Goal: Task Accomplishment & Management: Complete application form

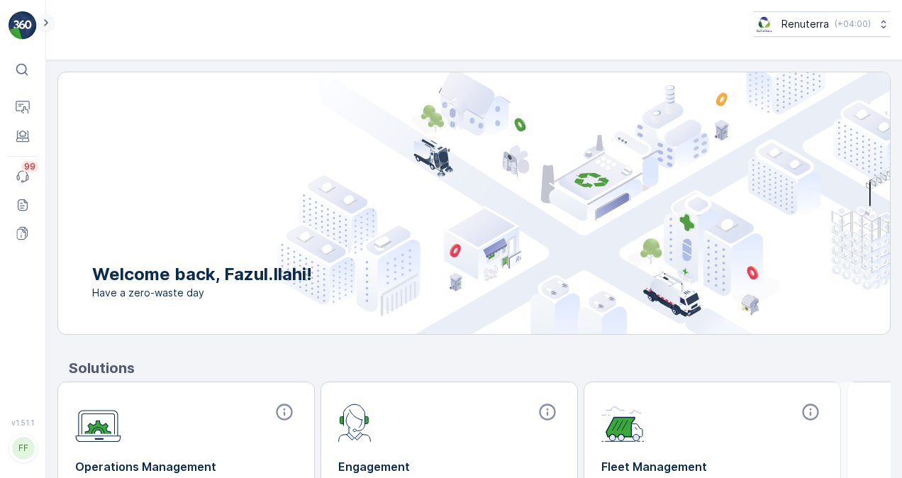
click at [50, 29] on icon at bounding box center [46, 22] width 16 height 17
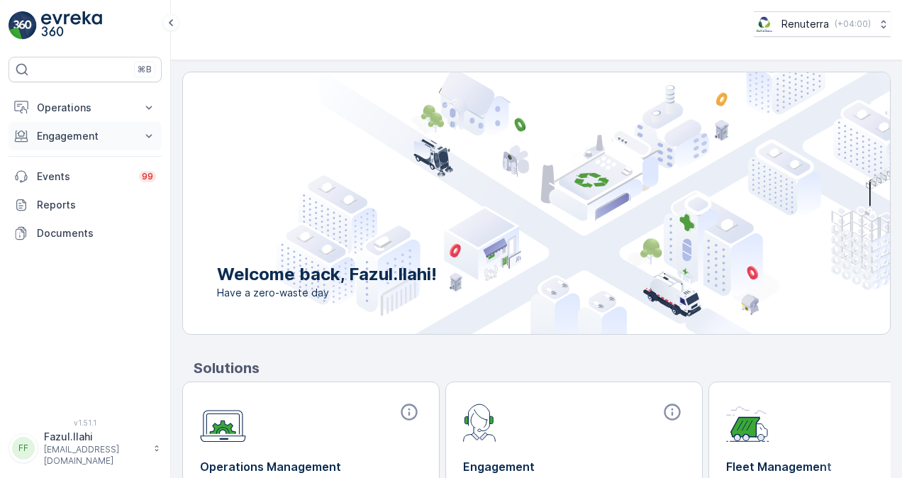
click at [150, 133] on icon at bounding box center [149, 136] width 14 height 14
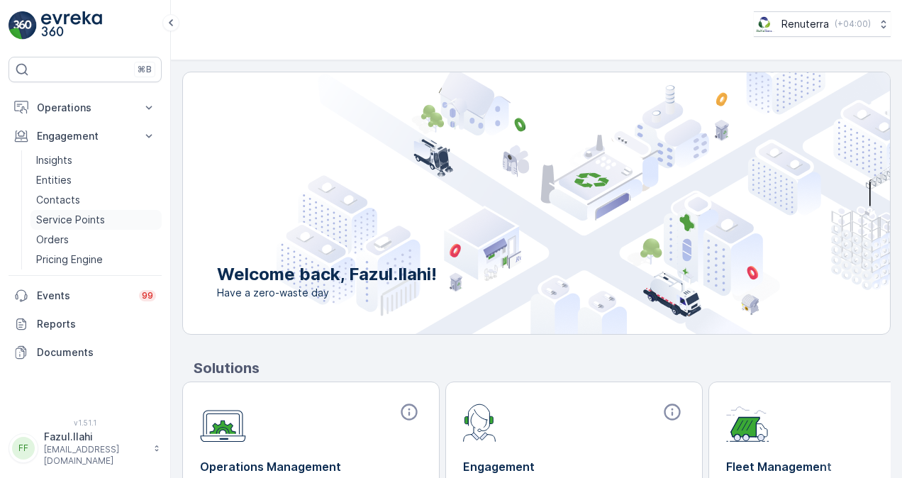
click at [95, 216] on p "Service Points" at bounding box center [70, 220] width 69 height 14
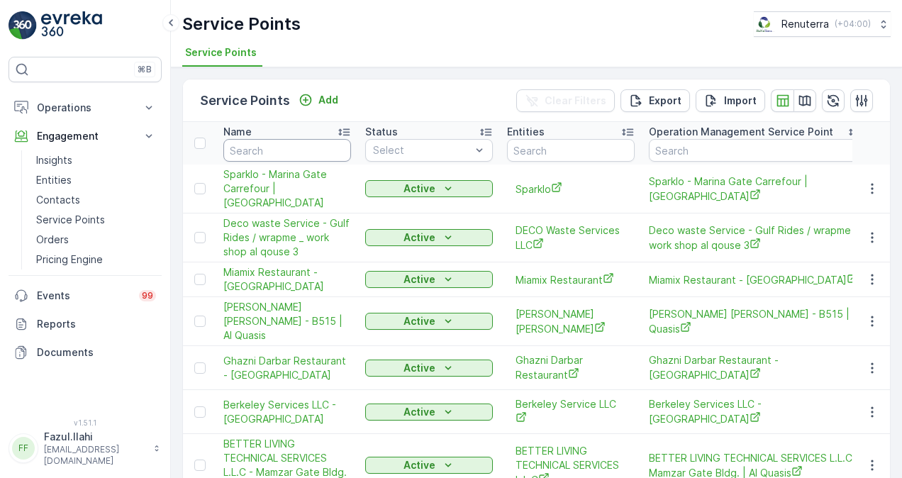
click at [282, 150] on input "text" at bounding box center [287, 150] width 128 height 23
type input "sbk"
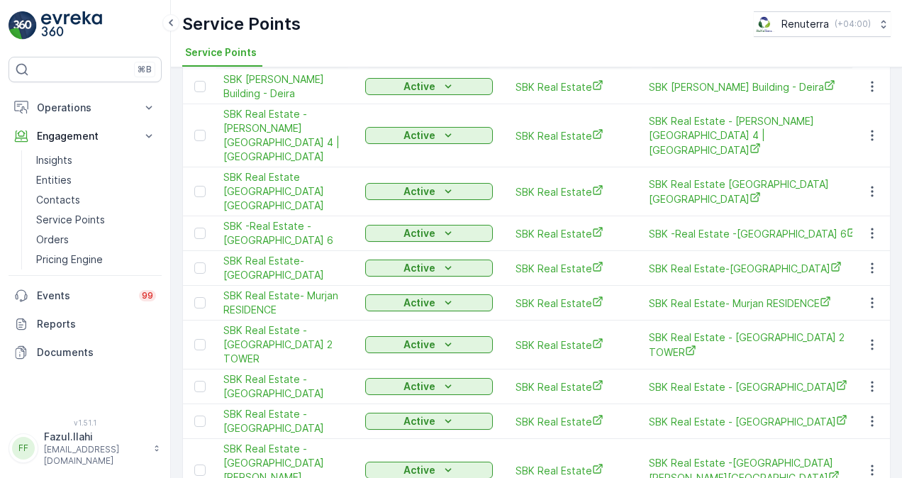
scroll to position [118, 0]
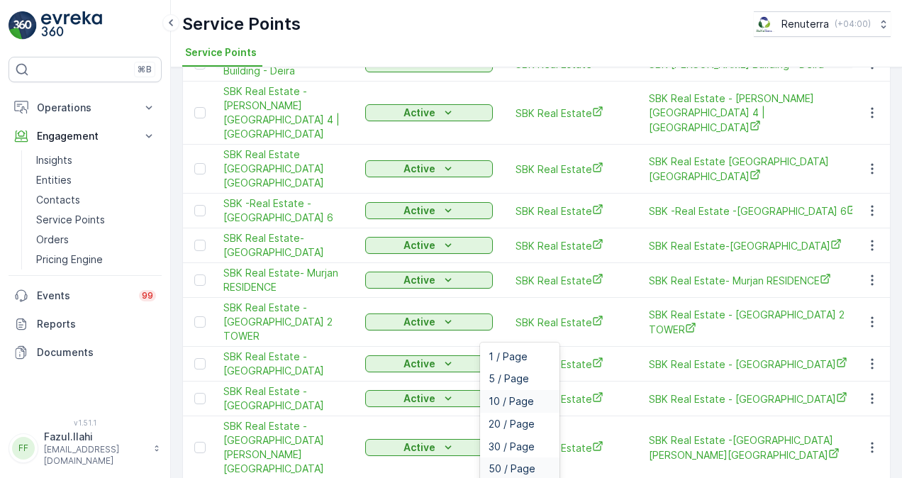
click at [527, 463] on span "50 / Page" at bounding box center [511, 468] width 47 height 11
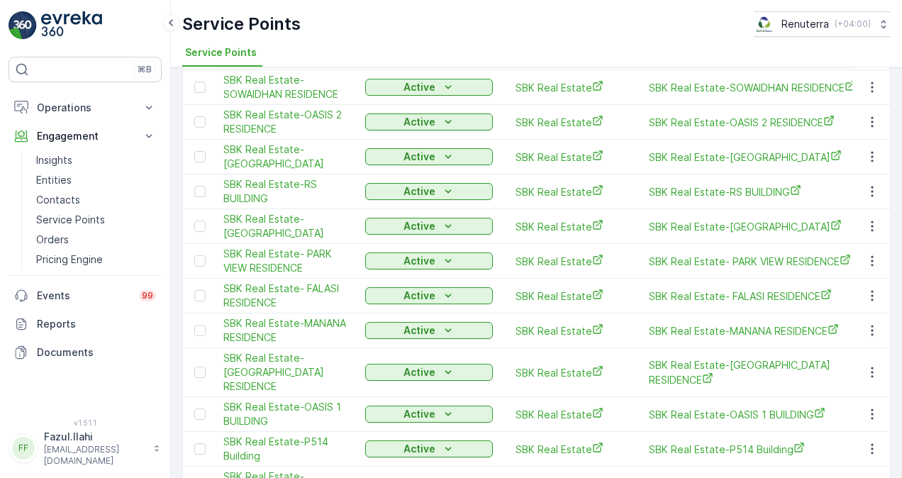
scroll to position [1015, 0]
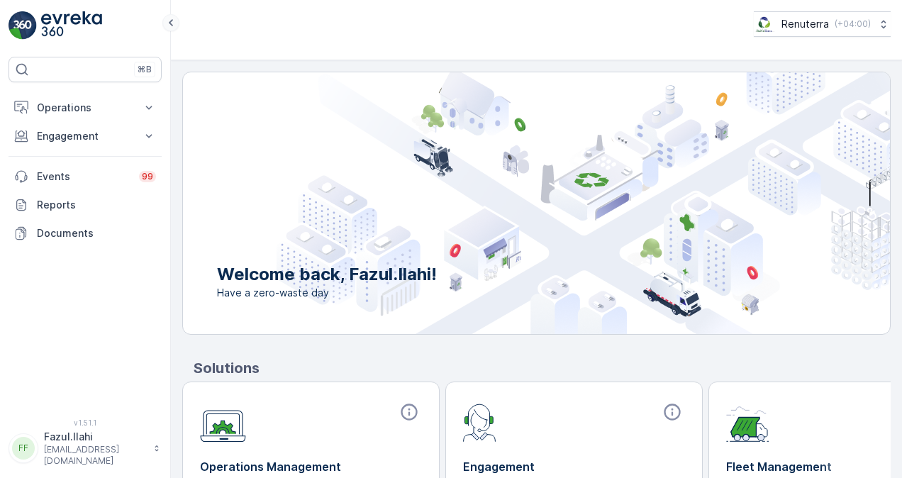
click at [177, 25] on icon at bounding box center [171, 22] width 16 height 17
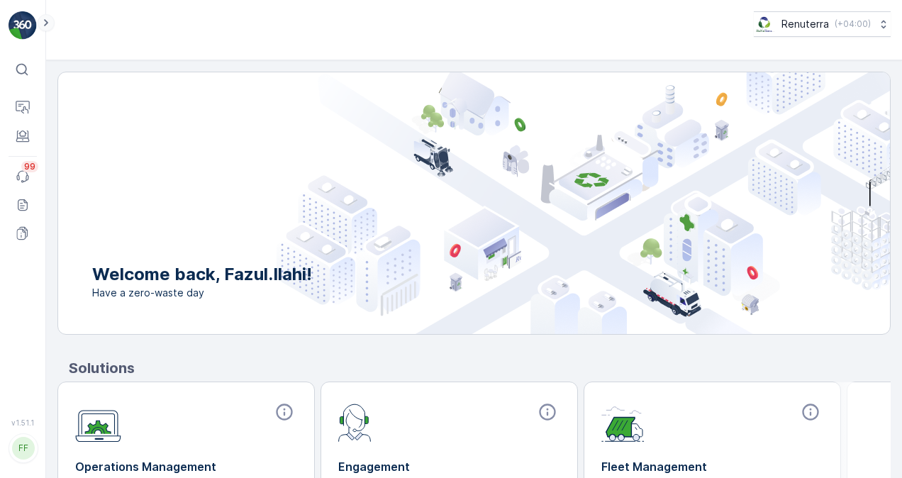
click at [53, 22] on icon at bounding box center [46, 22] width 16 height 17
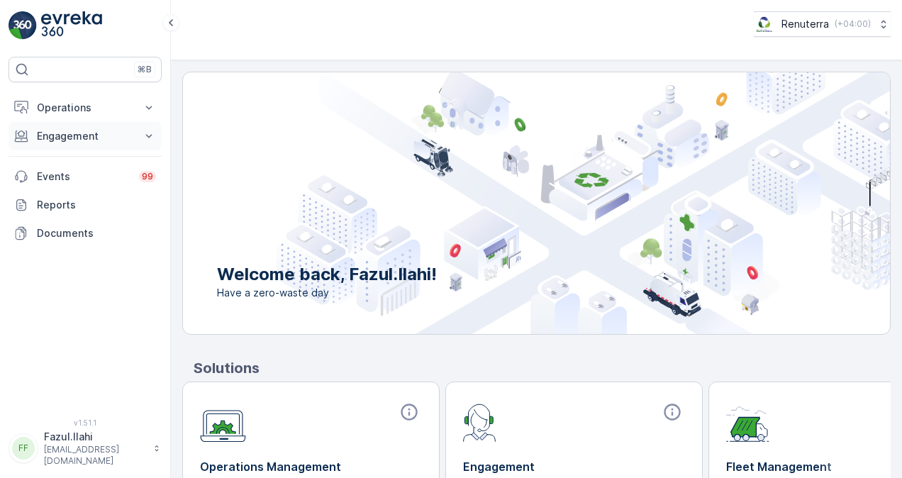
click at [136, 142] on button "Engagement" at bounding box center [85, 136] width 153 height 28
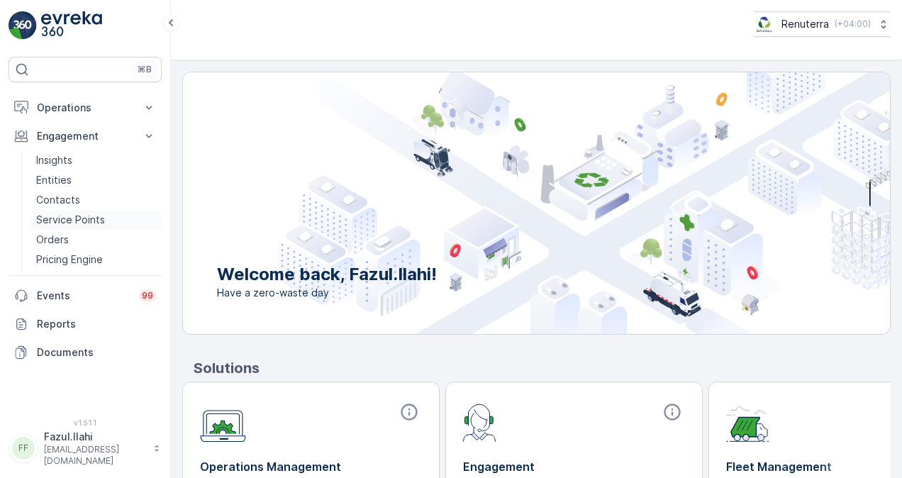
click at [102, 224] on p "Service Points" at bounding box center [70, 220] width 69 height 14
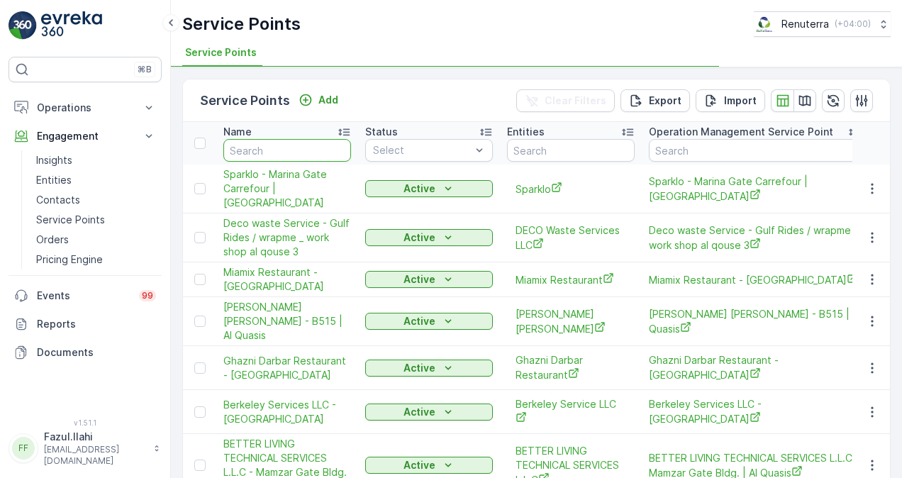
click at [268, 154] on input "text" at bounding box center [287, 150] width 128 height 23
type input "s"
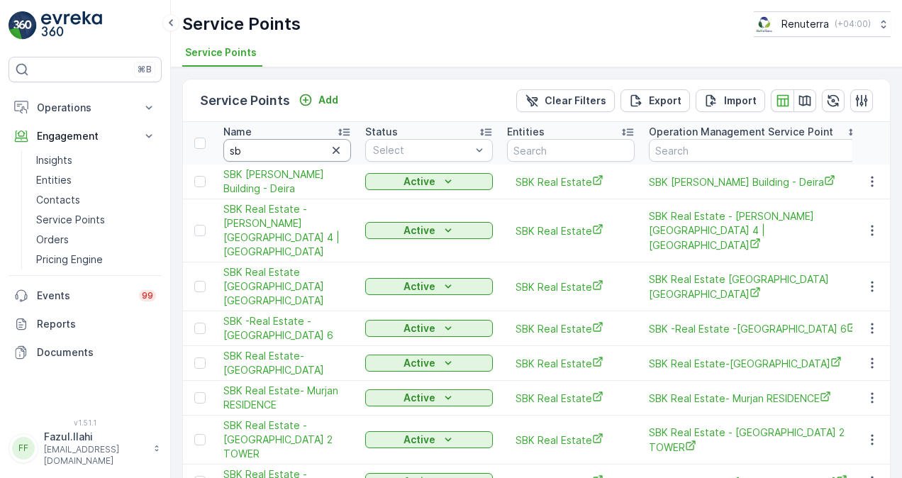
click at [262, 154] on input "sb" at bounding box center [287, 150] width 128 height 23
type input "sbk"
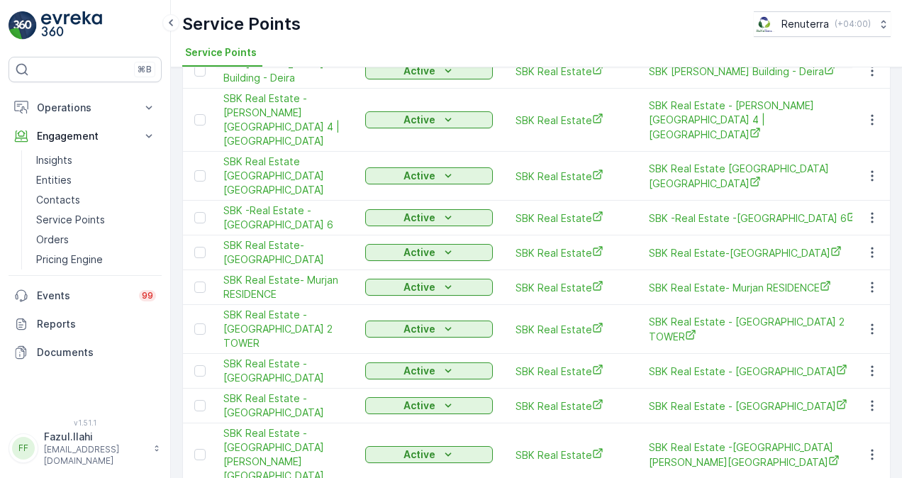
scroll to position [142, 0]
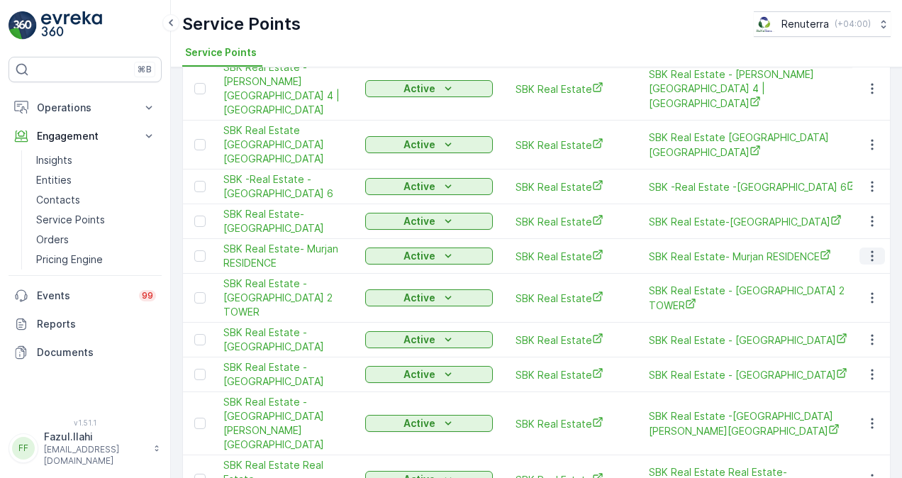
click at [866, 249] on icon "button" at bounding box center [872, 256] width 14 height 14
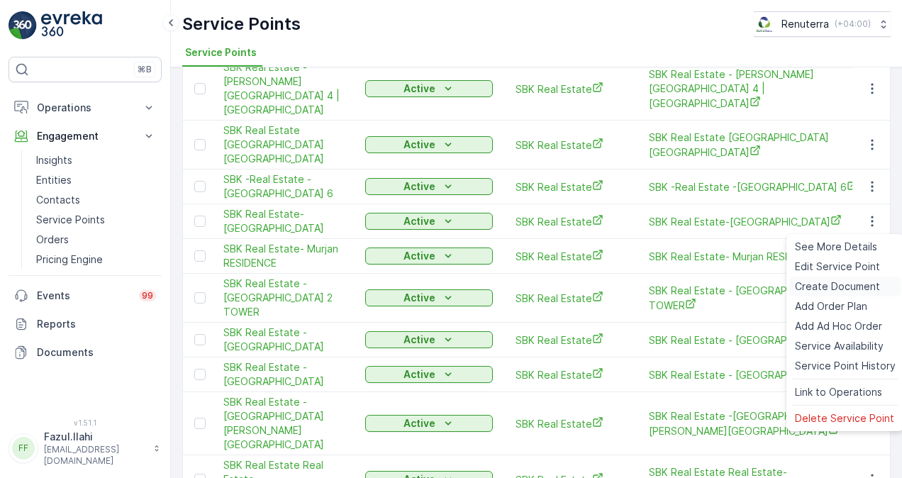
click at [826, 286] on span "Create Document" at bounding box center [837, 286] width 85 height 14
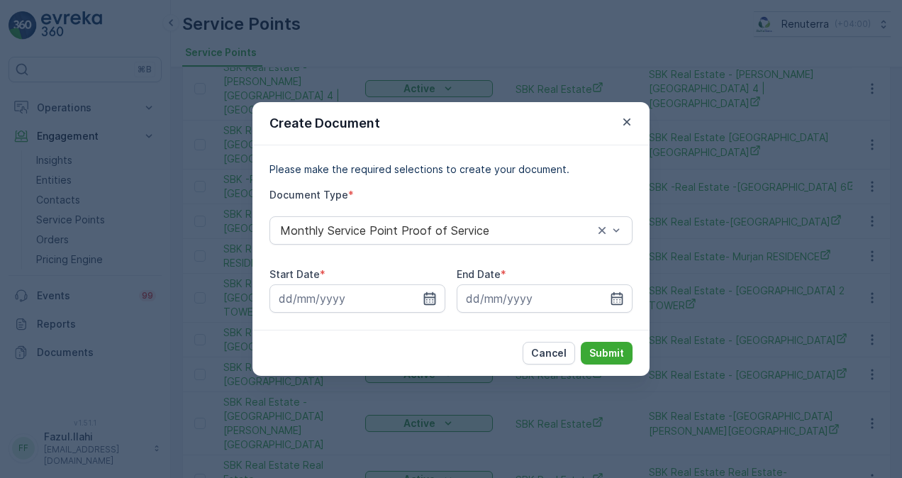
click at [428, 299] on icon "button" at bounding box center [430, 298] width 14 height 14
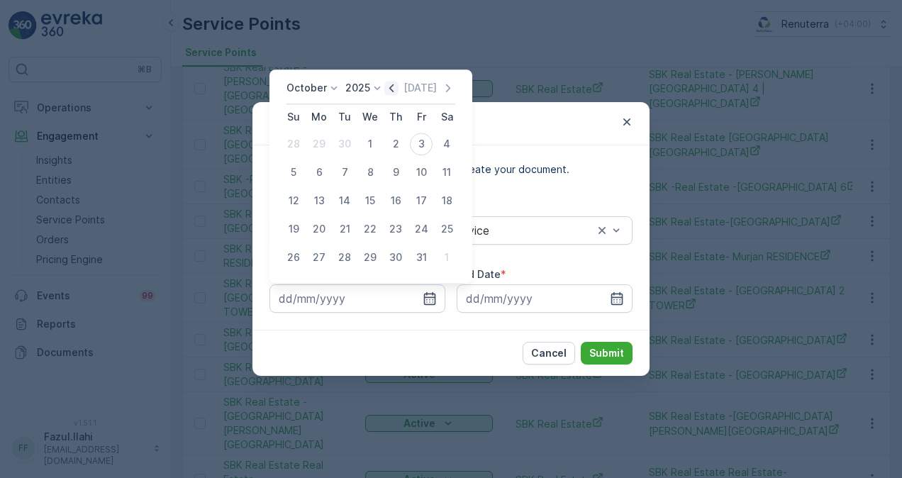
click at [396, 92] on icon "button" at bounding box center [391, 88] width 14 height 14
click at [324, 142] on div "1" at bounding box center [319, 144] width 23 height 23
type input "01.09.2025"
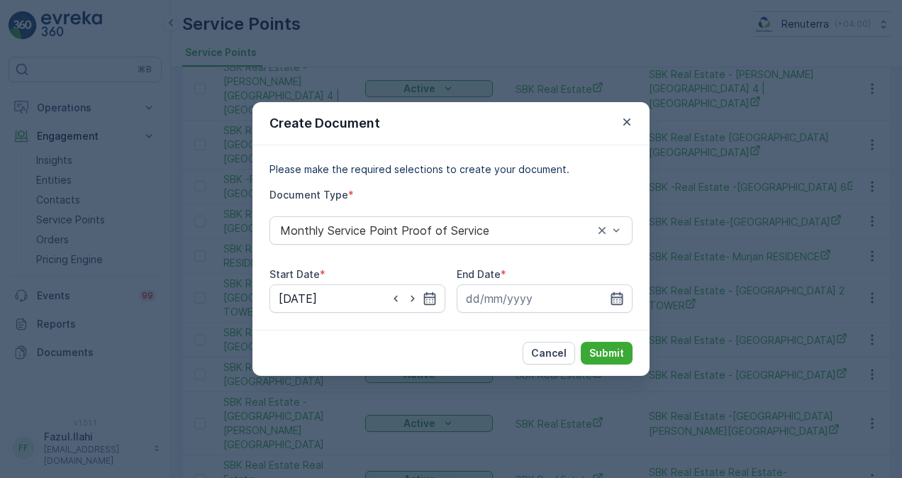
click at [615, 296] on icon "button" at bounding box center [617, 298] width 14 height 14
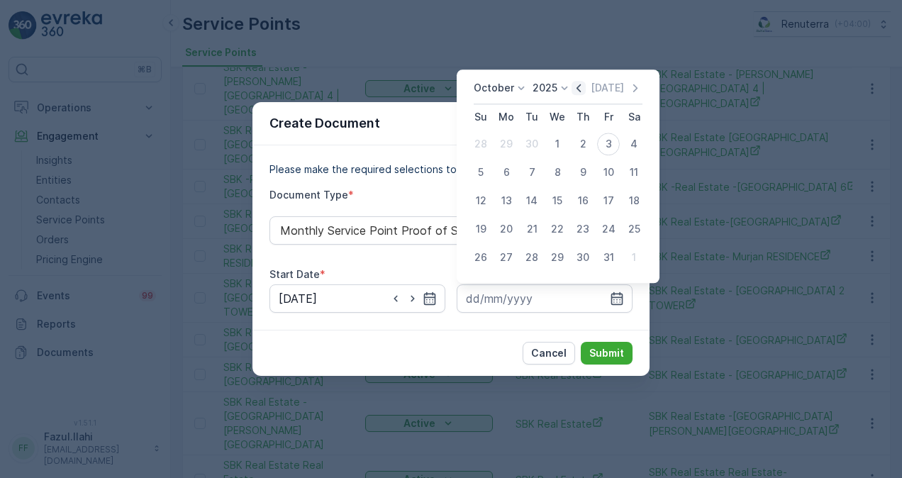
click at [585, 89] on icon "button" at bounding box center [578, 88] width 14 height 14
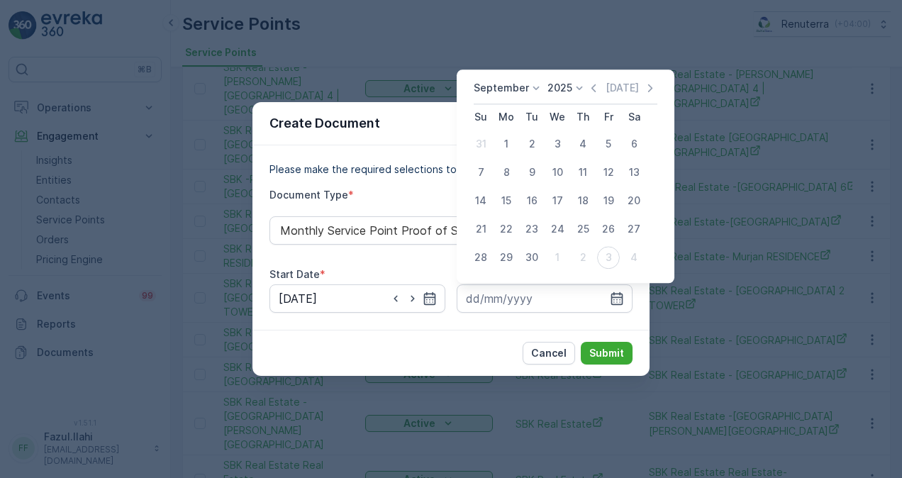
click at [542, 252] on button "30" at bounding box center [532, 258] width 26 height 26
type input "30.09.2025"
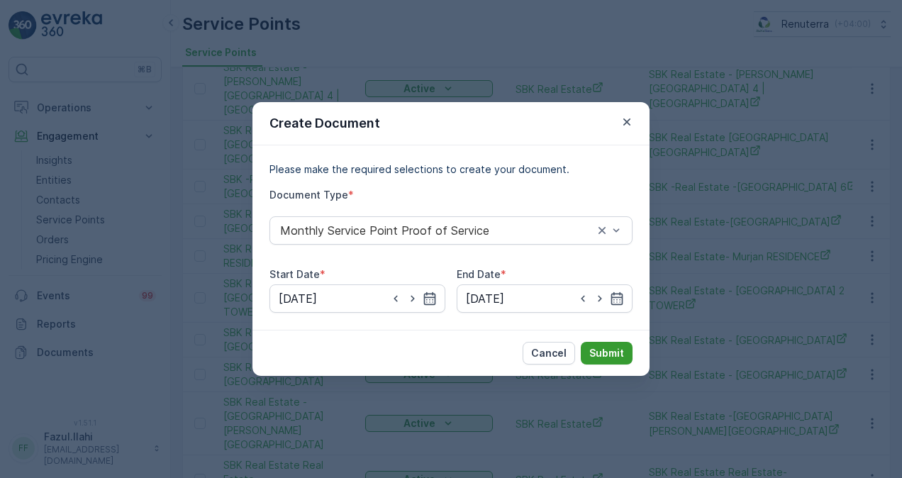
click at [609, 349] on p "Submit" at bounding box center [606, 353] width 35 height 14
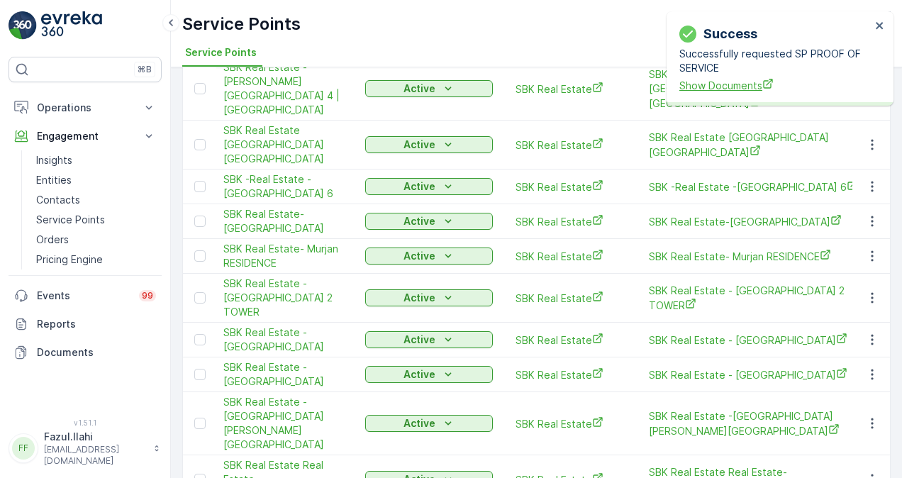
click at [752, 81] on span "Show Documents" at bounding box center [774, 85] width 191 height 15
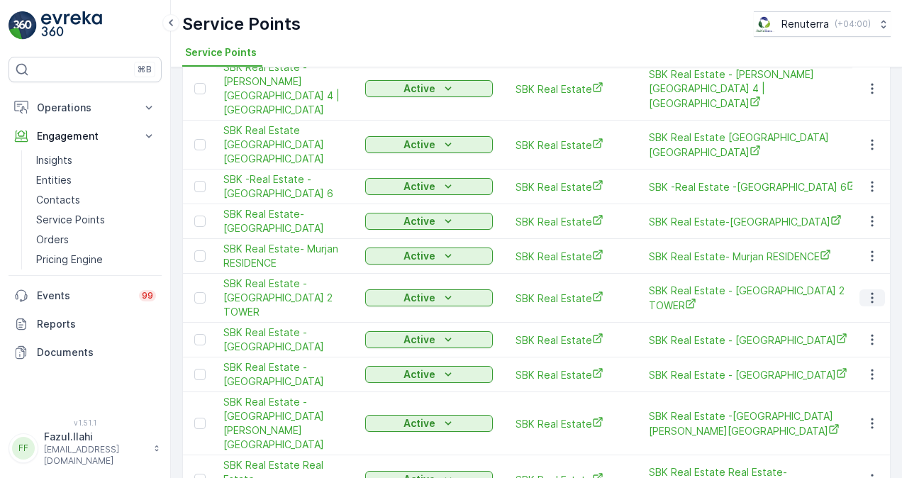
click at [865, 291] on icon "button" at bounding box center [872, 298] width 14 height 14
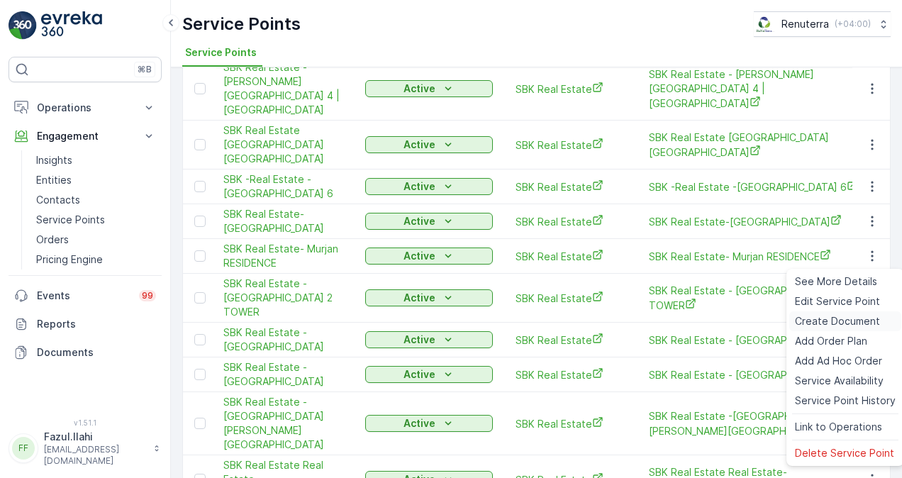
click at [850, 316] on span "Create Document" at bounding box center [837, 321] width 85 height 14
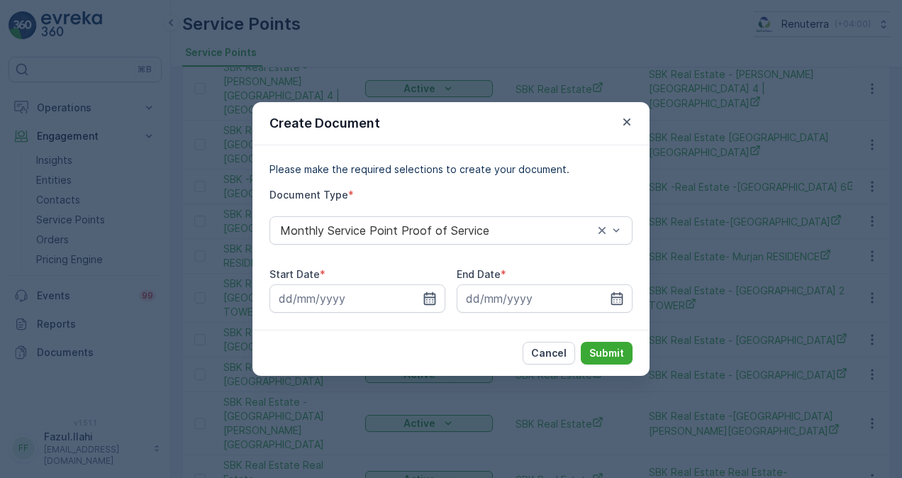
click at [429, 298] on icon "button" at bounding box center [430, 298] width 14 height 14
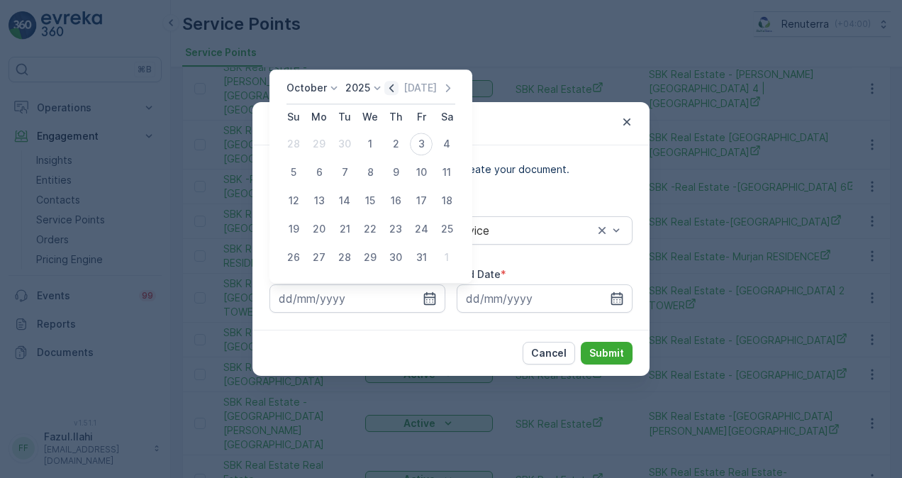
click at [396, 86] on icon "button" at bounding box center [391, 88] width 14 height 14
click at [320, 141] on div "1" at bounding box center [319, 144] width 23 height 23
type input "01.09.2025"
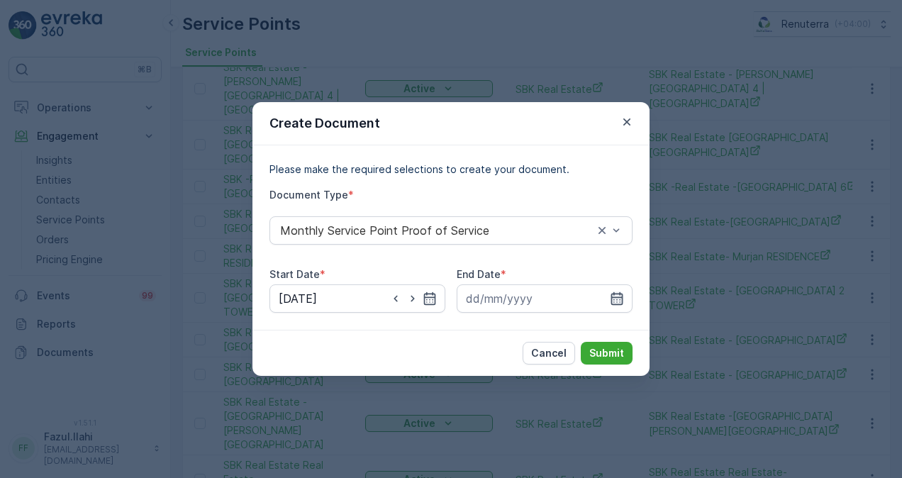
click at [621, 304] on icon "button" at bounding box center [617, 298] width 12 height 13
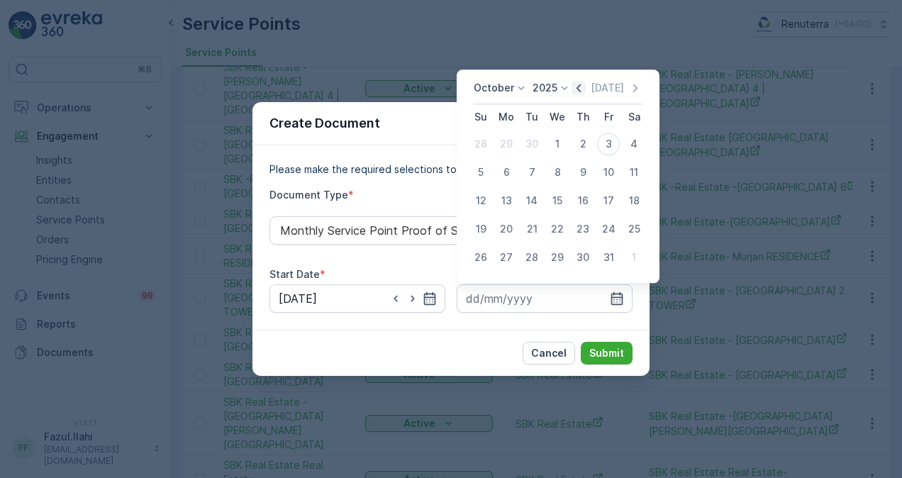
click at [586, 87] on icon "button" at bounding box center [578, 88] width 14 height 14
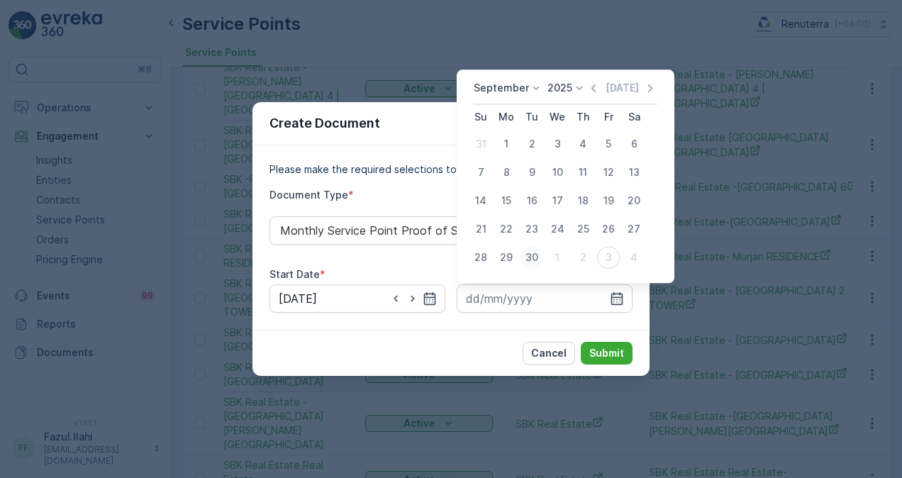
click at [536, 255] on div "30" at bounding box center [531, 257] width 23 height 23
type input "30.09.2025"
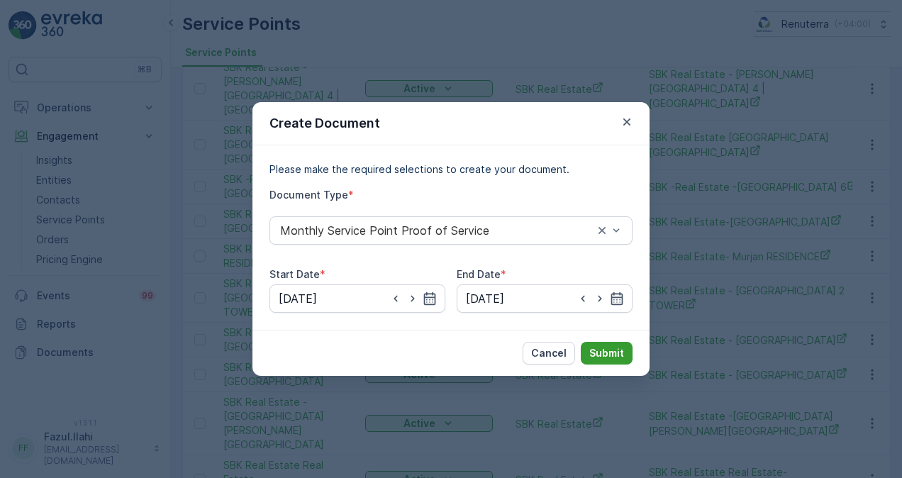
click at [597, 353] on p "Submit" at bounding box center [606, 353] width 35 height 14
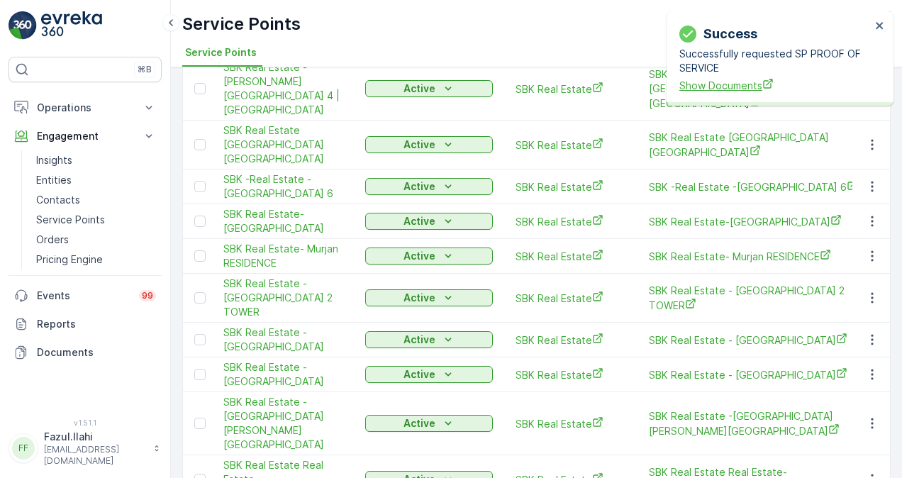
click at [743, 89] on span "Show Documents" at bounding box center [774, 85] width 191 height 15
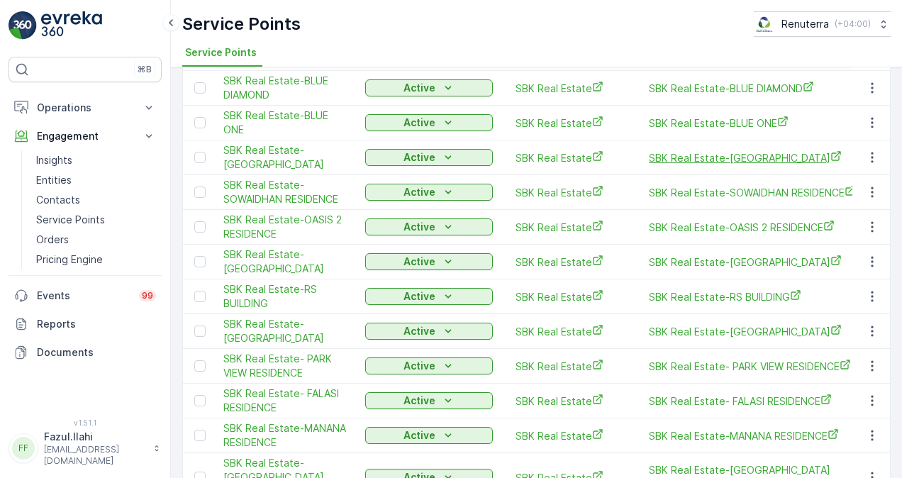
scroll to position [922, 0]
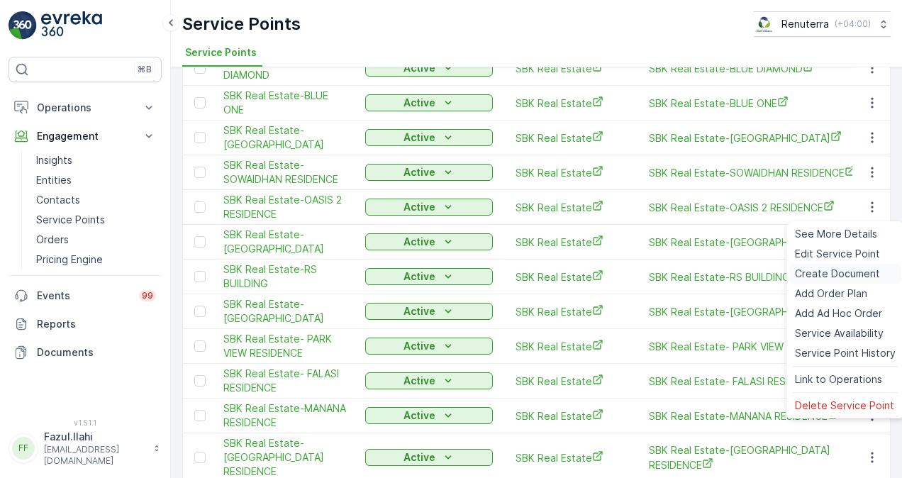
click at [806, 277] on span "Create Document" at bounding box center [837, 274] width 85 height 14
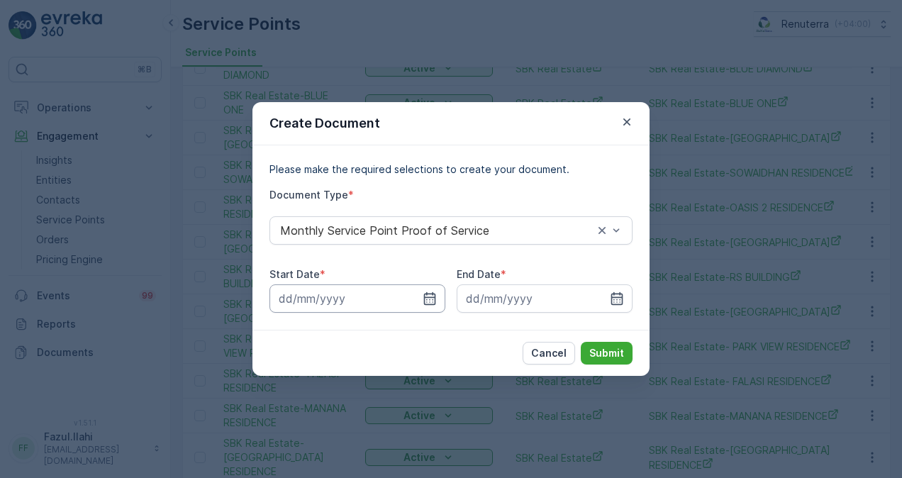
click at [437, 296] on input at bounding box center [357, 298] width 176 height 28
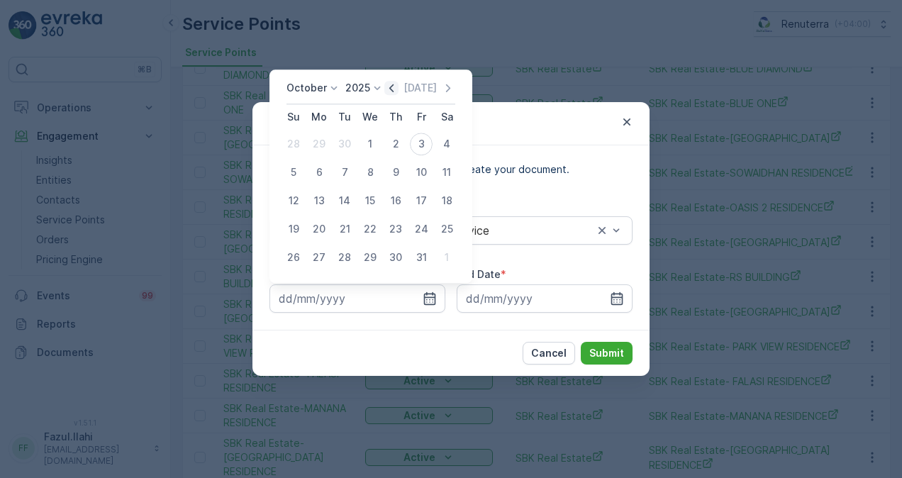
click at [391, 94] on icon "button" at bounding box center [391, 88] width 14 height 14
click at [323, 146] on div "1" at bounding box center [319, 144] width 23 height 23
type input "01.09.2025"
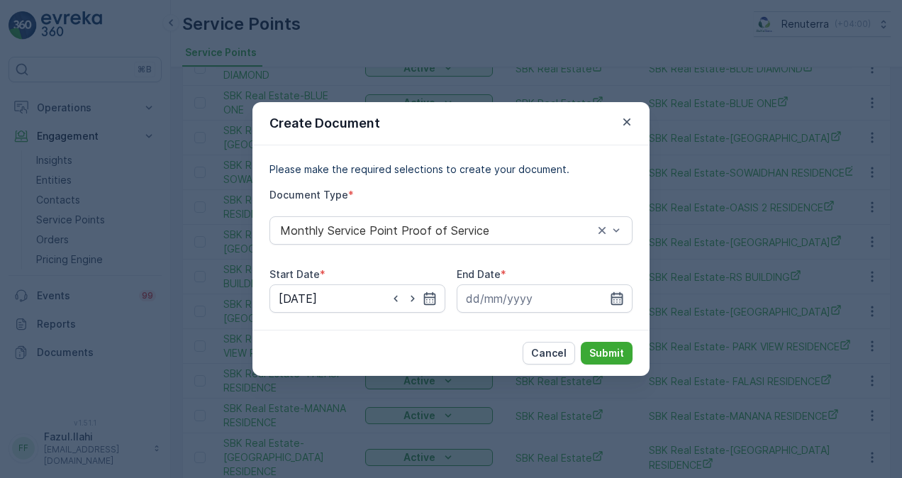
click at [611, 298] on icon "button" at bounding box center [617, 298] width 12 height 13
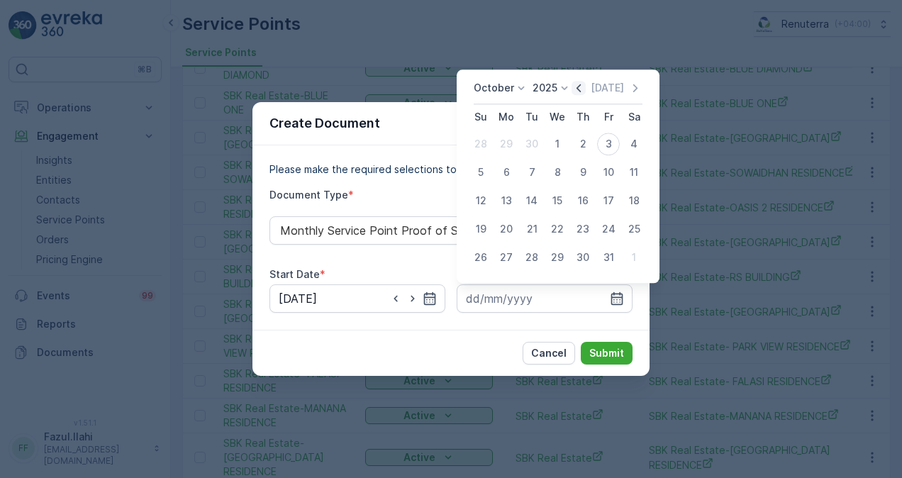
click at [583, 82] on icon "button" at bounding box center [578, 88] width 14 height 14
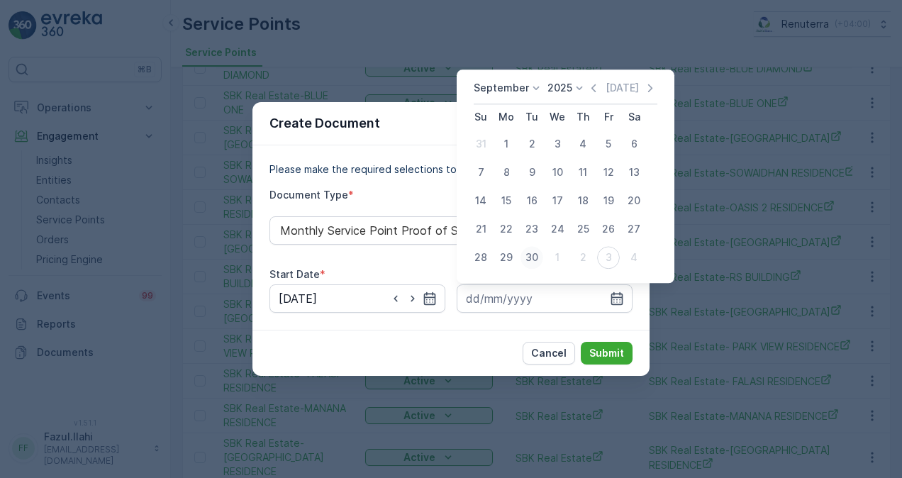
click at [537, 255] on div "30" at bounding box center [531, 257] width 23 height 23
type input "30.09.2025"
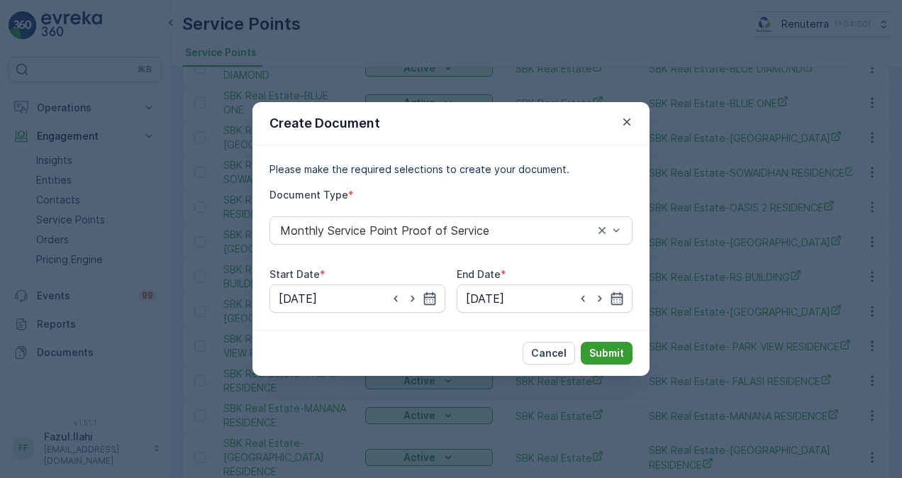
click at [620, 356] on p "Submit" at bounding box center [606, 353] width 35 height 14
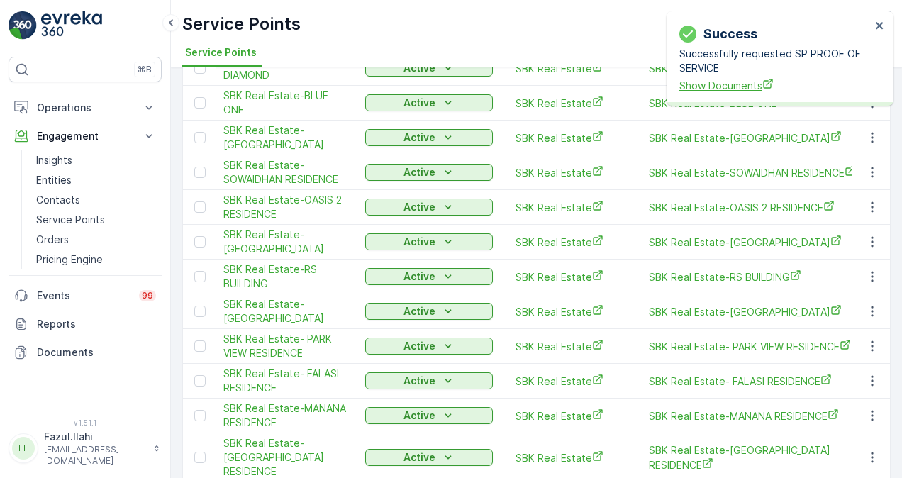
click at [691, 82] on span "Show Documents" at bounding box center [774, 85] width 191 height 15
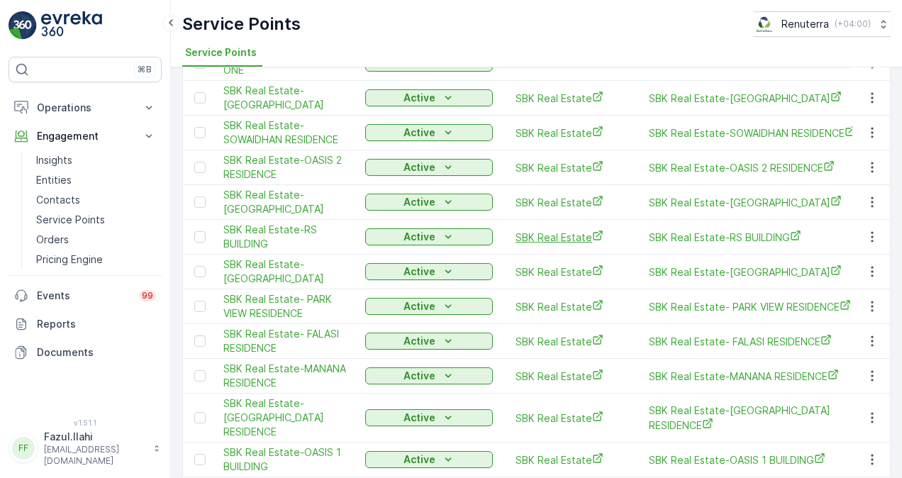
scroll to position [993, 0]
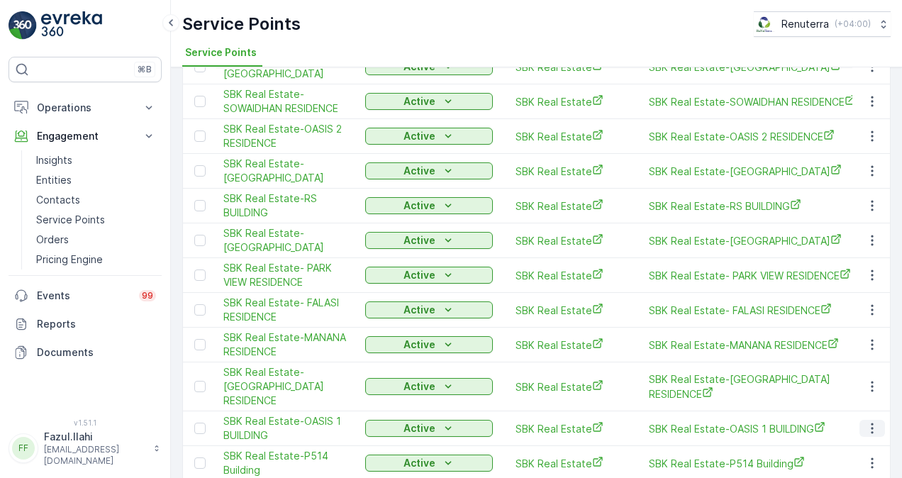
click at [876, 421] on icon "button" at bounding box center [872, 428] width 14 height 14
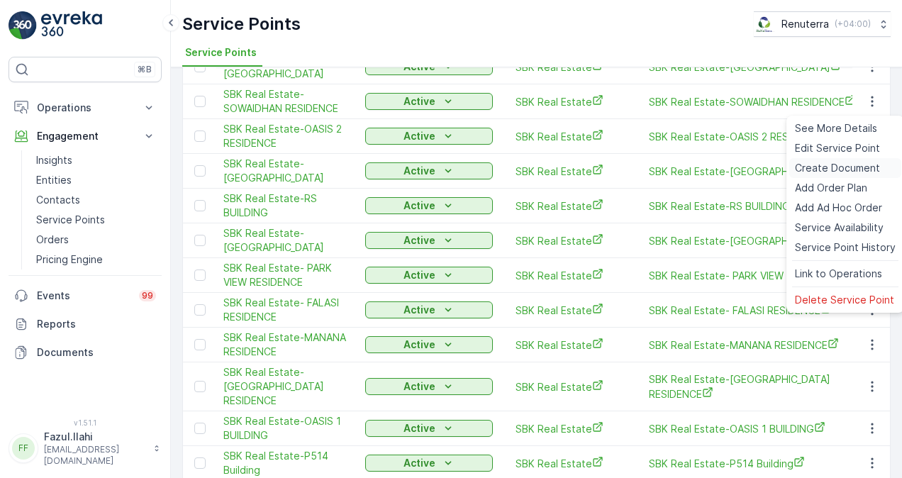
click at [816, 162] on span "Create Document" at bounding box center [837, 168] width 85 height 14
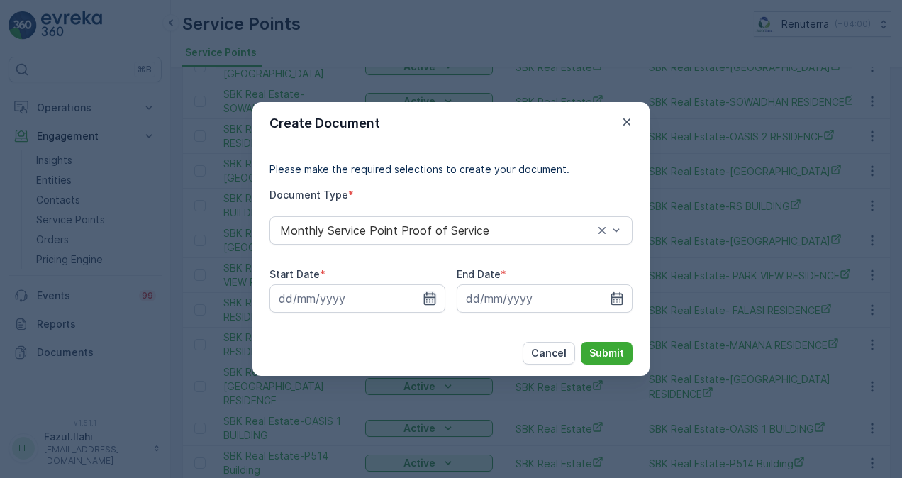
click at [433, 298] on icon "button" at bounding box center [430, 298] width 14 height 14
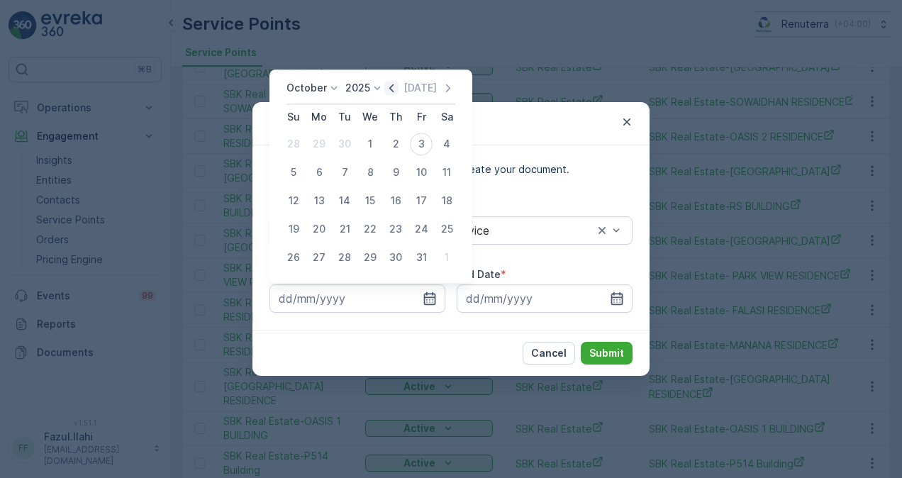
click at [391, 89] on icon "button" at bounding box center [391, 88] width 14 height 14
click at [325, 148] on div "1" at bounding box center [319, 144] width 23 height 23
type input "01.09.2025"
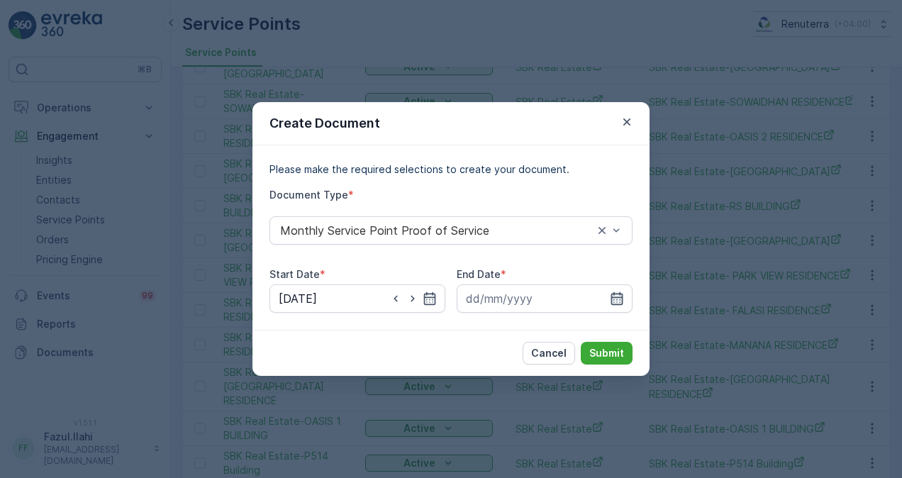
click at [620, 298] on icon "button" at bounding box center [617, 298] width 12 height 13
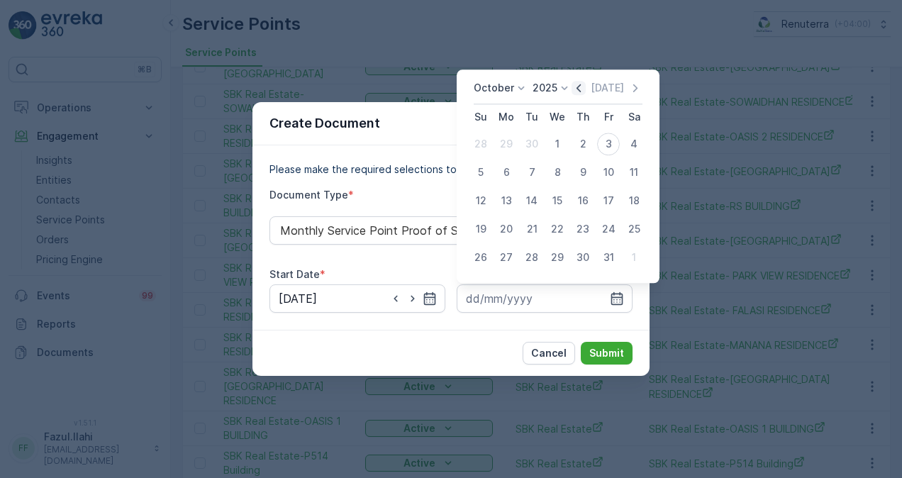
click at [576, 86] on icon "button" at bounding box center [578, 88] width 14 height 14
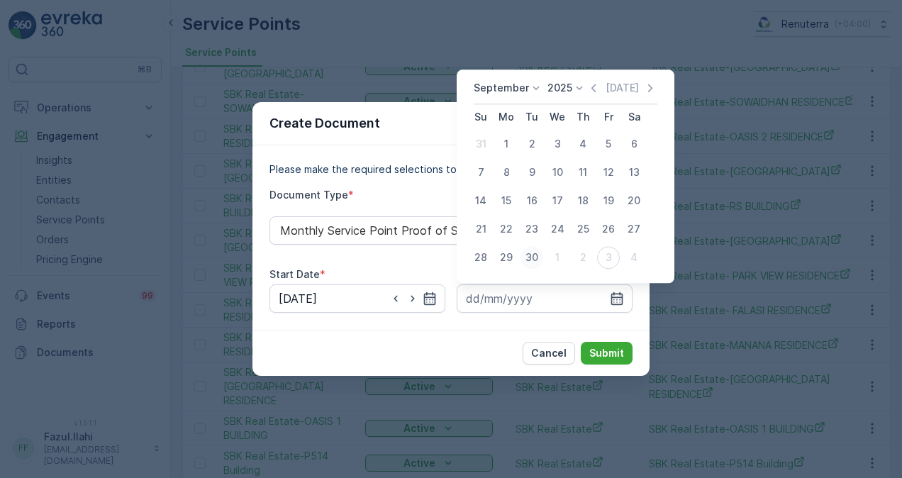
click at [537, 251] on div "30" at bounding box center [531, 257] width 23 height 23
type input "30.09.2025"
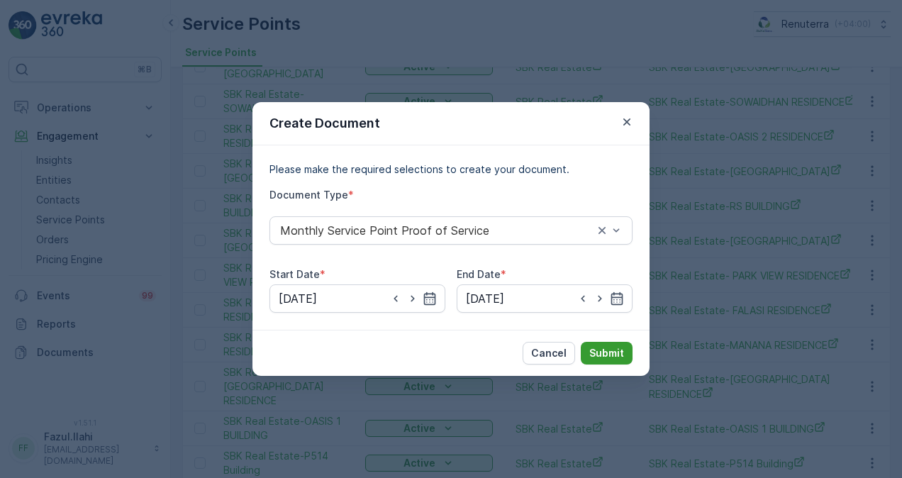
click at [596, 353] on p "Submit" at bounding box center [606, 353] width 35 height 14
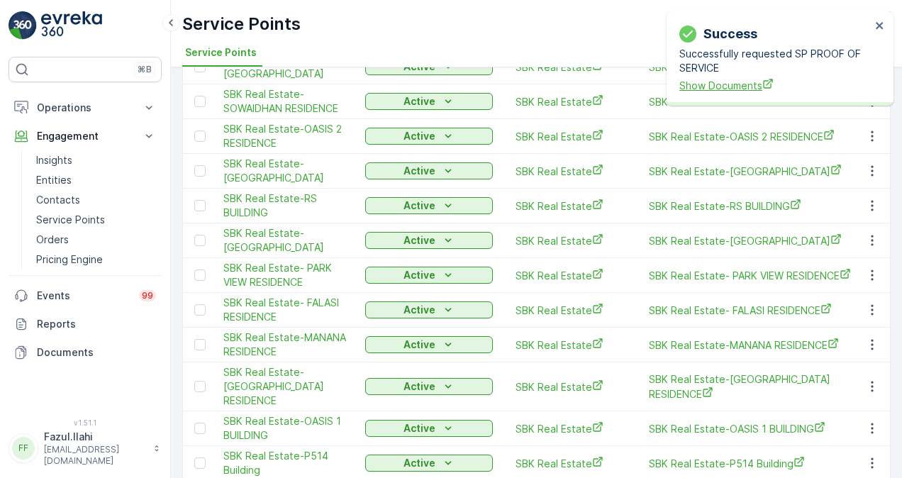
click at [734, 88] on span "Show Documents" at bounding box center [774, 85] width 191 height 15
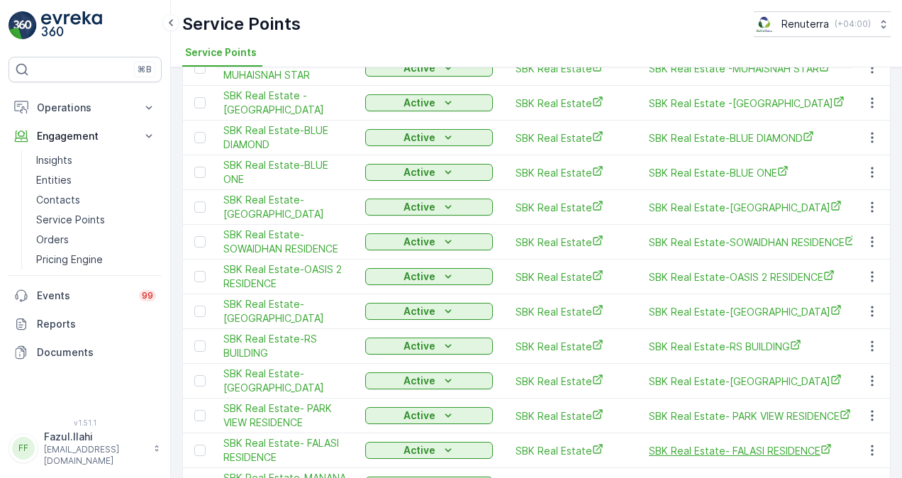
scroll to position [873, 0]
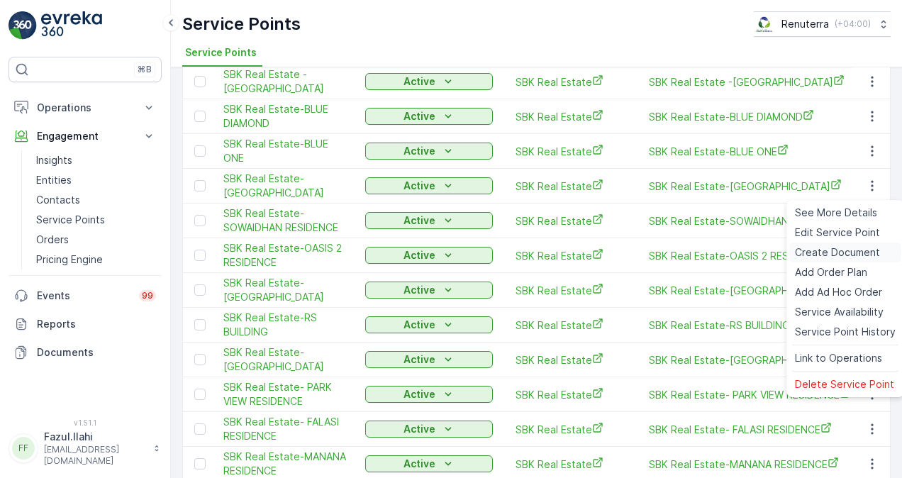
click at [836, 247] on span "Create Document" at bounding box center [837, 252] width 85 height 14
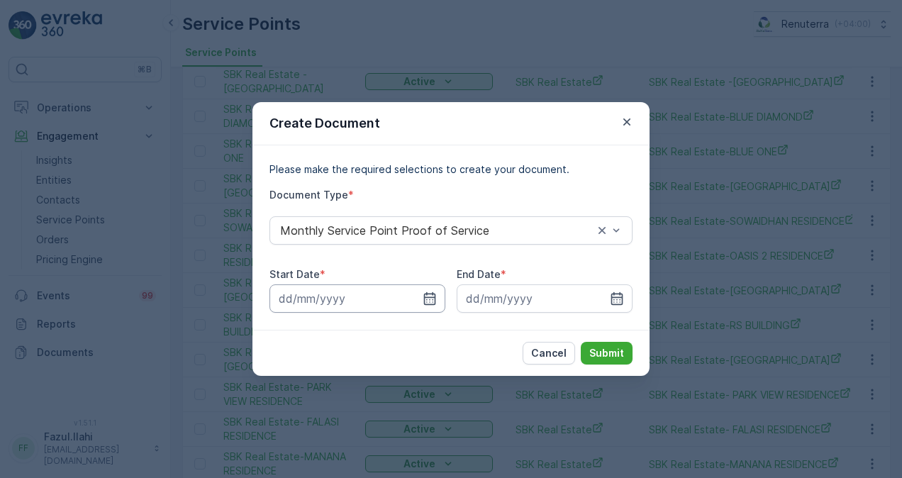
click at [438, 311] on input at bounding box center [357, 298] width 176 height 28
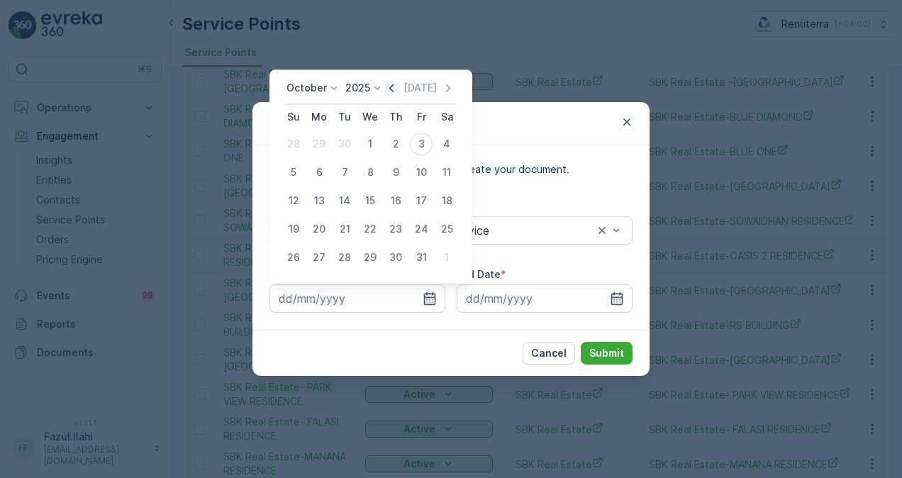
click at [392, 83] on icon "button" at bounding box center [391, 88] width 14 height 14
click at [326, 144] on div "1" at bounding box center [319, 144] width 23 height 23
type input "01.09.2025"
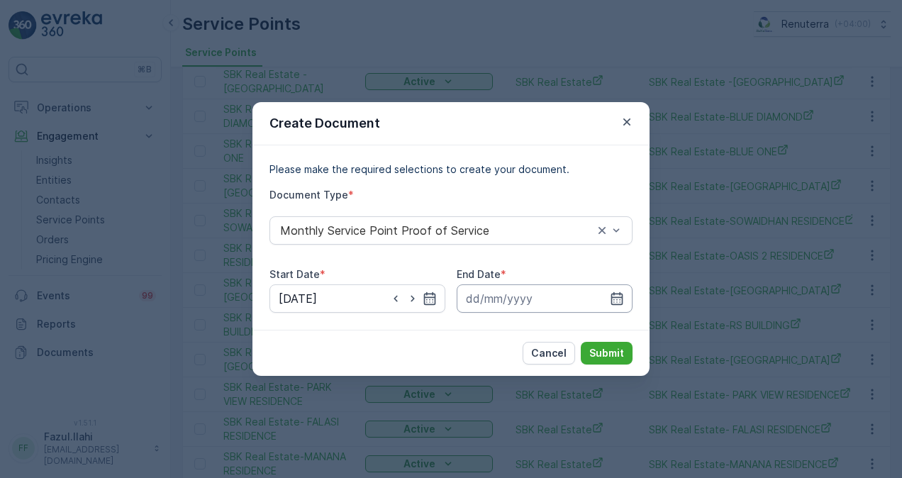
click at [624, 300] on input at bounding box center [545, 298] width 176 height 28
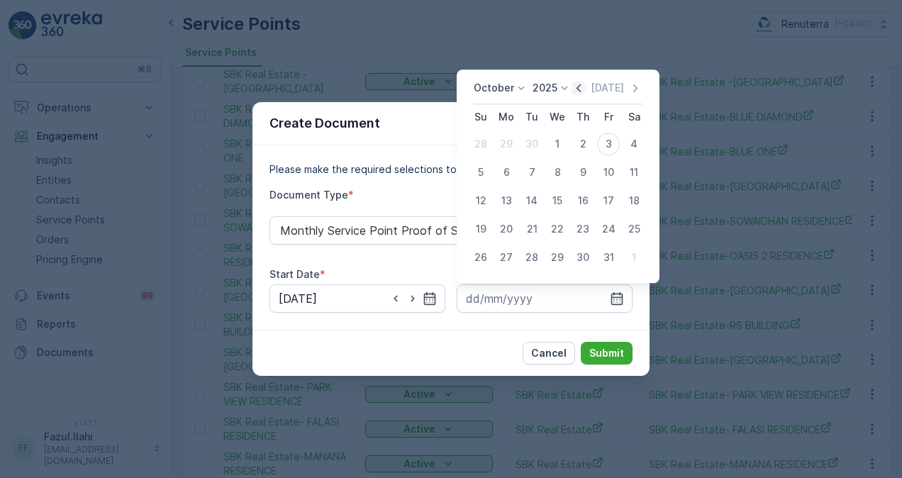
click at [579, 89] on icon "button" at bounding box center [578, 88] width 14 height 14
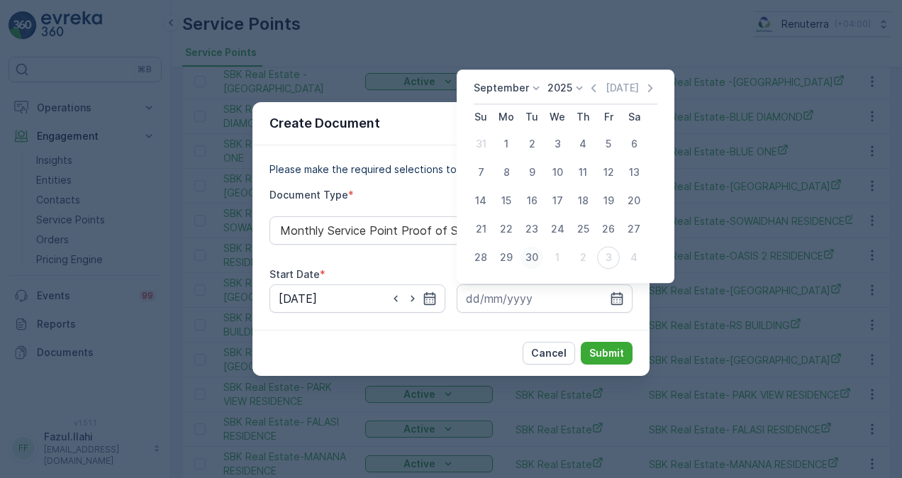
click at [529, 264] on div "30" at bounding box center [531, 257] width 23 height 23
type input "30.09.2025"
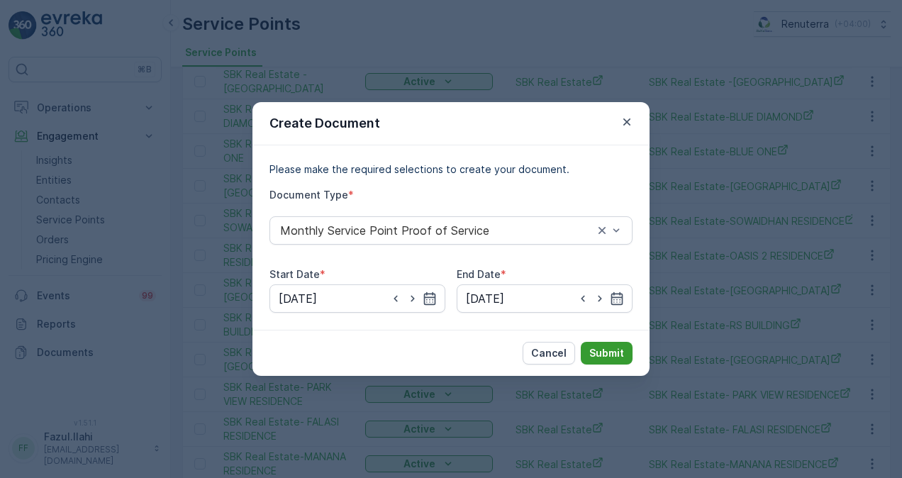
click at [607, 359] on p "Submit" at bounding box center [606, 353] width 35 height 14
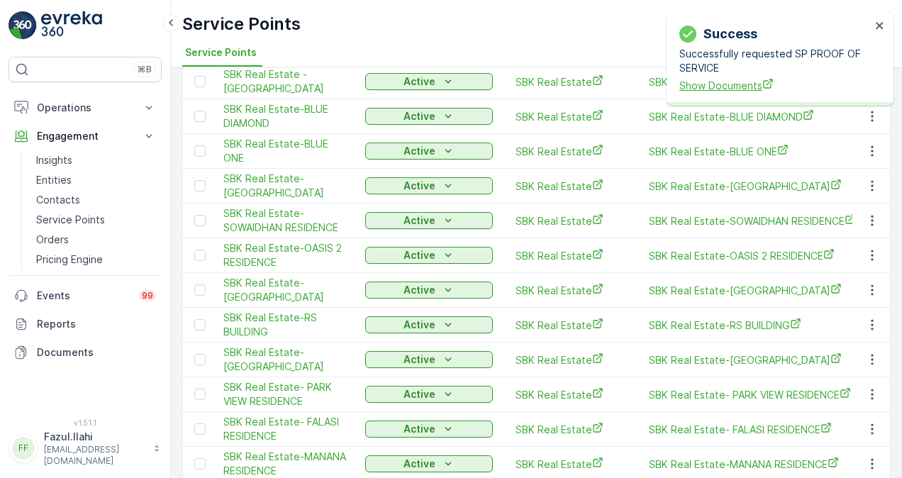
click at [744, 84] on span "Show Documents" at bounding box center [774, 85] width 191 height 15
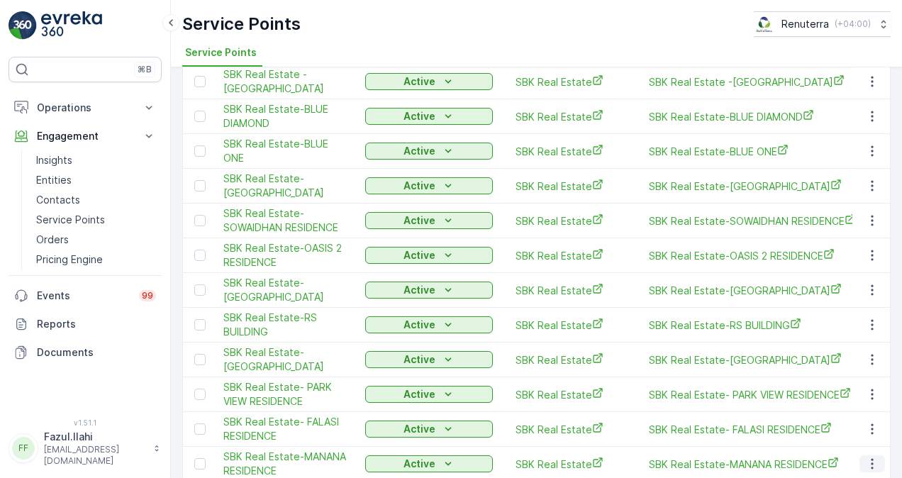
click at [869, 457] on icon "button" at bounding box center [872, 464] width 14 height 14
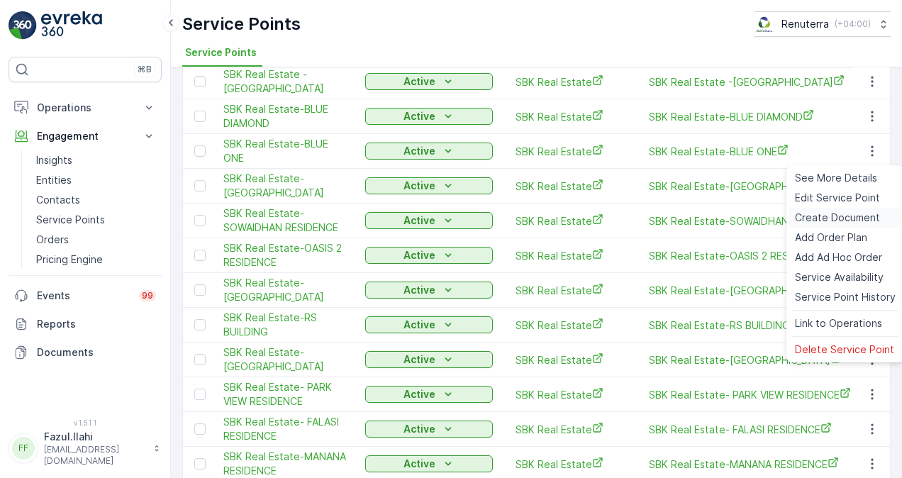
click at [827, 218] on span "Create Document" at bounding box center [837, 218] width 85 height 14
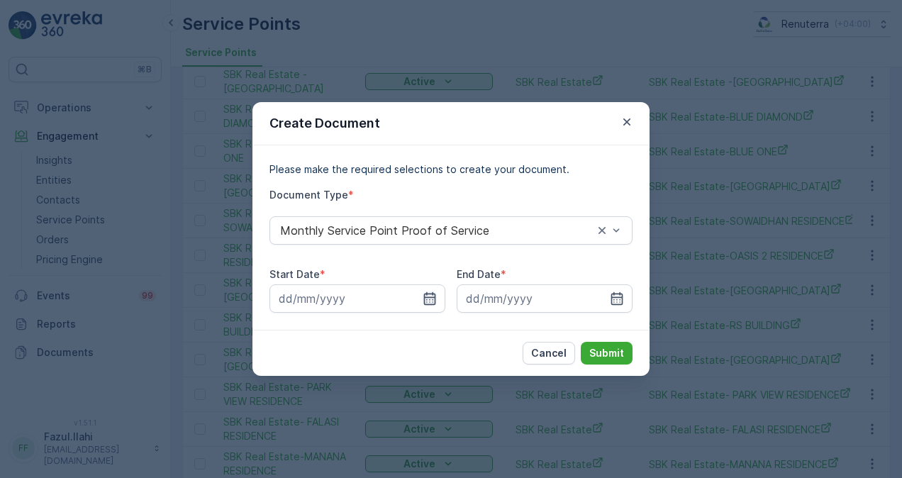
click at [435, 298] on icon "button" at bounding box center [430, 298] width 14 height 14
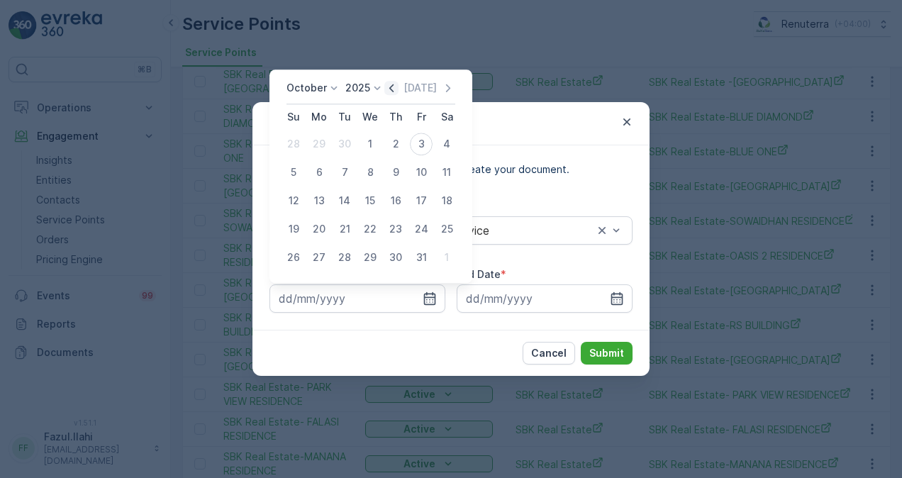
click at [397, 91] on icon "button" at bounding box center [391, 88] width 14 height 14
click at [315, 140] on div "1" at bounding box center [319, 144] width 23 height 23
type input "01.09.2025"
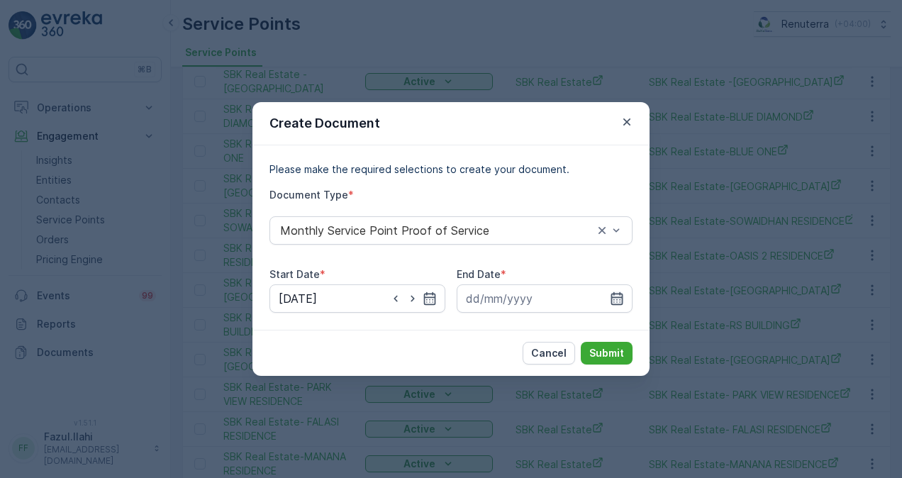
click at [620, 298] on icon "button" at bounding box center [617, 298] width 12 height 13
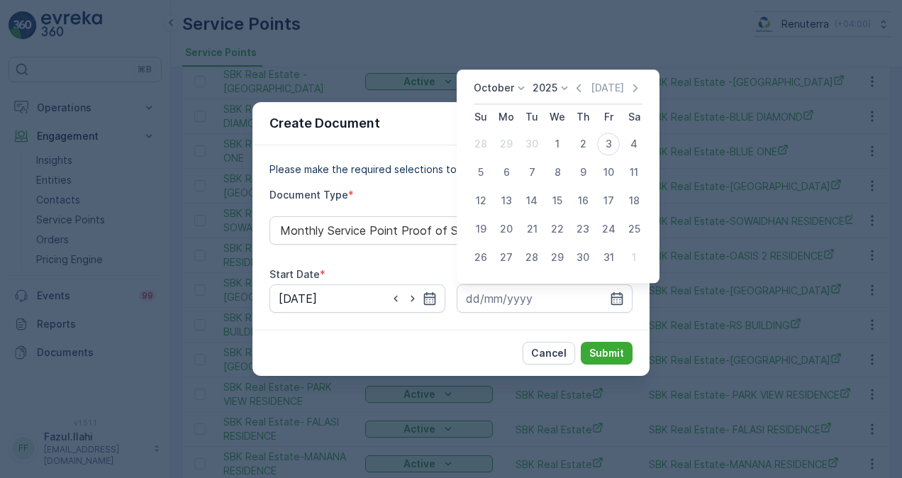
click at [581, 96] on div "October 2025 Today" at bounding box center [558, 92] width 169 height 23
click at [581, 91] on icon "button" at bounding box center [578, 88] width 14 height 14
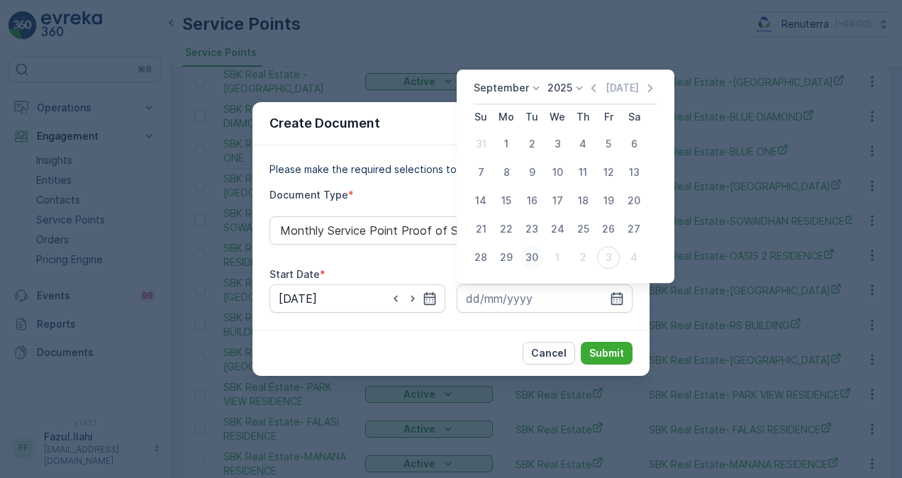
click at [532, 261] on div "30" at bounding box center [531, 257] width 23 height 23
type input "30.09.2025"
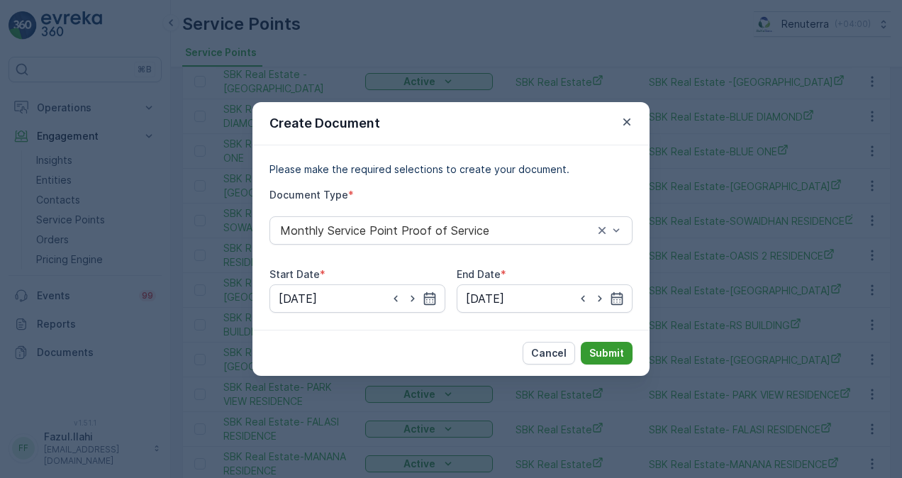
click at [603, 353] on p "Submit" at bounding box center [606, 353] width 35 height 14
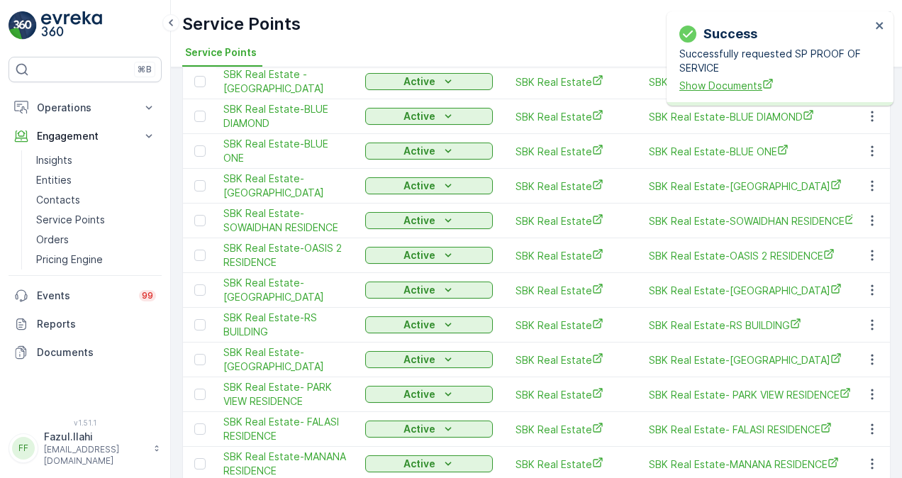
click at [694, 79] on span "Show Documents" at bounding box center [774, 85] width 191 height 15
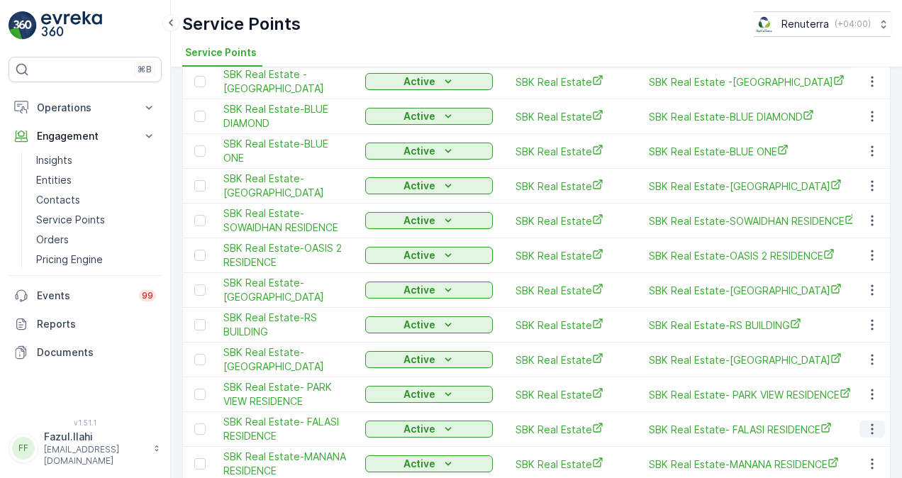
click at [866, 422] on icon "button" at bounding box center [872, 429] width 14 height 14
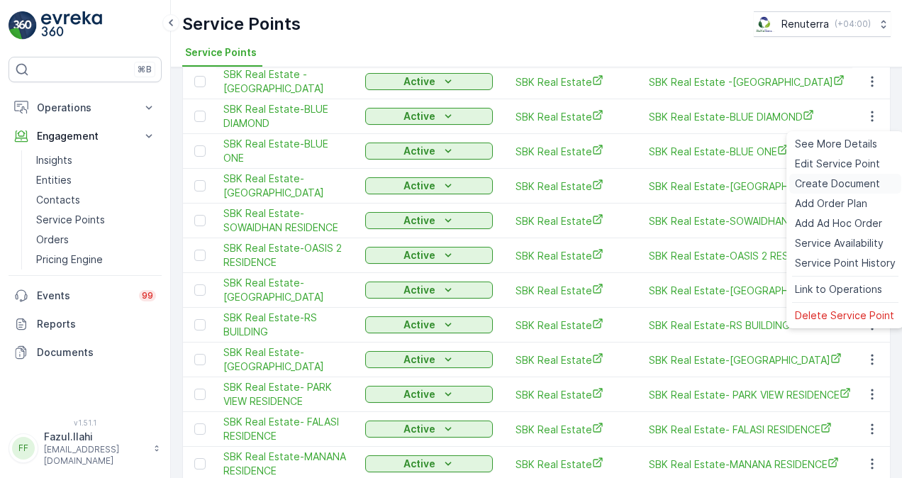
click at [819, 180] on span "Create Document" at bounding box center [837, 184] width 85 height 14
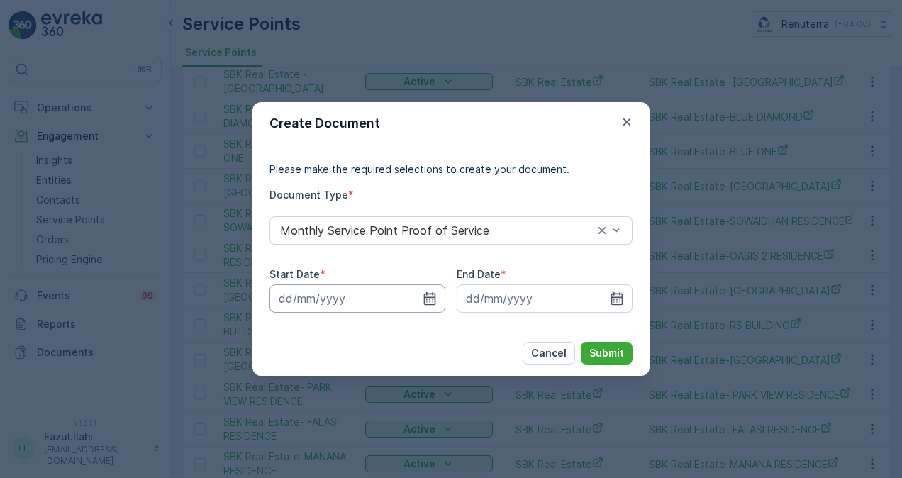
click at [421, 289] on input at bounding box center [357, 298] width 176 height 28
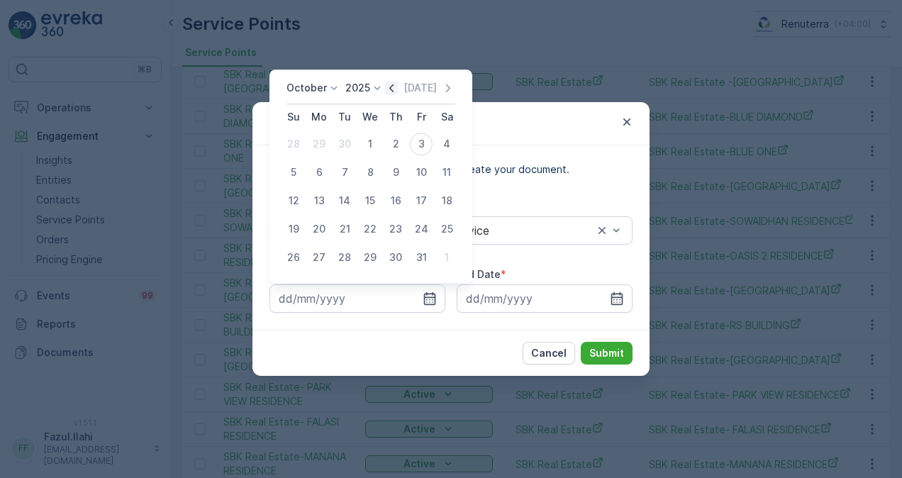
click at [398, 87] on icon "button" at bounding box center [391, 88] width 14 height 14
click at [325, 138] on div "1" at bounding box center [319, 144] width 23 height 23
type input "01.09.2025"
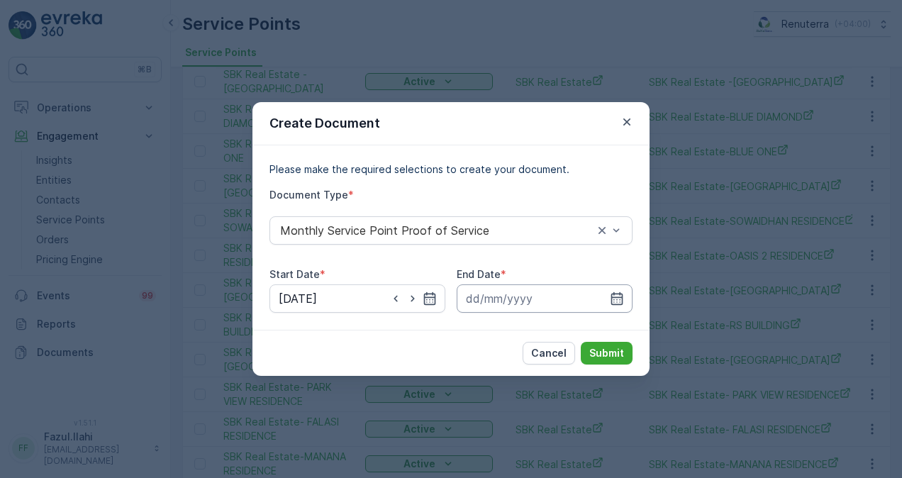
click at [625, 301] on input at bounding box center [545, 298] width 176 height 28
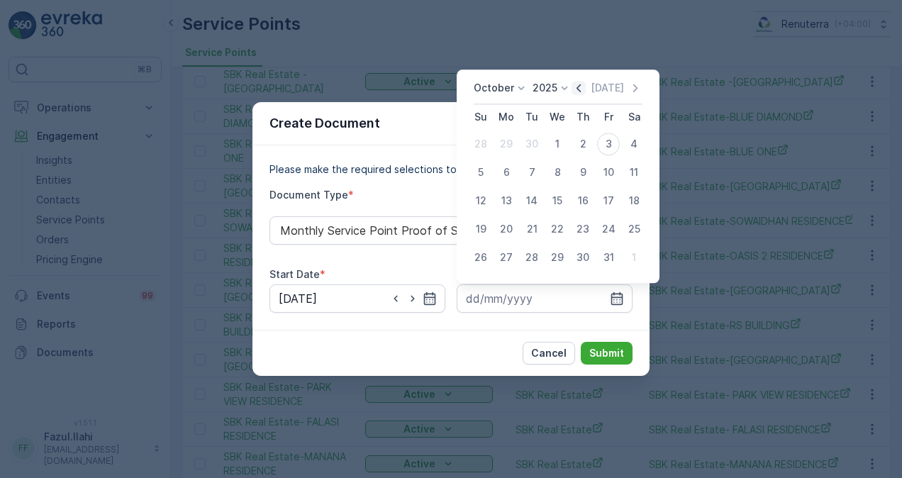
click at [584, 84] on icon "button" at bounding box center [578, 88] width 14 height 14
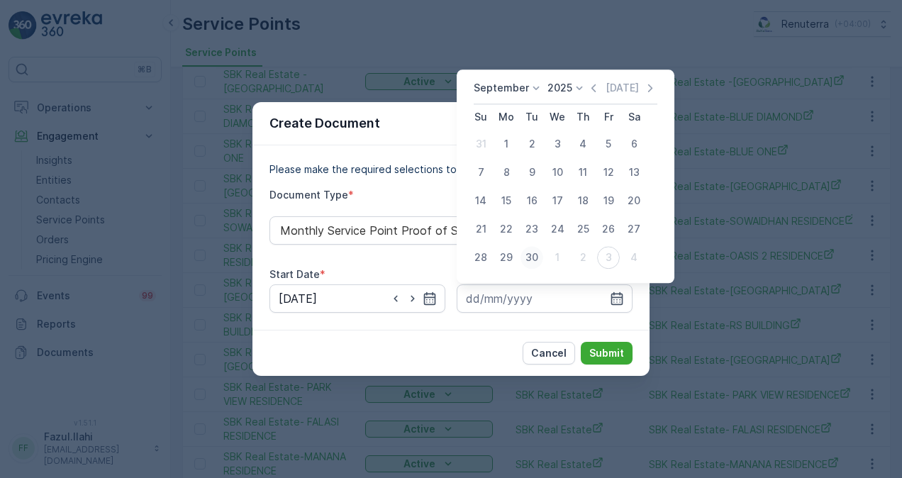
click at [537, 247] on button "30" at bounding box center [532, 258] width 26 height 26
type input "30.09.2025"
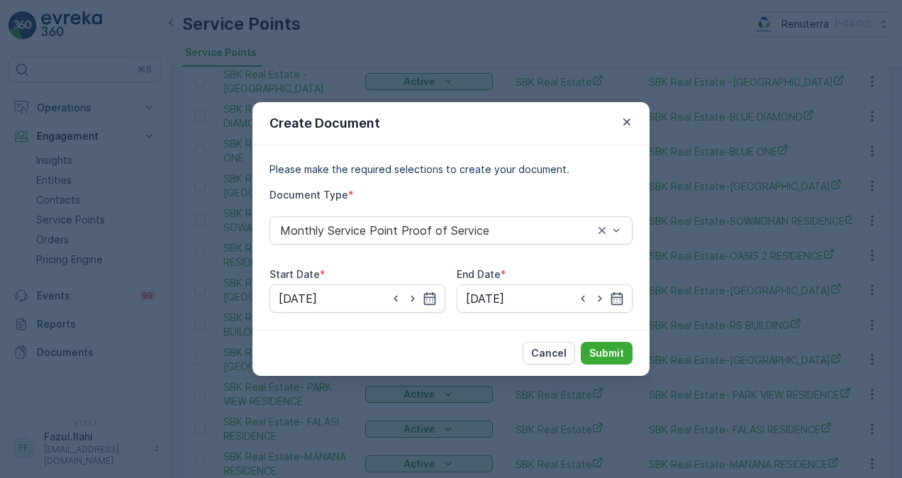
click at [610, 340] on div "Cancel Submit" at bounding box center [450, 353] width 397 height 46
click at [614, 354] on p "Submit" at bounding box center [606, 353] width 35 height 14
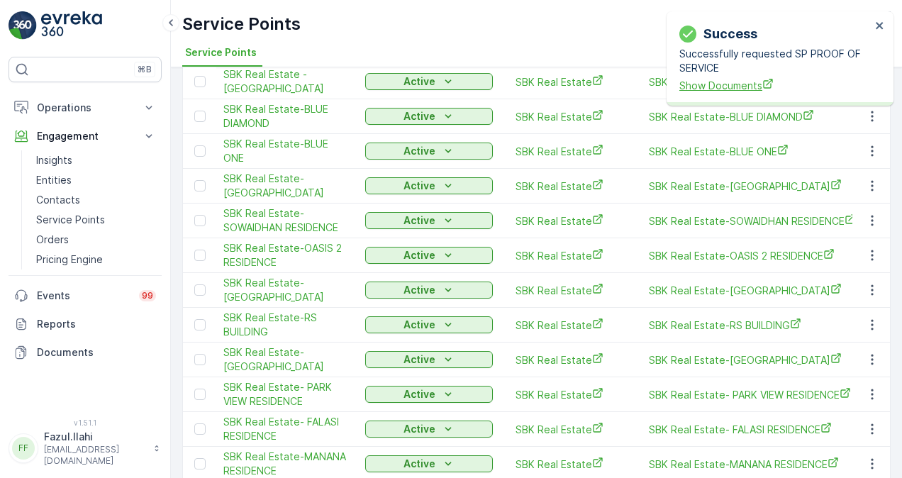
click at [749, 89] on span "Show Documents" at bounding box center [774, 85] width 191 height 15
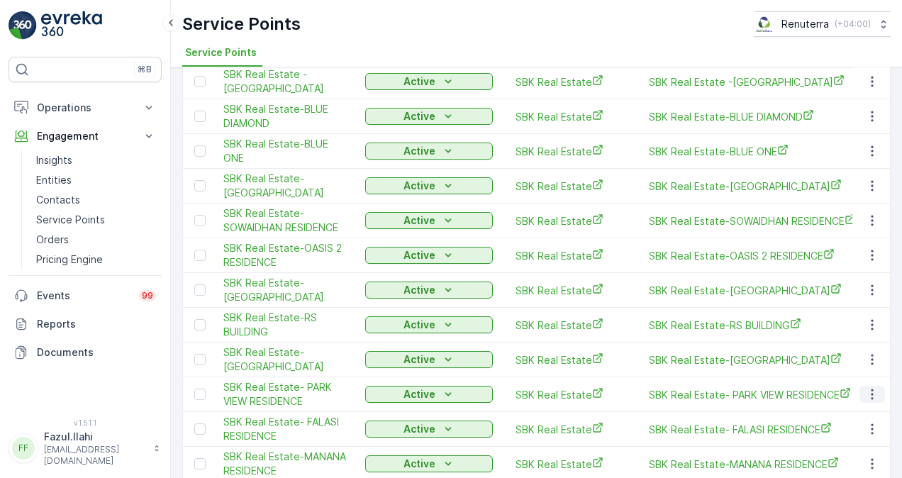
click at [871, 389] on icon "button" at bounding box center [872, 394] width 2 height 11
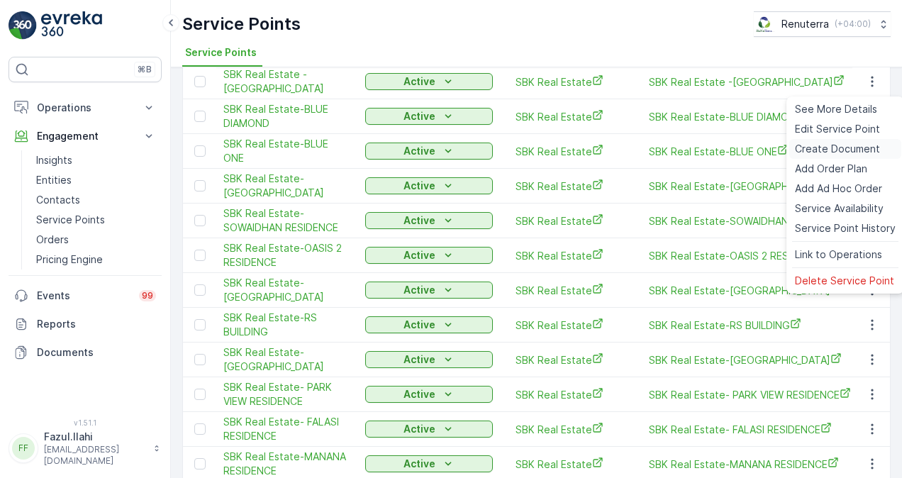
click at [830, 150] on span "Create Document" at bounding box center [837, 149] width 85 height 14
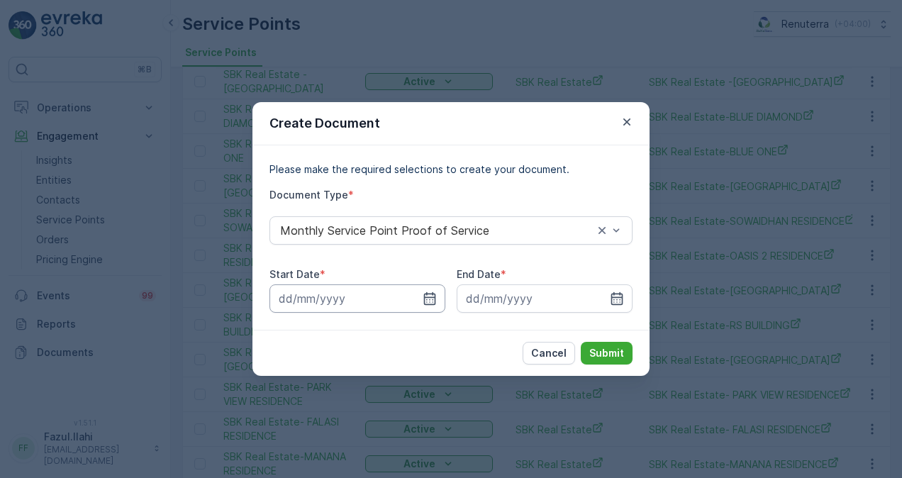
click at [438, 301] on input at bounding box center [357, 298] width 176 height 28
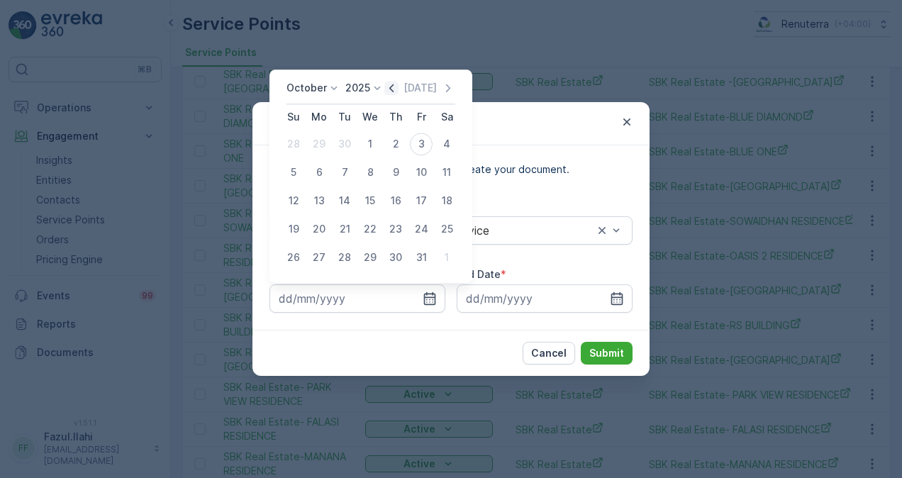
click at [397, 86] on icon "button" at bounding box center [391, 88] width 14 height 14
click at [321, 140] on div "1" at bounding box center [319, 144] width 23 height 23
type input "01.09.2025"
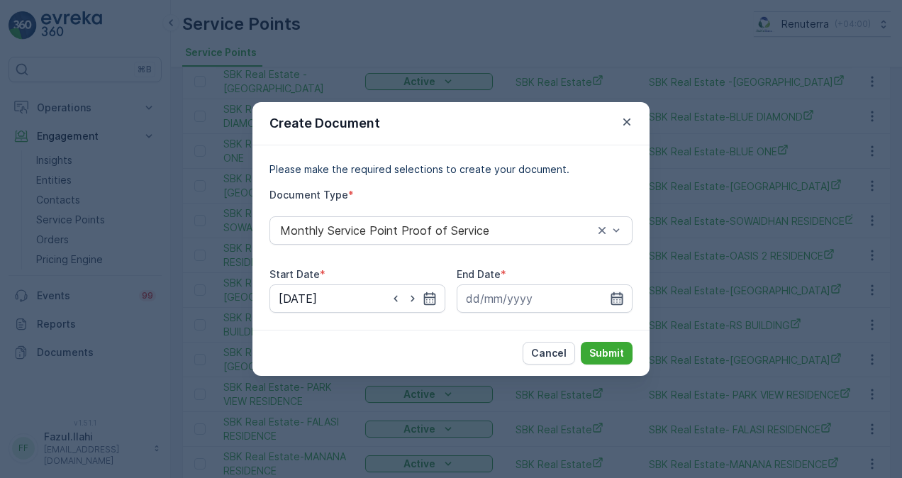
click at [618, 295] on icon "button" at bounding box center [617, 298] width 14 height 14
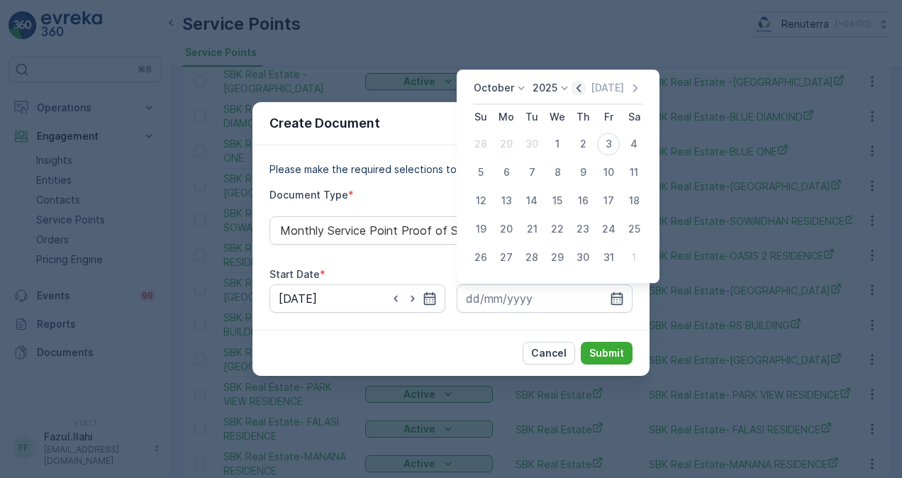
click at [586, 88] on icon "button" at bounding box center [578, 88] width 14 height 14
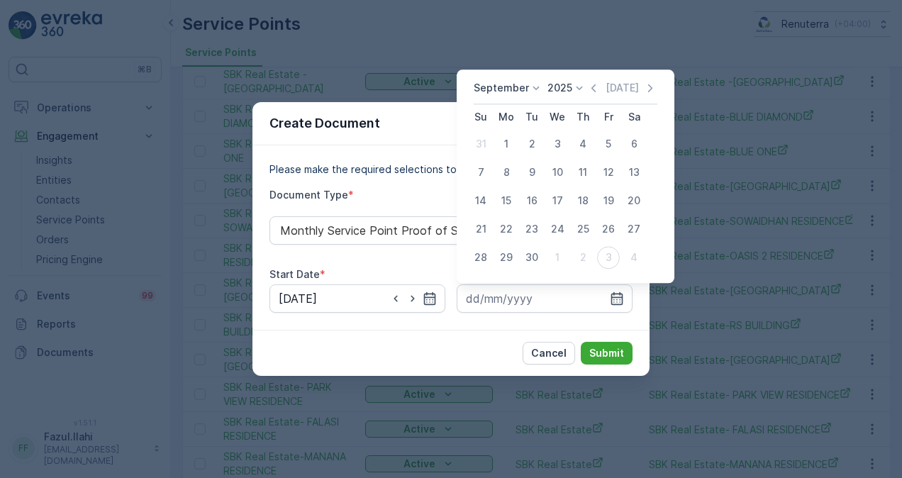
click at [532, 264] on div "30" at bounding box center [531, 257] width 23 height 23
type input "30.09.2025"
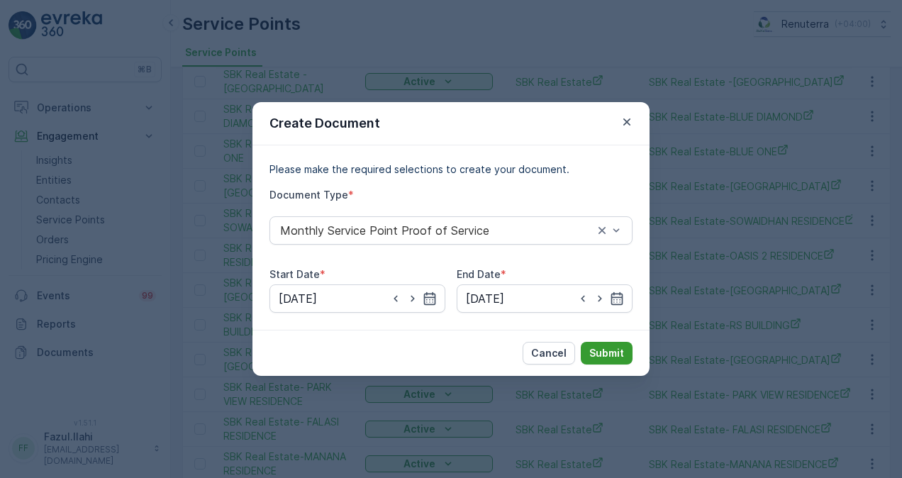
click at [618, 358] on p "Submit" at bounding box center [606, 353] width 35 height 14
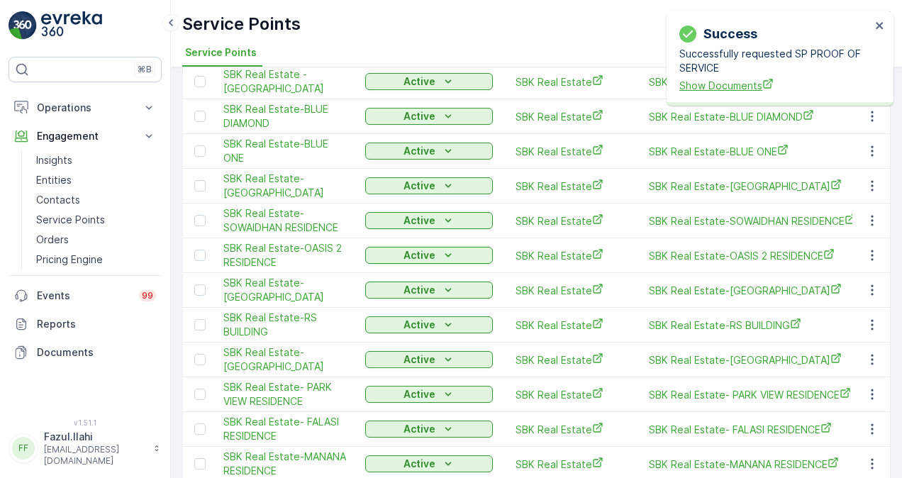
click at [709, 82] on span "Show Documents" at bounding box center [774, 85] width 191 height 15
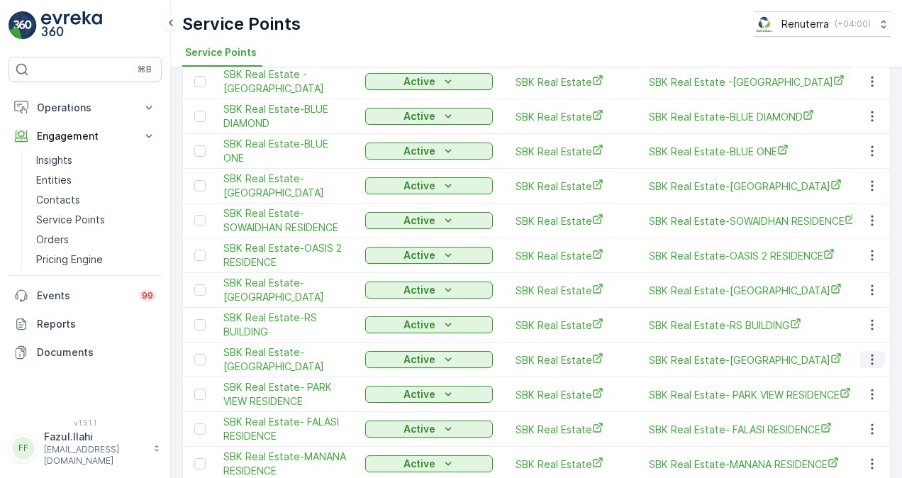
click at [865, 352] on icon "button" at bounding box center [872, 359] width 14 height 14
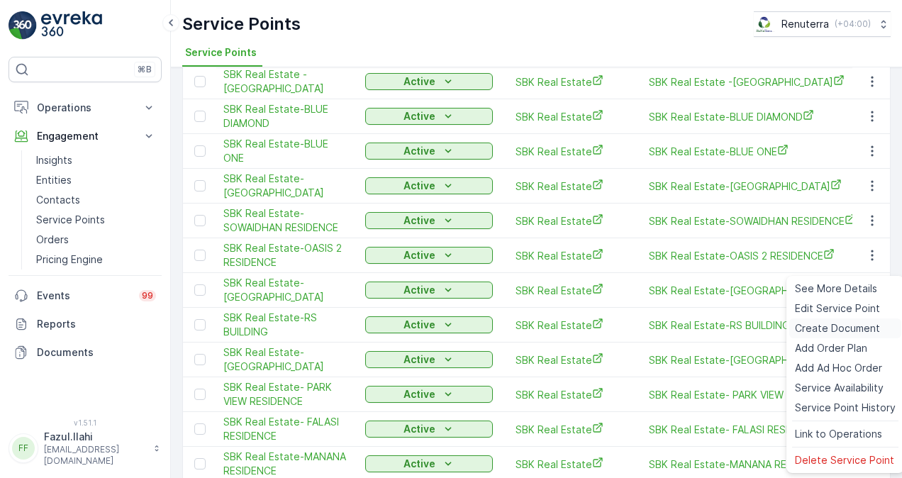
click at [825, 325] on span "Create Document" at bounding box center [837, 328] width 85 height 14
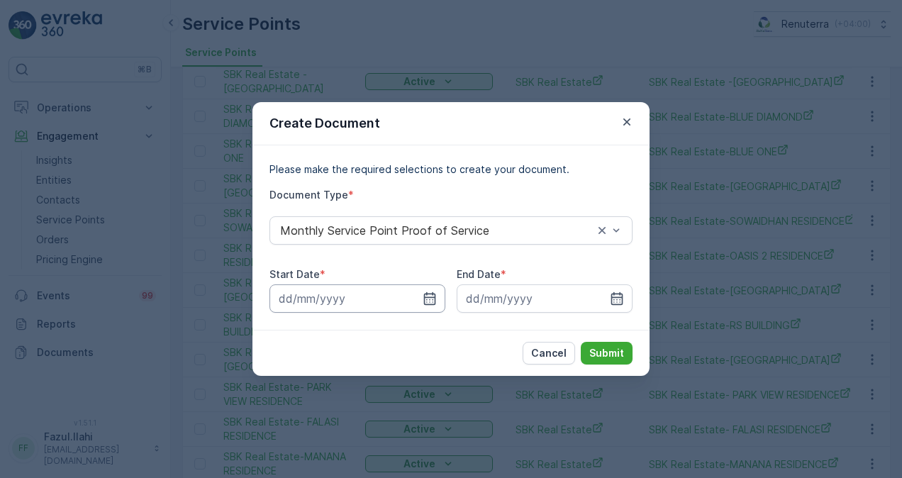
click at [419, 298] on input at bounding box center [357, 298] width 176 height 28
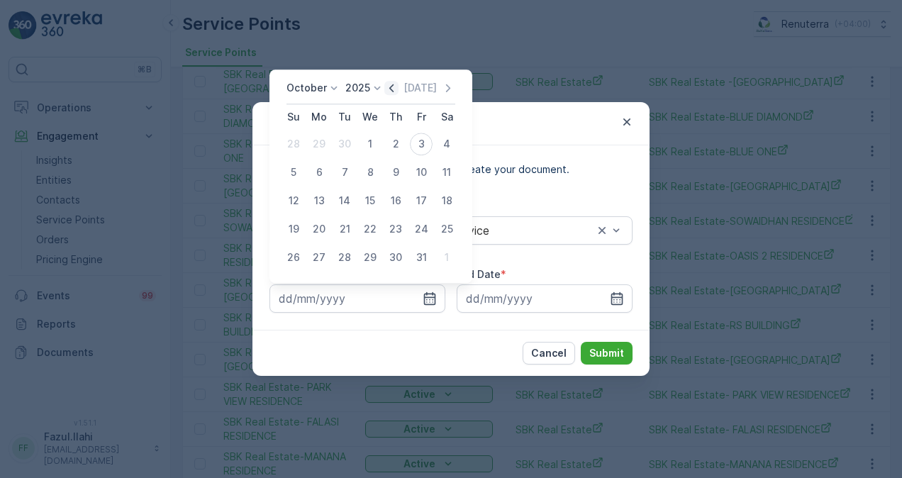
click at [393, 90] on icon "button" at bounding box center [391, 88] width 14 height 14
click at [313, 143] on div "1" at bounding box center [319, 144] width 23 height 23
type input "01.09.2025"
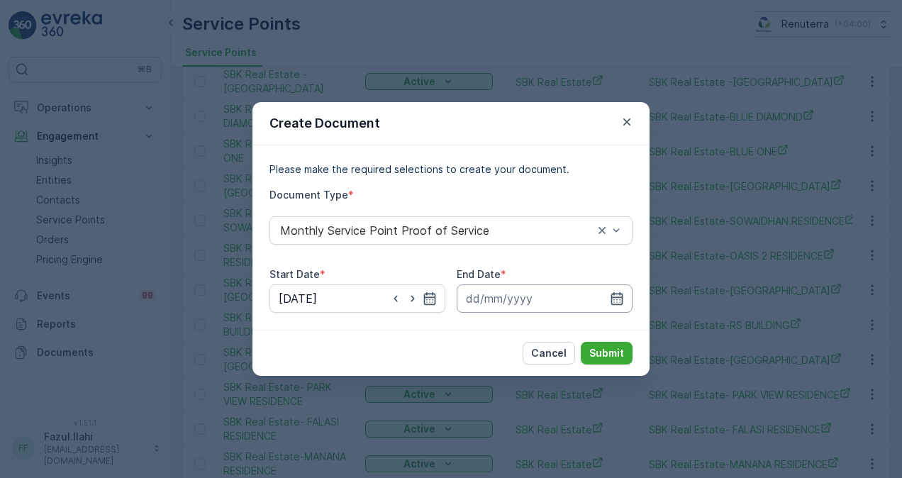
click at [628, 297] on input at bounding box center [545, 298] width 176 height 28
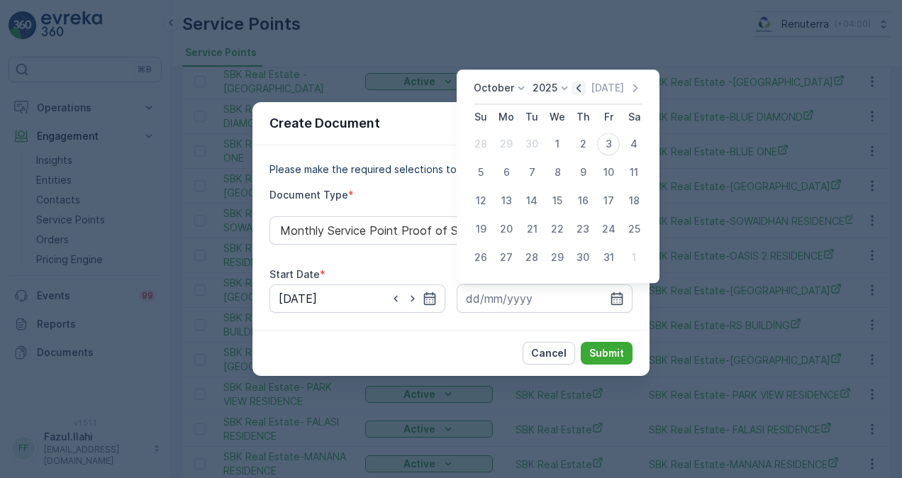
click at [574, 86] on icon "button" at bounding box center [578, 88] width 14 height 14
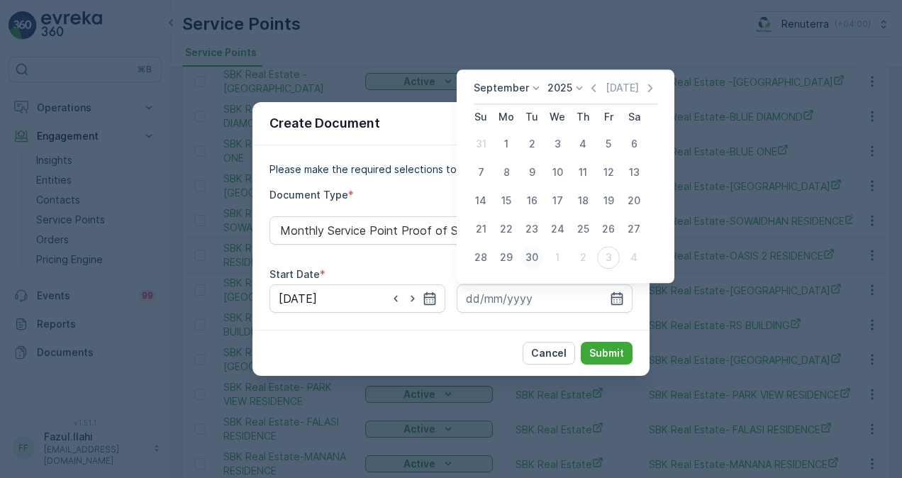
click at [527, 255] on div "30" at bounding box center [531, 257] width 23 height 23
type input "30.09.2025"
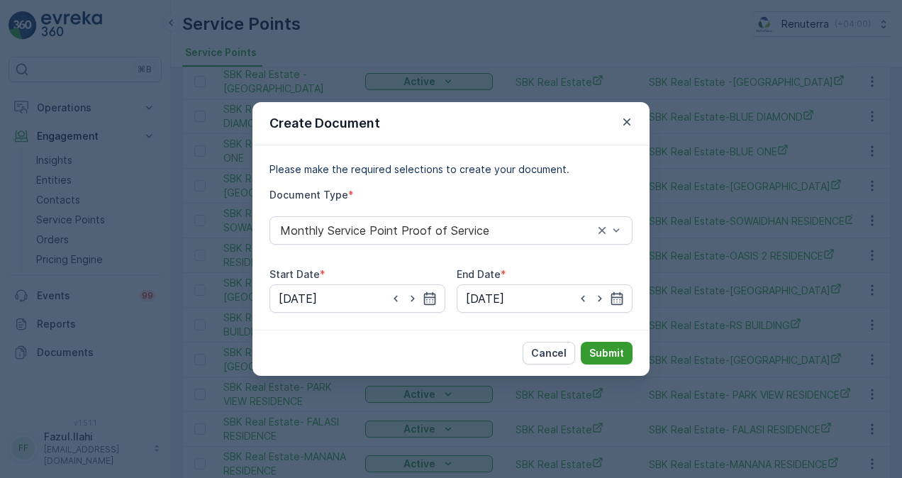
click at [600, 350] on p "Submit" at bounding box center [606, 353] width 35 height 14
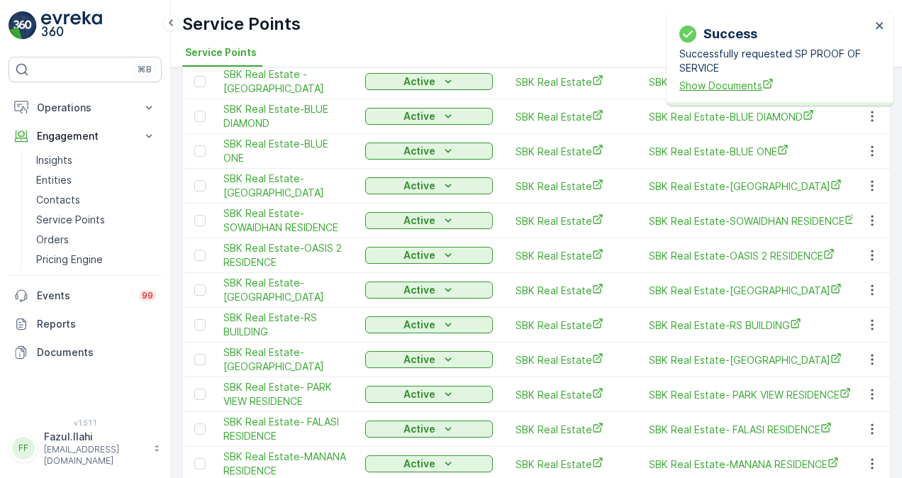
click at [726, 91] on span "Show Documents" at bounding box center [774, 85] width 191 height 15
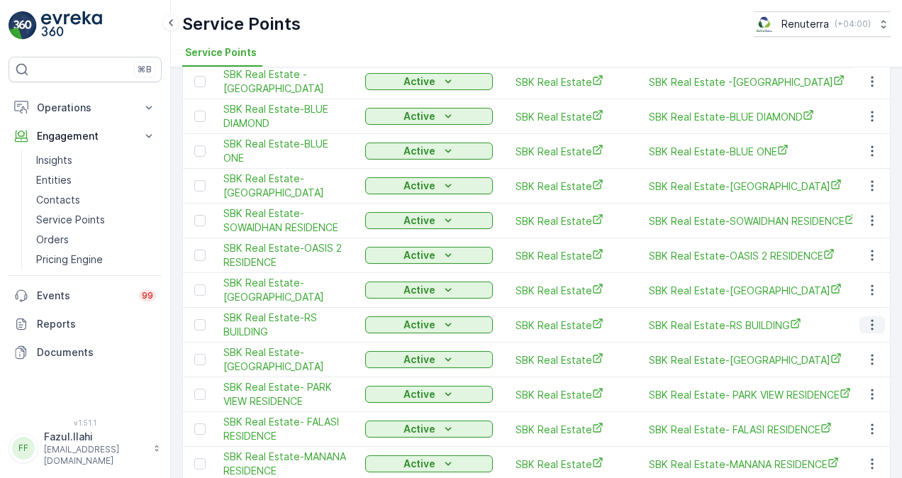
click at [865, 318] on icon "button" at bounding box center [872, 325] width 14 height 14
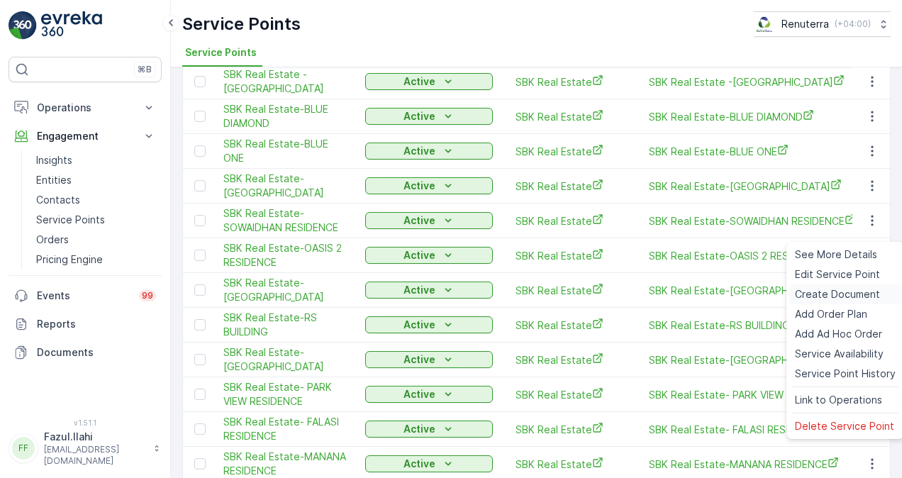
click at [861, 297] on span "Create Document" at bounding box center [837, 294] width 85 height 14
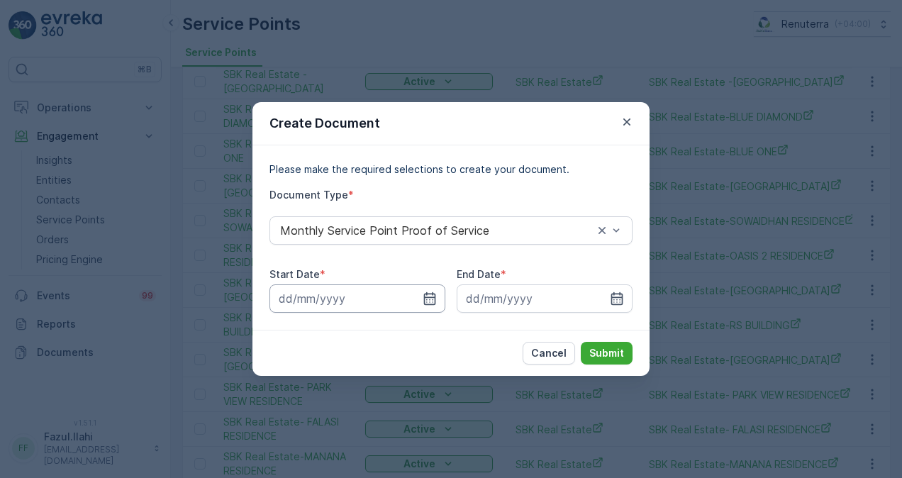
click at [419, 300] on input at bounding box center [357, 298] width 176 height 28
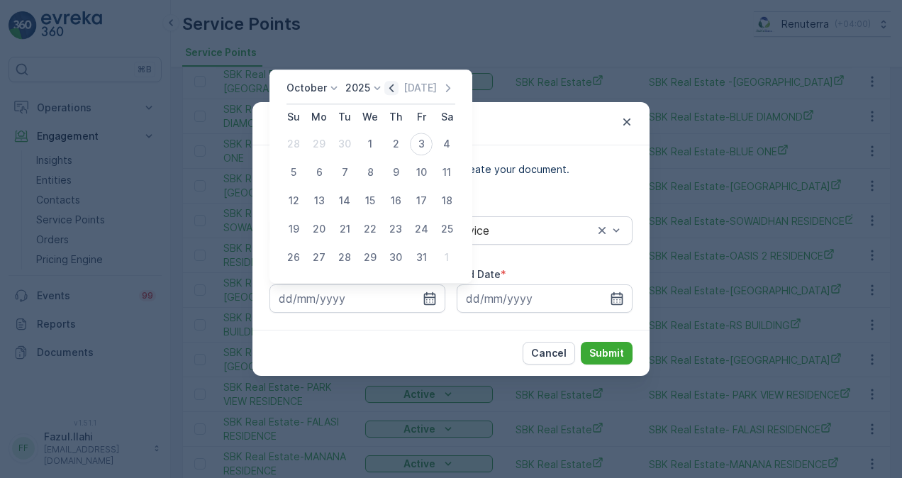
click at [394, 82] on icon "button" at bounding box center [391, 88] width 14 height 14
click at [317, 150] on div "1" at bounding box center [319, 144] width 23 height 23
type input "01.09.2025"
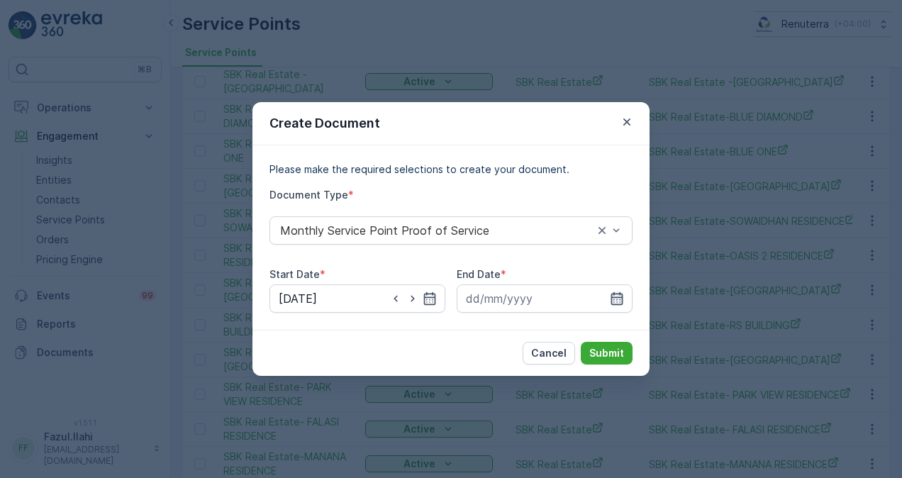
click at [621, 295] on icon "button" at bounding box center [617, 298] width 12 height 13
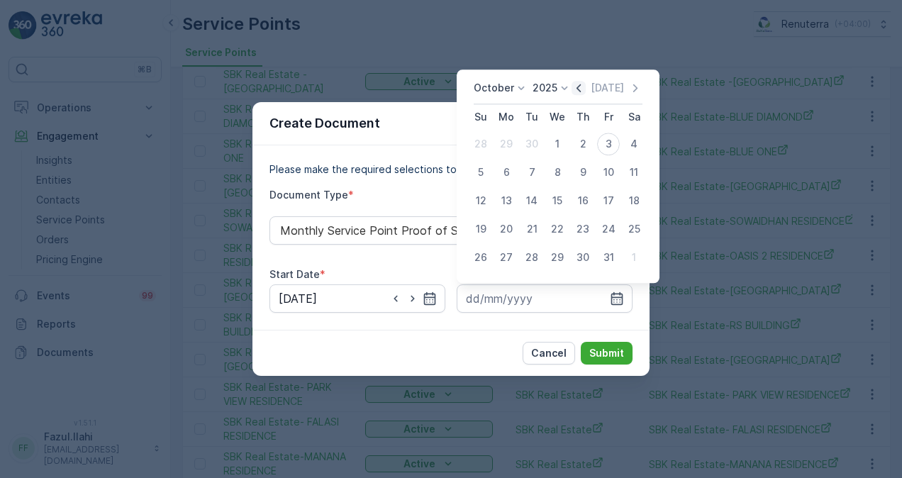
click at [583, 89] on icon "button" at bounding box center [578, 88] width 14 height 14
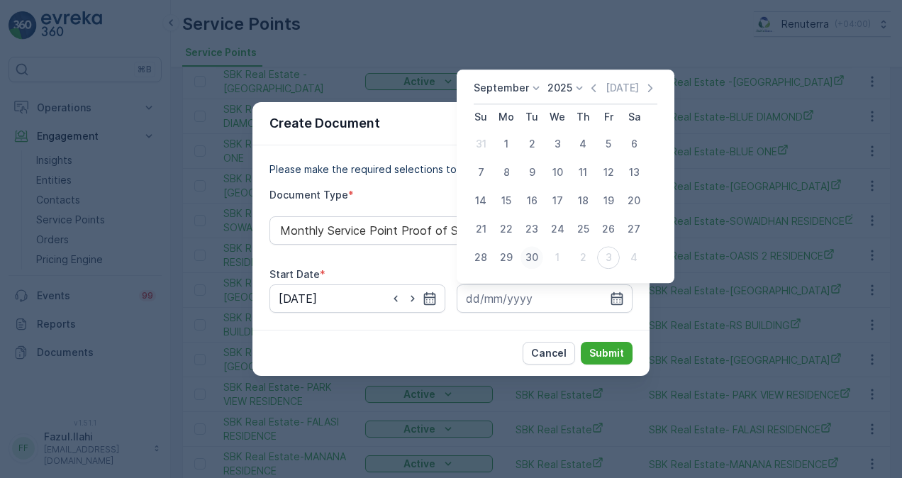
click at [533, 257] on div "30" at bounding box center [531, 257] width 23 height 23
type input "30.09.2025"
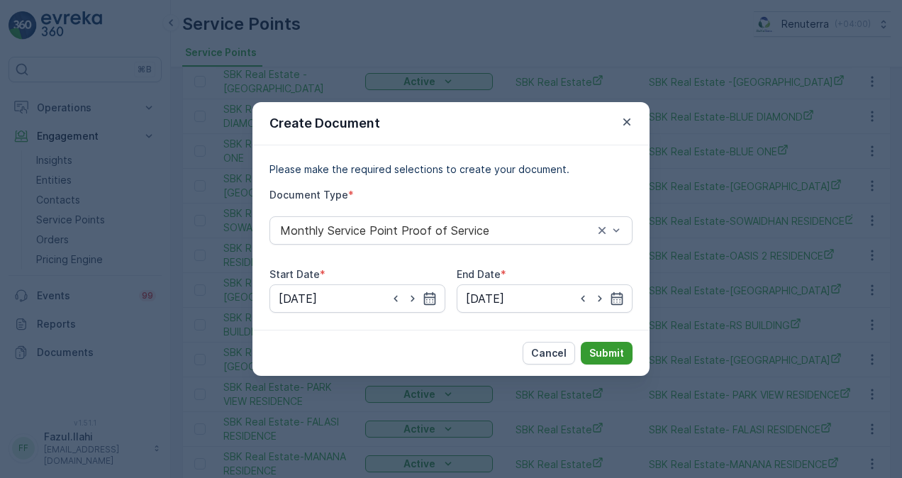
click at [613, 362] on button "Submit" at bounding box center [607, 353] width 52 height 23
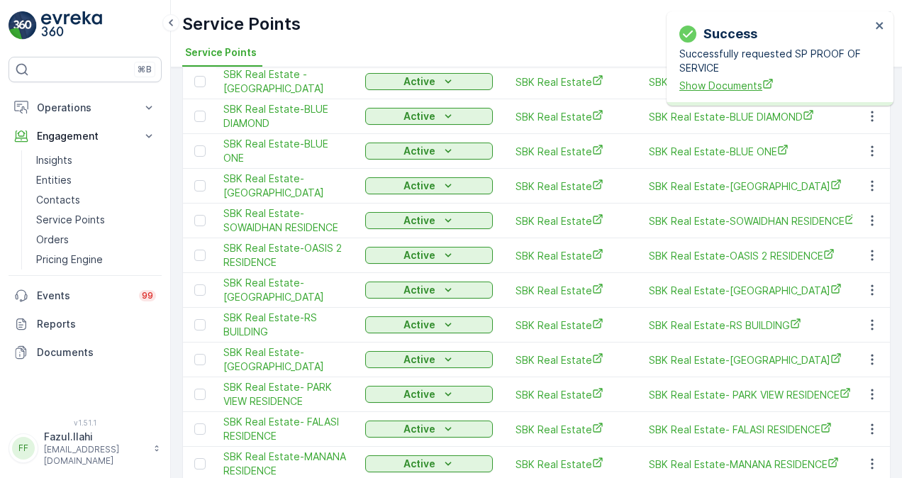
click at [702, 89] on span "Show Documents" at bounding box center [774, 85] width 191 height 15
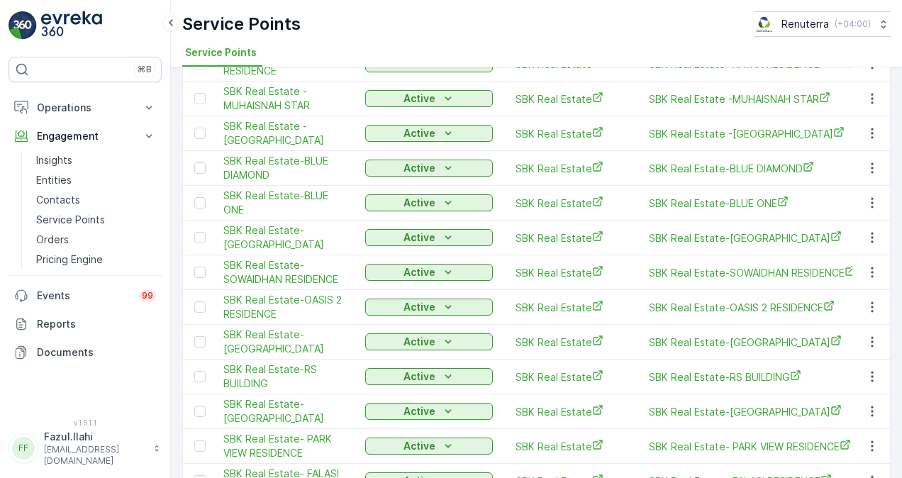
scroll to position [803, 0]
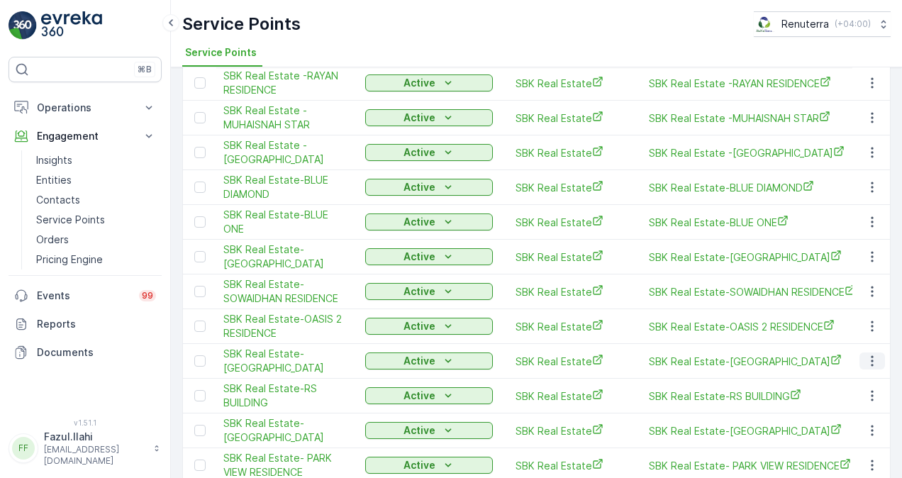
click at [870, 354] on icon "button" at bounding box center [872, 361] width 14 height 14
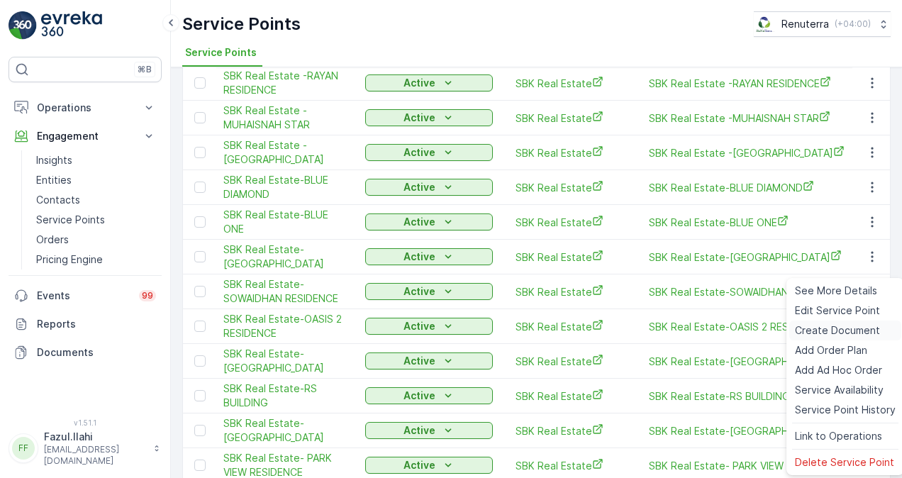
click at [861, 329] on span "Create Document" at bounding box center [837, 330] width 85 height 14
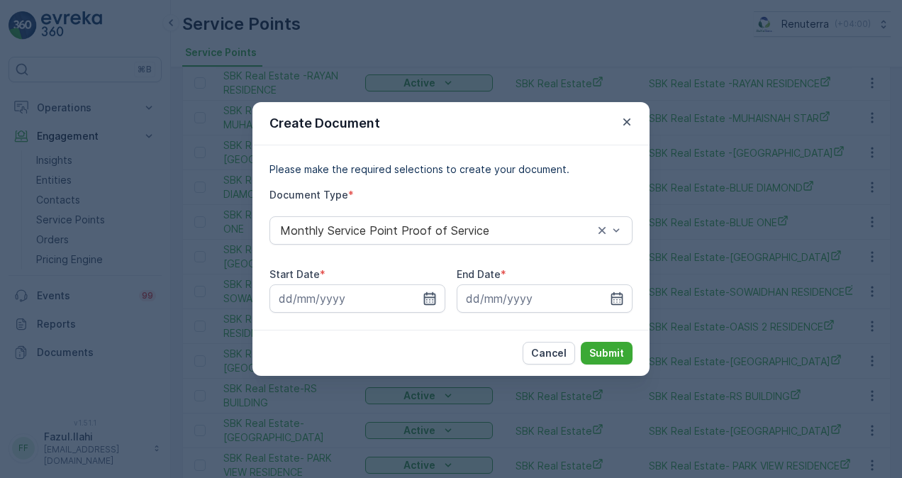
click at [423, 294] on icon "button" at bounding box center [430, 298] width 14 height 14
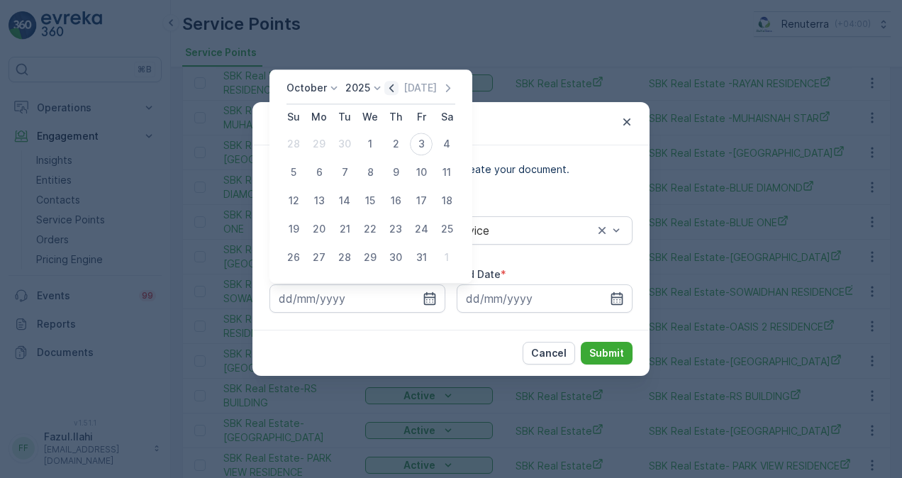
click at [391, 86] on icon "button" at bounding box center [391, 88] width 14 height 14
click at [321, 149] on div "1" at bounding box center [319, 144] width 23 height 23
type input "01.09.2025"
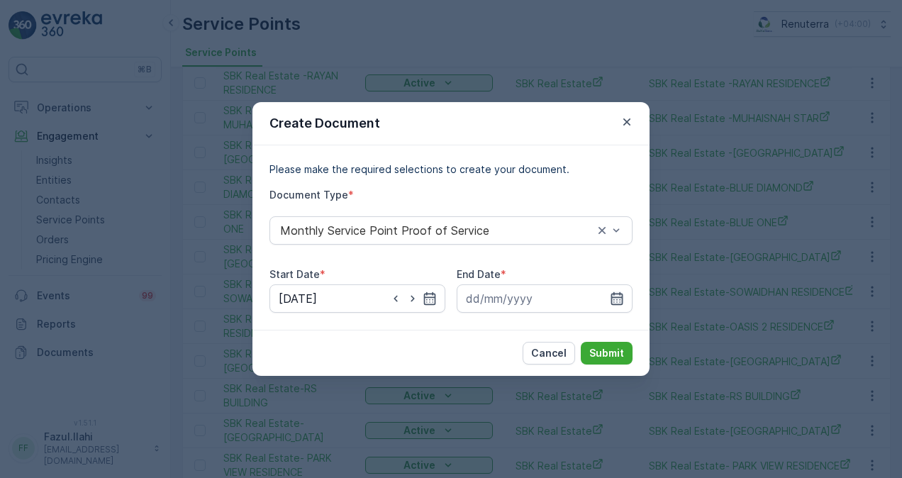
click at [617, 298] on icon "button" at bounding box center [617, 298] width 14 height 14
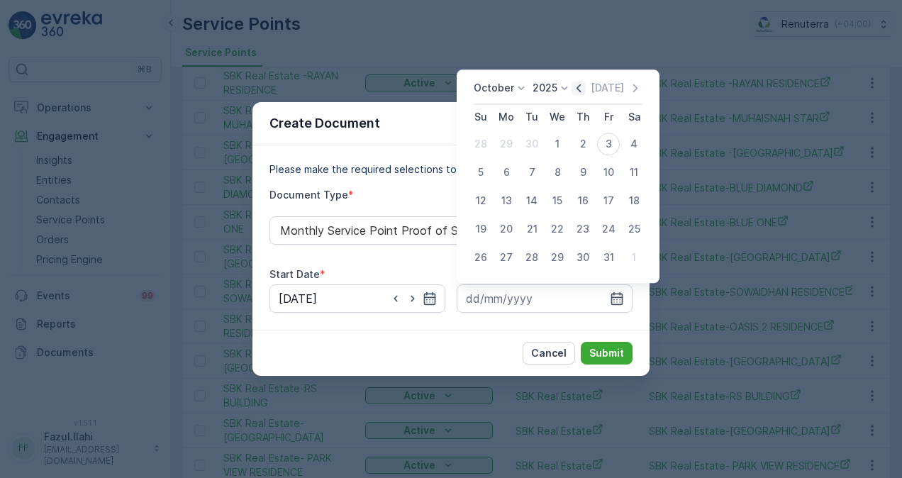
click at [583, 81] on icon "button" at bounding box center [578, 88] width 14 height 14
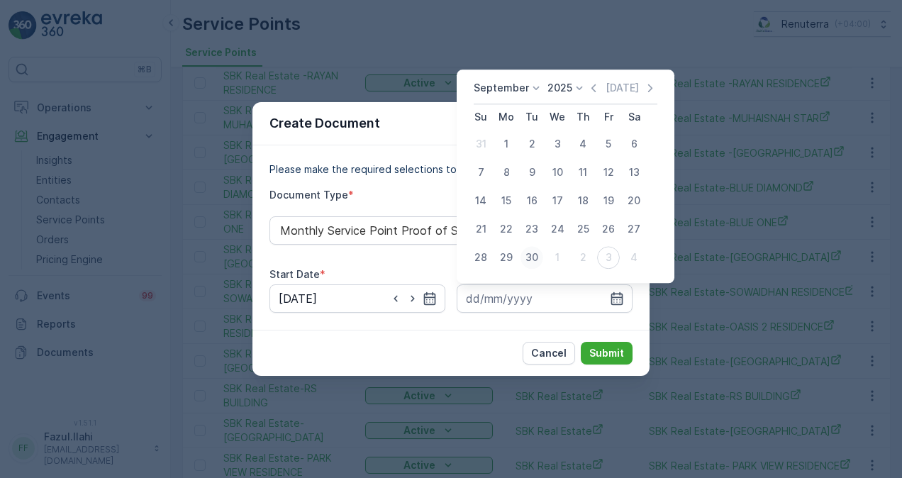
click at [530, 245] on button "30" at bounding box center [532, 258] width 26 height 26
type input "30.09.2025"
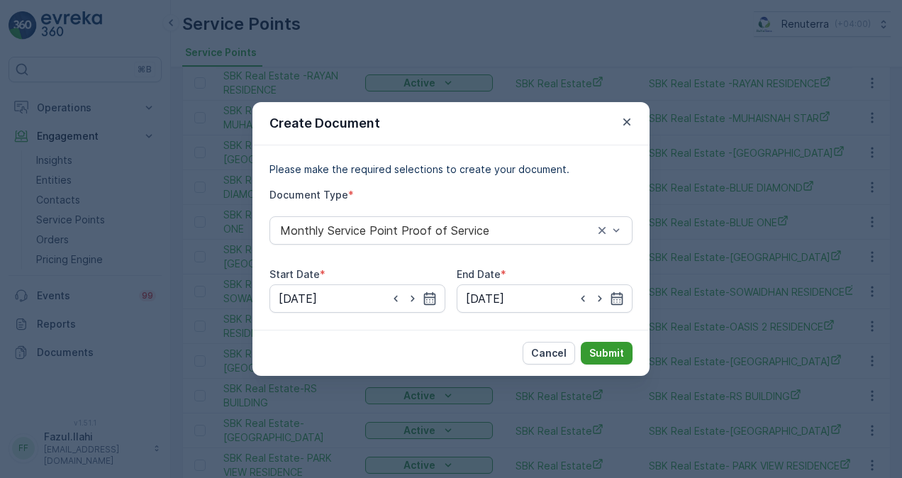
click at [608, 354] on p "Submit" at bounding box center [606, 353] width 35 height 14
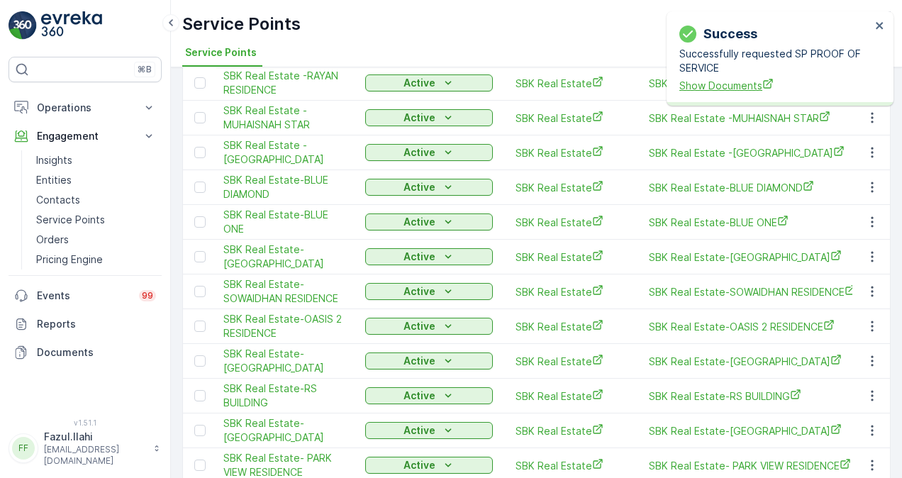
click at [693, 82] on span "Show Documents" at bounding box center [774, 85] width 191 height 15
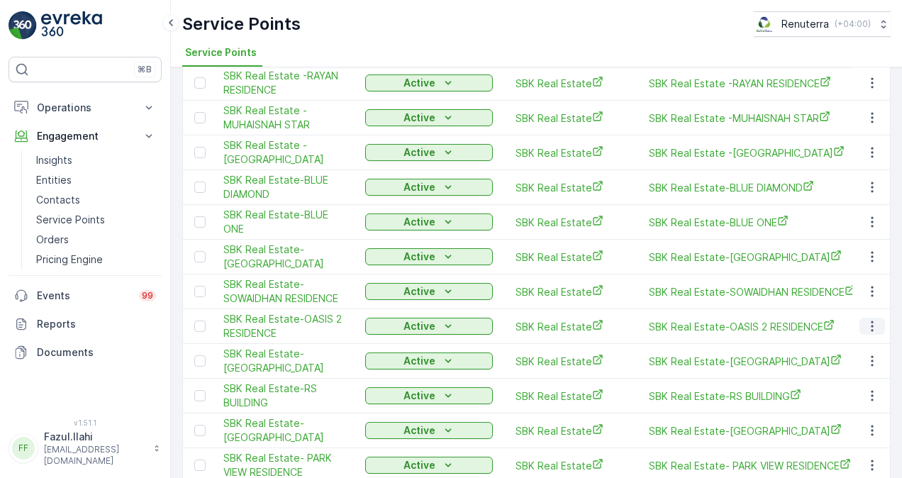
click at [865, 319] on icon "button" at bounding box center [872, 326] width 14 height 14
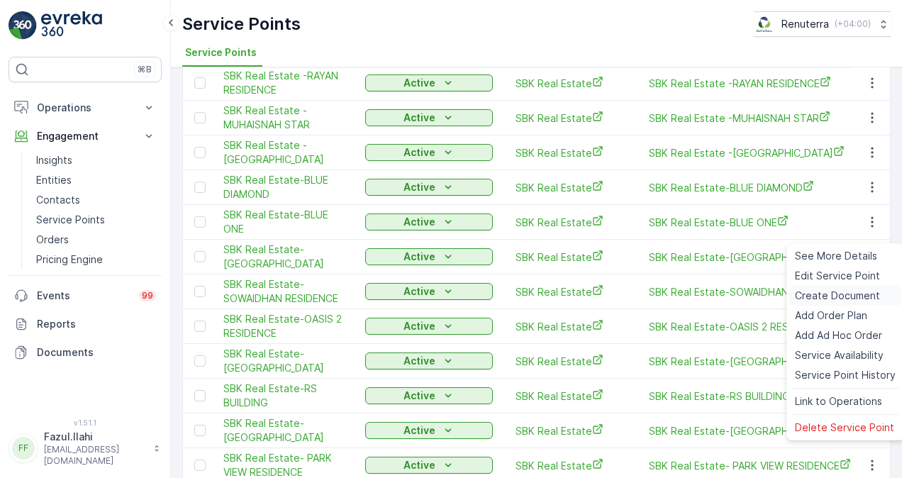
click at [864, 286] on div "Create Document" at bounding box center [845, 296] width 112 height 20
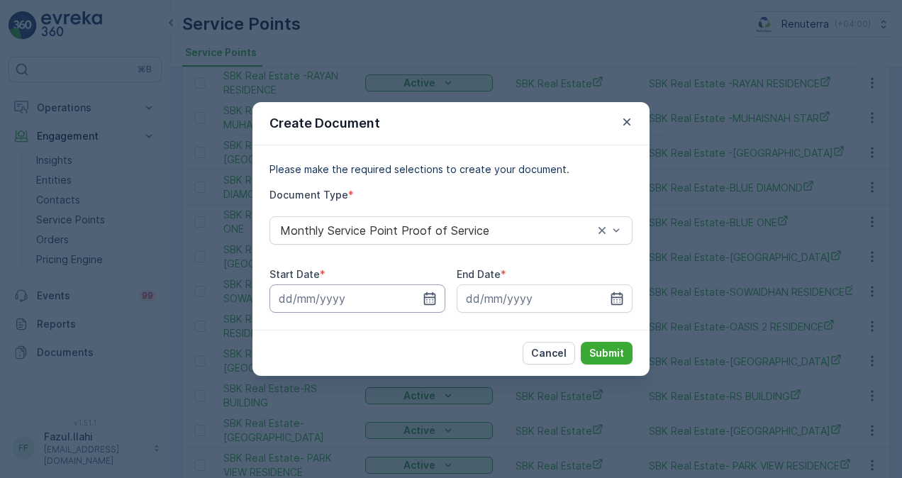
click at [437, 307] on input at bounding box center [357, 298] width 176 height 28
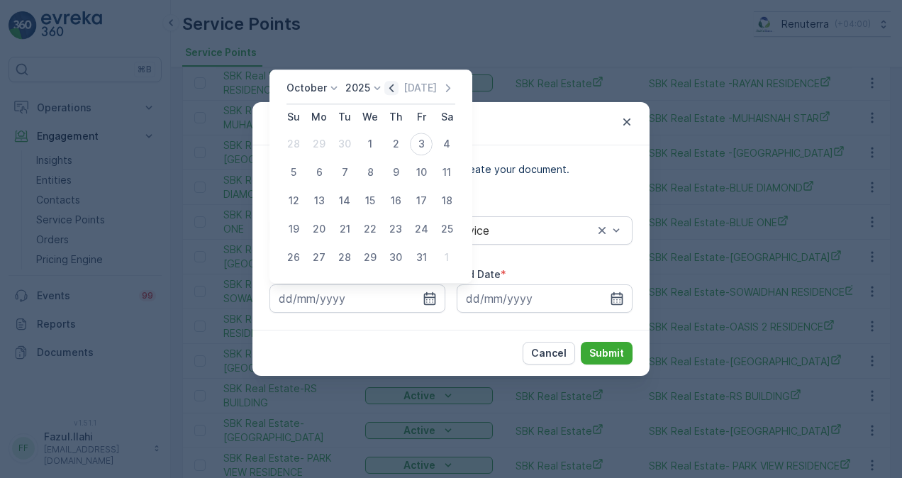
click at [397, 93] on icon "button" at bounding box center [391, 88] width 14 height 14
click at [345, 258] on div "30" at bounding box center [344, 257] width 23 height 23
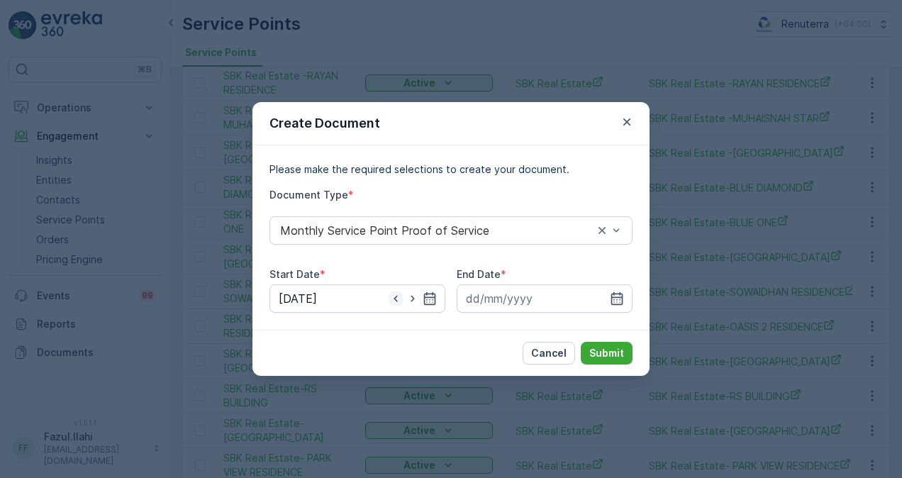
click at [395, 298] on icon "button" at bounding box center [395, 299] width 4 height 6
click at [419, 296] on icon "button" at bounding box center [413, 298] width 14 height 14
click at [438, 292] on input "30.09.2025" at bounding box center [357, 298] width 176 height 28
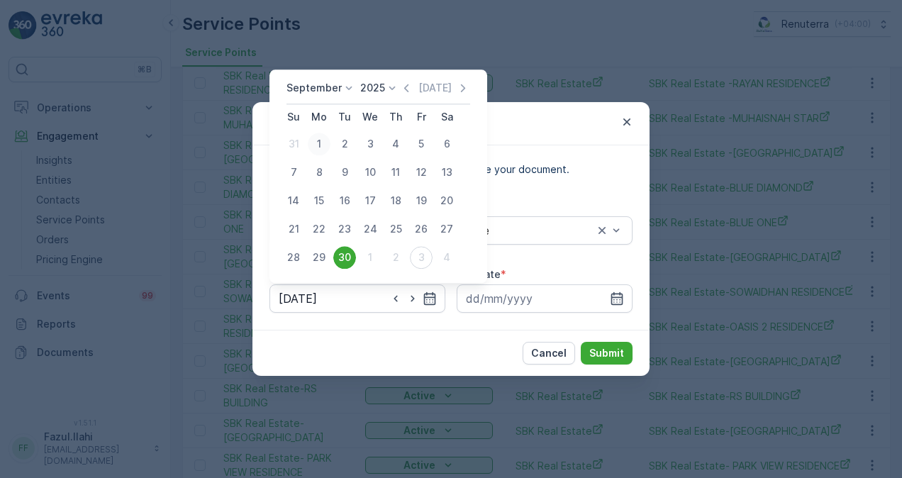
click at [325, 142] on div "1" at bounding box center [319, 144] width 23 height 23
type input "01.09.2025"
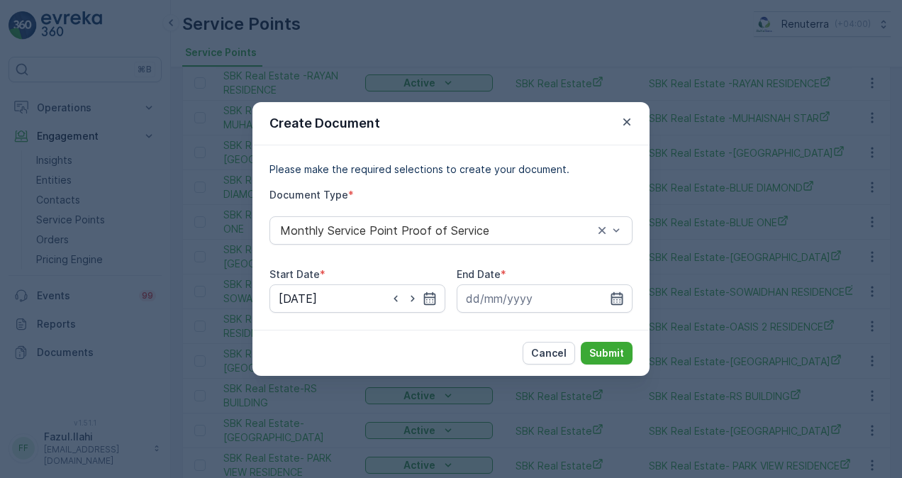
click at [621, 297] on icon "button" at bounding box center [617, 298] width 12 height 13
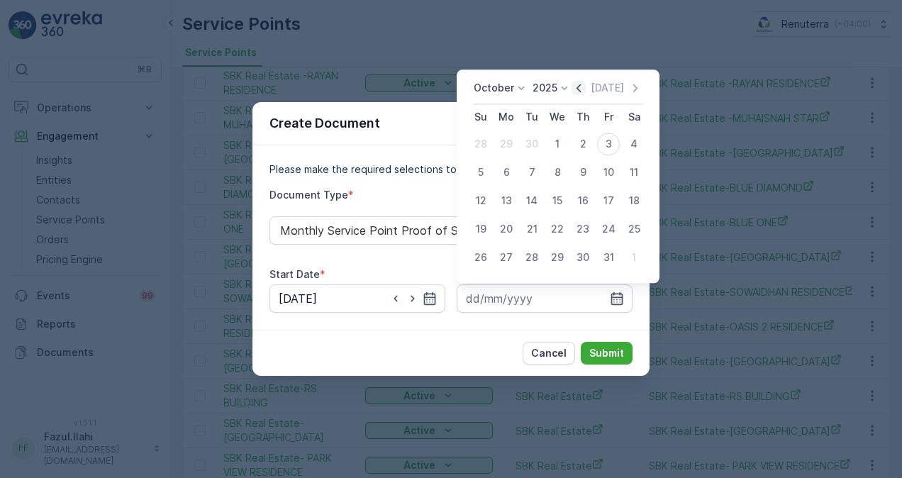
click at [584, 82] on icon "button" at bounding box center [578, 88] width 14 height 14
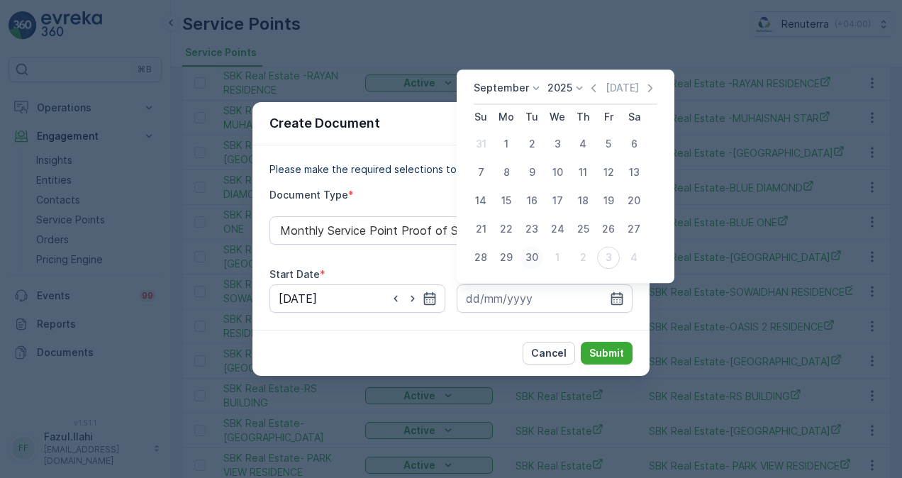
click at [530, 262] on div "30" at bounding box center [531, 257] width 23 height 23
type input "30.09.2025"
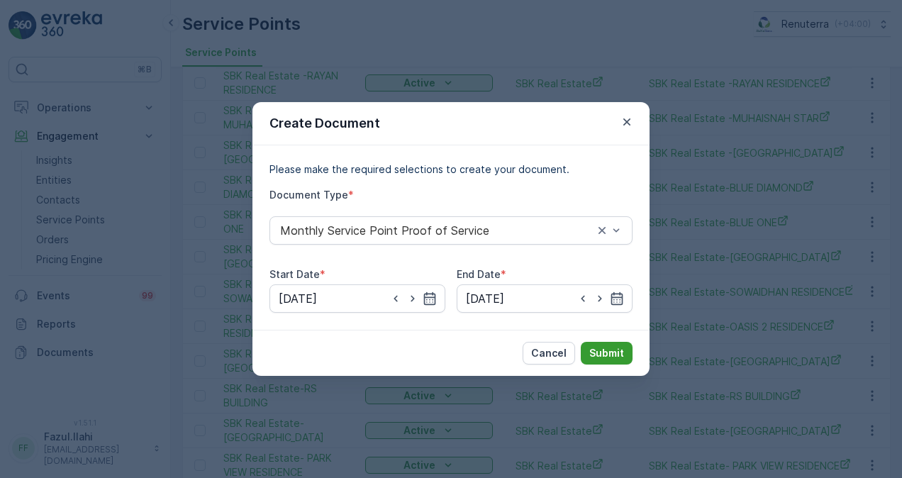
click at [610, 362] on button "Submit" at bounding box center [607, 353] width 52 height 23
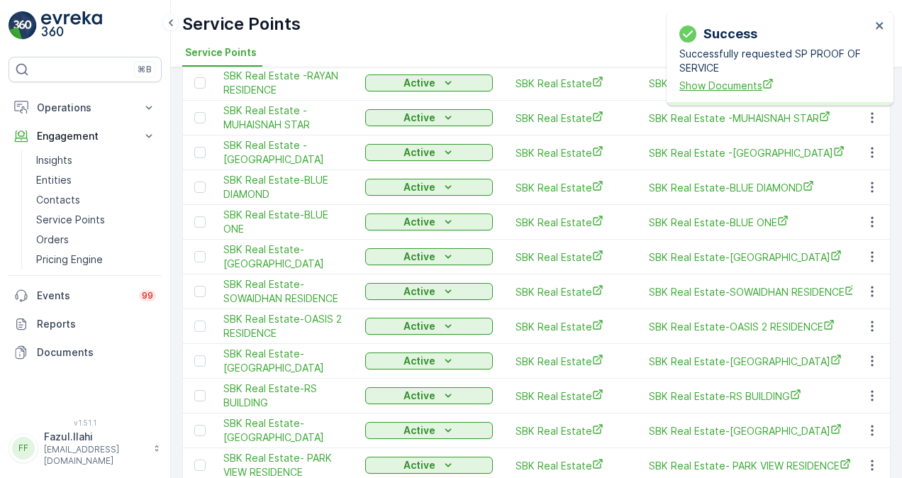
click at [705, 86] on span "Show Documents" at bounding box center [774, 85] width 191 height 15
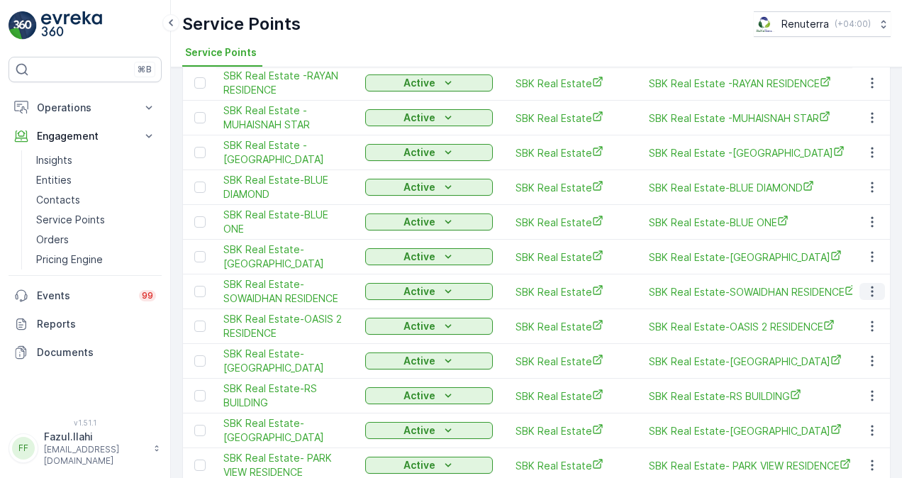
click at [859, 283] on button "button" at bounding box center [872, 291] width 26 height 17
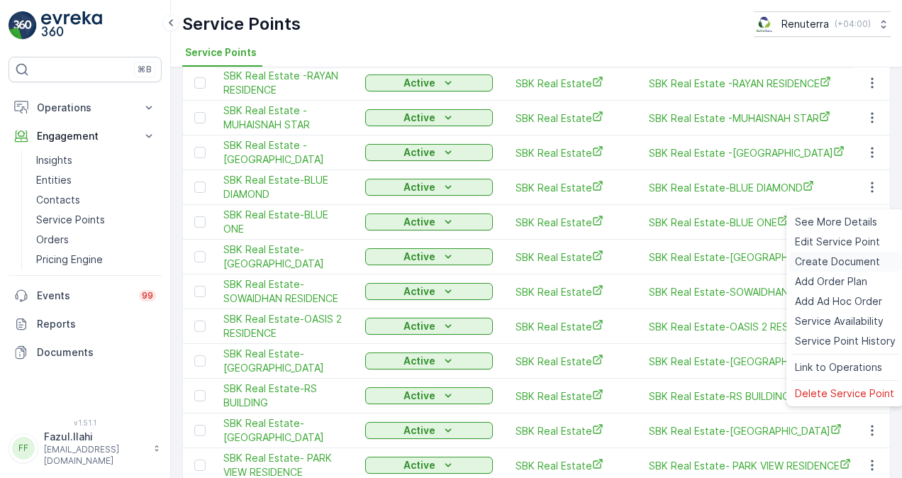
click at [849, 257] on span "Create Document" at bounding box center [837, 262] width 85 height 14
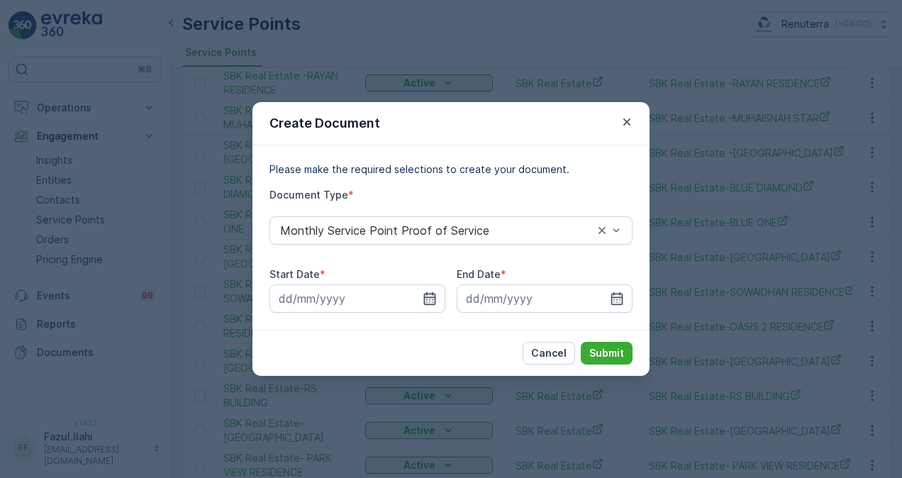
click at [428, 295] on icon "button" at bounding box center [430, 298] width 14 height 14
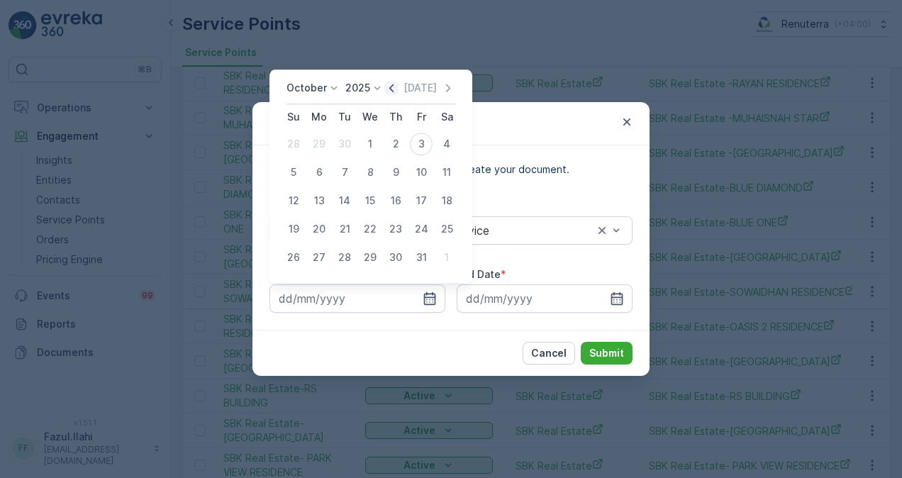
click at [390, 94] on icon "button" at bounding box center [391, 88] width 14 height 14
click at [313, 142] on div "1" at bounding box center [319, 144] width 23 height 23
type input "01.09.2025"
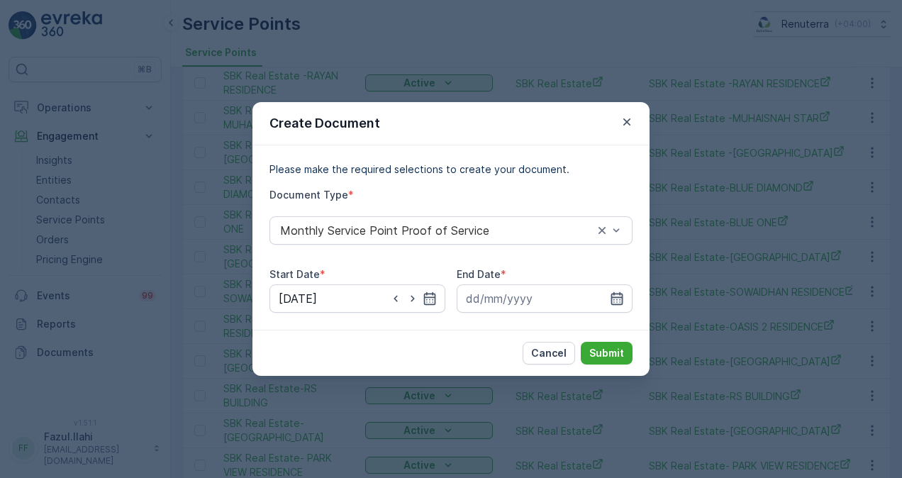
click at [615, 303] on icon "button" at bounding box center [617, 298] width 12 height 13
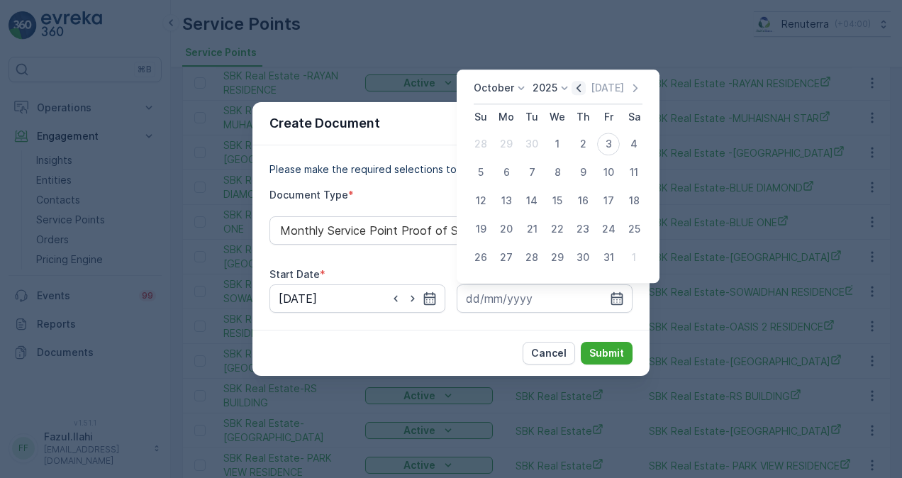
click at [576, 87] on icon "button" at bounding box center [578, 88] width 14 height 14
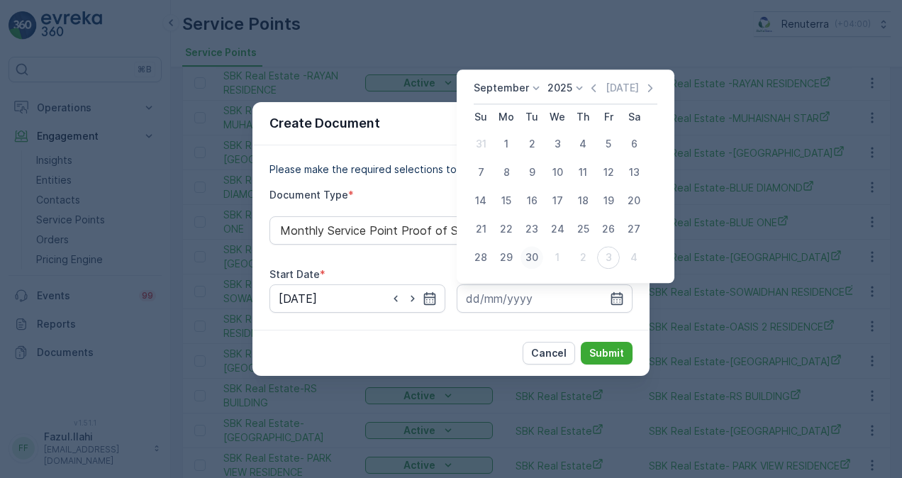
click at [530, 250] on div "30" at bounding box center [531, 257] width 23 height 23
type input "30.09.2025"
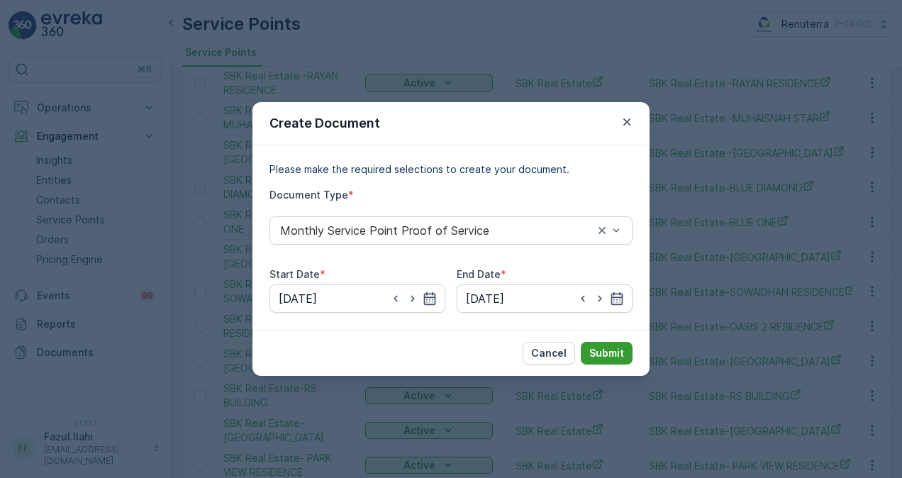
click at [615, 348] on p "Submit" at bounding box center [606, 353] width 35 height 14
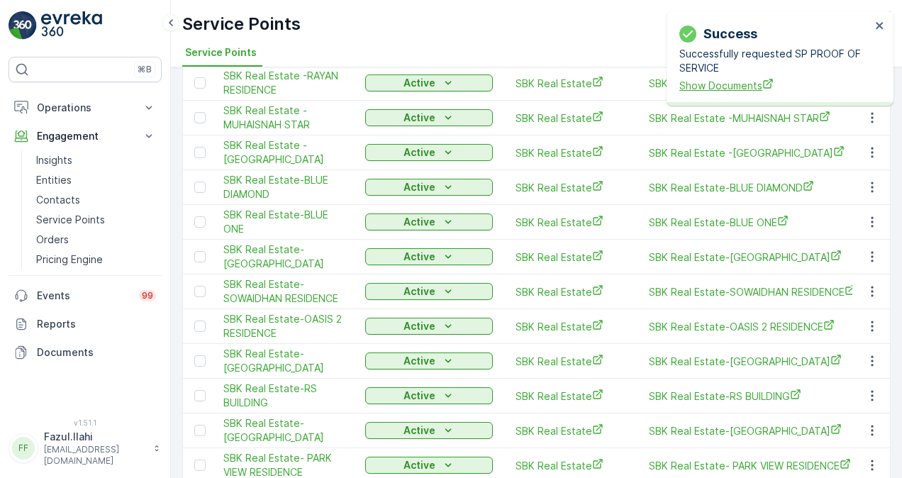
click at [705, 79] on span "Show Documents" at bounding box center [774, 85] width 191 height 15
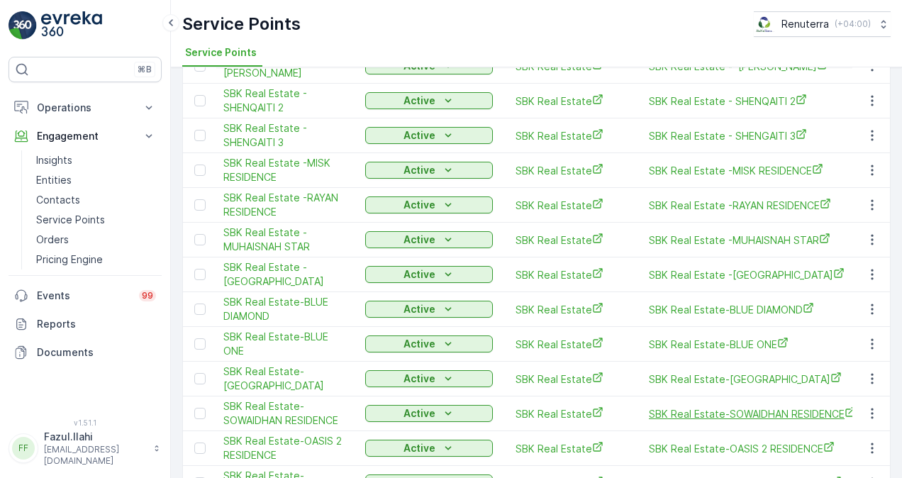
scroll to position [661, 0]
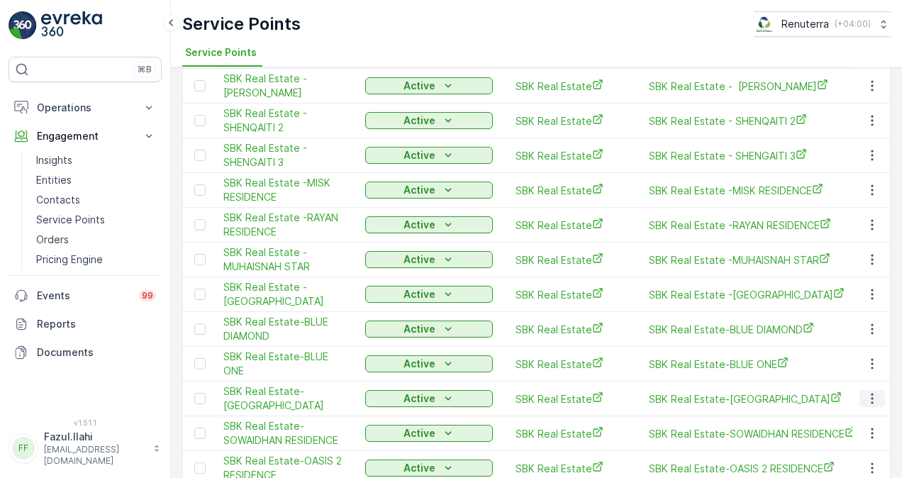
click at [868, 391] on icon "button" at bounding box center [872, 398] width 14 height 14
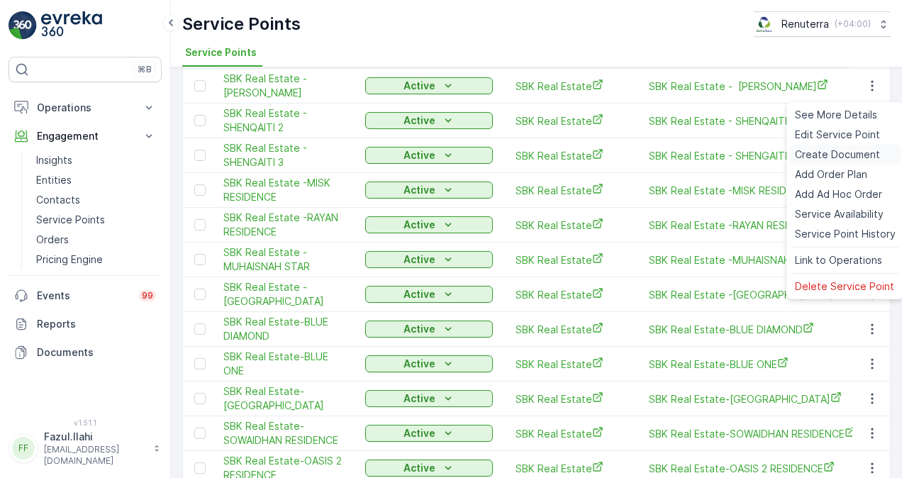
click at [828, 145] on div "Create Document" at bounding box center [845, 155] width 112 height 20
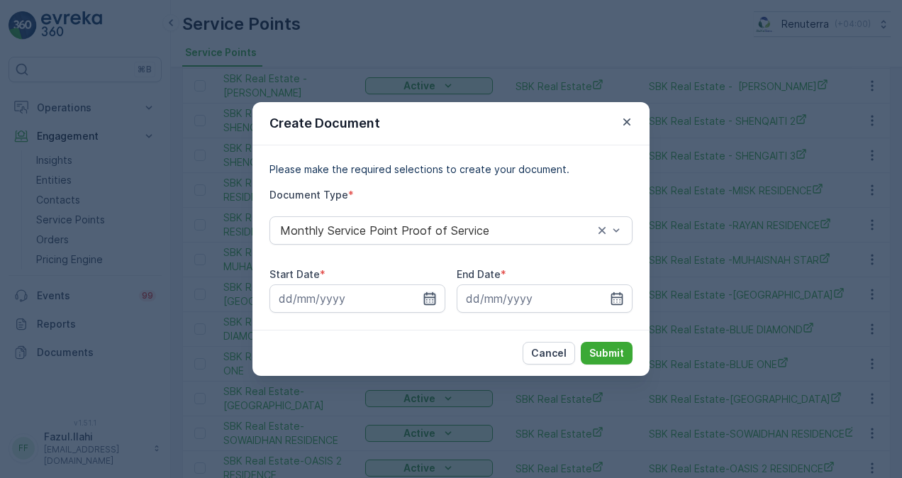
click at [431, 298] on icon "button" at bounding box center [430, 298] width 14 height 14
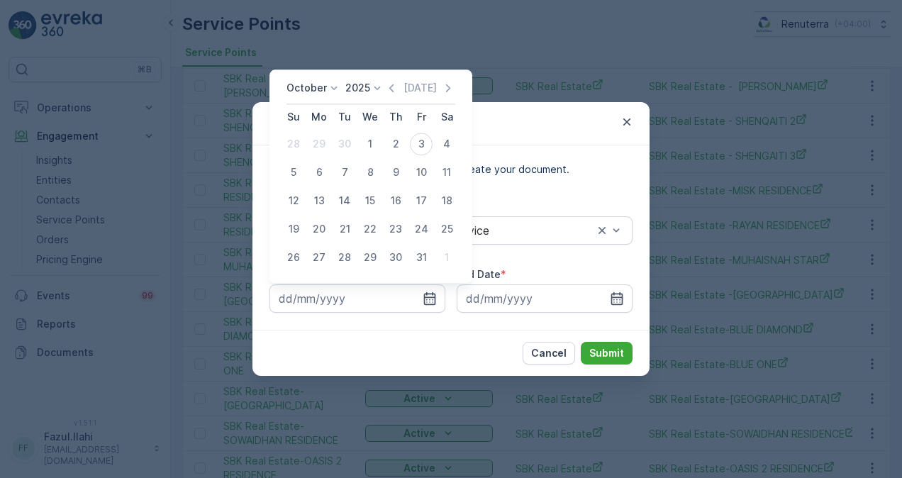
click at [391, 89] on icon "button" at bounding box center [391, 88] width 14 height 14
click at [318, 147] on div "1" at bounding box center [319, 144] width 23 height 23
type input "01.09.2025"
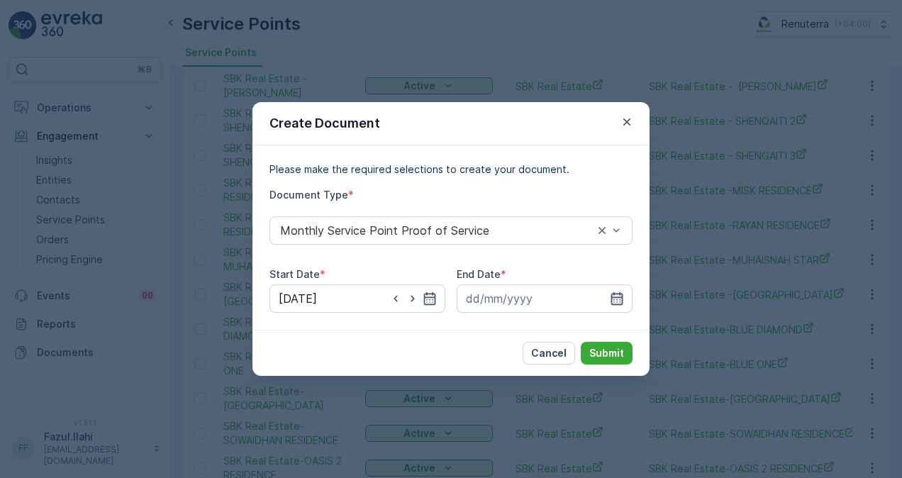
click at [611, 297] on icon "button" at bounding box center [617, 298] width 12 height 13
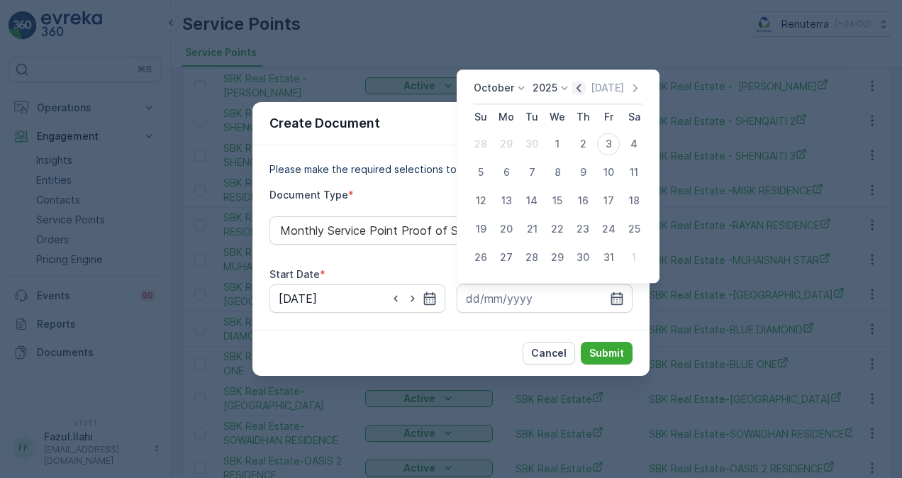
click at [577, 94] on icon "button" at bounding box center [578, 88] width 14 height 14
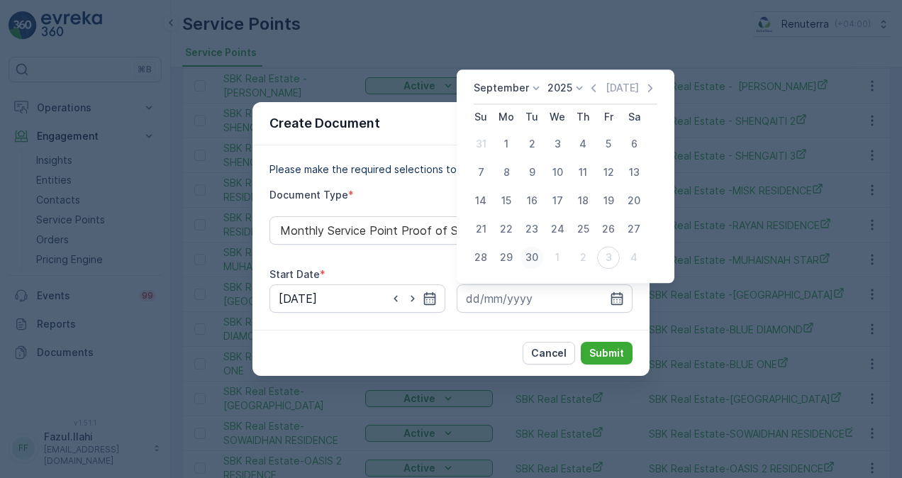
click at [532, 258] on div "30" at bounding box center [531, 257] width 23 height 23
type input "30.09.2025"
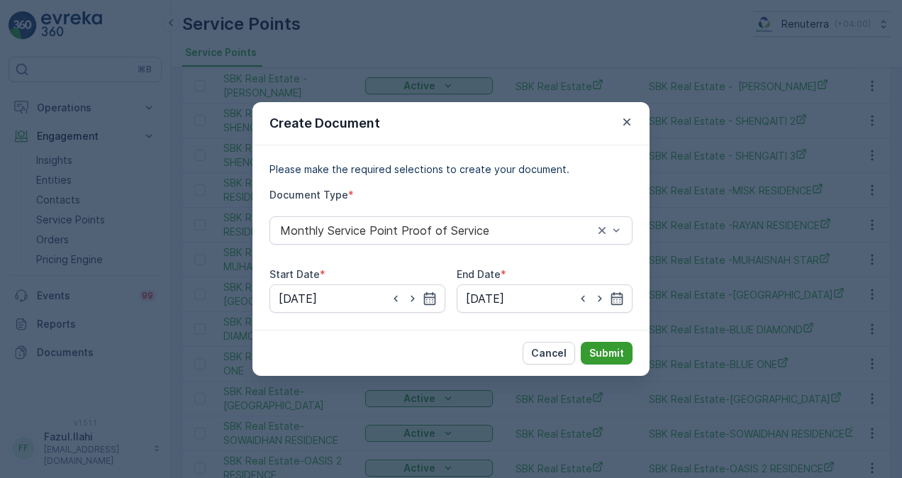
click at [598, 347] on p "Submit" at bounding box center [606, 353] width 35 height 14
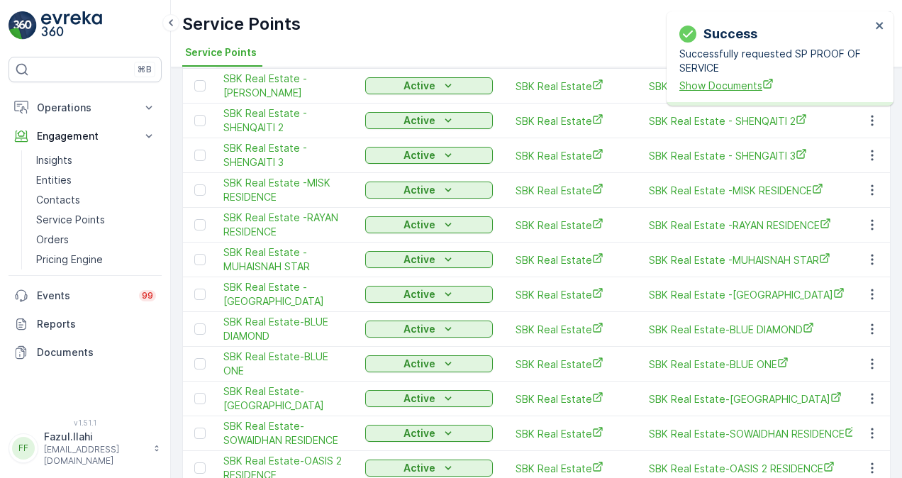
click at [721, 89] on span "Show Documents" at bounding box center [774, 85] width 191 height 15
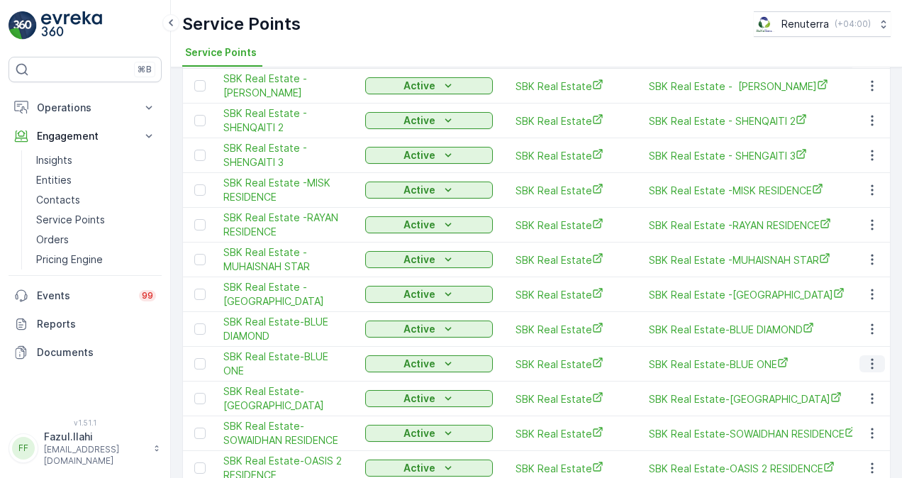
click at [866, 355] on button "button" at bounding box center [872, 363] width 26 height 17
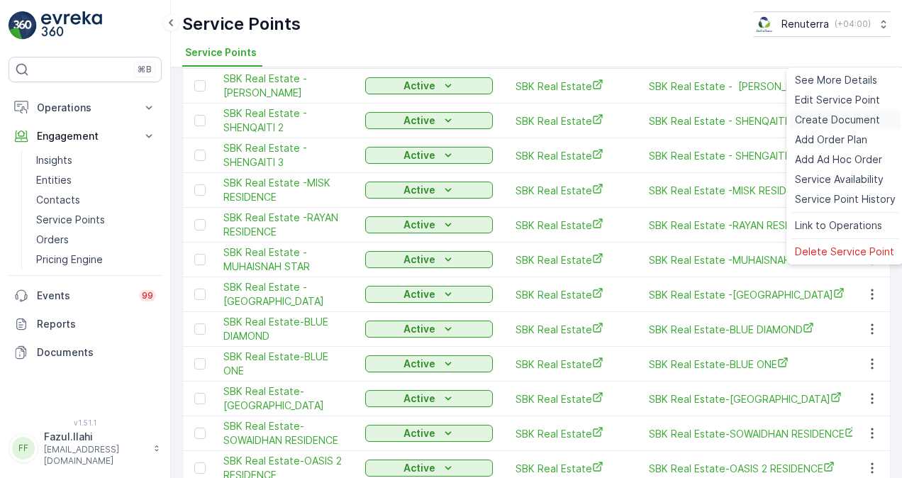
click at [817, 122] on span "Create Document" at bounding box center [837, 120] width 85 height 14
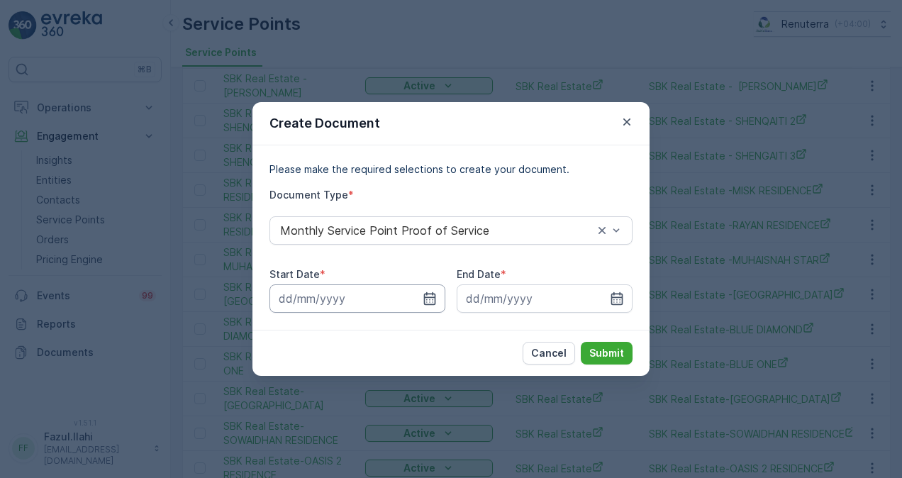
click at [442, 305] on input at bounding box center [357, 298] width 176 height 28
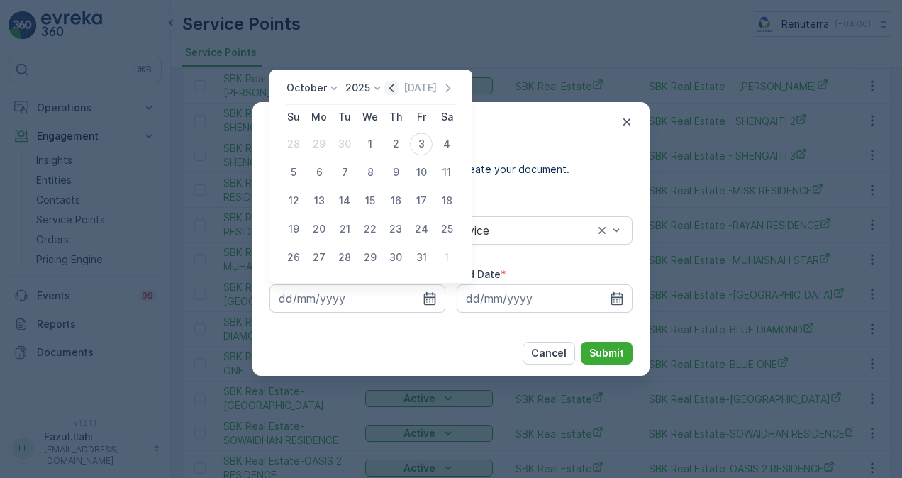
click at [393, 86] on icon "button" at bounding box center [391, 88] width 14 height 14
click at [316, 145] on div "1" at bounding box center [319, 144] width 23 height 23
type input "01.09.2025"
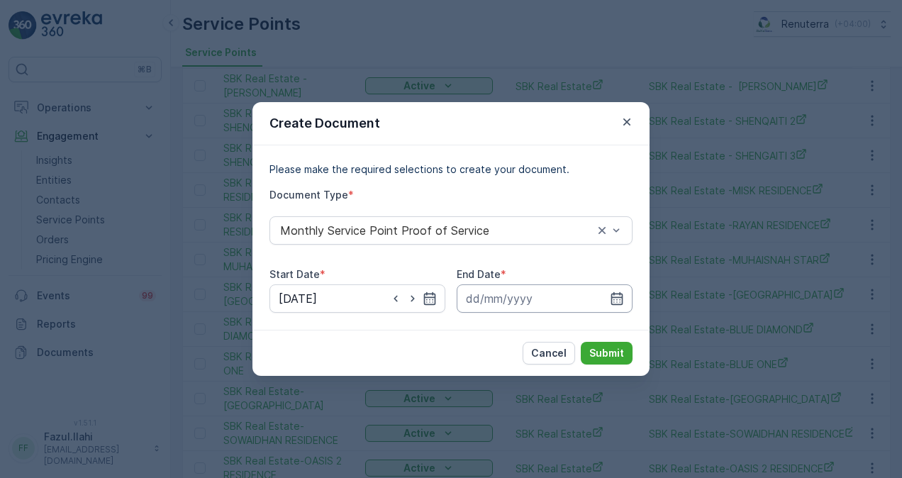
click at [625, 291] on input at bounding box center [545, 298] width 176 height 28
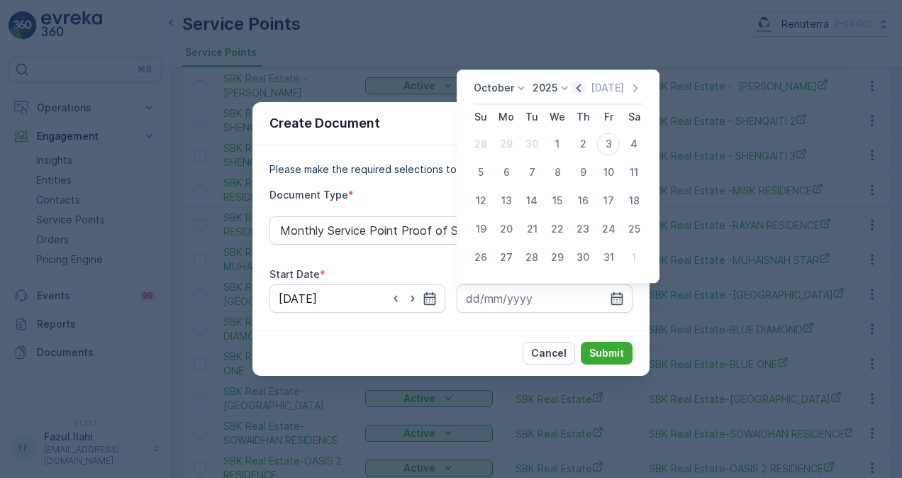
click at [583, 86] on icon "button" at bounding box center [578, 88] width 14 height 14
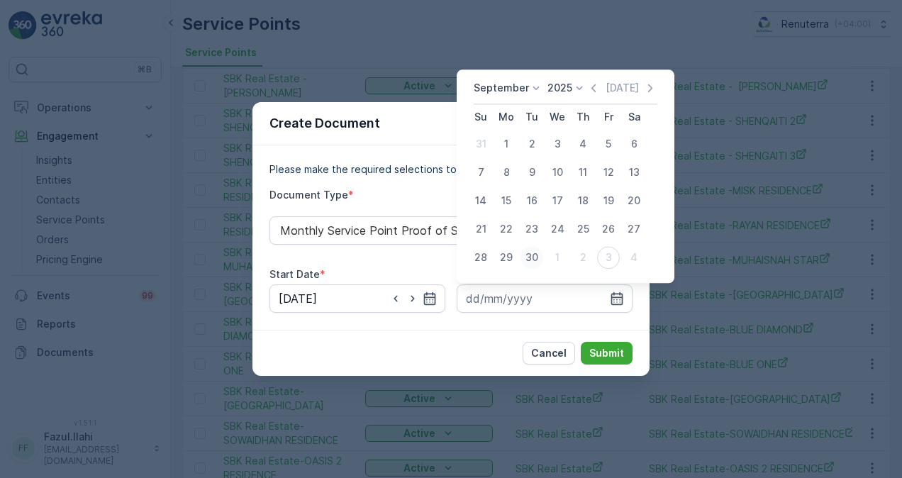
click at [532, 258] on div "30" at bounding box center [531, 257] width 23 height 23
type input "30.09.2025"
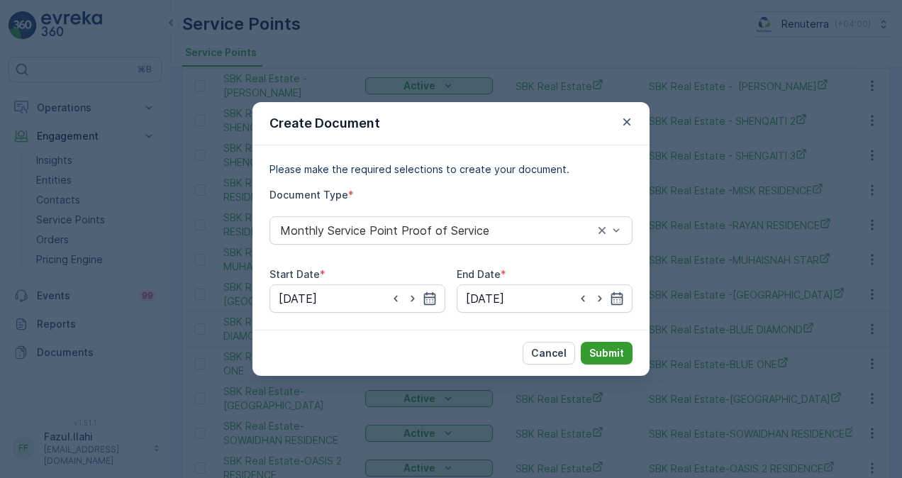
click at [593, 353] on p "Submit" at bounding box center [606, 353] width 35 height 14
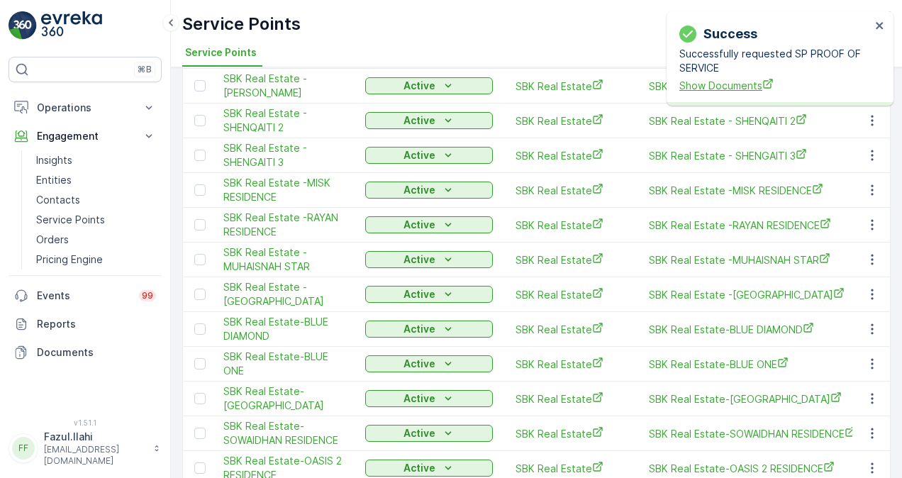
click at [744, 91] on span "Show Documents" at bounding box center [774, 85] width 191 height 15
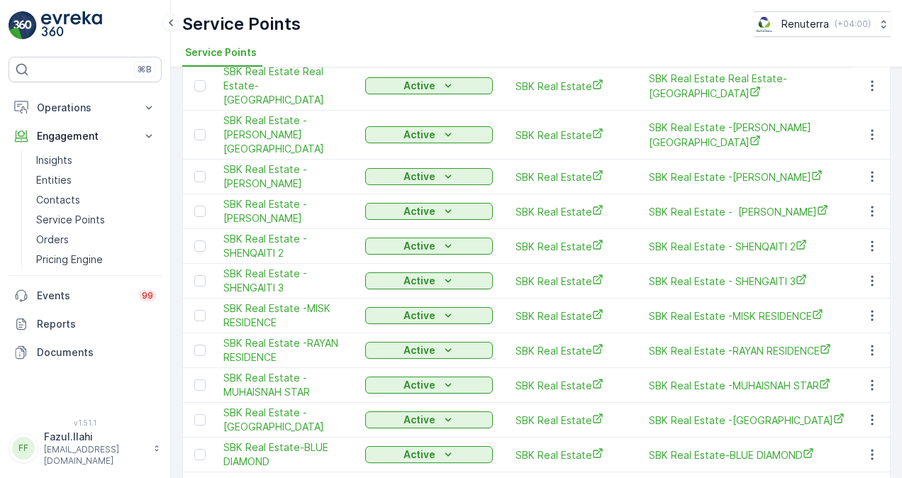
scroll to position [567, 0]
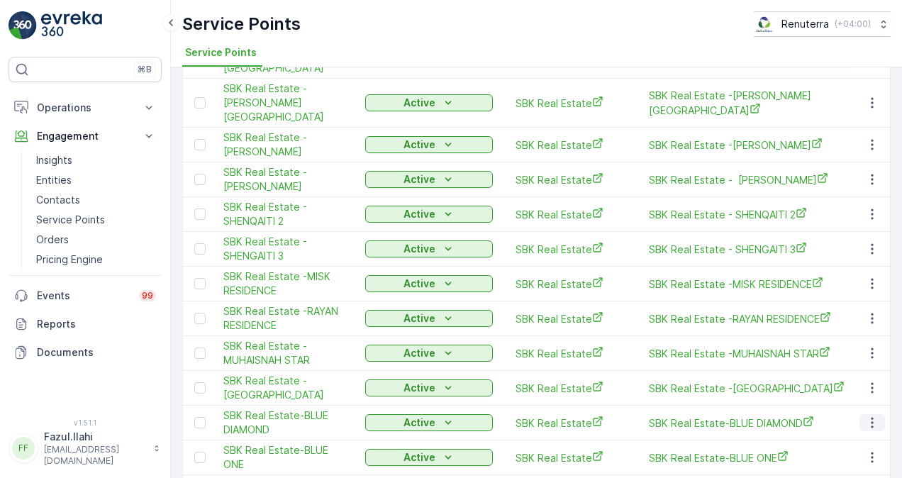
click at [871, 415] on icon "button" at bounding box center [872, 422] width 14 height 14
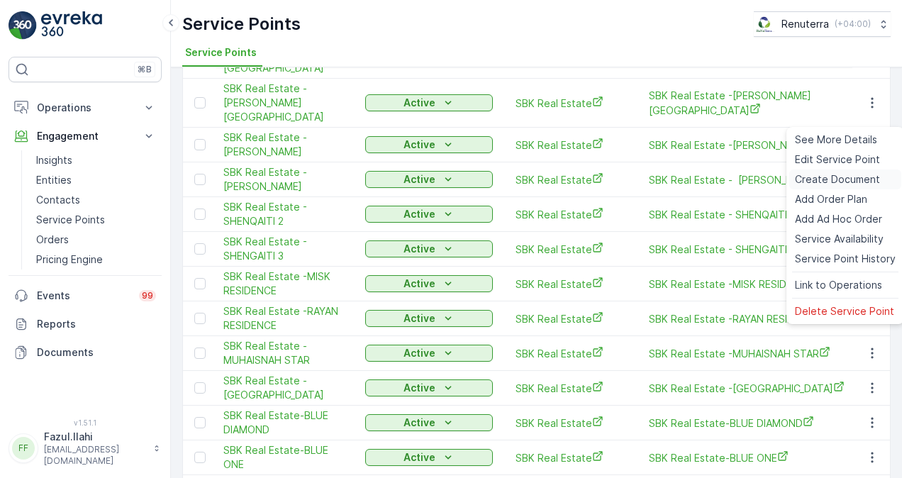
click at [835, 184] on span "Create Document" at bounding box center [837, 179] width 85 height 14
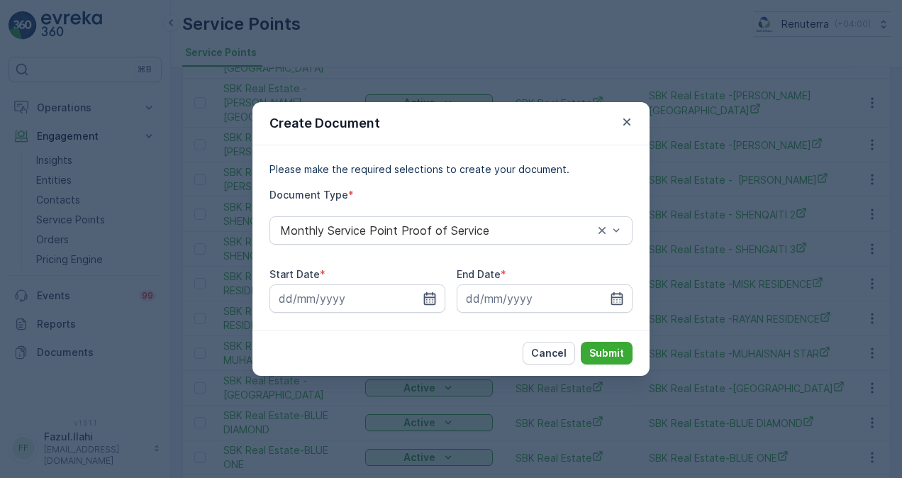
click at [434, 294] on icon "button" at bounding box center [430, 298] width 12 height 13
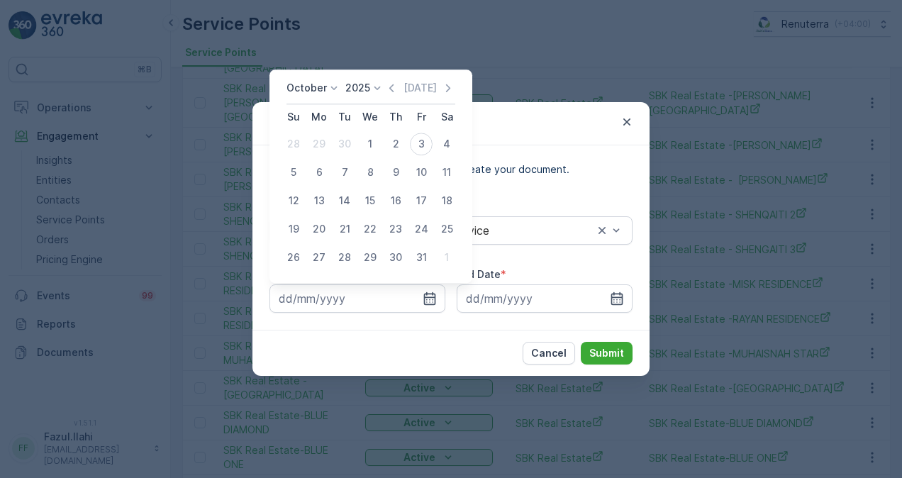
click at [393, 95] on icon "button" at bounding box center [391, 88] width 14 height 14
click at [319, 146] on div "1" at bounding box center [319, 144] width 23 height 23
type input "01.09.2025"
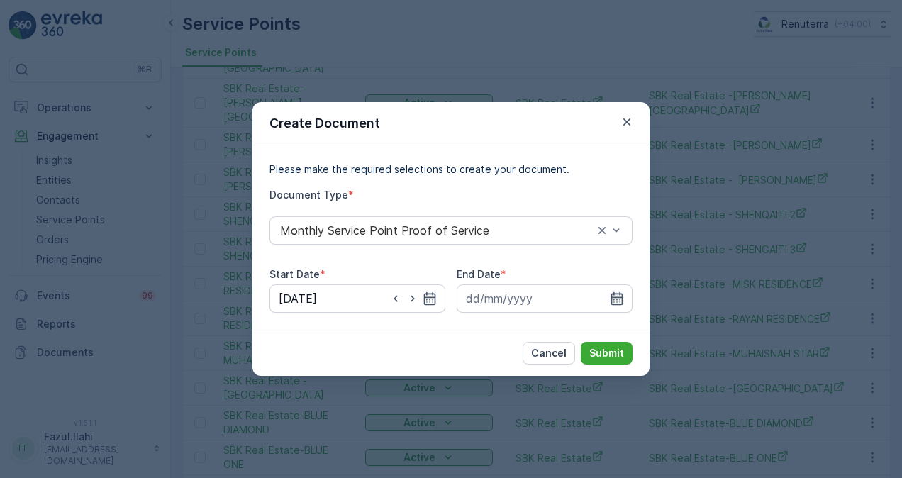
click at [617, 297] on icon "button" at bounding box center [617, 298] width 12 height 13
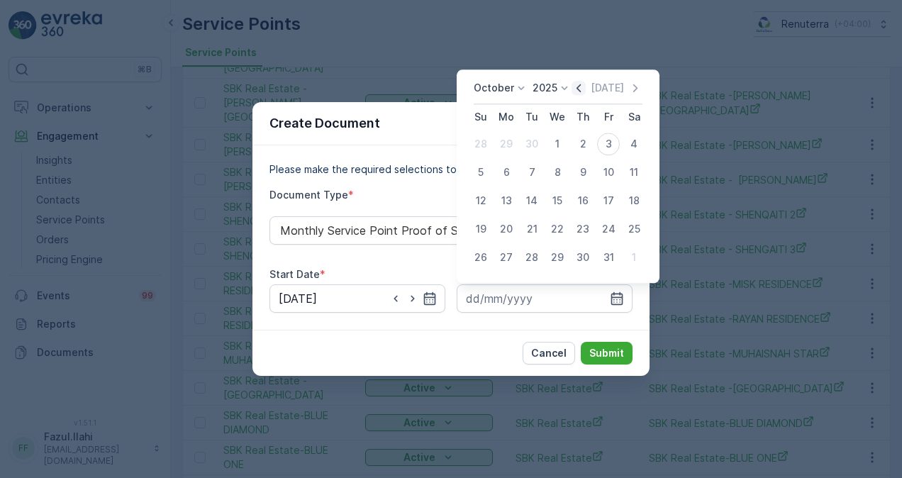
click at [581, 90] on icon "button" at bounding box center [578, 88] width 4 height 8
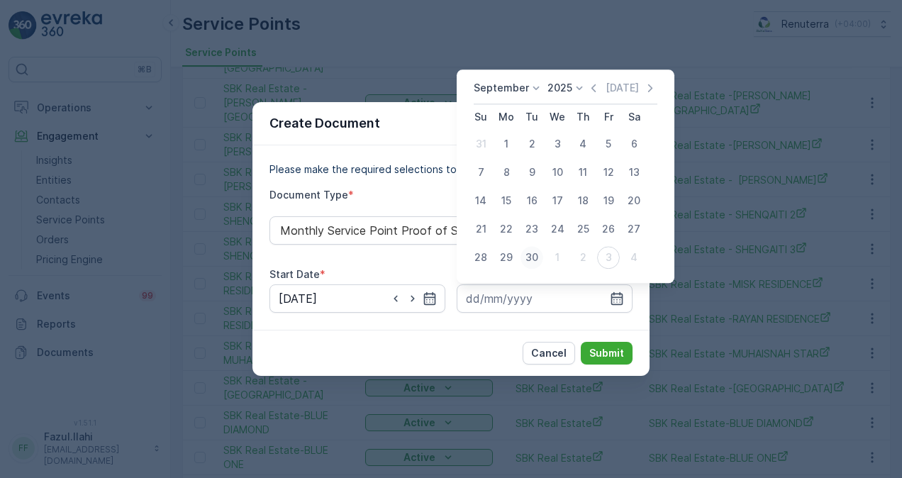
click at [530, 262] on div "30" at bounding box center [531, 257] width 23 height 23
type input "30.09.2025"
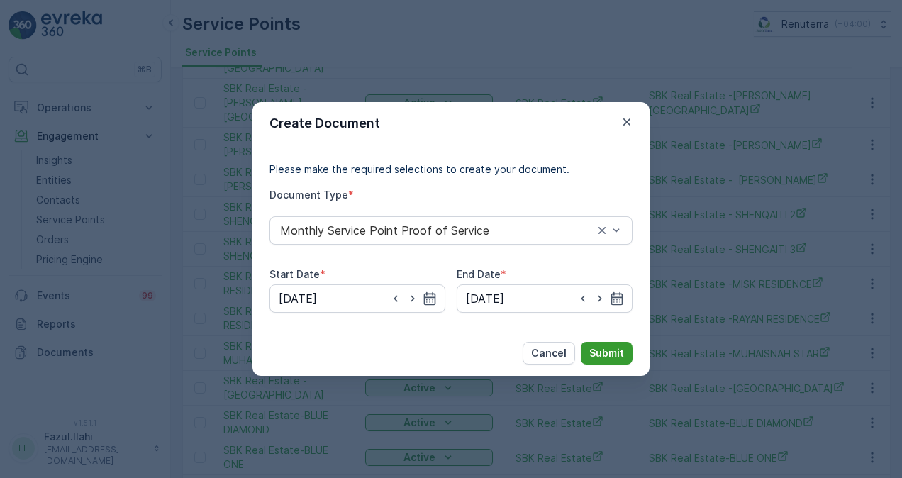
click at [598, 350] on p "Submit" at bounding box center [606, 353] width 35 height 14
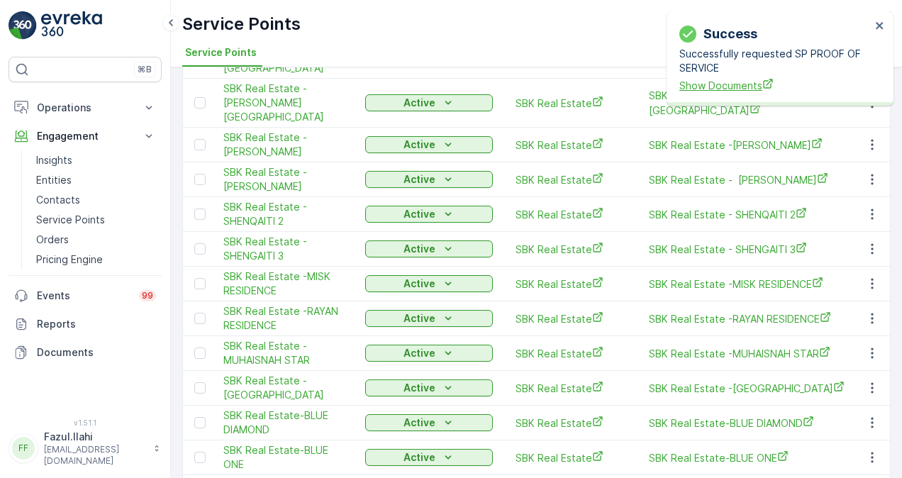
click at [688, 82] on span "Show Documents" at bounding box center [774, 85] width 191 height 15
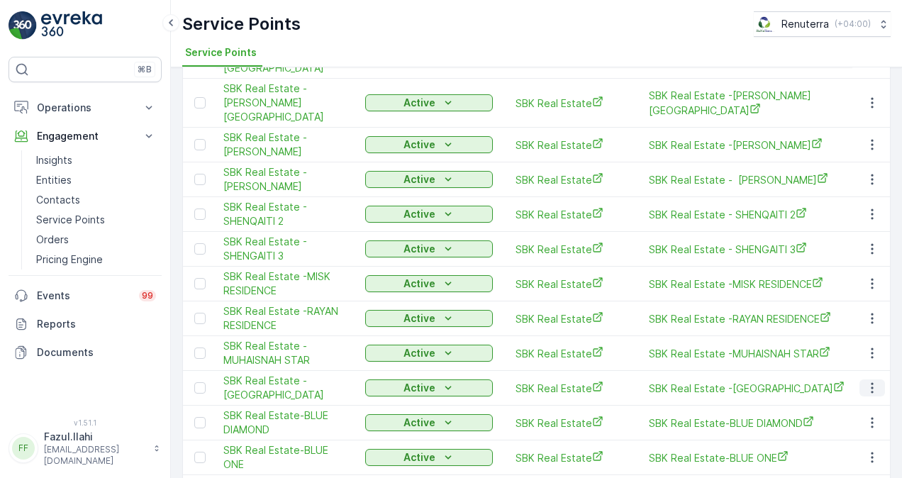
click at [865, 381] on icon "button" at bounding box center [872, 388] width 14 height 14
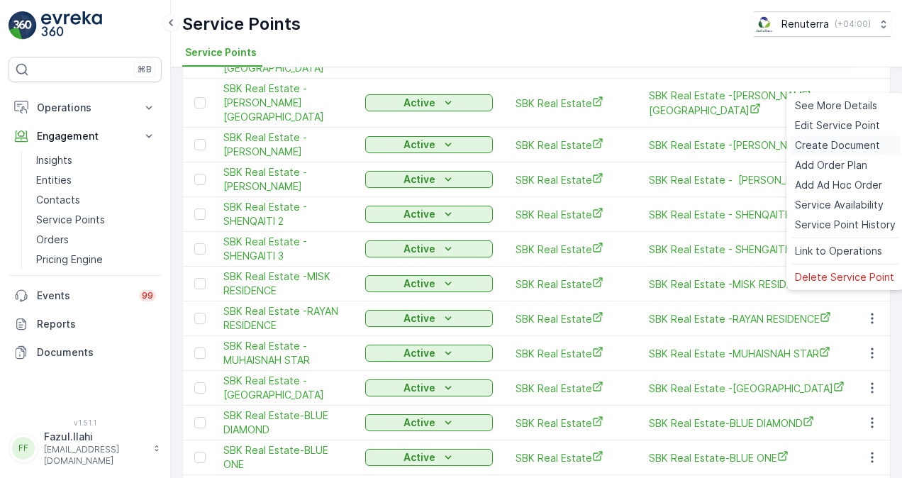
click at [815, 139] on span "Create Document" at bounding box center [837, 145] width 85 height 14
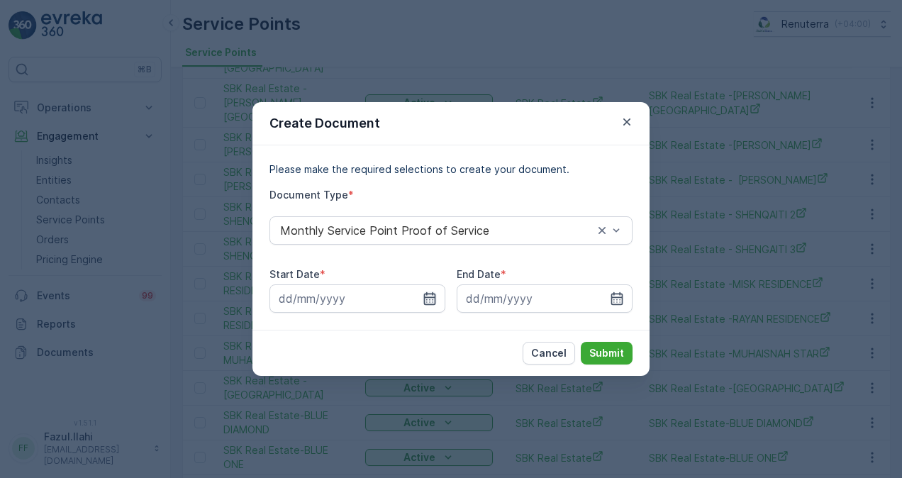
click at [427, 292] on icon "button" at bounding box center [430, 298] width 12 height 13
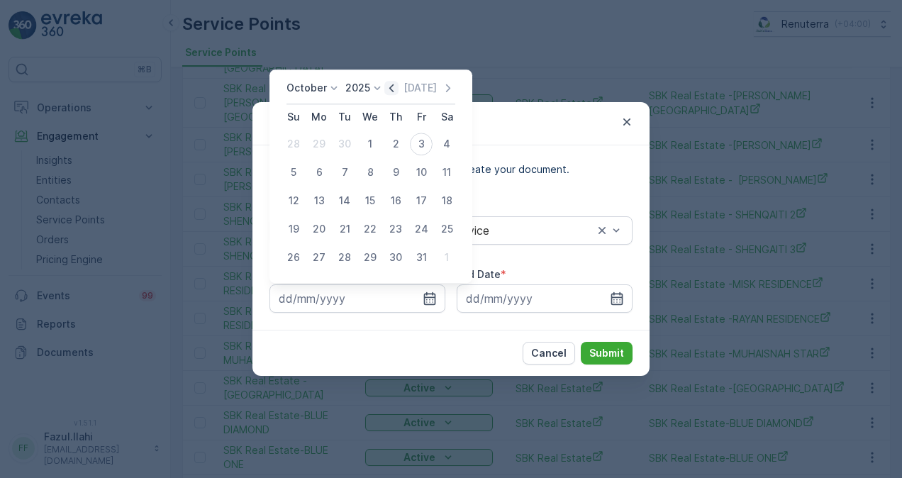
click at [391, 92] on icon "button" at bounding box center [391, 88] width 14 height 14
click at [322, 143] on div "1" at bounding box center [319, 144] width 23 height 23
type input "01.09.2025"
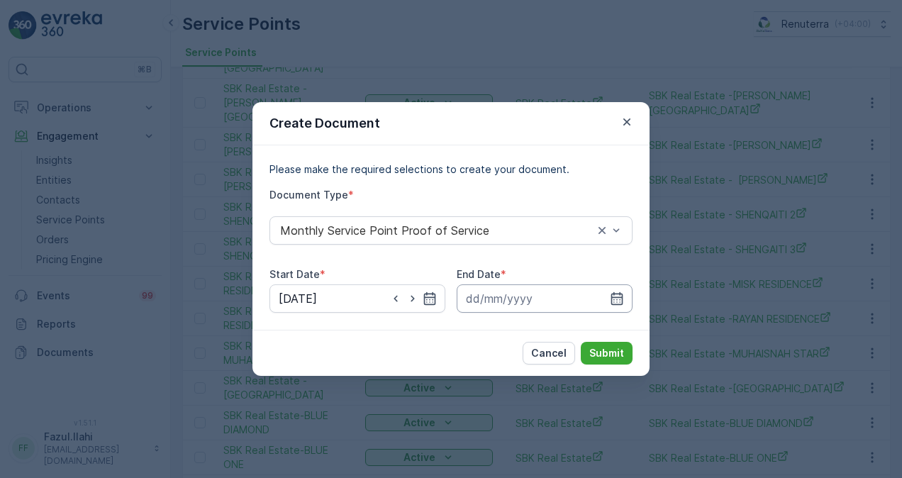
click at [622, 285] on input at bounding box center [545, 298] width 176 height 28
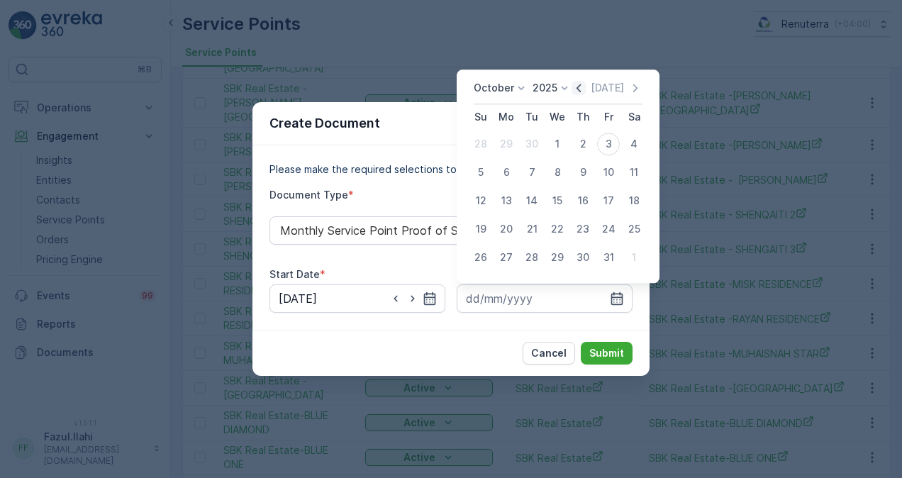
click at [581, 87] on icon "button" at bounding box center [578, 88] width 14 height 14
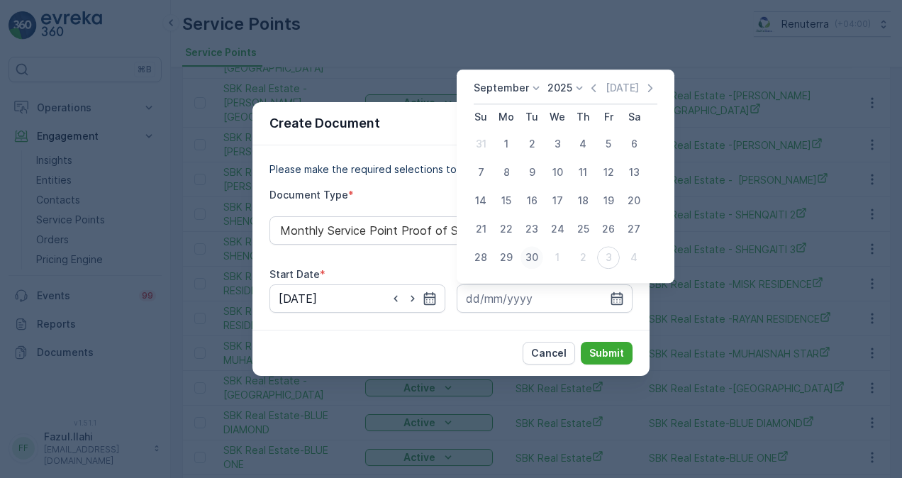
click at [526, 257] on div "30" at bounding box center [531, 257] width 23 height 23
type input "30.09.2025"
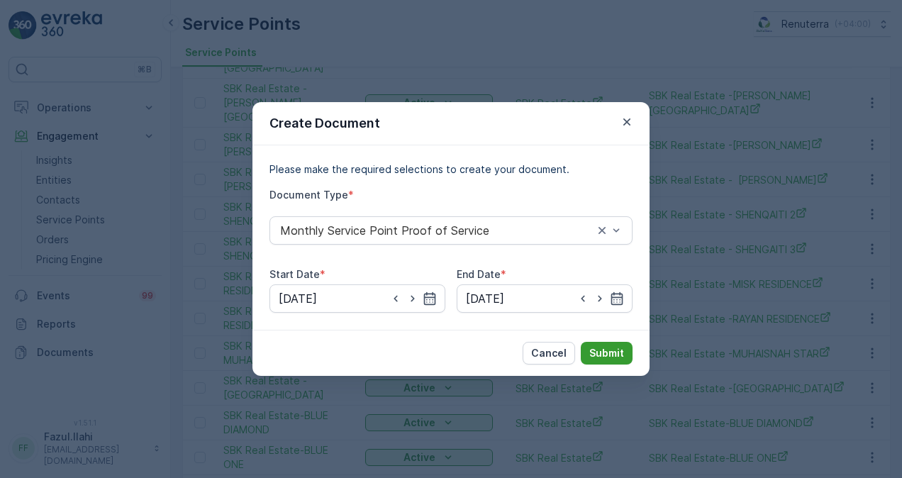
click at [614, 353] on p "Submit" at bounding box center [606, 353] width 35 height 14
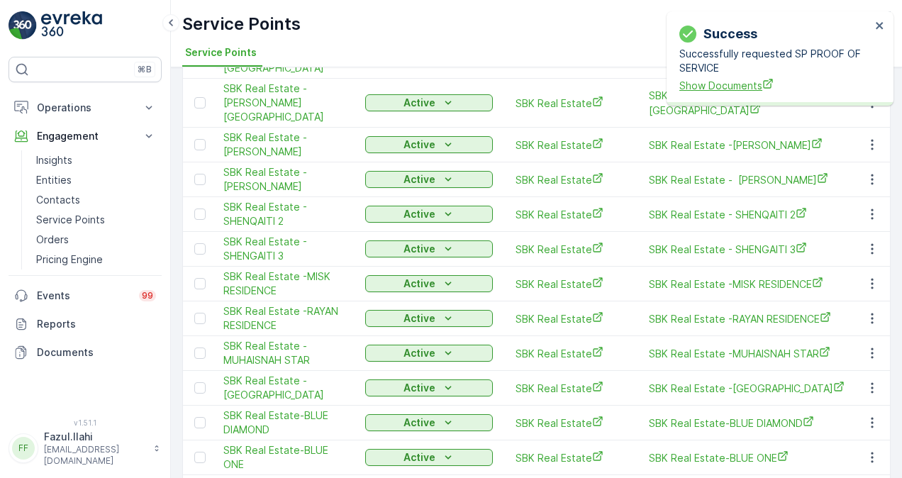
click at [730, 86] on span "Show Documents" at bounding box center [774, 85] width 191 height 15
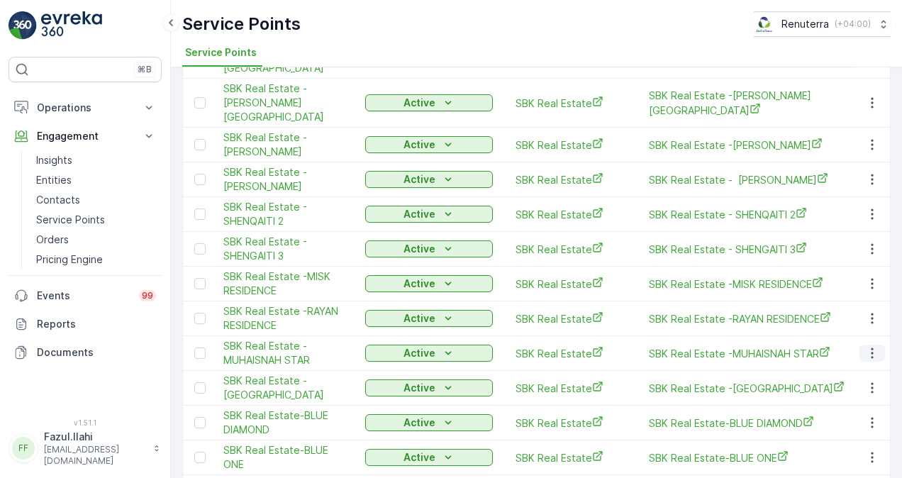
click at [865, 346] on icon "button" at bounding box center [872, 353] width 14 height 14
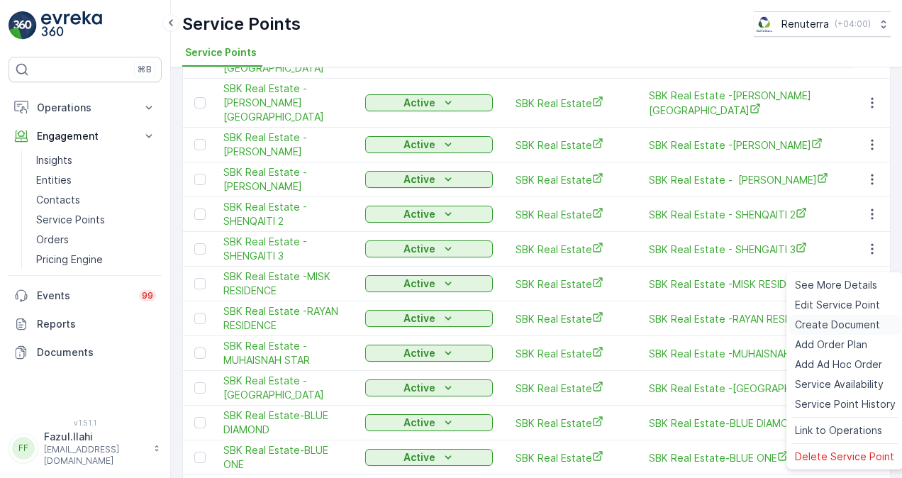
click at [821, 329] on span "Create Document" at bounding box center [837, 325] width 85 height 14
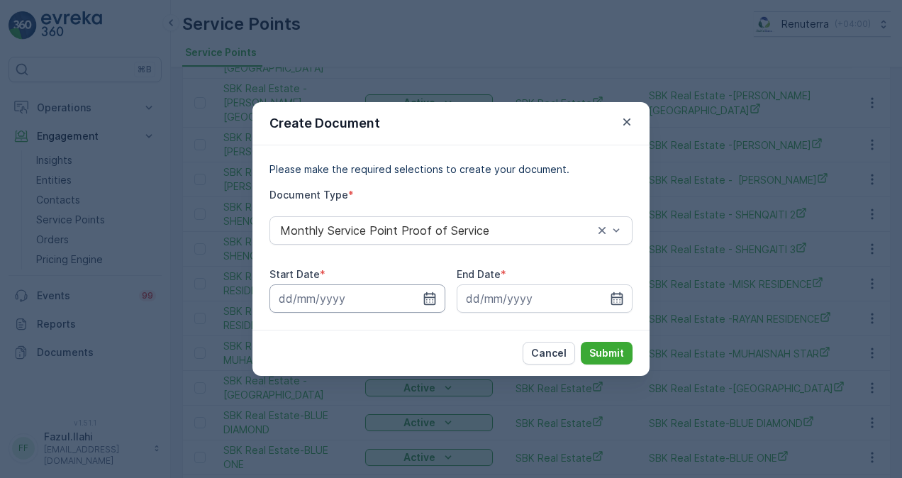
click at [437, 295] on input at bounding box center [357, 298] width 176 height 28
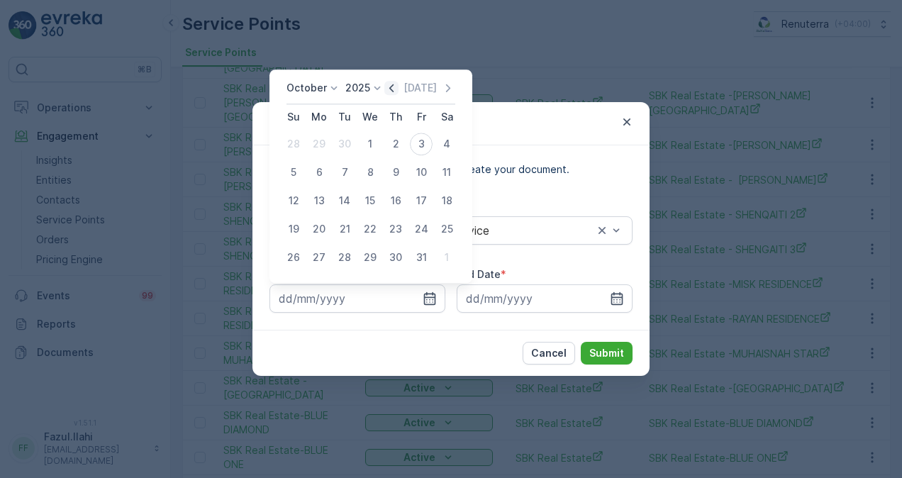
click at [392, 91] on icon "button" at bounding box center [391, 88] width 14 height 14
click at [321, 137] on div "1" at bounding box center [319, 144] width 23 height 23
type input "01.09.2025"
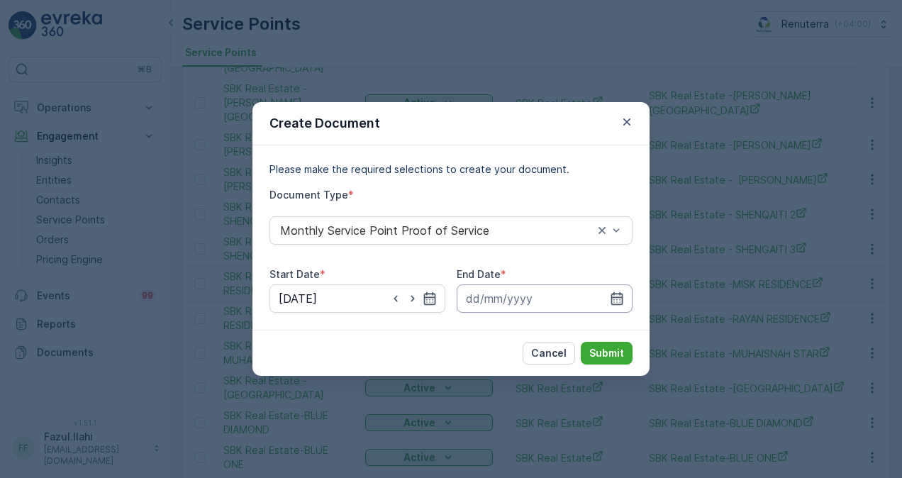
click at [627, 296] on input at bounding box center [545, 298] width 176 height 28
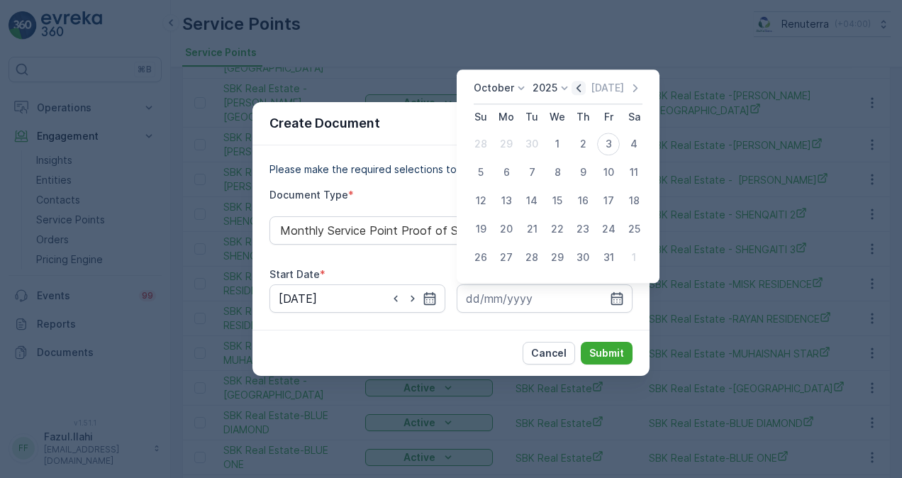
click at [577, 92] on icon "button" at bounding box center [578, 88] width 14 height 14
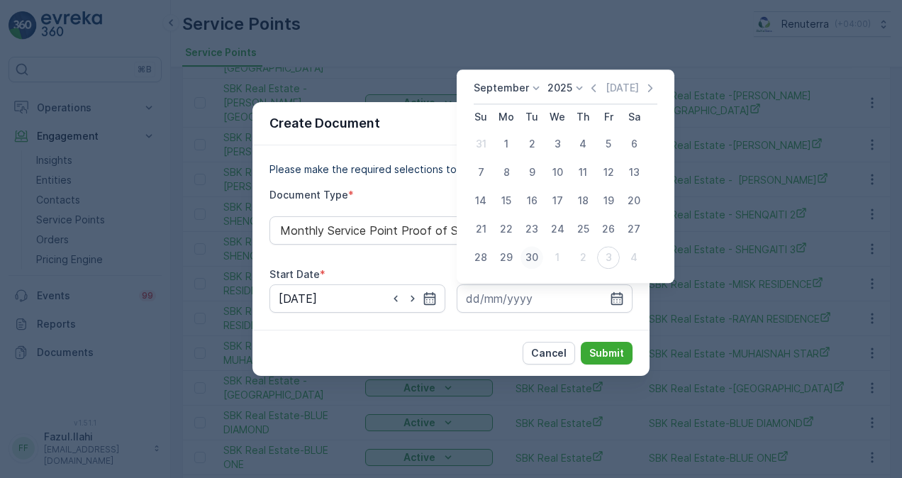
click at [537, 255] on div "30" at bounding box center [531, 257] width 23 height 23
type input "30.09.2025"
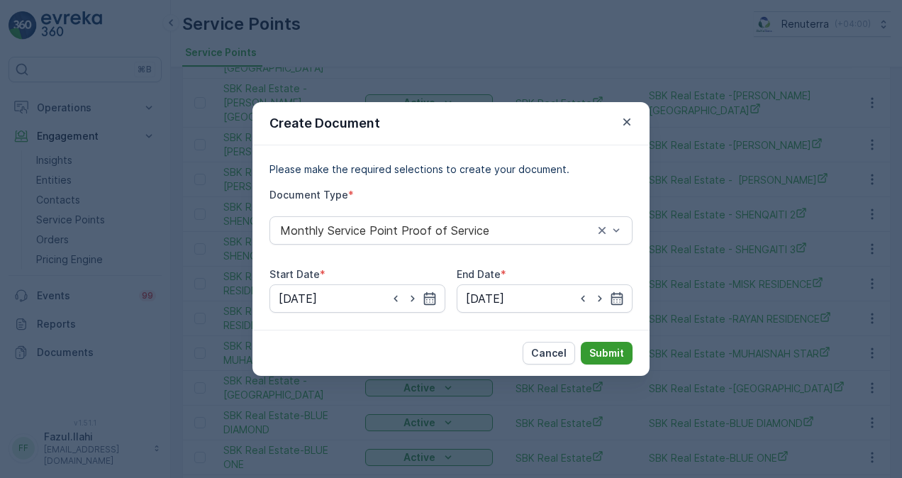
click at [608, 349] on p "Submit" at bounding box center [606, 353] width 35 height 14
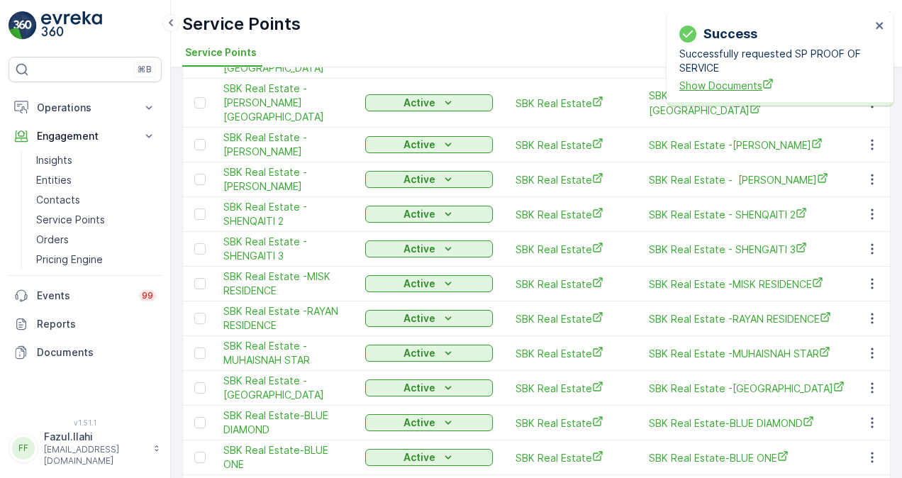
click at [719, 88] on span "Show Documents" at bounding box center [774, 85] width 191 height 15
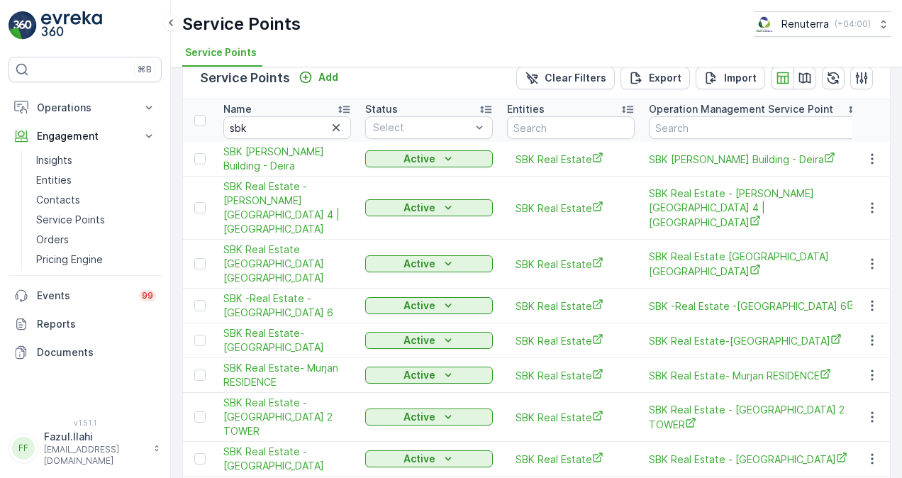
scroll to position [0, 0]
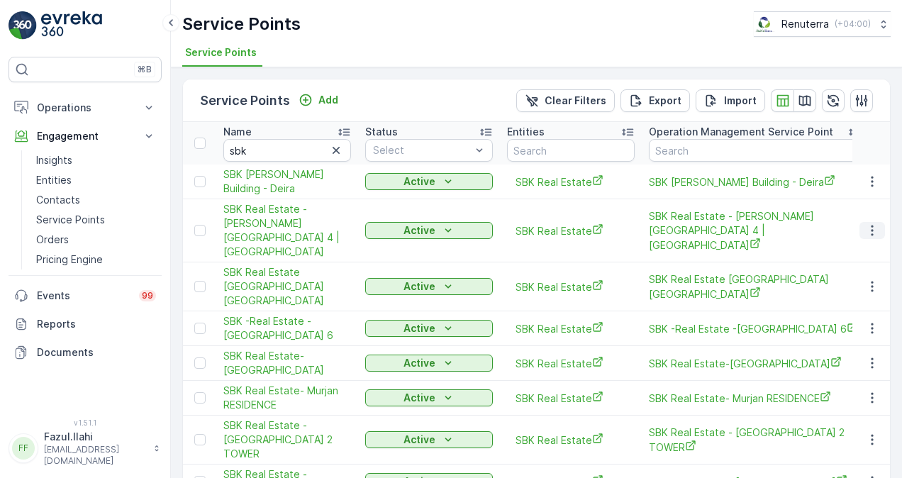
click at [866, 222] on button "button" at bounding box center [872, 230] width 26 height 17
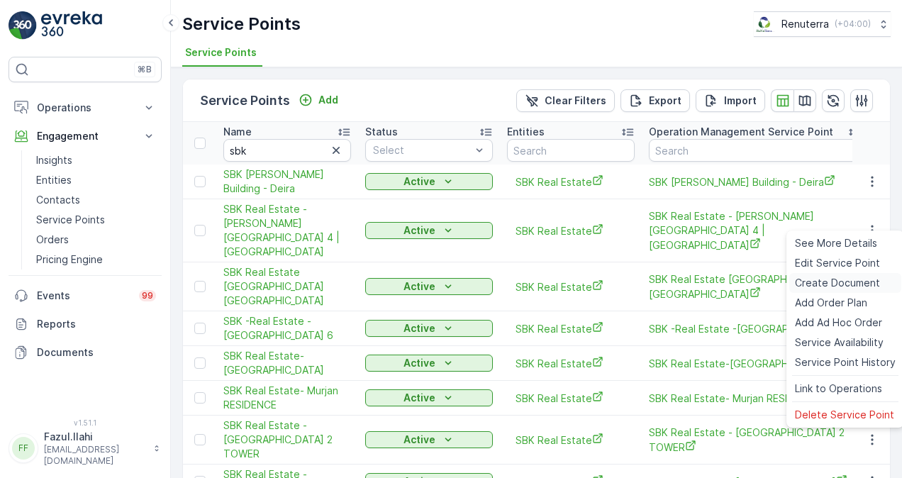
click at [832, 277] on span "Create Document" at bounding box center [837, 283] width 85 height 14
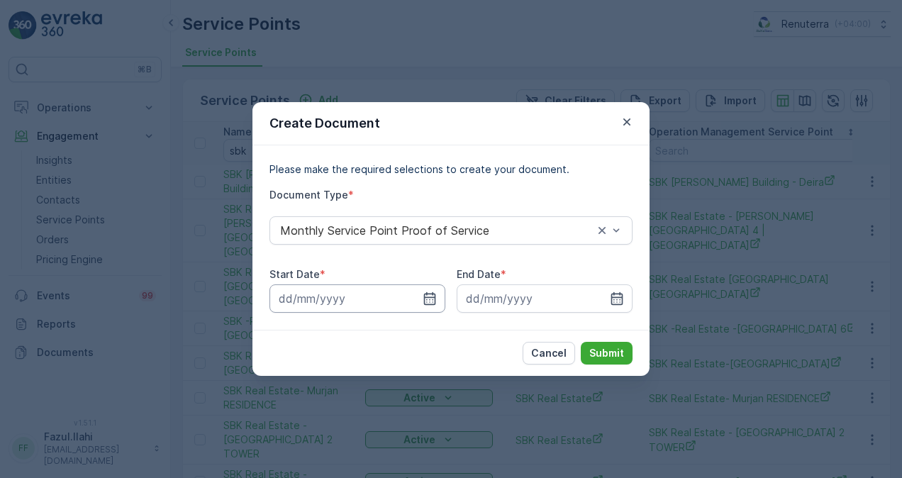
click at [438, 298] on input at bounding box center [357, 298] width 176 height 28
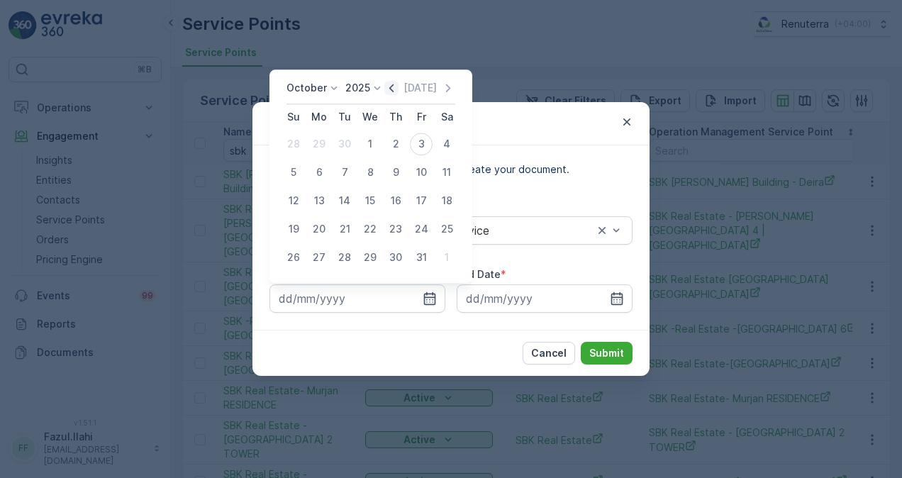
drag, startPoint x: 401, startPoint y: 80, endPoint x: 390, endPoint y: 86, distance: 12.7
click at [401, 79] on div "October 2025 Today Su Mo Tu We Th Fr Sa 28 29 30 1 2 3 4 5 6 7 8 9 10 11 12 13 …" at bounding box center [370, 175] width 203 height 213
click at [390, 86] on icon "button" at bounding box center [391, 88] width 14 height 14
click at [319, 139] on div "1" at bounding box center [319, 144] width 23 height 23
type input "01.09.2025"
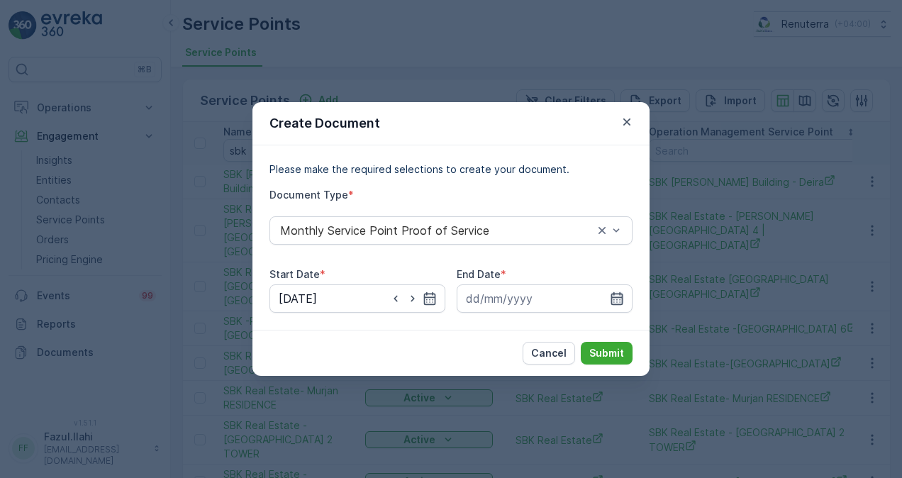
click at [622, 298] on icon "button" at bounding box center [617, 298] width 12 height 13
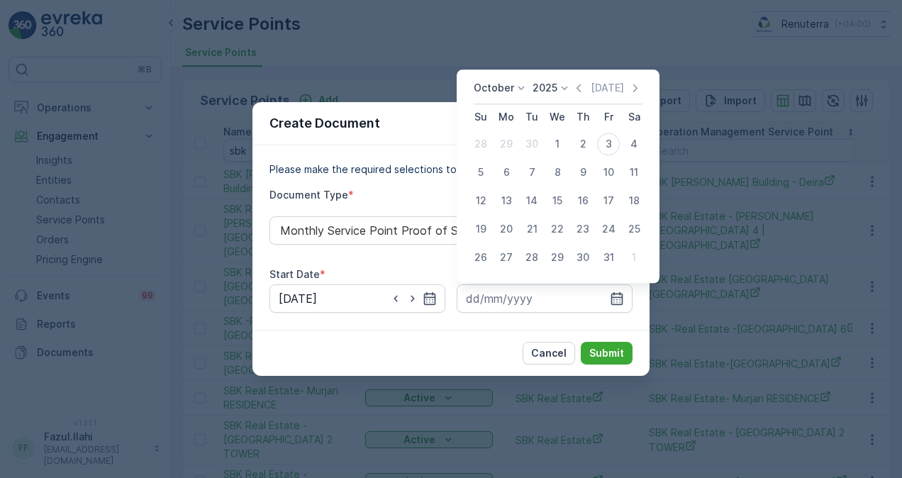
click at [579, 90] on icon "button" at bounding box center [578, 88] width 14 height 14
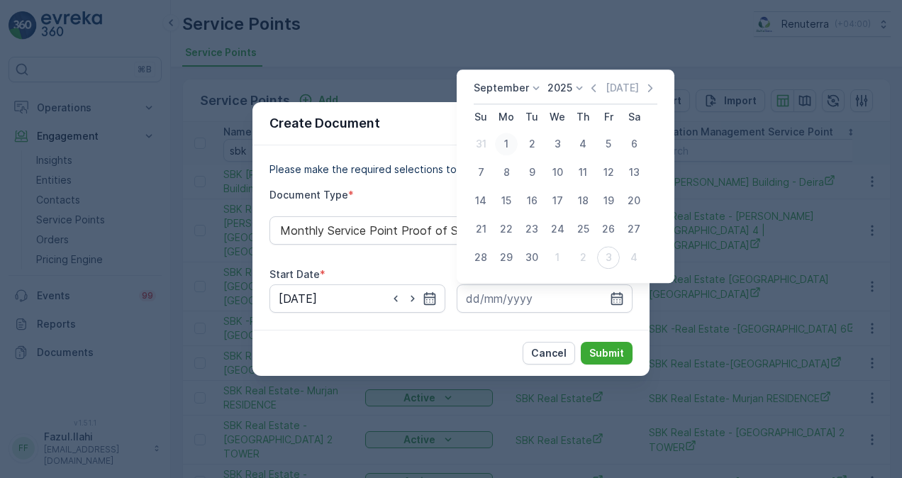
click at [513, 143] on div "1" at bounding box center [506, 144] width 23 height 23
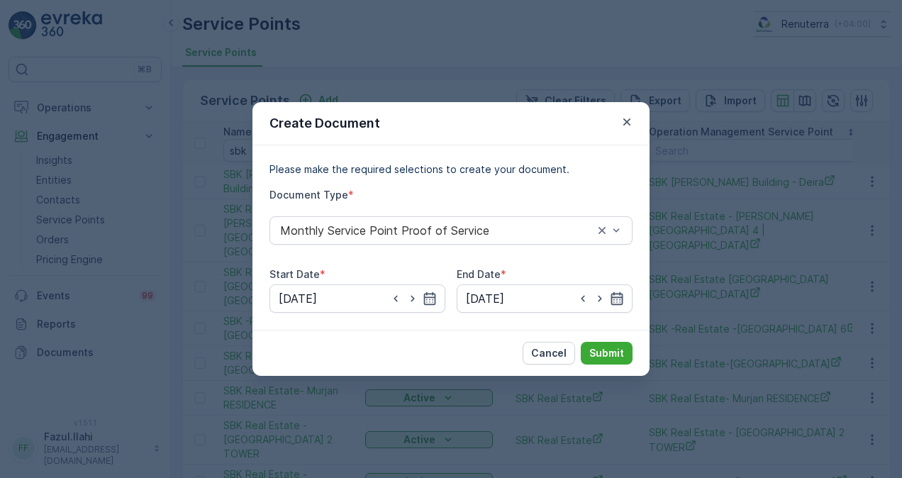
click at [614, 295] on icon "button" at bounding box center [617, 298] width 12 height 13
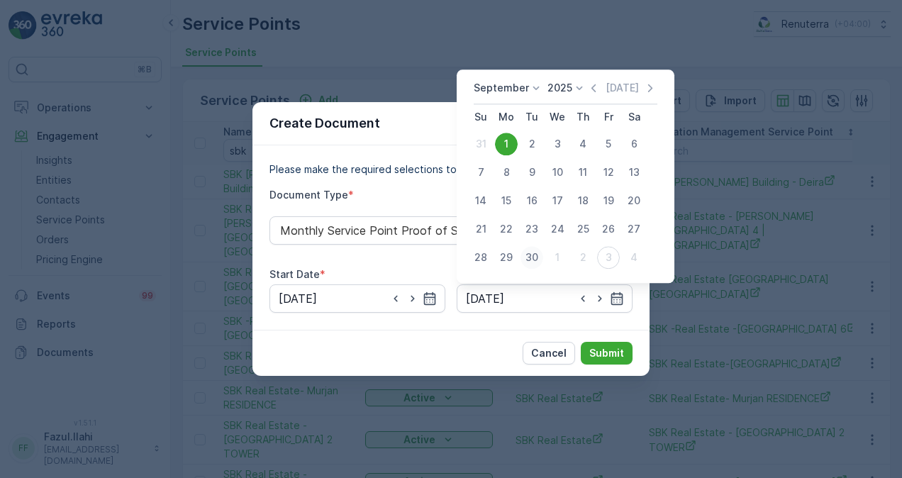
click at [540, 262] on div "30" at bounding box center [531, 257] width 23 height 23
type input "30.09.2025"
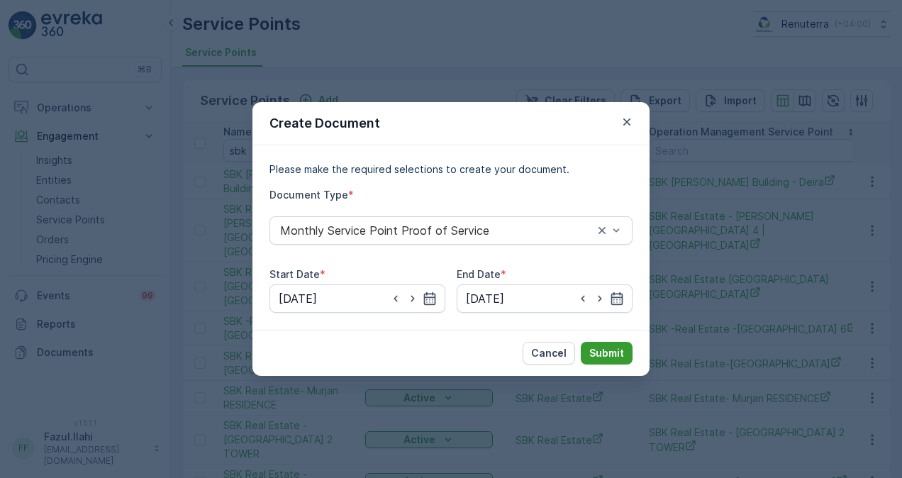
click at [618, 357] on p "Submit" at bounding box center [606, 353] width 35 height 14
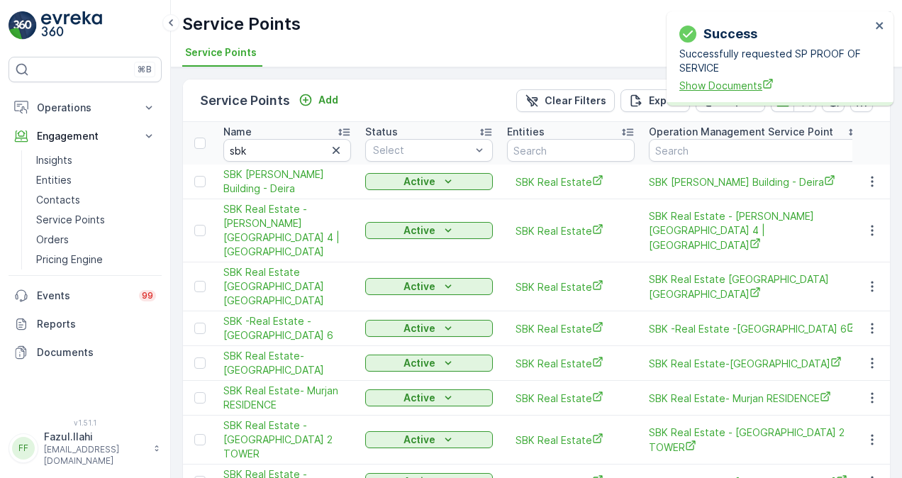
click at [706, 83] on span "Show Documents" at bounding box center [774, 85] width 191 height 15
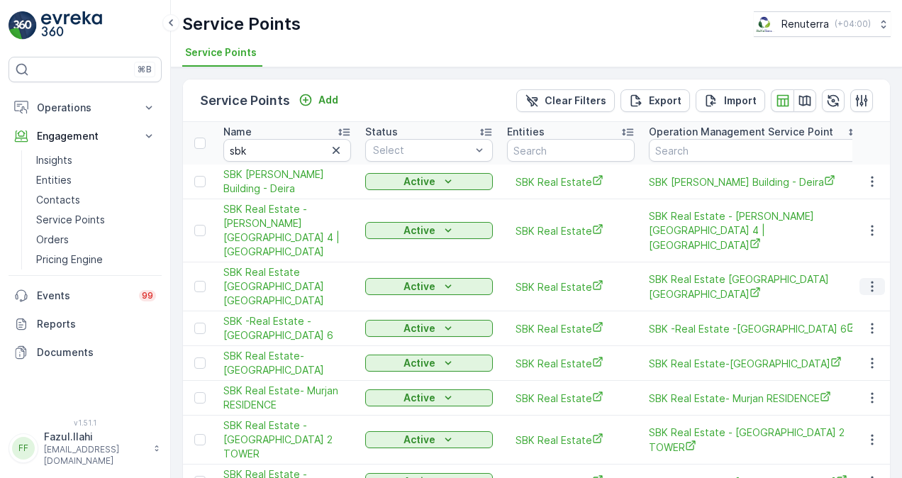
click at [867, 279] on icon "button" at bounding box center [872, 286] width 14 height 14
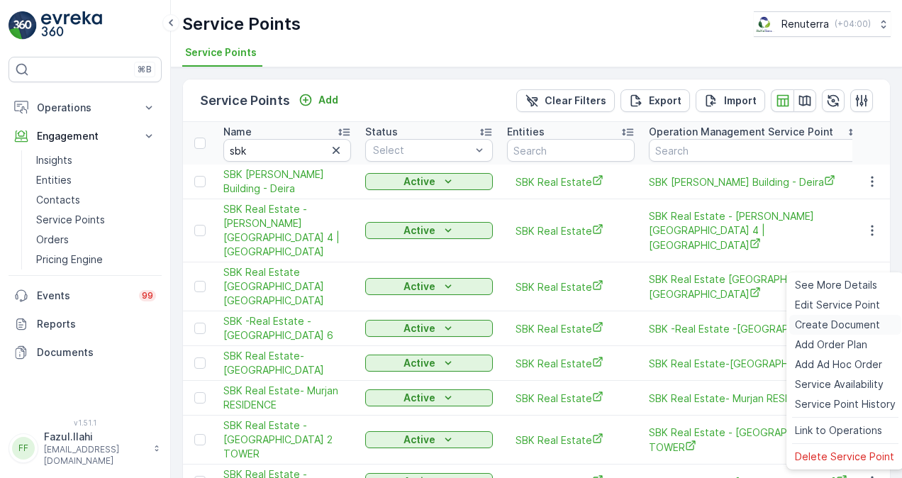
click at [839, 316] on div "Create Document" at bounding box center [845, 325] width 112 height 20
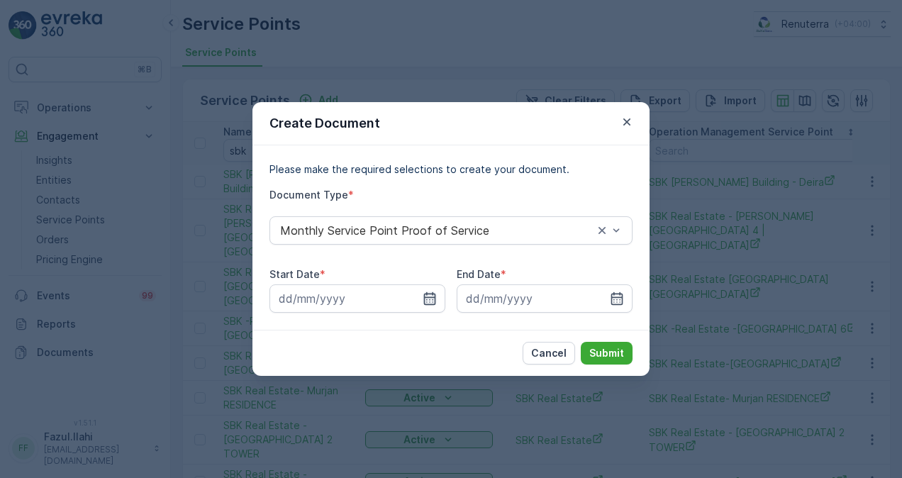
click at [430, 296] on icon "button" at bounding box center [430, 298] width 14 height 14
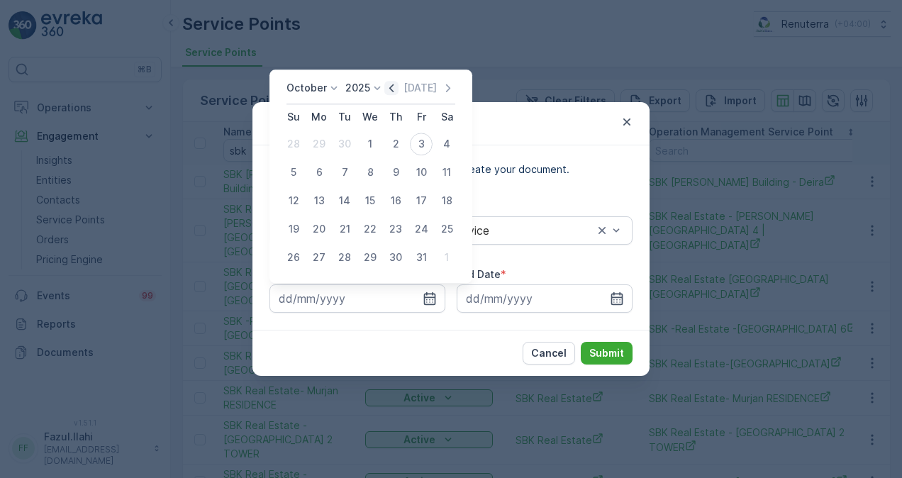
click at [394, 85] on icon "button" at bounding box center [391, 88] width 14 height 14
click at [323, 148] on div "1" at bounding box center [319, 144] width 23 height 23
type input "01.09.2025"
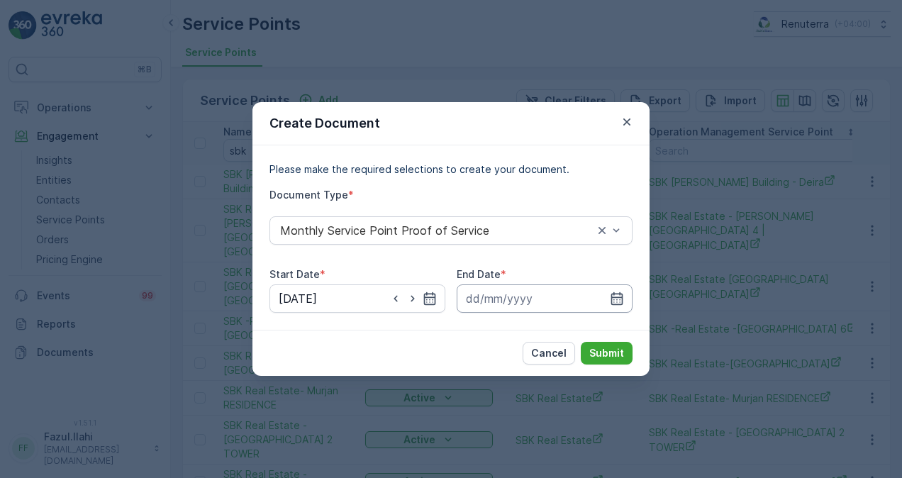
click at [626, 296] on input at bounding box center [545, 298] width 176 height 28
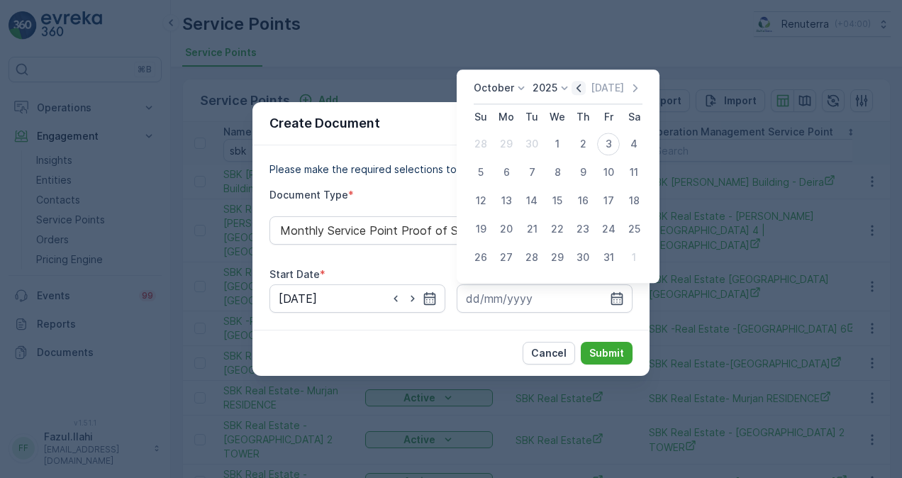
click at [584, 89] on icon "button" at bounding box center [578, 88] width 14 height 14
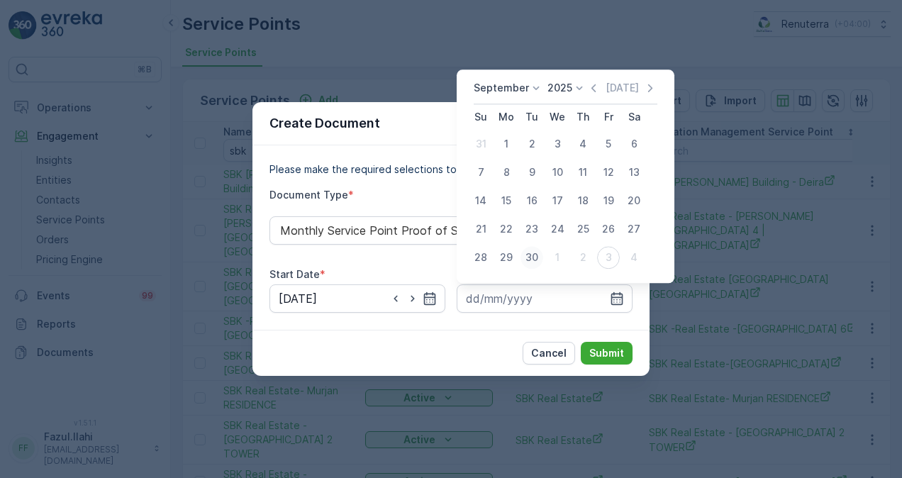
click at [530, 262] on div "30" at bounding box center [531, 257] width 23 height 23
type input "30.09.2025"
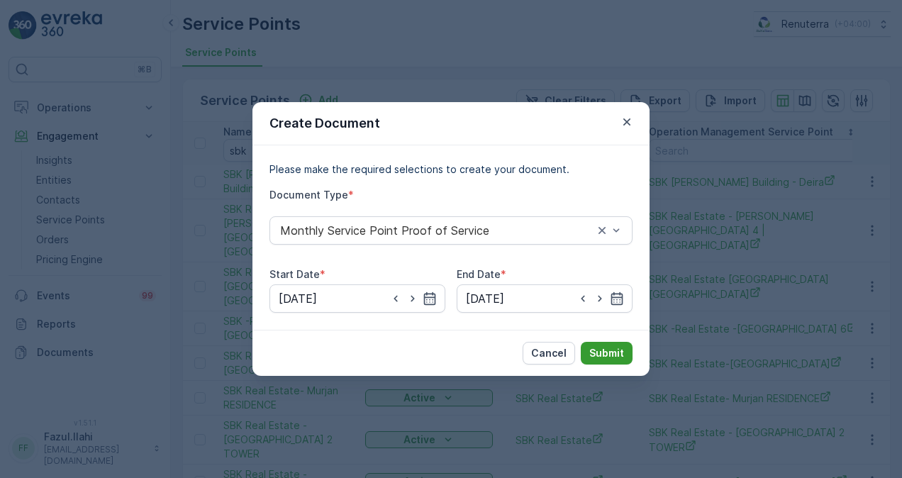
click at [622, 353] on p "Submit" at bounding box center [606, 353] width 35 height 14
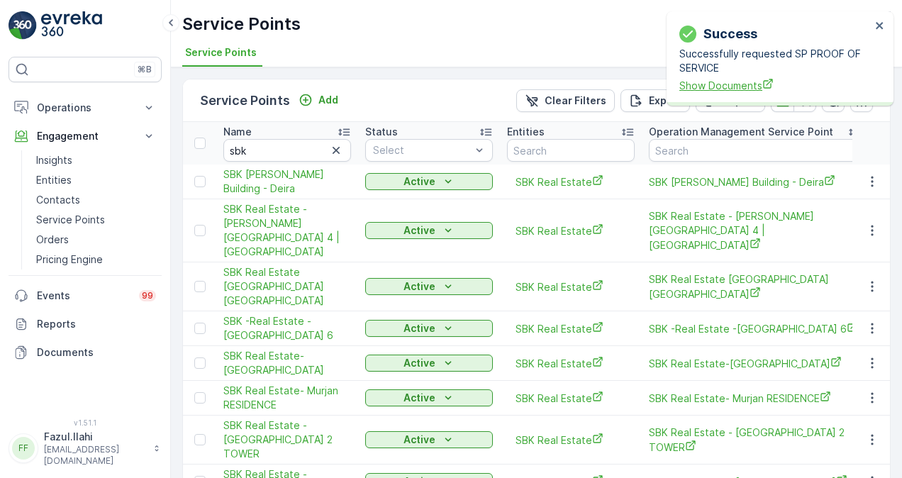
click at [686, 82] on span "Show Documents" at bounding box center [774, 85] width 191 height 15
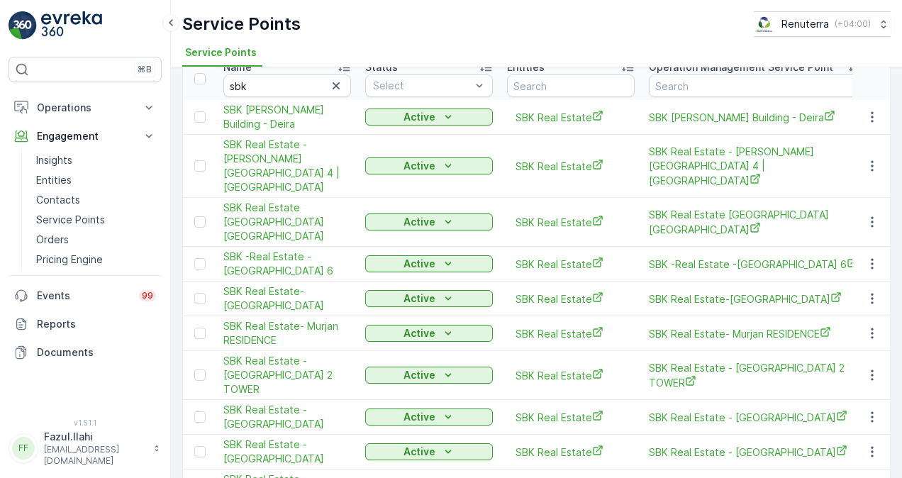
scroll to position [94, 0]
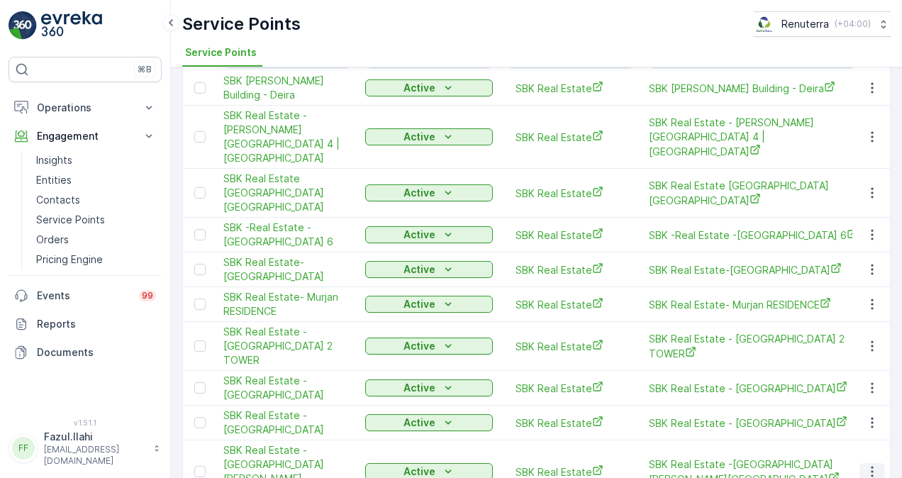
click at [876, 464] on icon "button" at bounding box center [872, 471] width 14 height 14
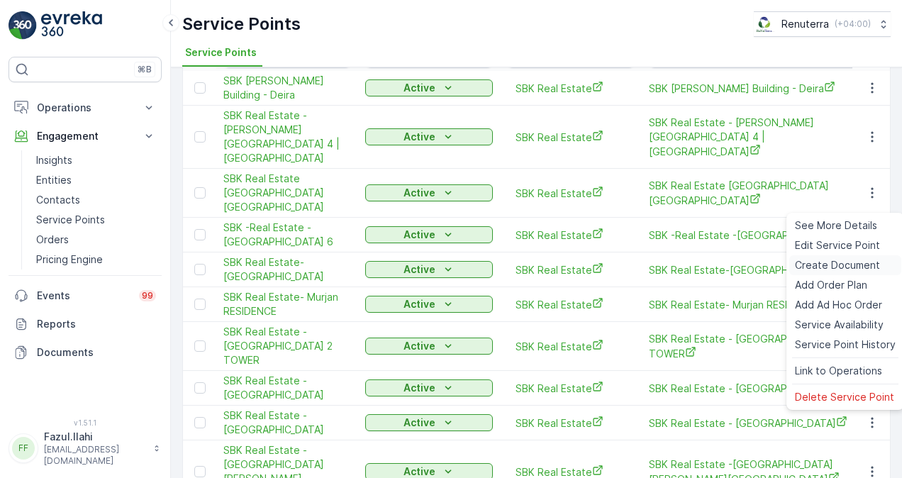
click at [819, 266] on span "Create Document" at bounding box center [837, 265] width 85 height 14
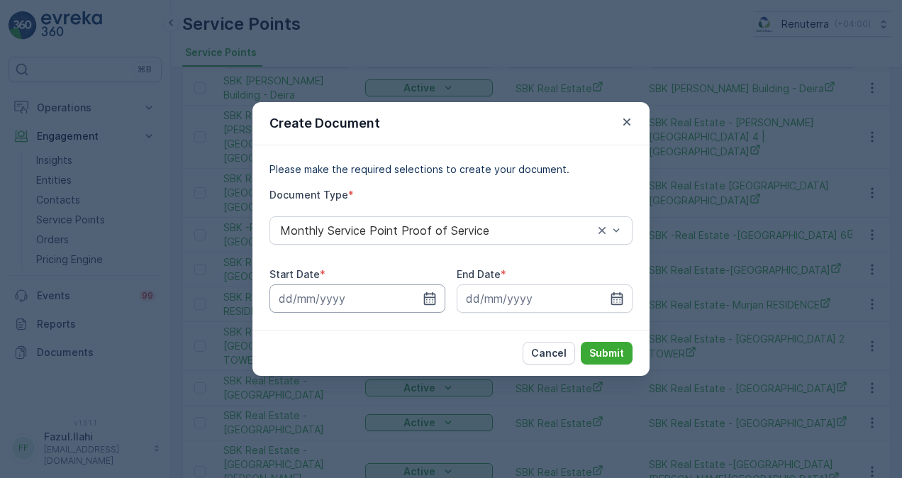
click at [424, 309] on input at bounding box center [357, 298] width 176 height 28
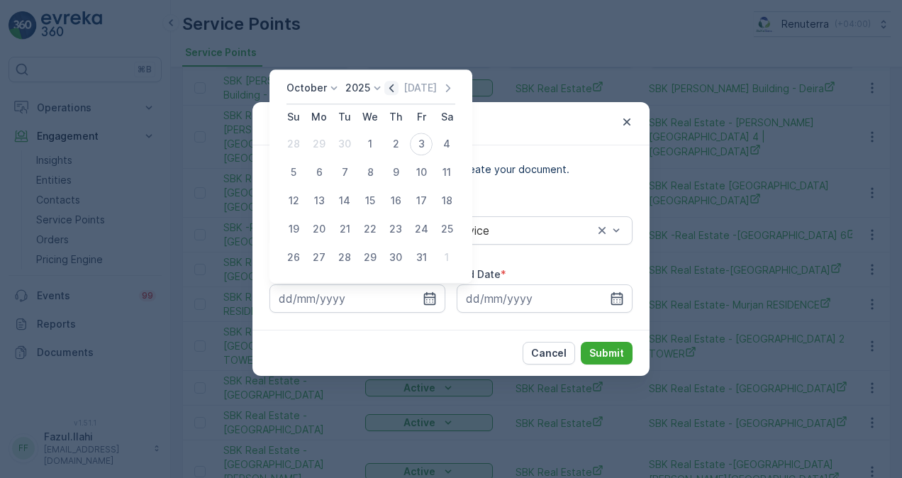
click at [398, 89] on icon "button" at bounding box center [391, 88] width 14 height 14
click at [315, 142] on div "1" at bounding box center [319, 144] width 23 height 23
type input "01.09.2025"
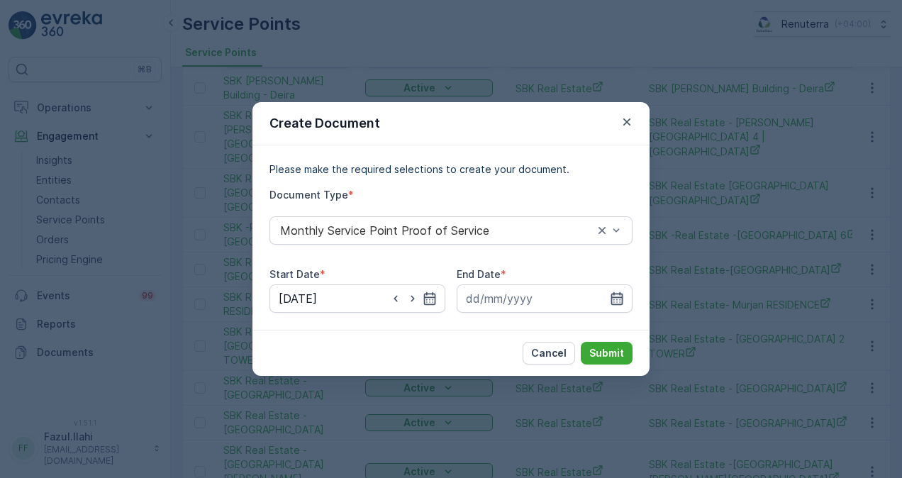
click at [623, 300] on icon "button" at bounding box center [617, 298] width 14 height 14
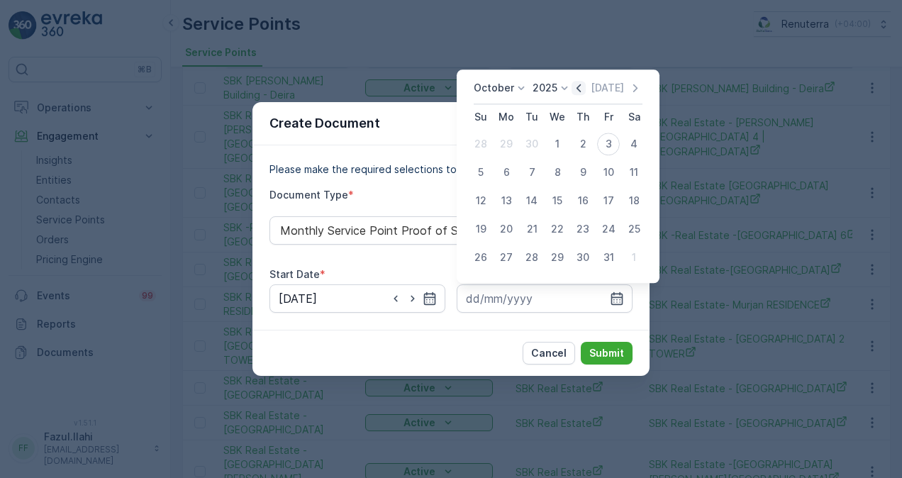
click at [576, 91] on icon "button" at bounding box center [578, 88] width 14 height 14
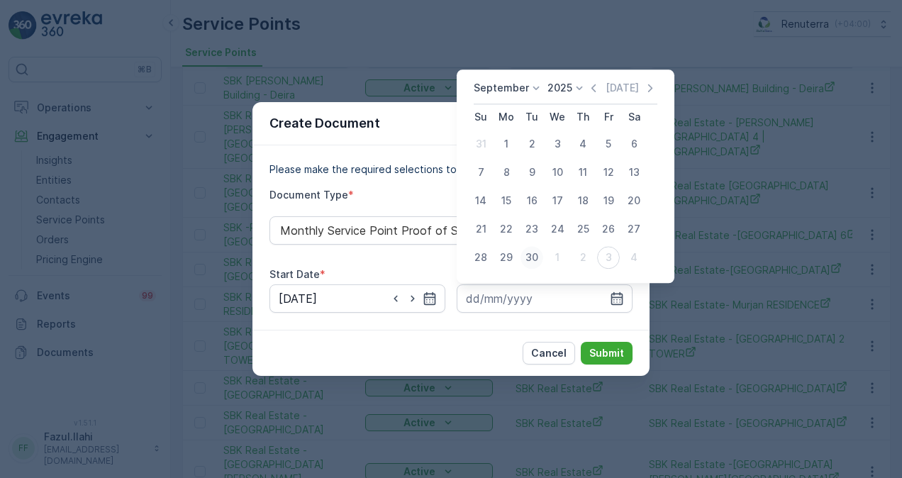
click at [530, 252] on div "30" at bounding box center [531, 257] width 23 height 23
type input "30.09.2025"
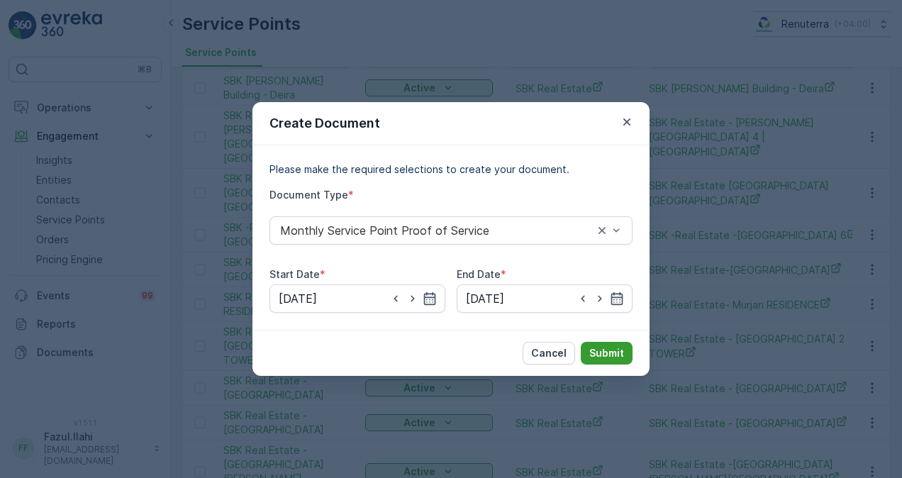
click at [603, 359] on p "Submit" at bounding box center [606, 353] width 35 height 14
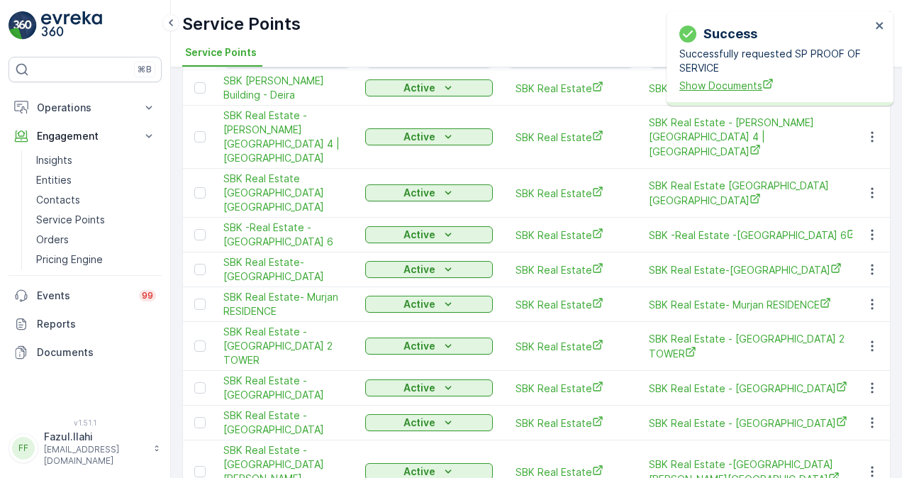
click at [700, 85] on span "Show Documents" at bounding box center [774, 85] width 191 height 15
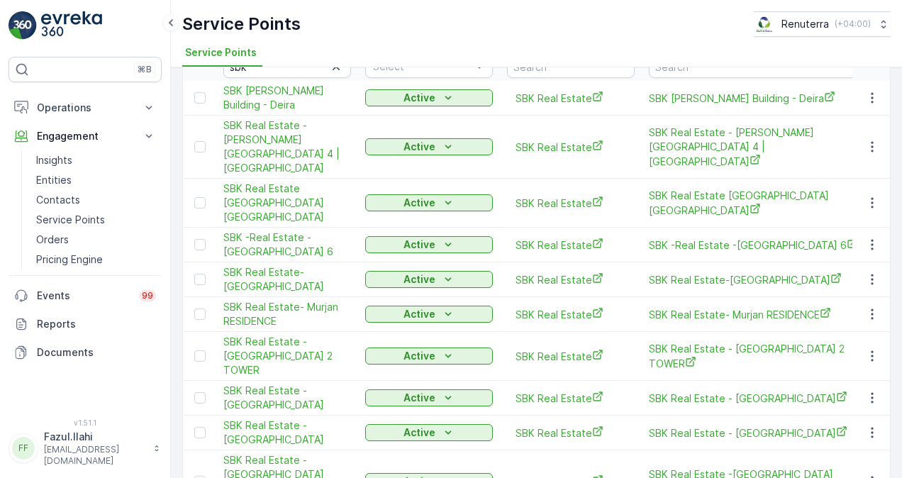
scroll to position [71, 0]
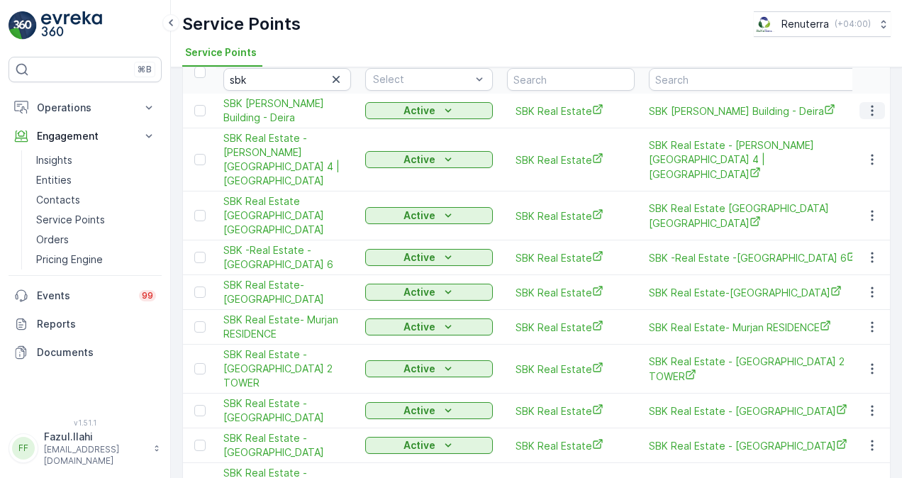
click at [868, 106] on icon "button" at bounding box center [872, 111] width 14 height 14
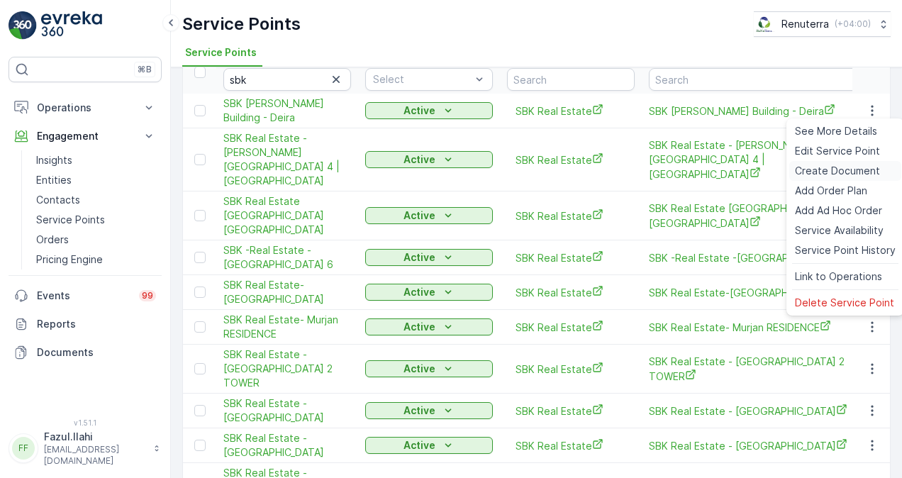
click at [841, 168] on span "Create Document" at bounding box center [837, 171] width 85 height 14
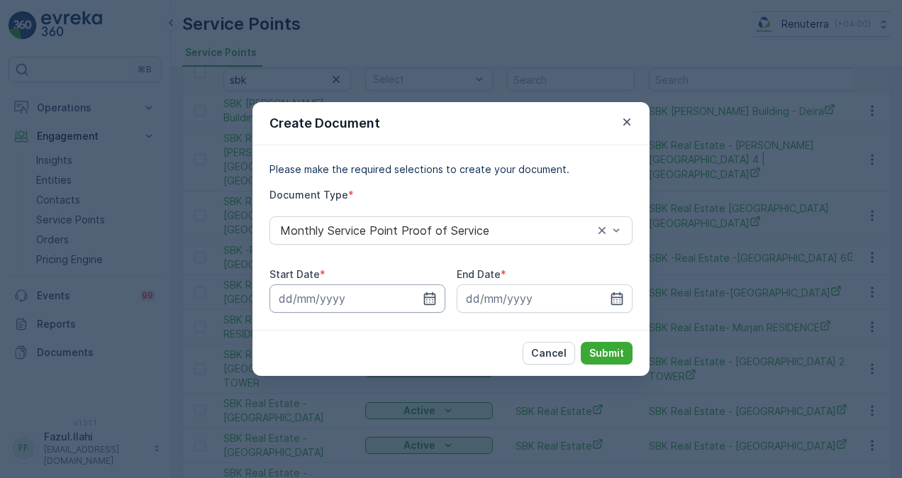
click at [437, 292] on input at bounding box center [357, 298] width 176 height 28
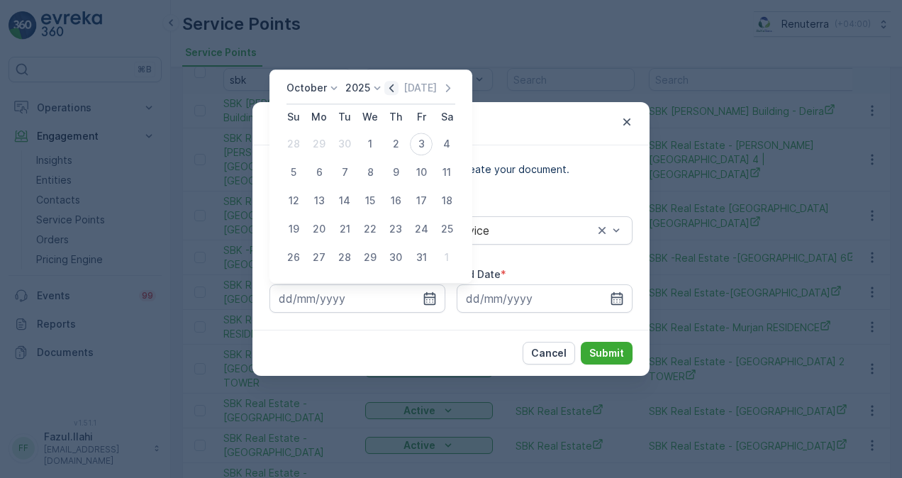
click at [393, 91] on icon "button" at bounding box center [391, 88] width 4 height 8
click at [323, 142] on div "1" at bounding box center [319, 144] width 23 height 23
type input "01.09.2025"
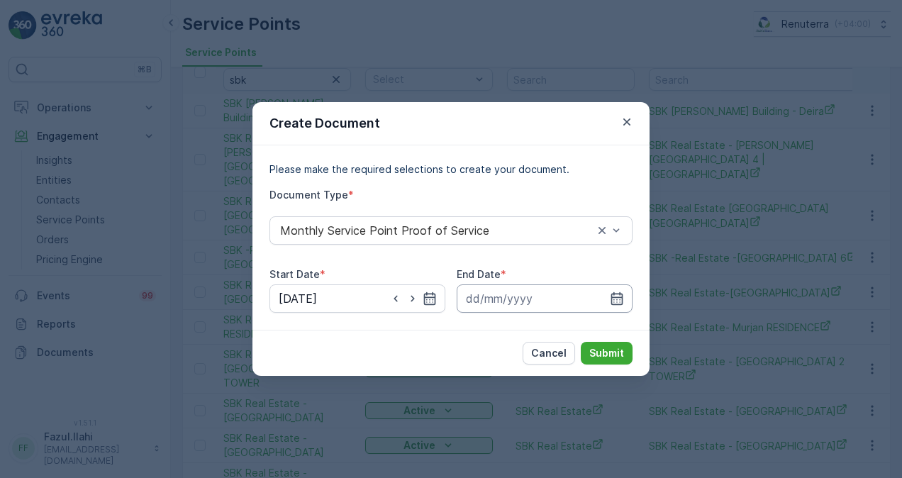
click at [627, 296] on input at bounding box center [545, 298] width 176 height 28
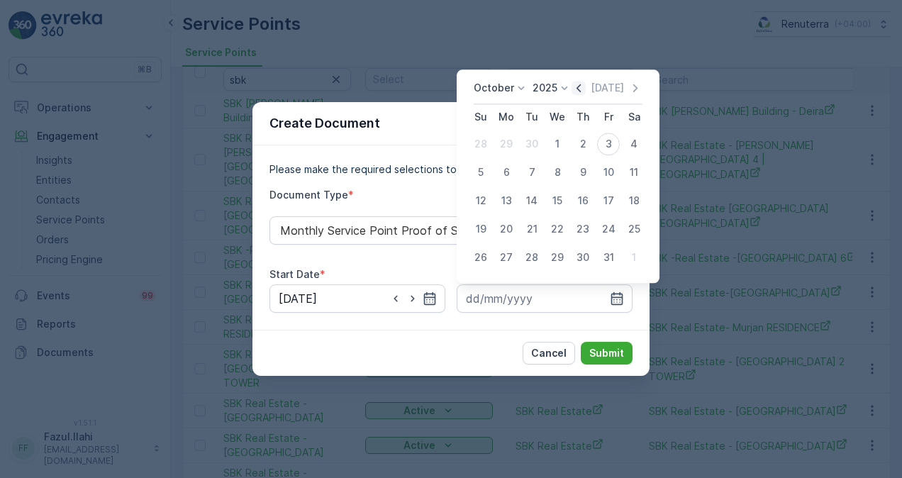
click at [584, 86] on icon "button" at bounding box center [578, 88] width 14 height 14
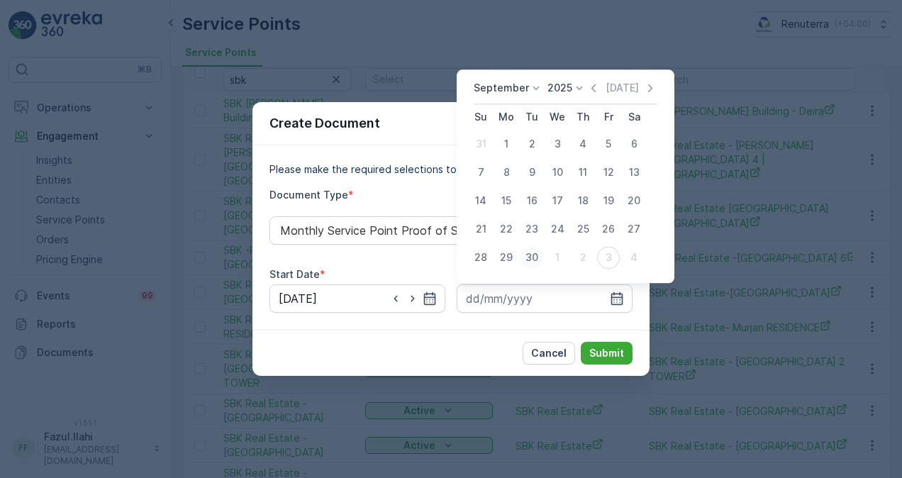
click at [527, 260] on div "30" at bounding box center [531, 257] width 23 height 23
type input "30.09.2025"
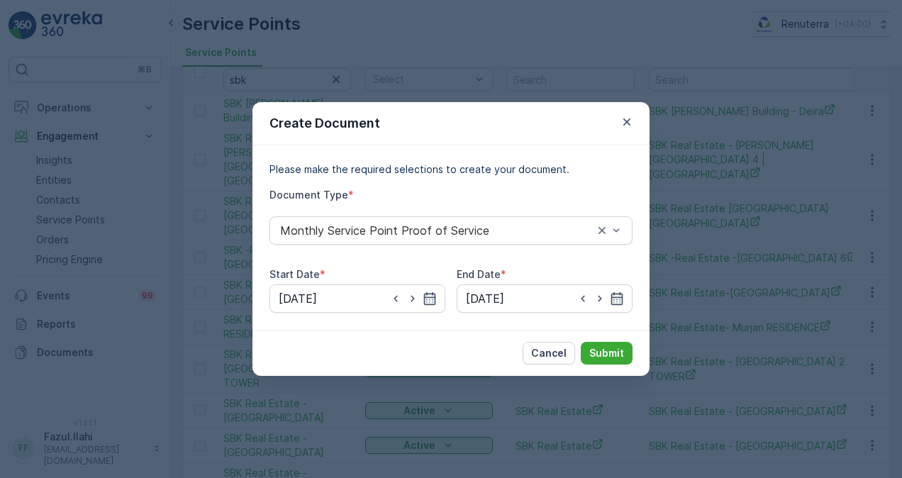
click at [603, 338] on div "Cancel Submit" at bounding box center [450, 353] width 397 height 46
click at [608, 357] on p "Submit" at bounding box center [606, 353] width 35 height 14
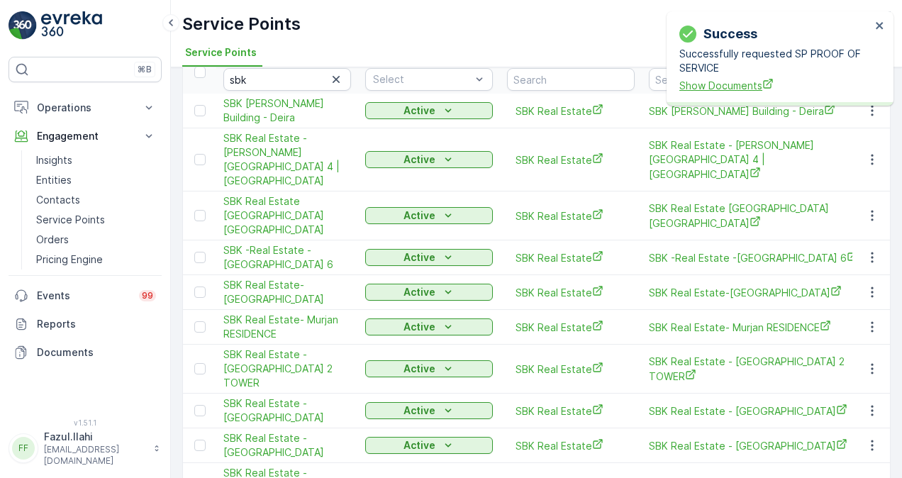
click at [725, 89] on span "Show Documents" at bounding box center [774, 85] width 191 height 15
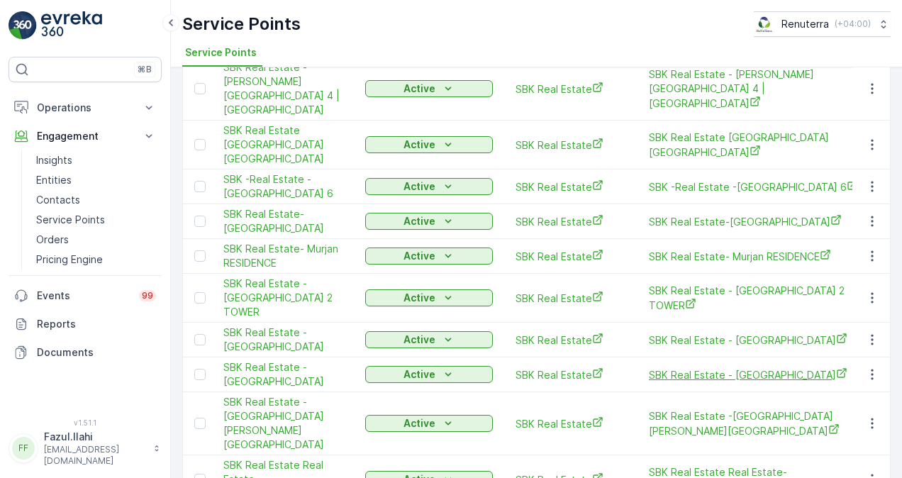
scroll to position [213, 0]
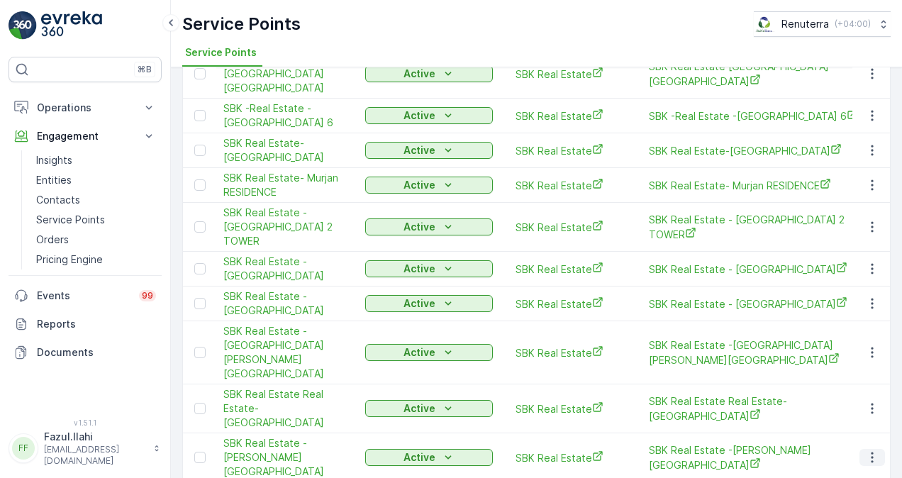
click at [859, 449] on button "button" at bounding box center [872, 457] width 26 height 17
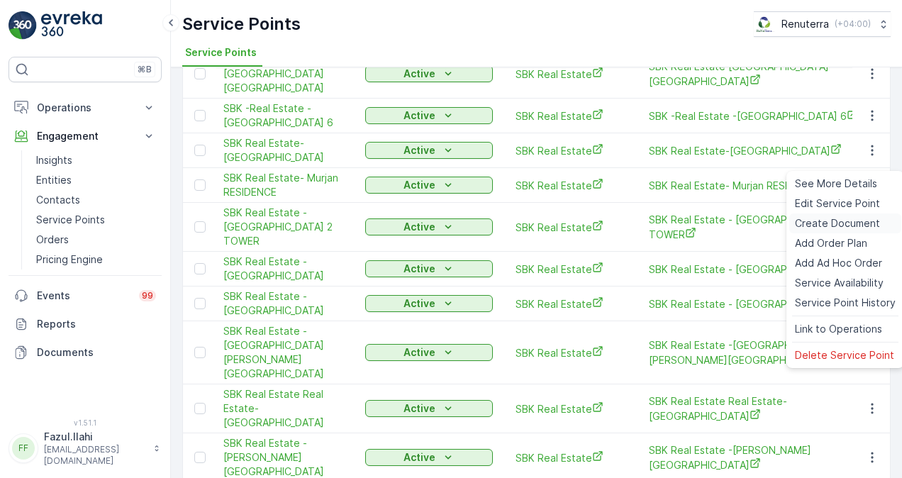
click at [837, 228] on span "Create Document" at bounding box center [837, 223] width 85 height 14
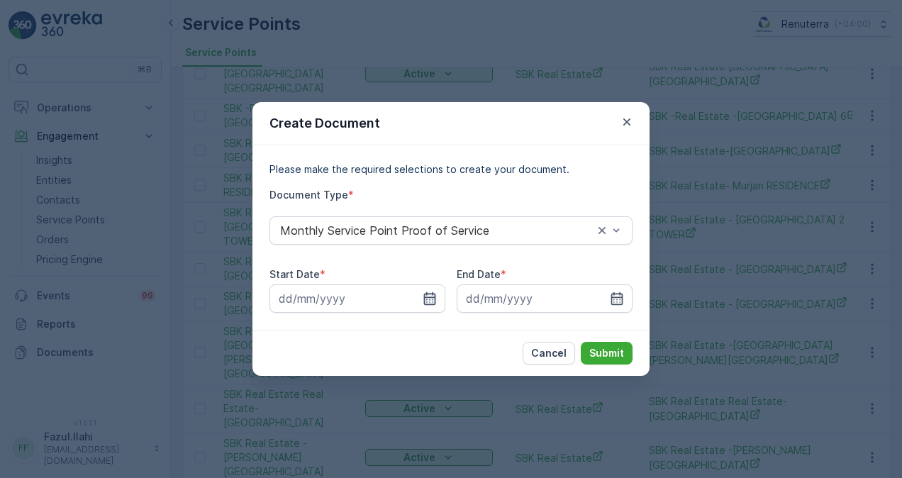
click at [436, 298] on icon "button" at bounding box center [430, 298] width 14 height 14
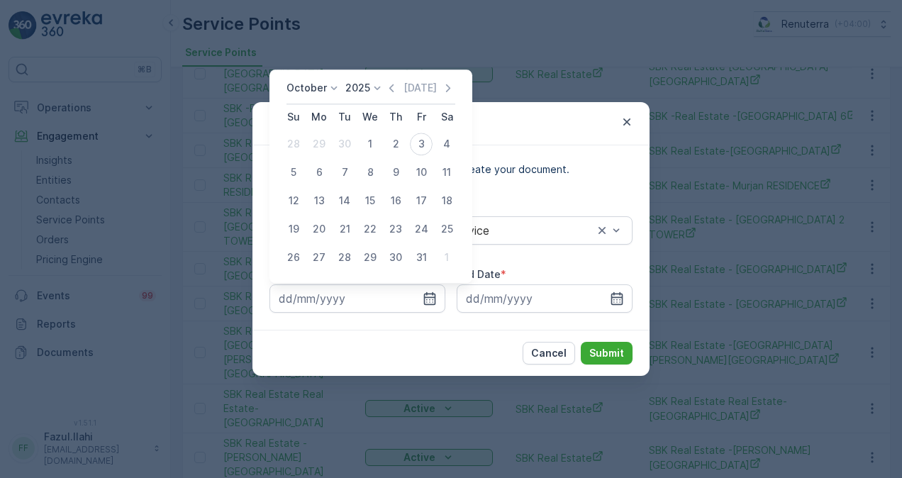
click at [402, 89] on div "Today" at bounding box center [419, 88] width 71 height 14
click at [396, 86] on icon "button" at bounding box center [391, 88] width 14 height 14
click at [326, 139] on div "1" at bounding box center [319, 144] width 23 height 23
type input "01.09.2025"
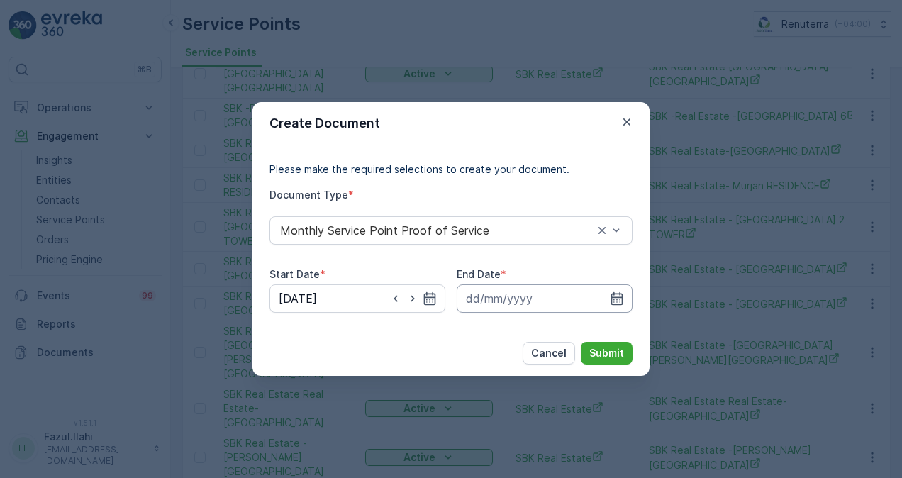
click at [603, 297] on input at bounding box center [545, 298] width 176 height 28
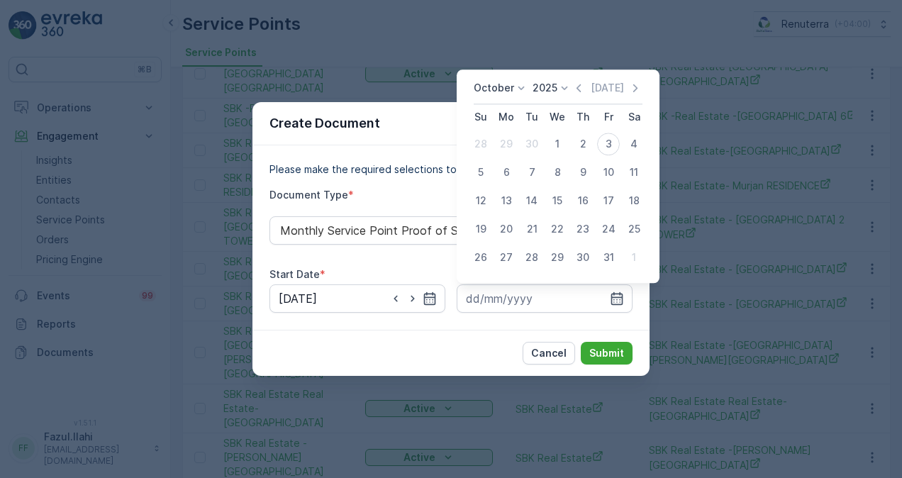
click at [576, 96] on div "October 2025 Today" at bounding box center [558, 92] width 169 height 23
click at [578, 89] on icon "button" at bounding box center [578, 88] width 14 height 14
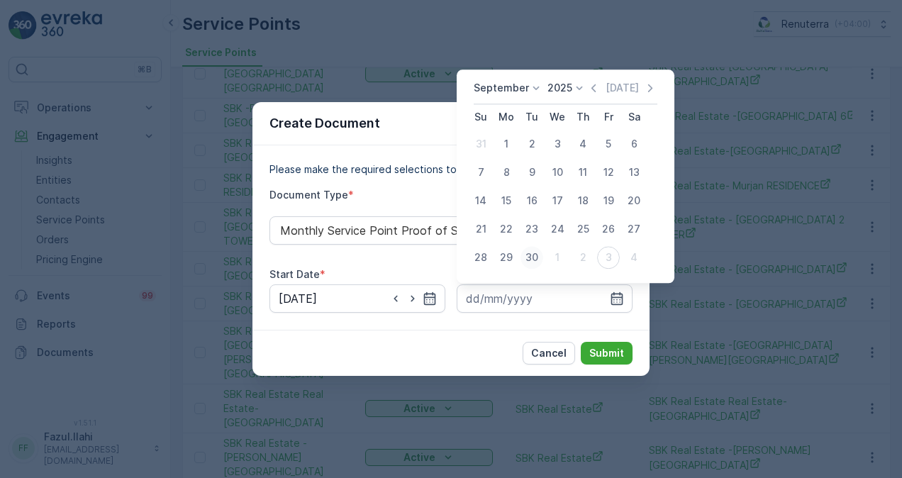
click at [533, 252] on div "30" at bounding box center [531, 257] width 23 height 23
type input "30.09.2025"
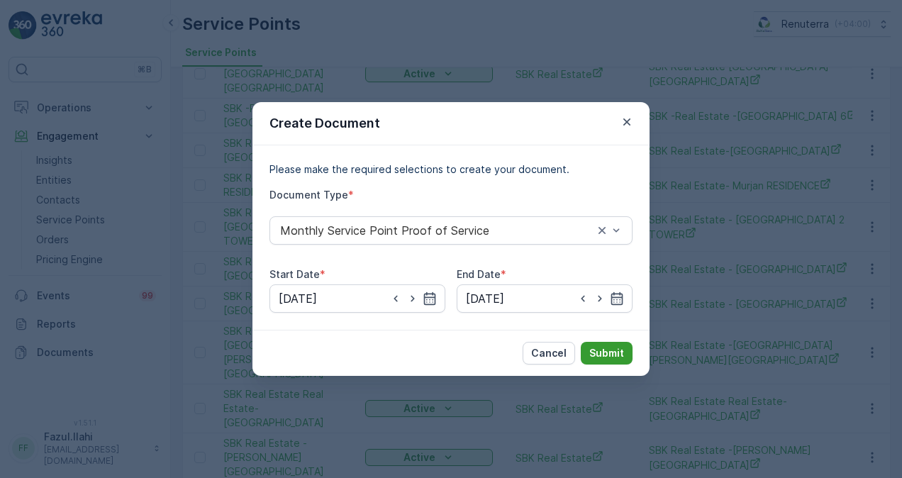
click at [603, 359] on p "Submit" at bounding box center [606, 353] width 35 height 14
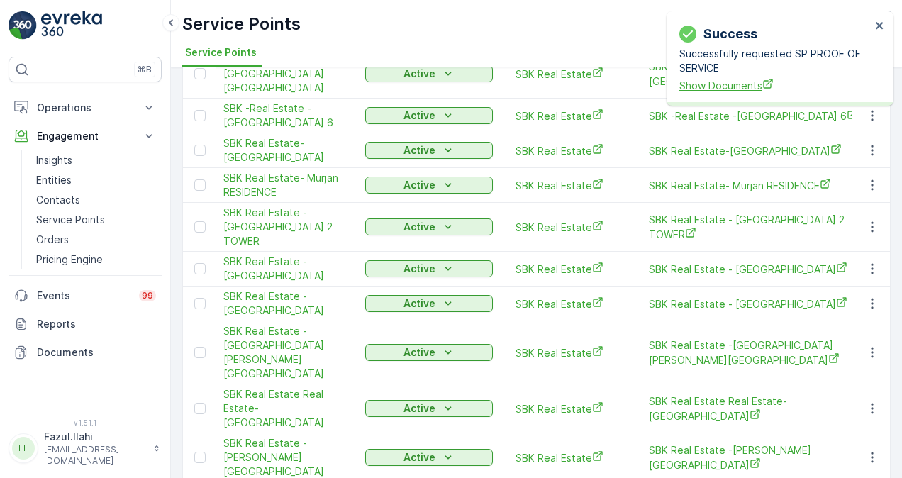
click at [718, 85] on span "Show Documents" at bounding box center [774, 85] width 191 height 15
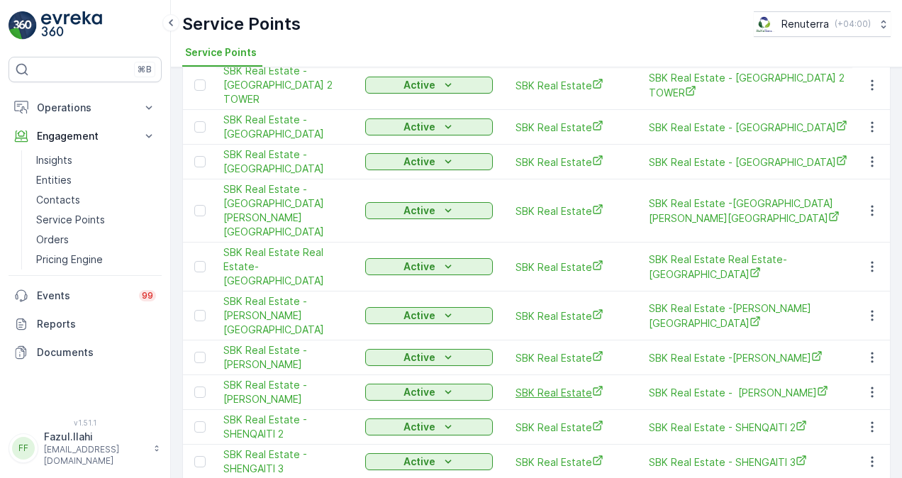
scroll to position [425, 0]
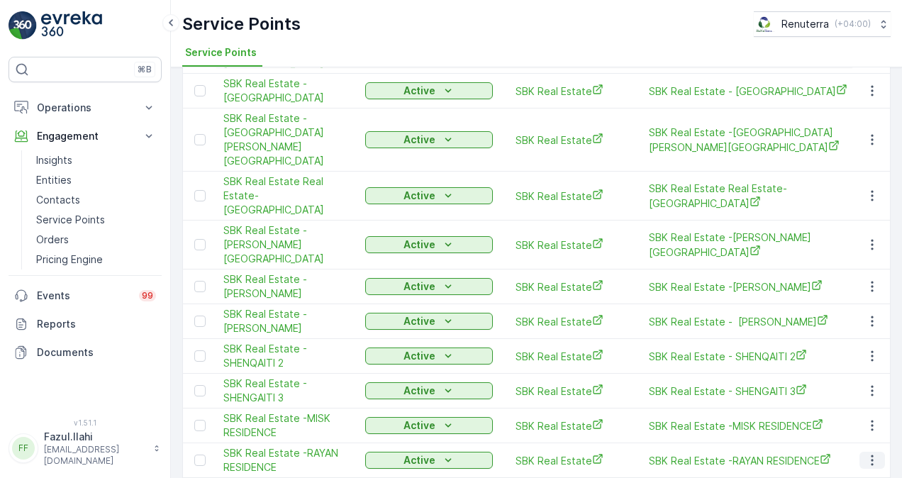
click at [872, 453] on icon "button" at bounding box center [872, 460] width 14 height 14
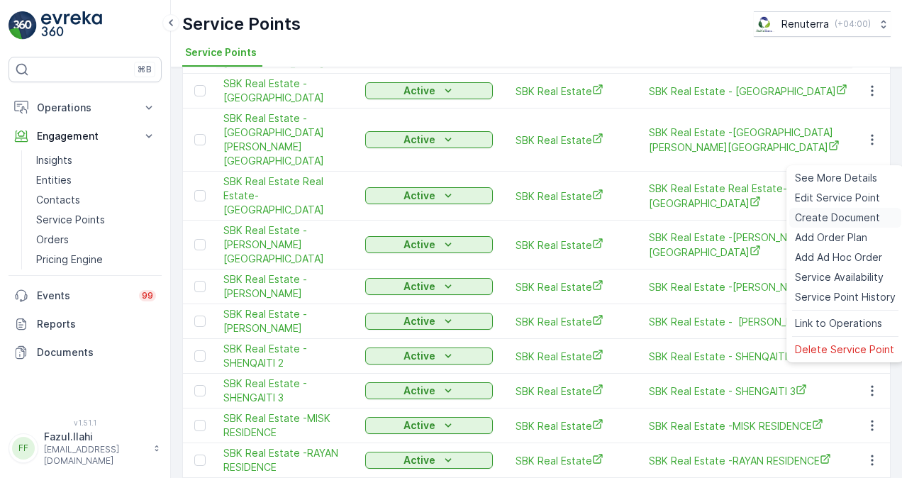
click at [829, 222] on span "Create Document" at bounding box center [837, 218] width 85 height 14
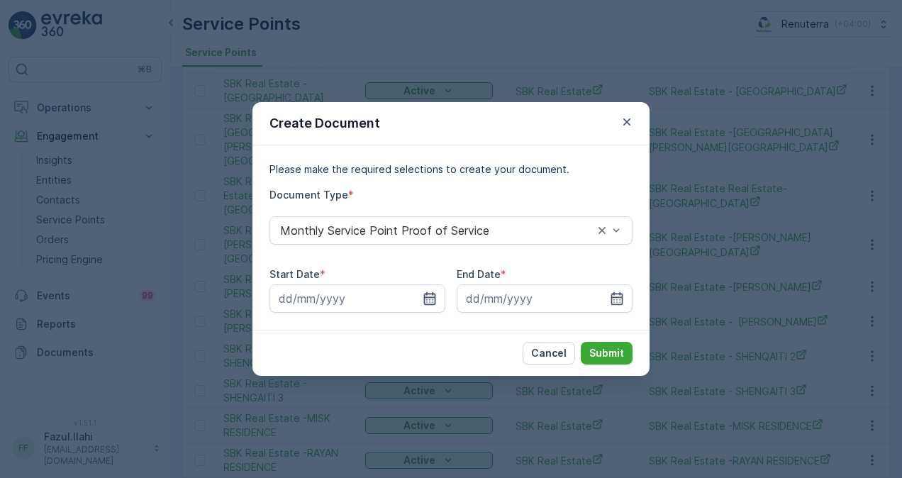
click at [435, 294] on icon "button" at bounding box center [430, 298] width 14 height 14
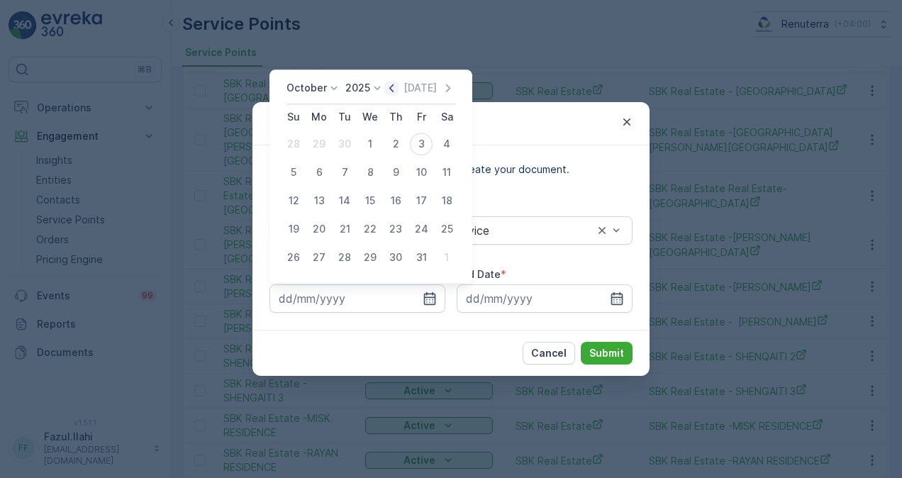
click at [390, 92] on icon "button" at bounding box center [391, 88] width 14 height 14
click at [404, 88] on icon "button" at bounding box center [406, 88] width 4 height 8
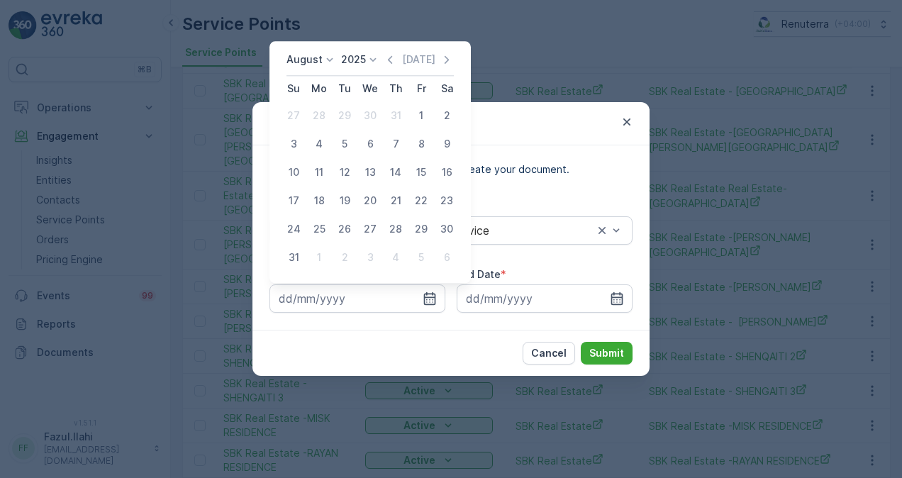
click at [443, 63] on icon "button" at bounding box center [447, 59] width 14 height 14
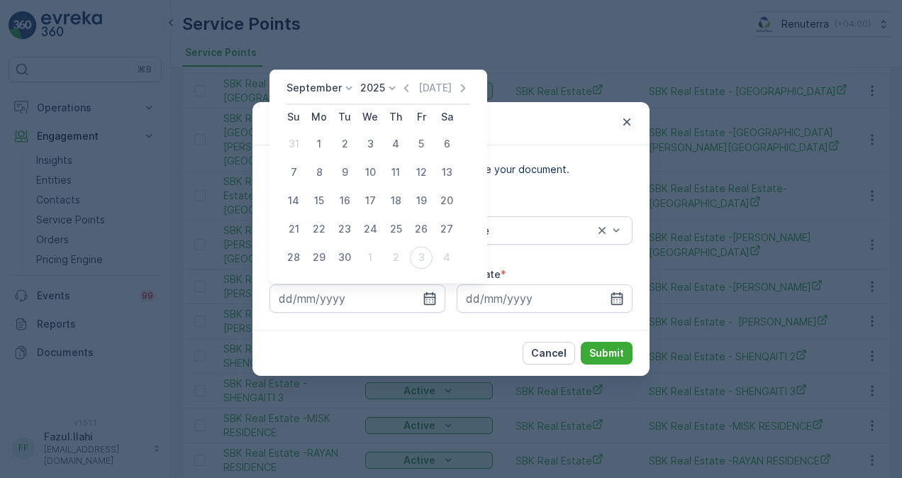
click at [325, 152] on div "1" at bounding box center [319, 144] width 23 height 23
type input "01.09.2025"
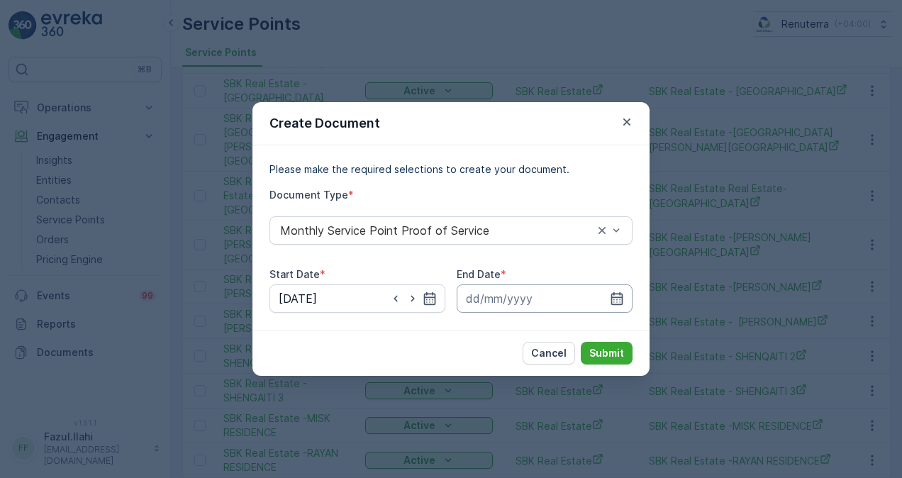
click at [617, 293] on icon "button" at bounding box center [617, 298] width 14 height 14
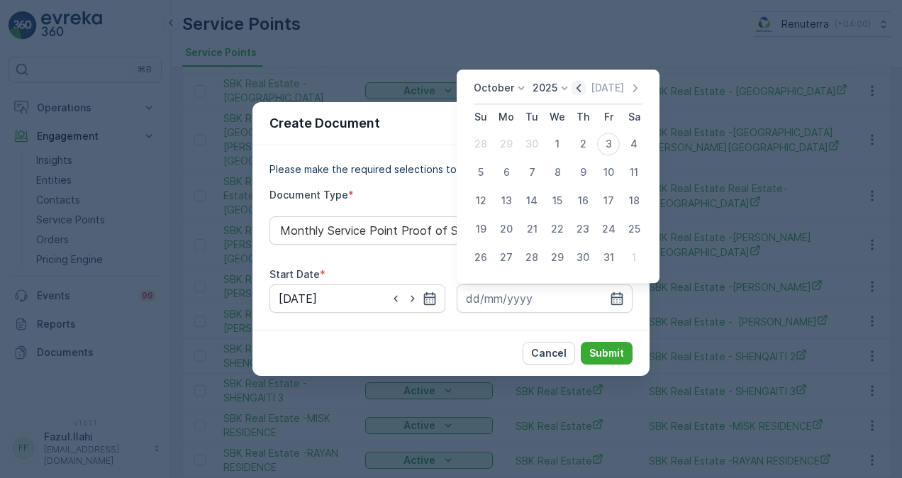
click at [579, 95] on icon "button" at bounding box center [578, 88] width 14 height 14
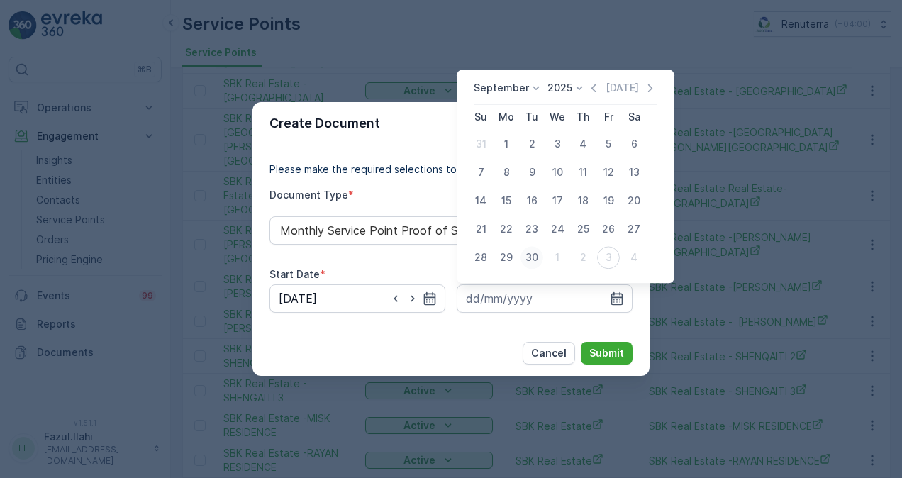
click at [530, 248] on div "30" at bounding box center [531, 257] width 23 height 23
type input "30.09.2025"
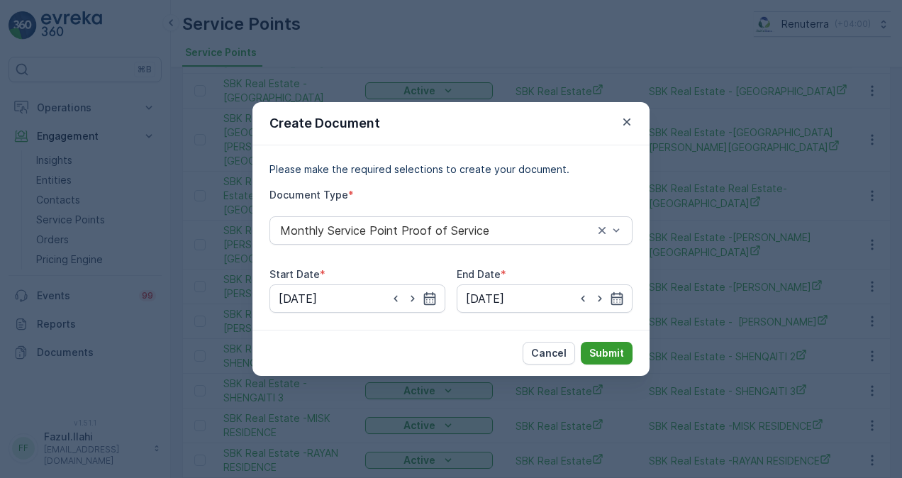
click at [613, 352] on p "Submit" at bounding box center [606, 353] width 35 height 14
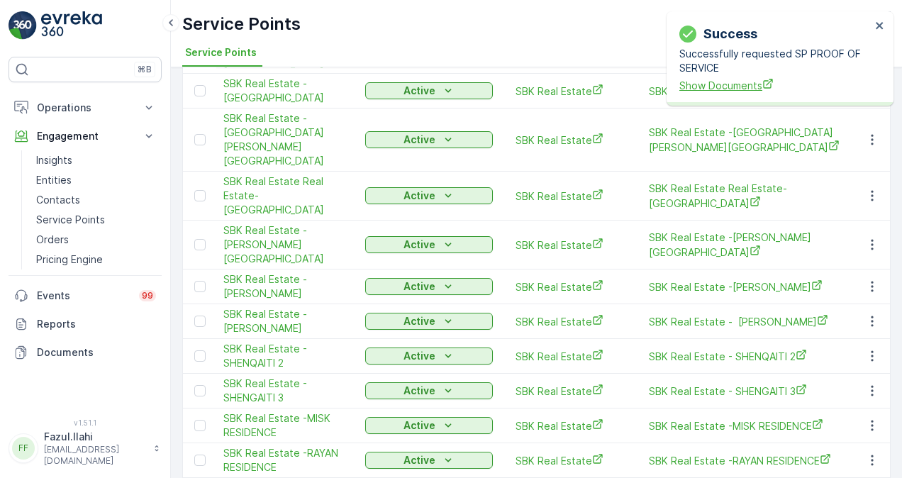
click at [713, 83] on span "Show Documents" at bounding box center [774, 85] width 191 height 15
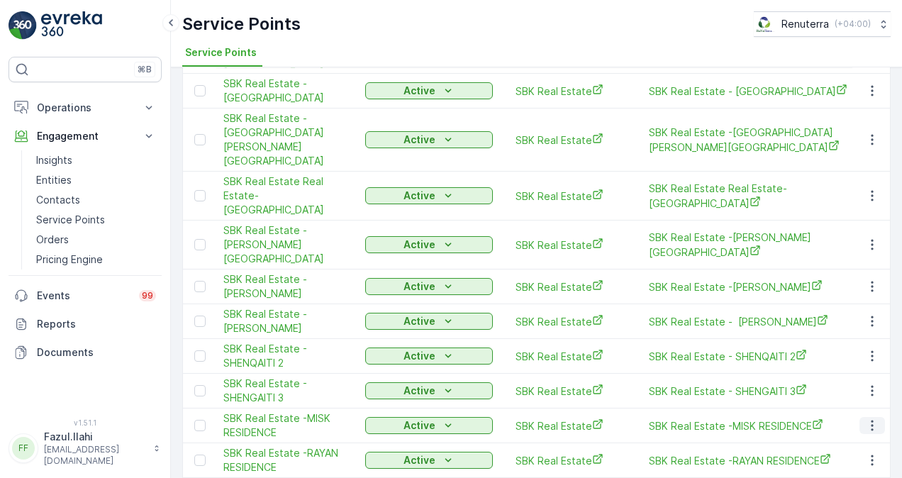
click at [871, 420] on icon "button" at bounding box center [872, 425] width 2 height 11
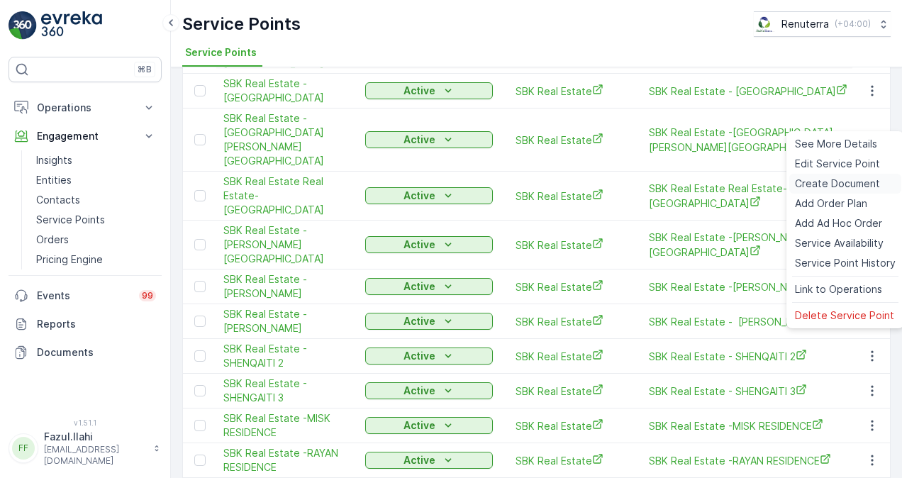
click at [835, 182] on span "Create Document" at bounding box center [837, 184] width 85 height 14
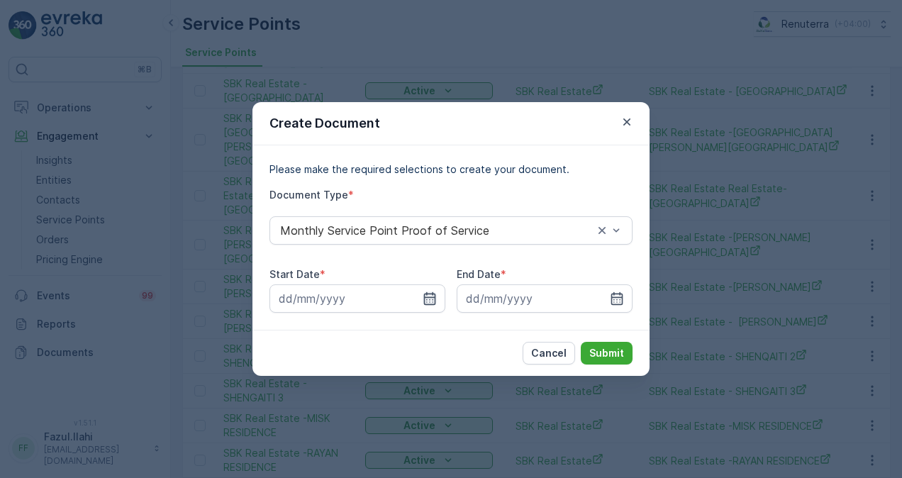
click at [430, 301] on icon "button" at bounding box center [430, 298] width 14 height 14
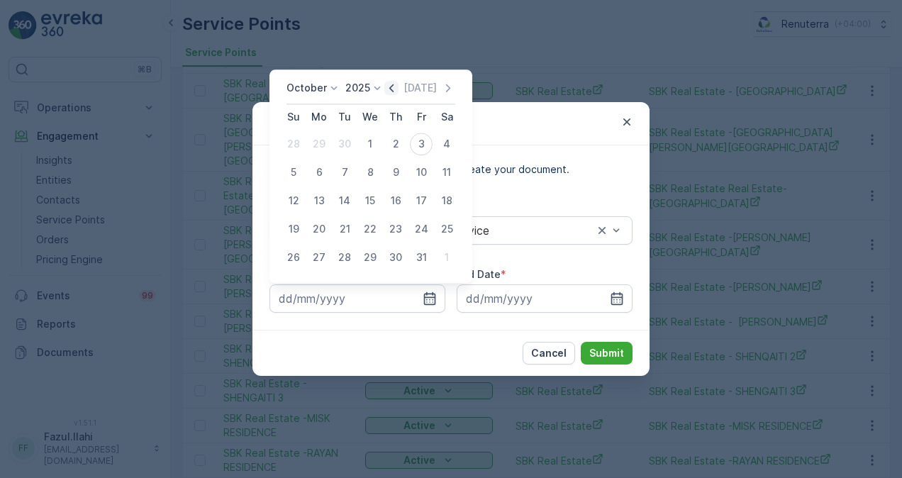
click at [394, 84] on icon "button" at bounding box center [391, 88] width 14 height 14
click at [313, 144] on div "1" at bounding box center [319, 144] width 23 height 23
type input "01.09.2025"
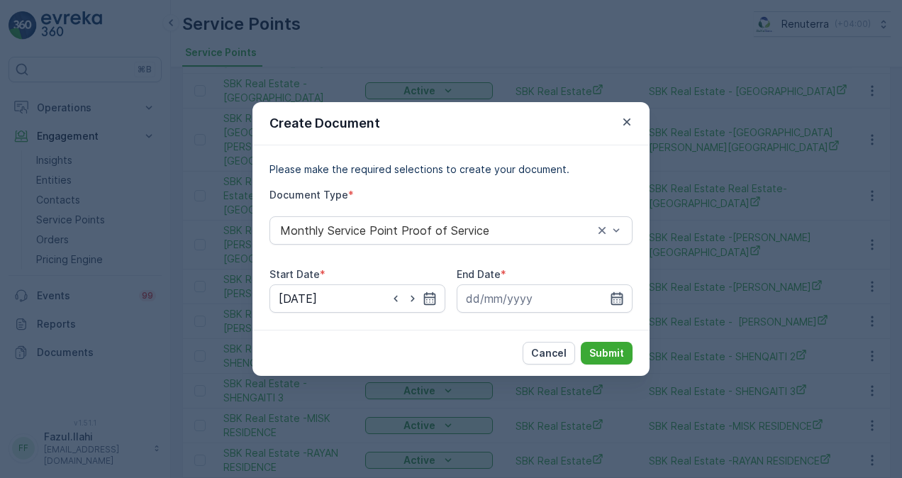
click at [623, 303] on icon "button" at bounding box center [617, 298] width 14 height 14
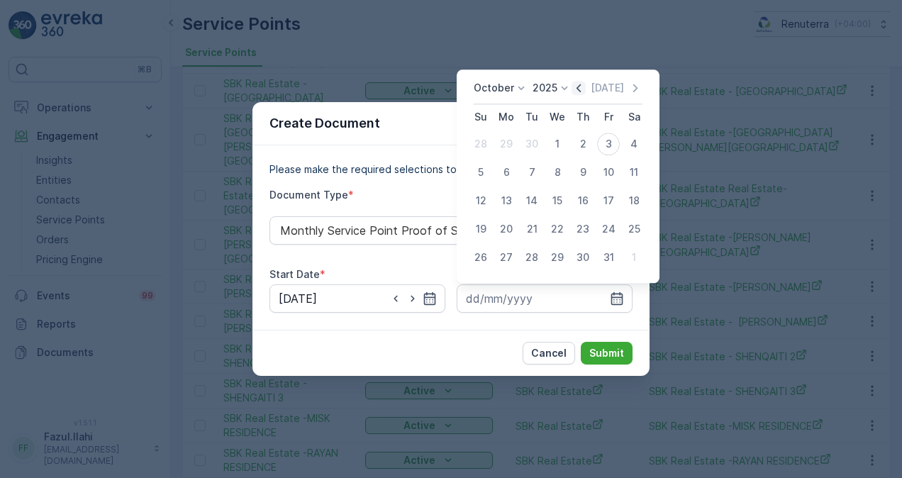
click at [579, 94] on icon "button" at bounding box center [578, 88] width 14 height 14
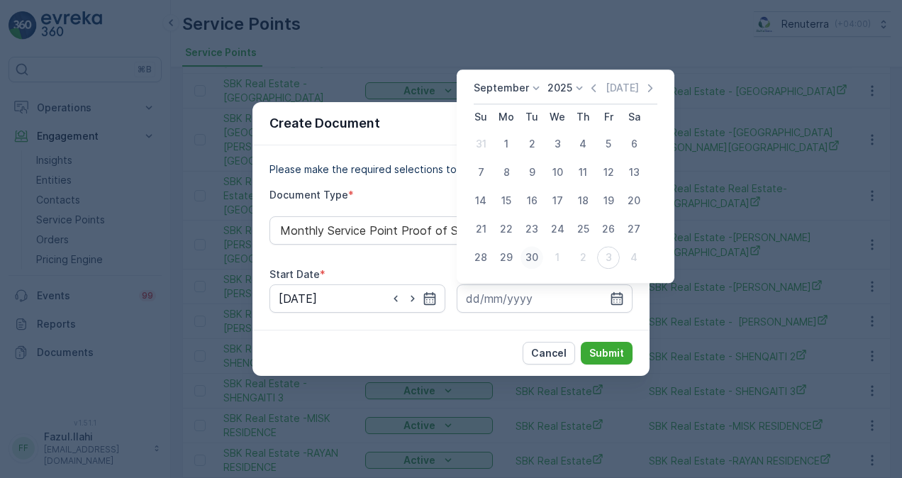
click at [530, 264] on div "30" at bounding box center [531, 257] width 23 height 23
type input "30.09.2025"
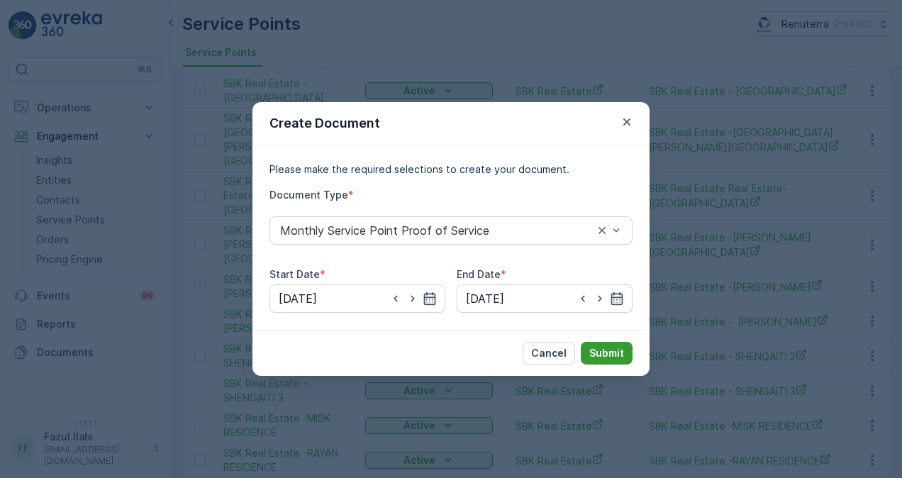
click at [612, 353] on p "Submit" at bounding box center [606, 353] width 35 height 14
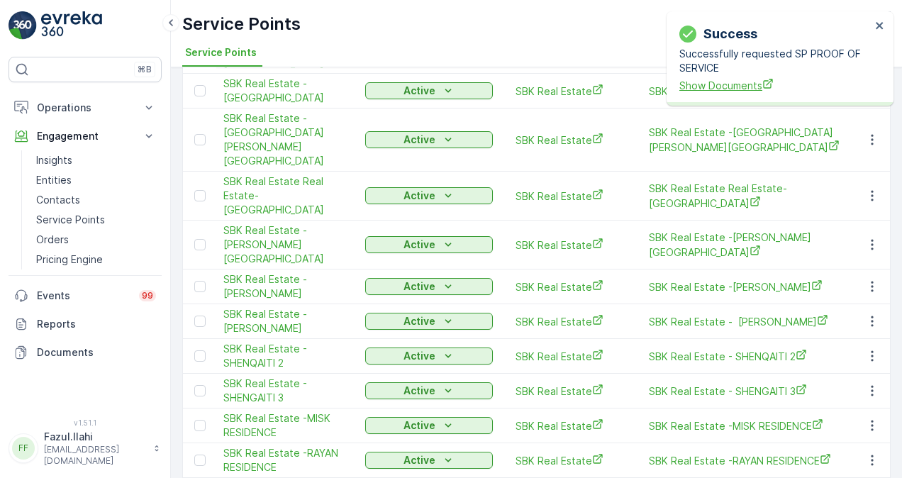
click at [751, 88] on span "Show Documents" at bounding box center [774, 85] width 191 height 15
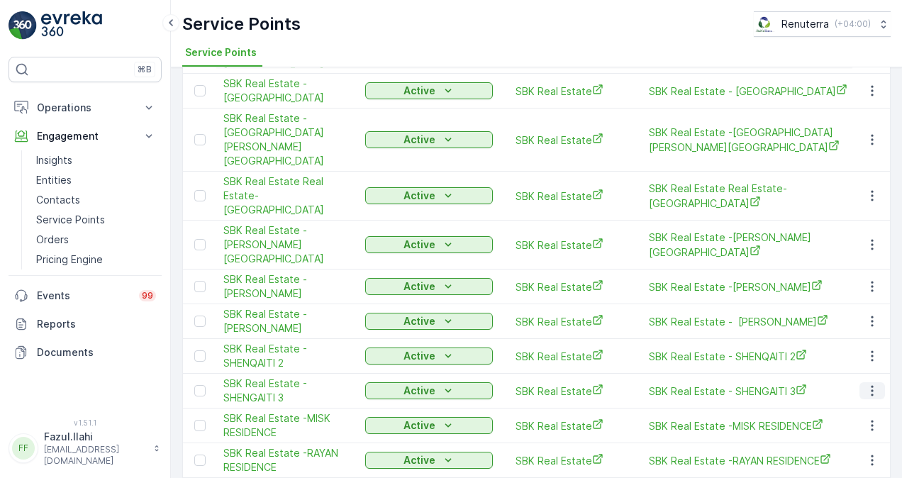
click at [871, 384] on icon "button" at bounding box center [872, 391] width 14 height 14
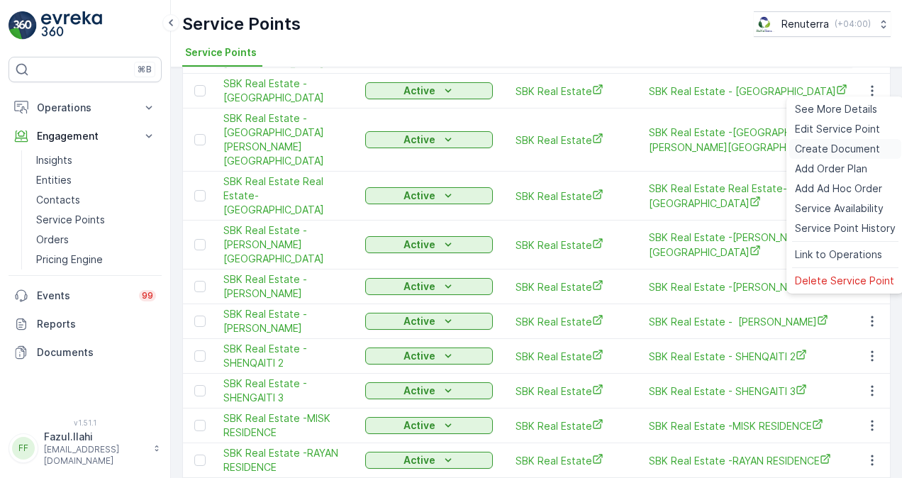
click at [810, 152] on span "Create Document" at bounding box center [837, 149] width 85 height 14
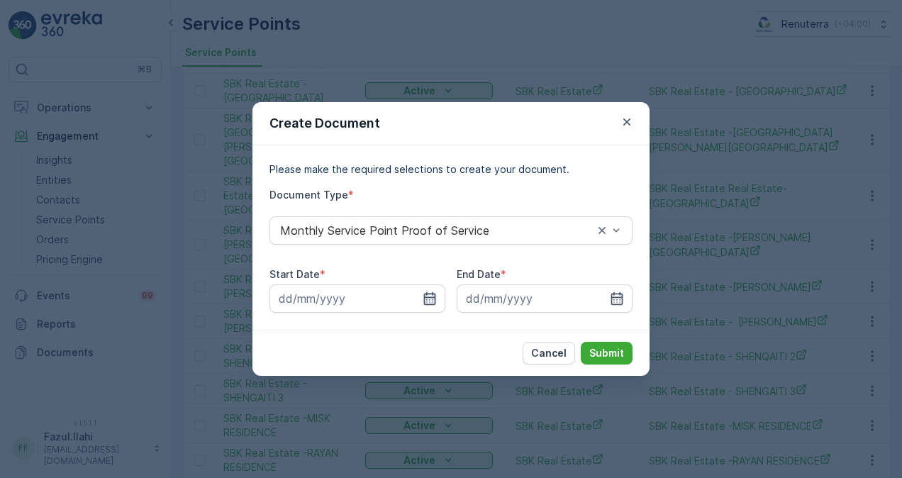
click at [428, 296] on icon "button" at bounding box center [430, 298] width 14 height 14
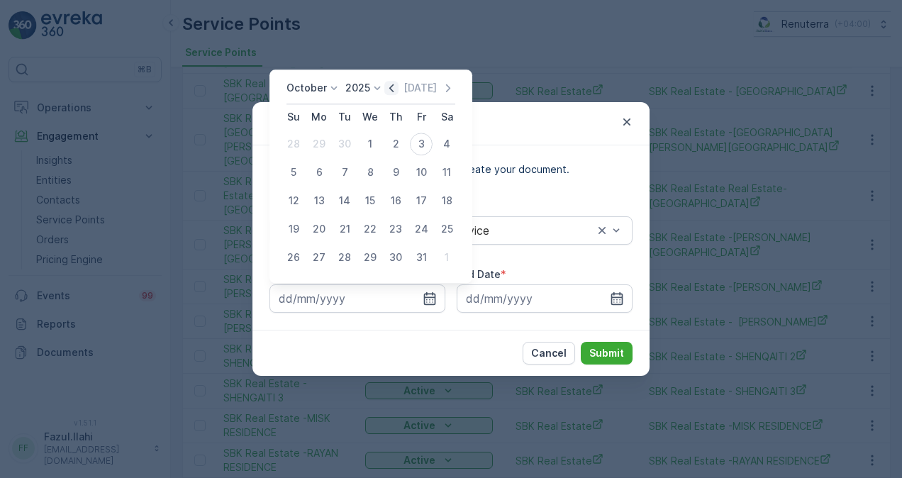
click at [396, 88] on icon "button" at bounding box center [391, 88] width 14 height 14
click at [315, 145] on div "1" at bounding box center [319, 144] width 23 height 23
type input "01.09.2025"
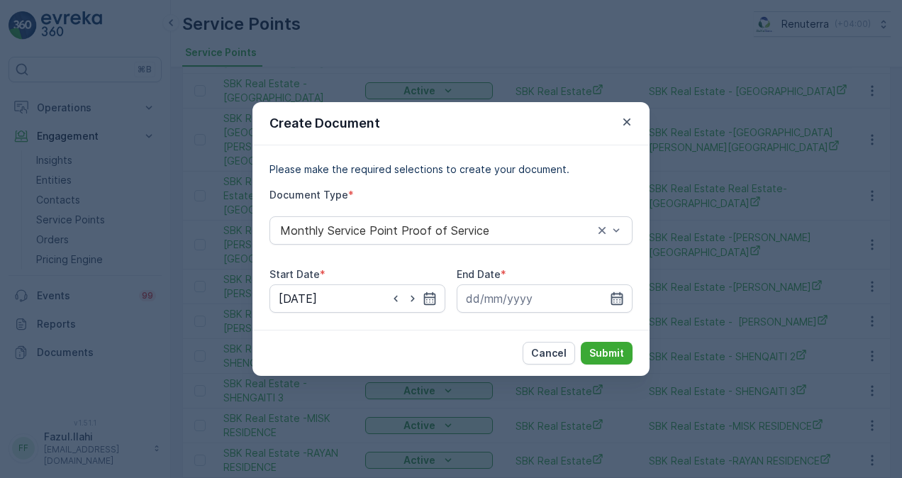
click at [613, 300] on icon "button" at bounding box center [617, 298] width 12 height 13
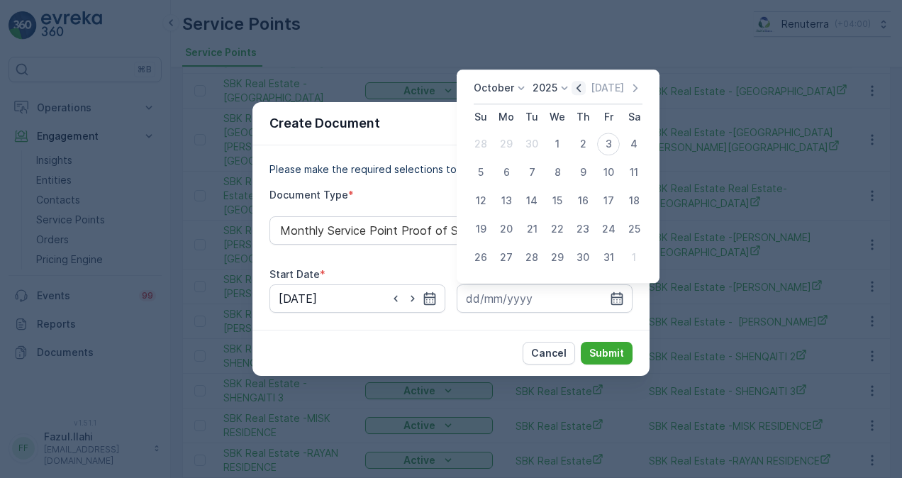
click at [578, 86] on icon "button" at bounding box center [578, 88] width 14 height 14
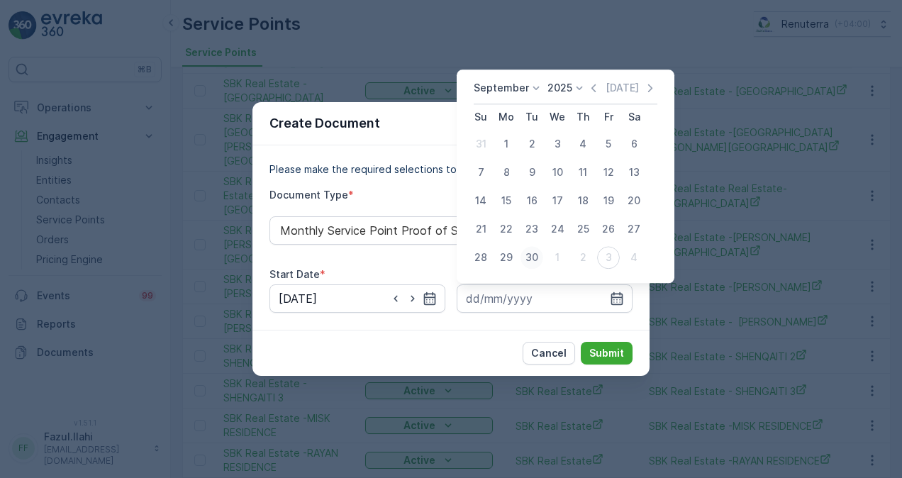
click at [535, 255] on div "30" at bounding box center [531, 257] width 23 height 23
type input "30.09.2025"
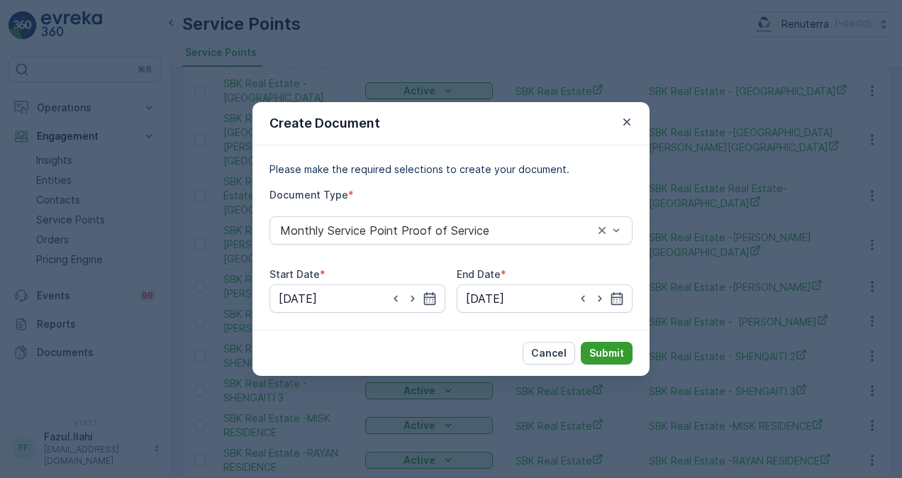
click at [596, 349] on p "Submit" at bounding box center [606, 353] width 35 height 14
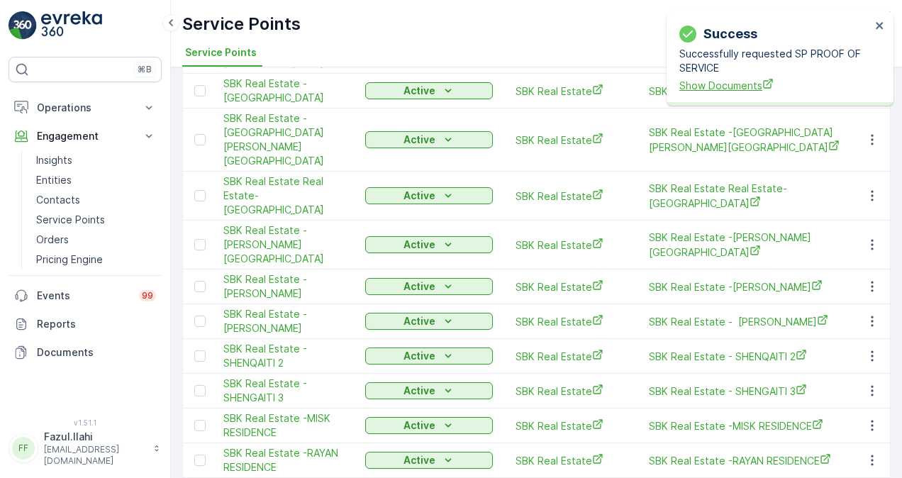
click at [752, 83] on span "Show Documents" at bounding box center [774, 85] width 191 height 15
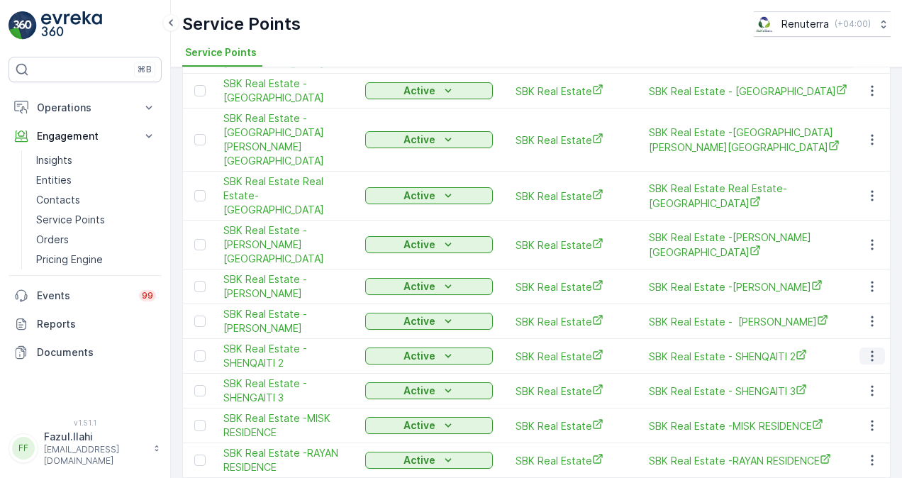
click at [871, 349] on icon "button" at bounding box center [872, 356] width 14 height 14
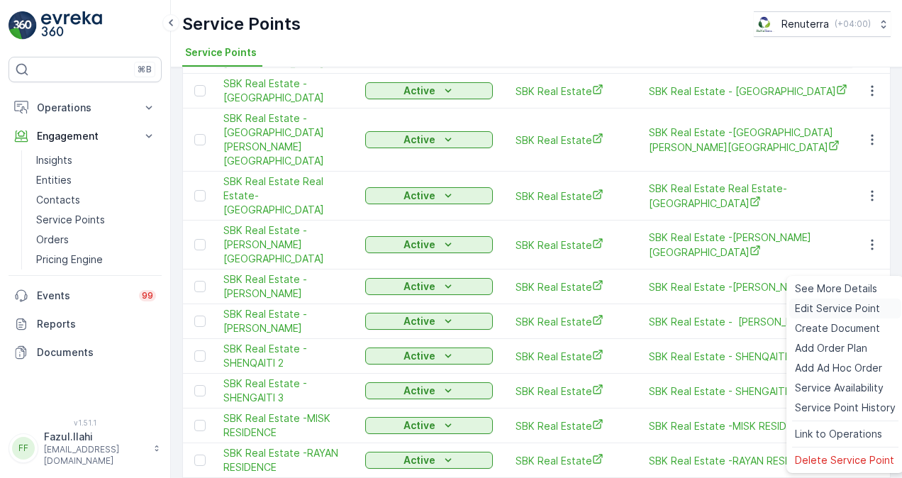
click at [852, 308] on span "Edit Service Point" at bounding box center [837, 308] width 85 height 14
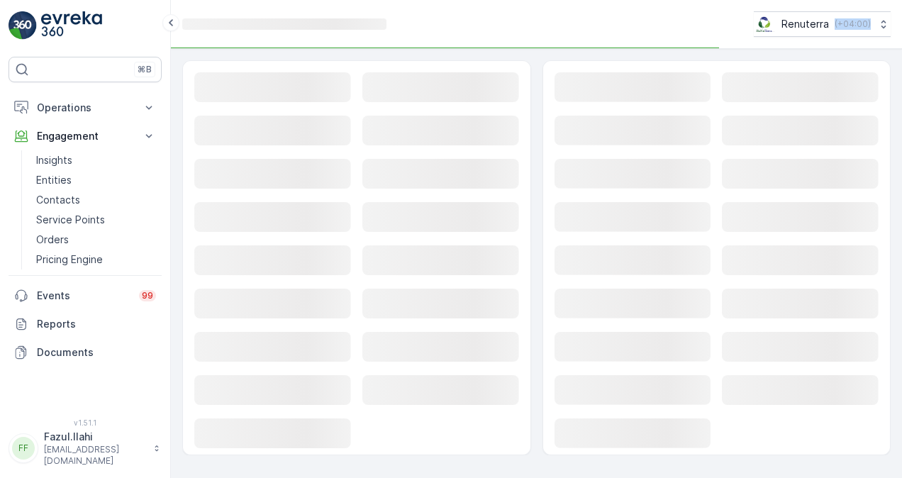
click at [852, 308] on rect at bounding box center [800, 304] width 157 height 30
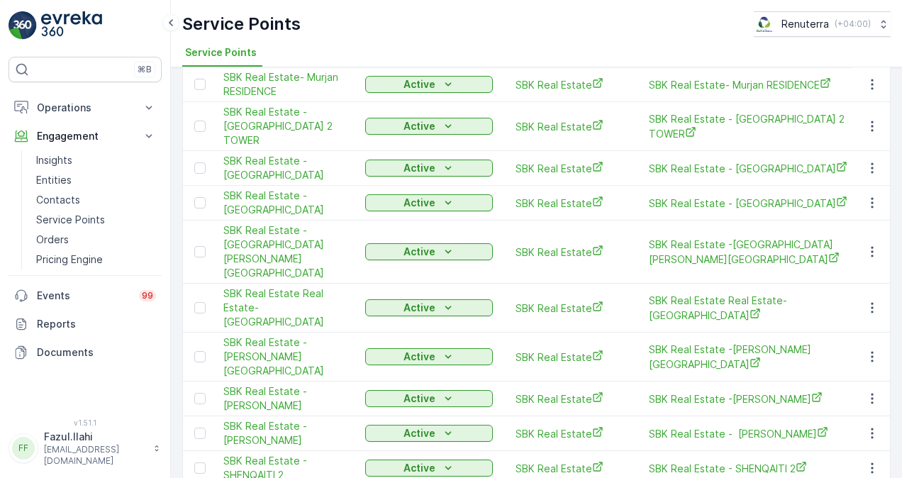
scroll to position [425, 0]
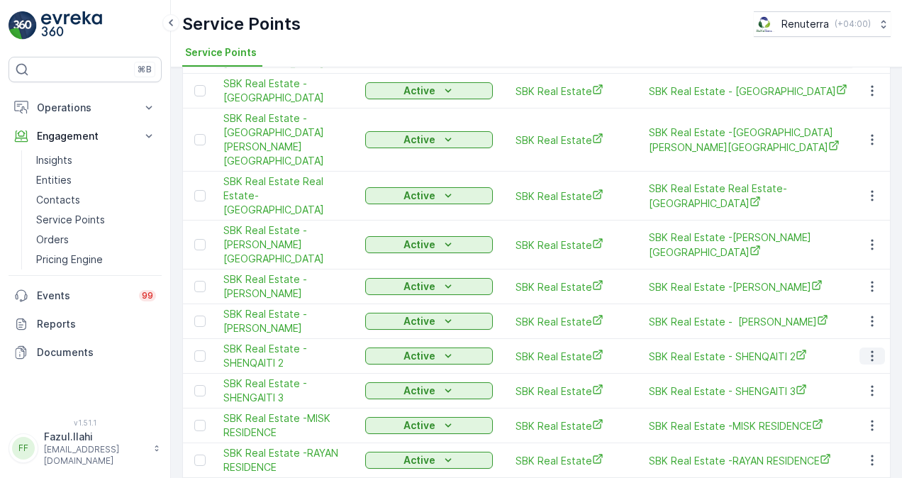
click at [866, 349] on icon "button" at bounding box center [872, 356] width 14 height 14
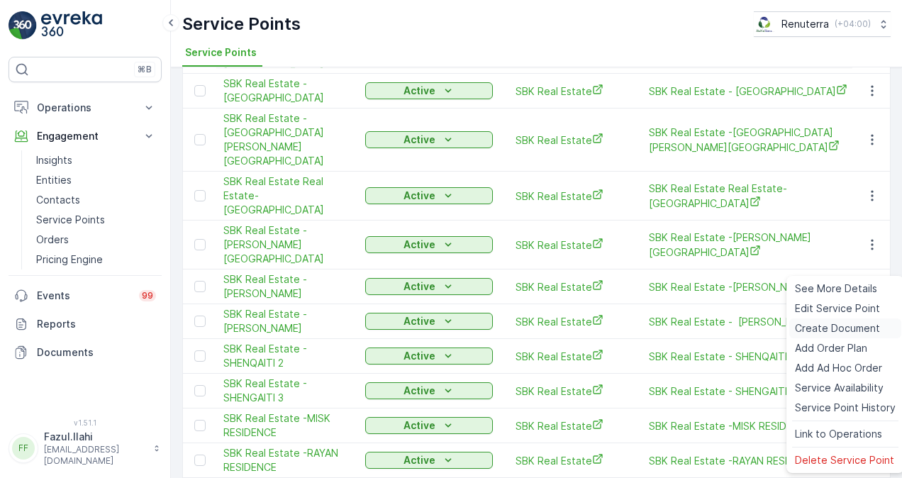
click at [849, 319] on div "Create Document" at bounding box center [845, 328] width 112 height 20
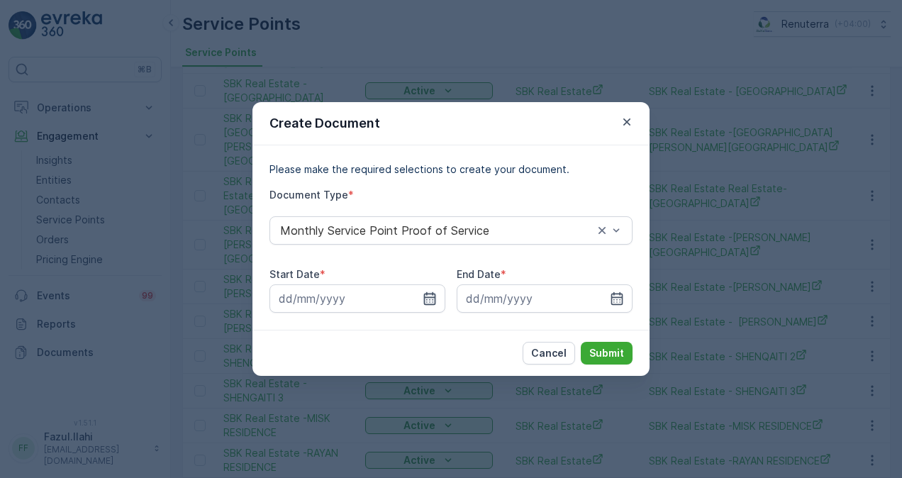
click at [435, 295] on icon "button" at bounding box center [430, 298] width 12 height 13
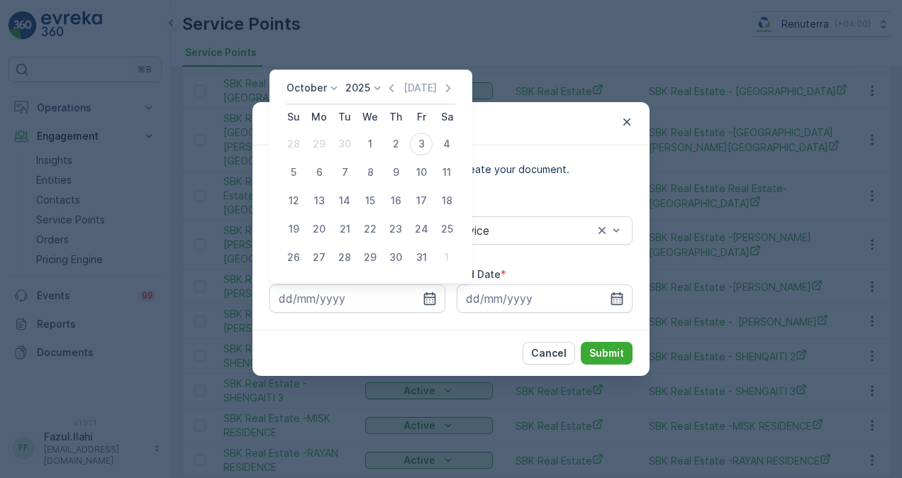
click at [386, 94] on div "October 2025 Today" at bounding box center [370, 92] width 169 height 23
click at [389, 88] on icon "button" at bounding box center [391, 88] width 14 height 14
click at [325, 147] on div "1" at bounding box center [319, 144] width 23 height 23
type input "01.09.2025"
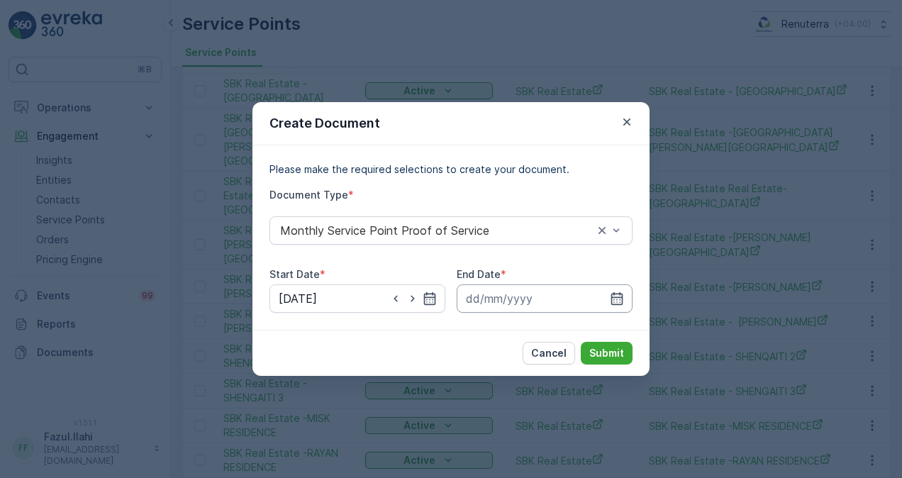
click at [624, 292] on input at bounding box center [545, 298] width 176 height 28
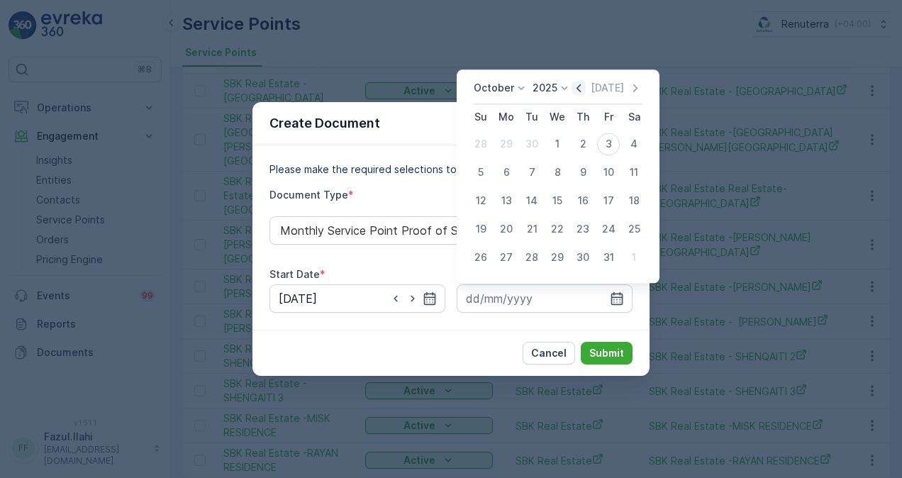
click at [586, 89] on icon "button" at bounding box center [578, 88] width 14 height 14
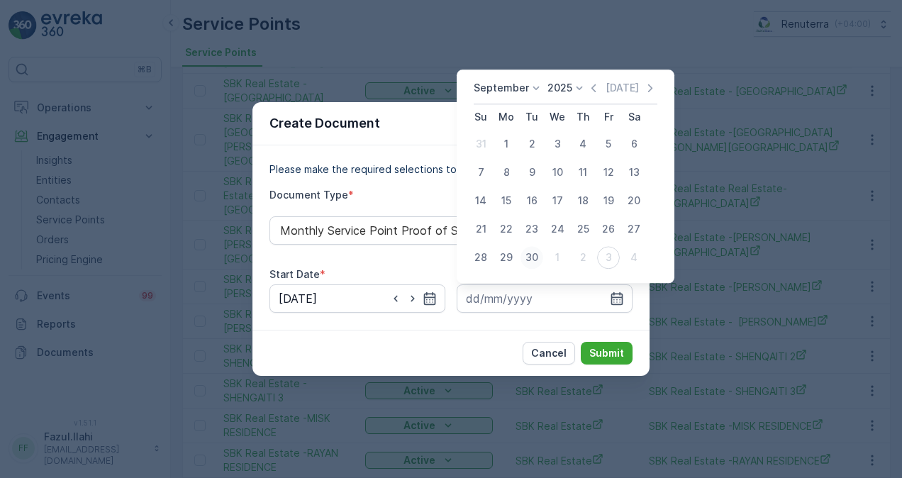
click at [532, 259] on div "30" at bounding box center [531, 257] width 23 height 23
type input "30.09.2025"
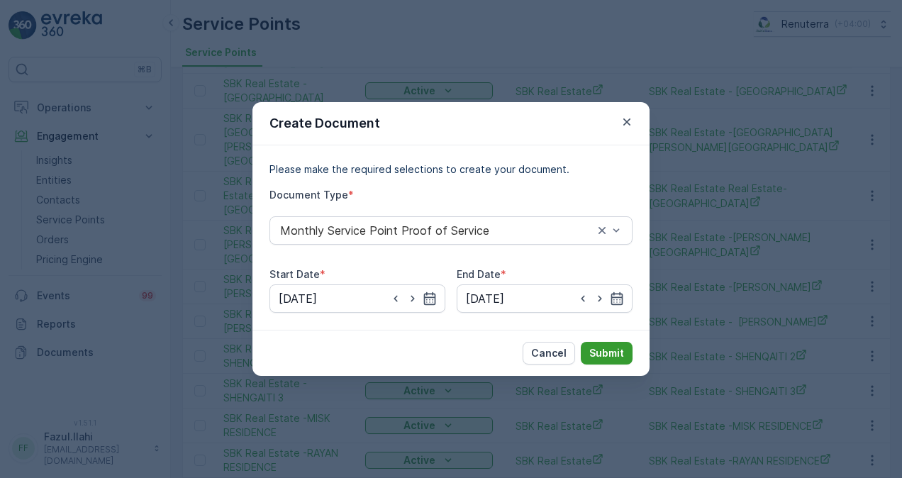
click at [610, 353] on p "Submit" at bounding box center [606, 353] width 35 height 14
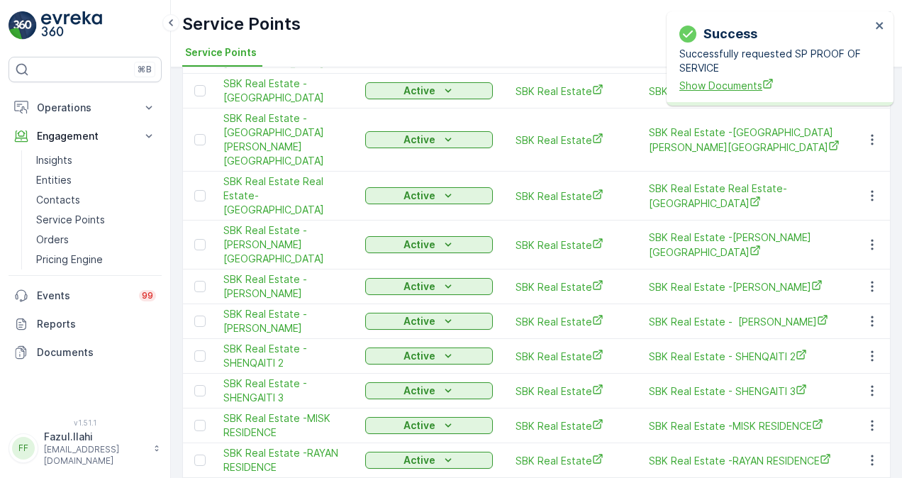
click at [695, 82] on span "Show Documents" at bounding box center [774, 85] width 191 height 15
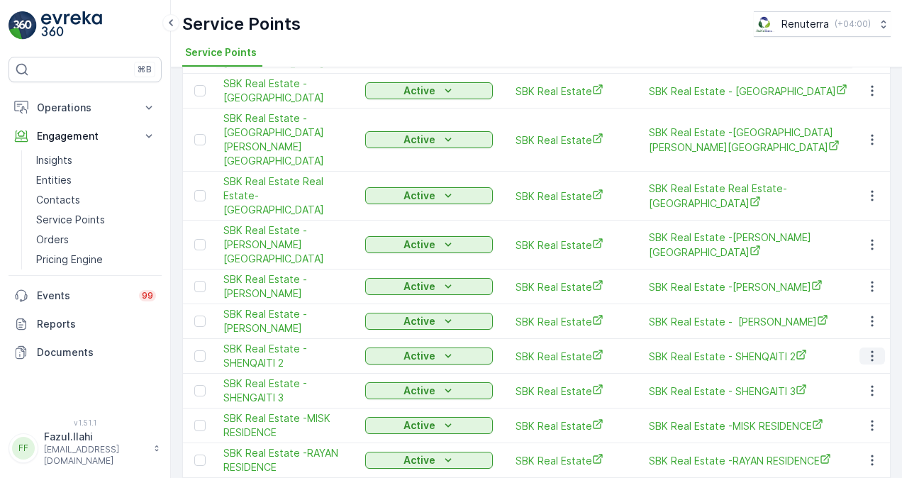
click at [865, 349] on icon "button" at bounding box center [872, 356] width 14 height 14
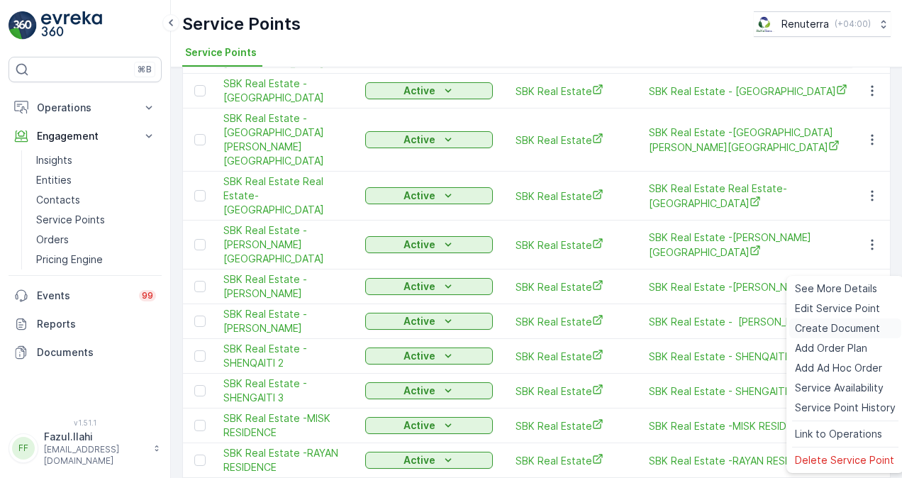
click at [842, 319] on div "Create Document" at bounding box center [845, 328] width 112 height 20
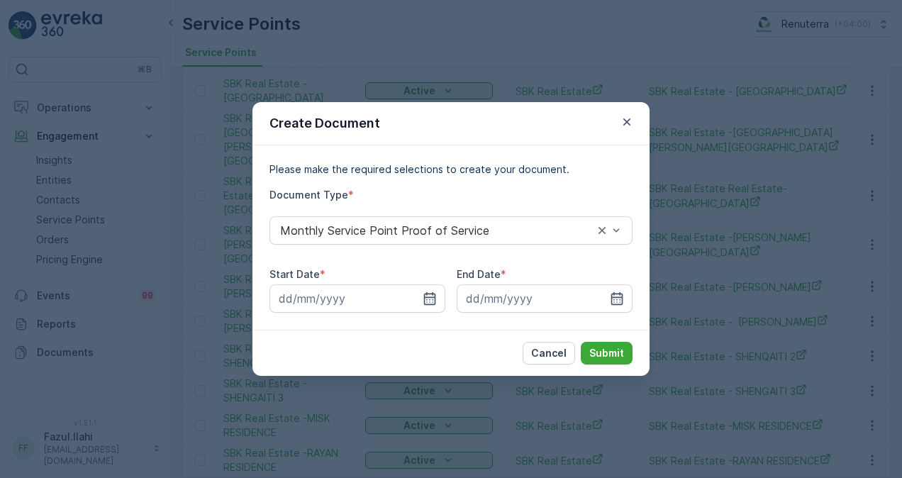
click at [427, 313] on div "Please make the required selections to create your document. Document Type * Mo…" at bounding box center [450, 237] width 397 height 184
click at [425, 299] on icon "button" at bounding box center [430, 298] width 14 height 14
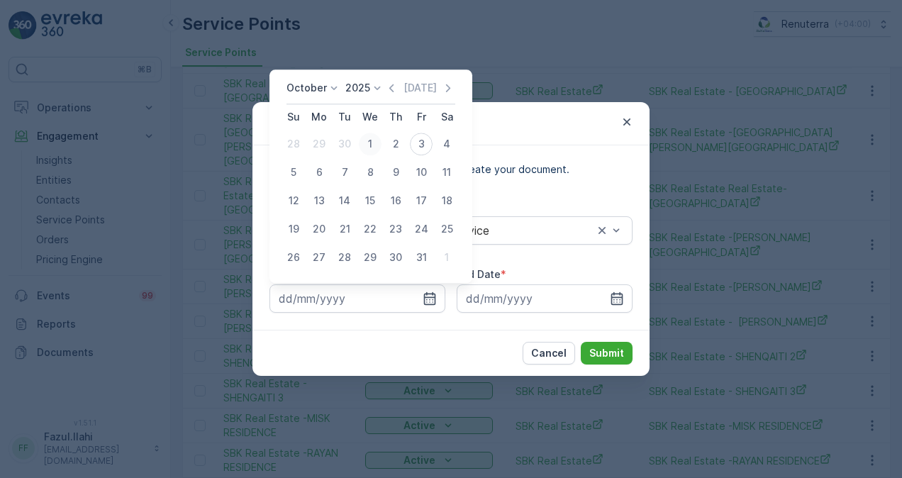
click at [369, 135] on div "1" at bounding box center [370, 144] width 23 height 23
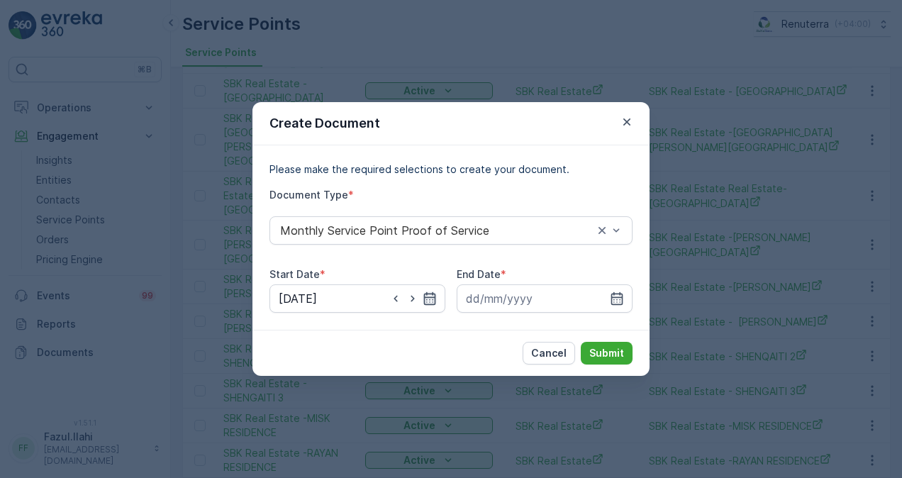
click at [433, 298] on icon "button" at bounding box center [430, 298] width 12 height 13
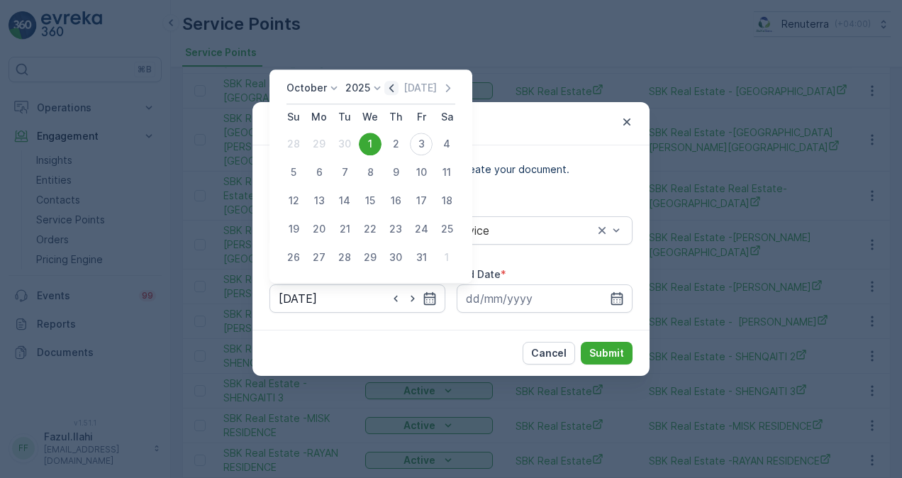
click at [398, 91] on icon "button" at bounding box center [391, 88] width 14 height 14
click at [318, 148] on div "1" at bounding box center [319, 144] width 23 height 23
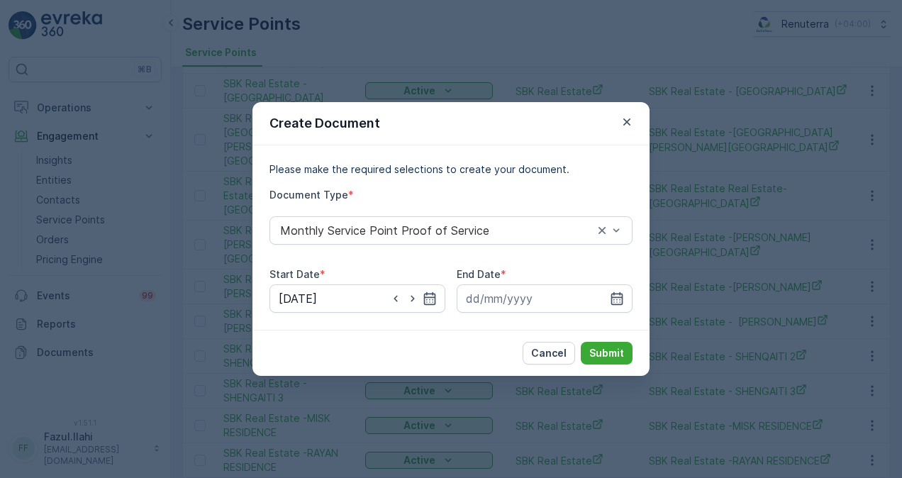
type input "01.09.2025"
click at [613, 298] on icon "button" at bounding box center [617, 298] width 12 height 13
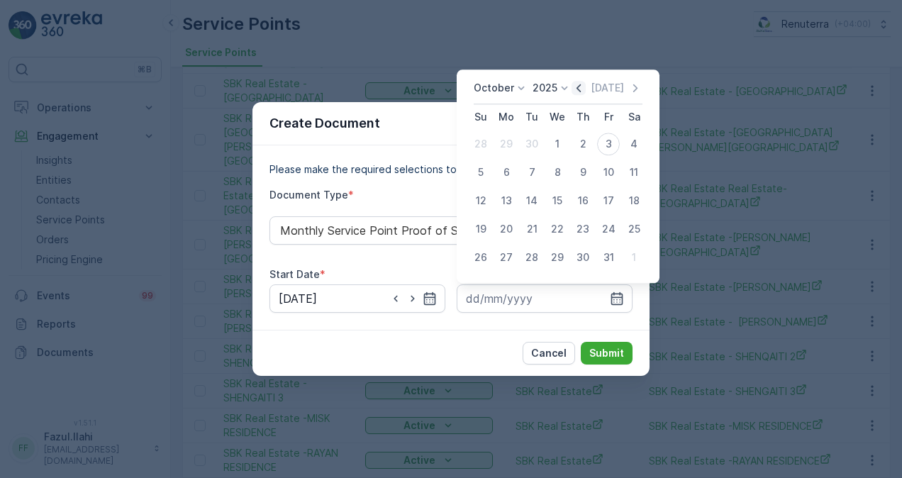
click at [579, 93] on icon "button" at bounding box center [578, 88] width 14 height 14
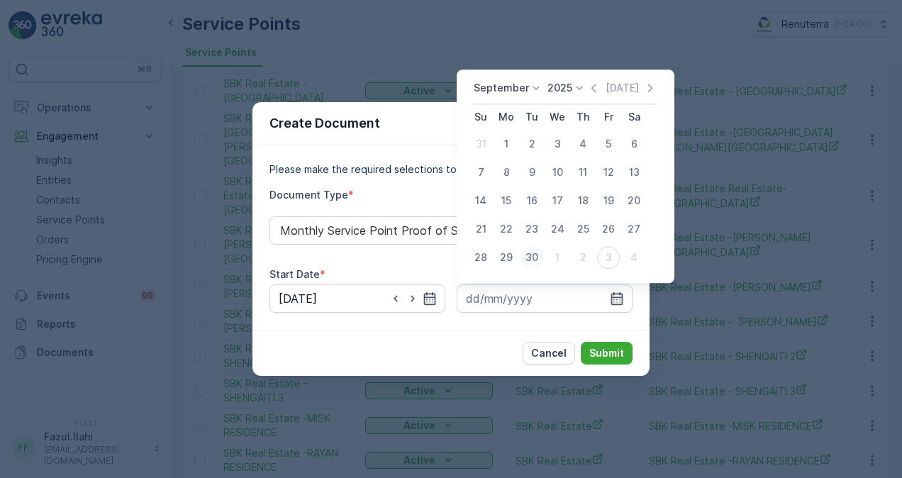
click at [531, 252] on div "30" at bounding box center [531, 257] width 23 height 23
type input "30.09.2025"
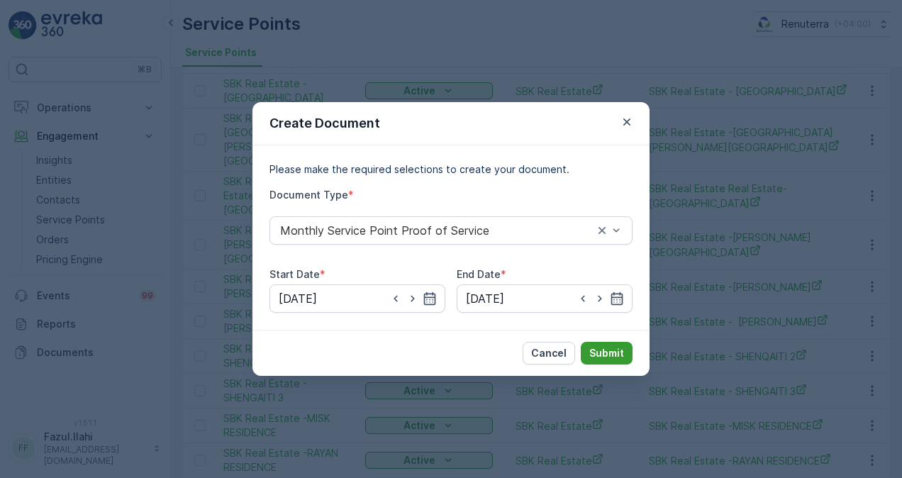
click at [611, 363] on button "Submit" at bounding box center [607, 353] width 52 height 23
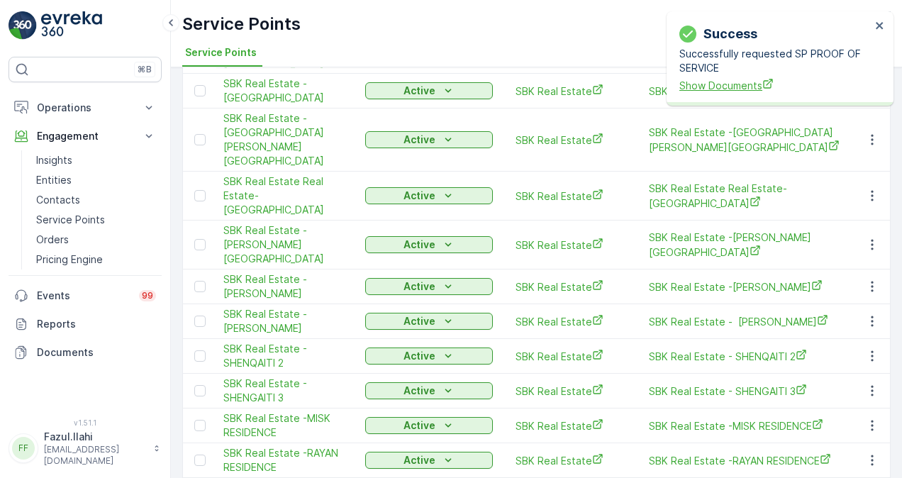
click at [685, 81] on span "Show Documents" at bounding box center [774, 85] width 191 height 15
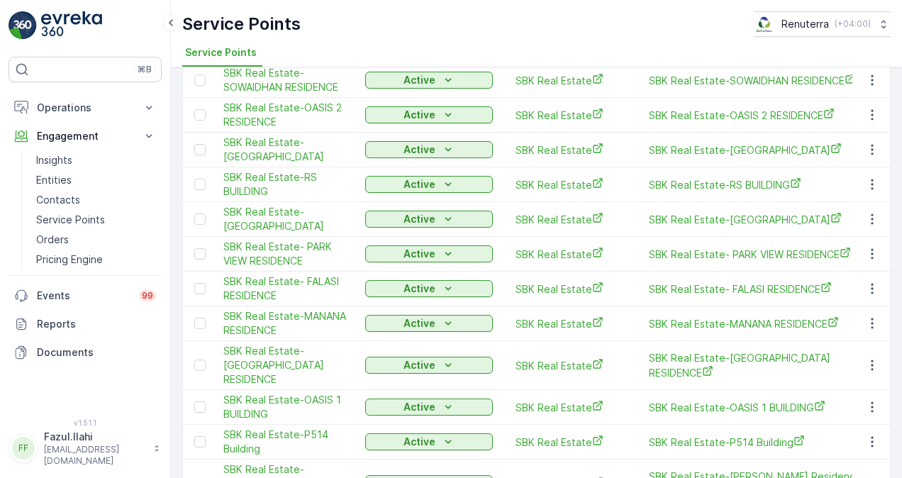
scroll to position [1015, 0]
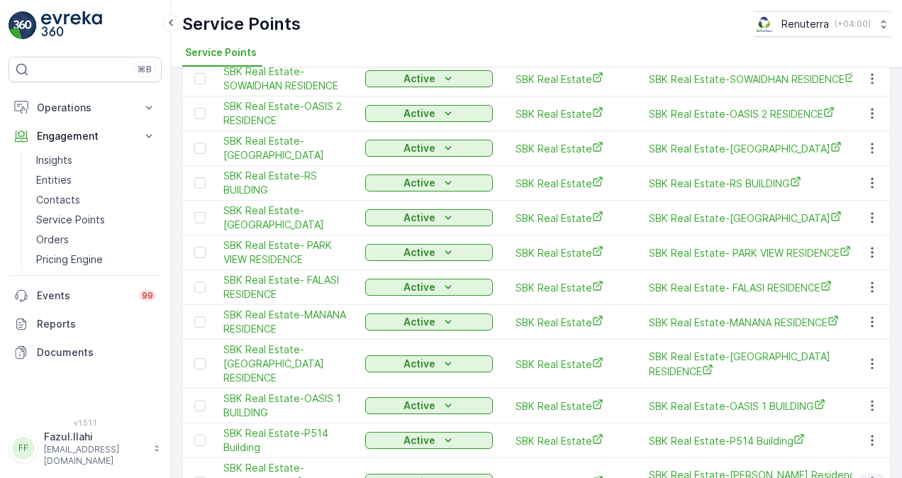
click at [878, 474] on button "button" at bounding box center [872, 482] width 26 height 17
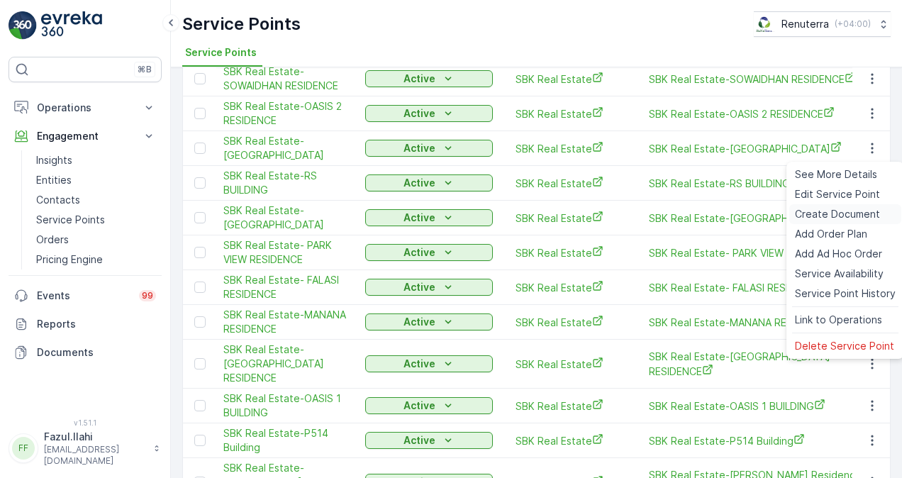
click at [830, 211] on span "Create Document" at bounding box center [837, 214] width 85 height 14
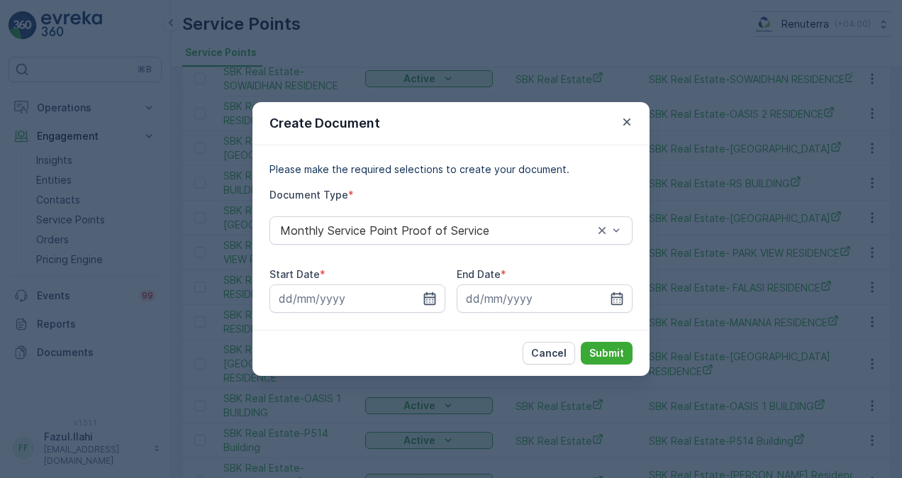
click at [430, 300] on icon "button" at bounding box center [430, 298] width 14 height 14
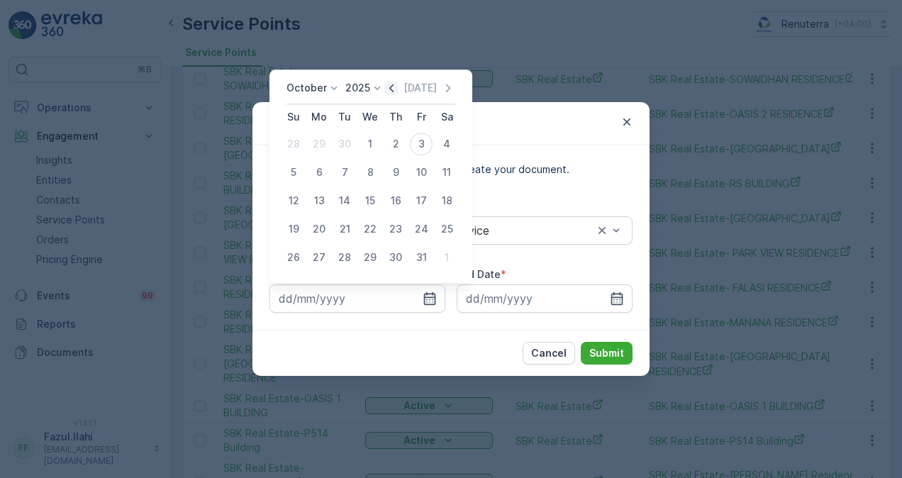
click at [394, 94] on icon "button" at bounding box center [391, 88] width 14 height 14
click at [322, 142] on div "1" at bounding box center [319, 144] width 23 height 23
type input "01.09.2025"
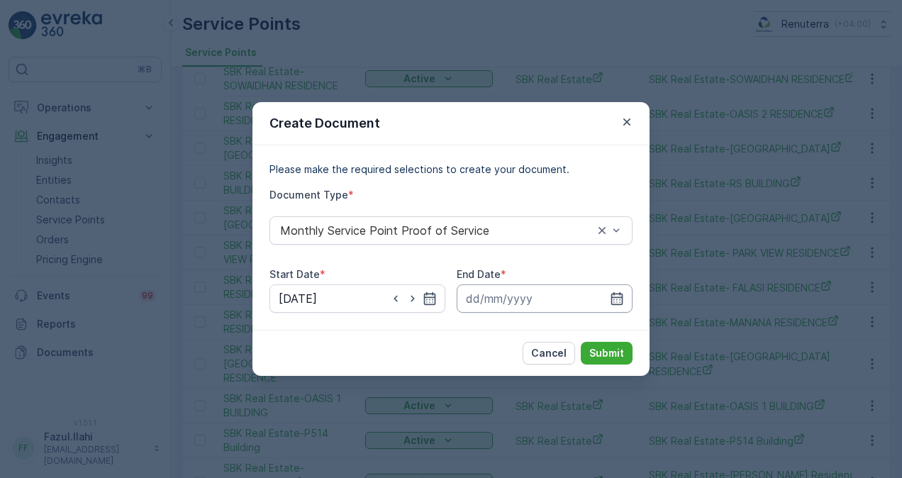
click at [625, 303] on input at bounding box center [545, 298] width 176 height 28
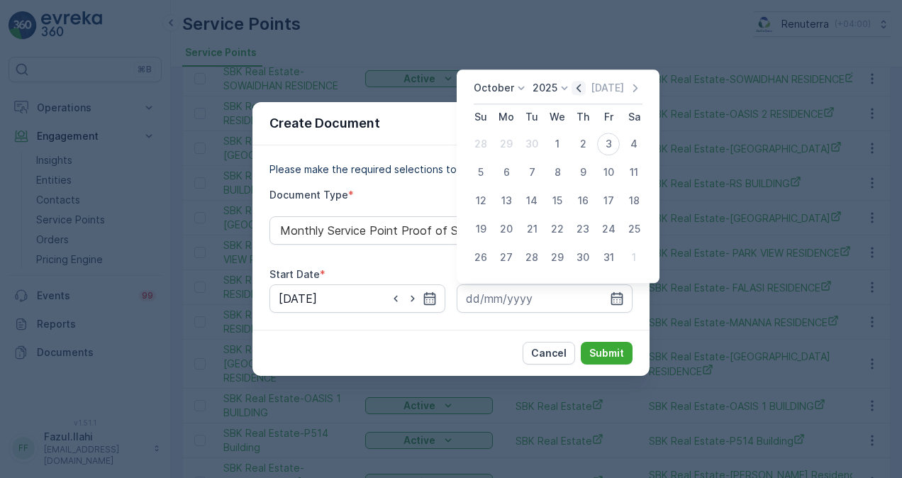
click at [576, 91] on icon "button" at bounding box center [578, 88] width 14 height 14
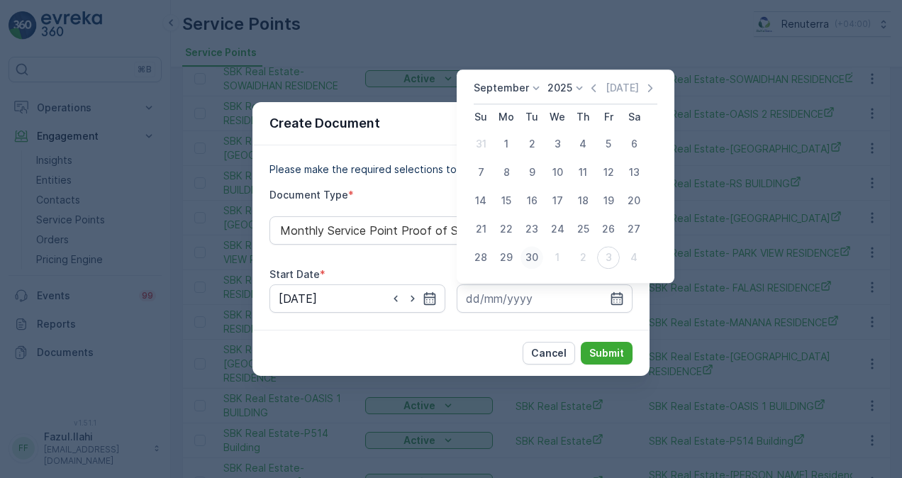
click at [527, 252] on div "30" at bounding box center [531, 257] width 23 height 23
type input "30.09.2025"
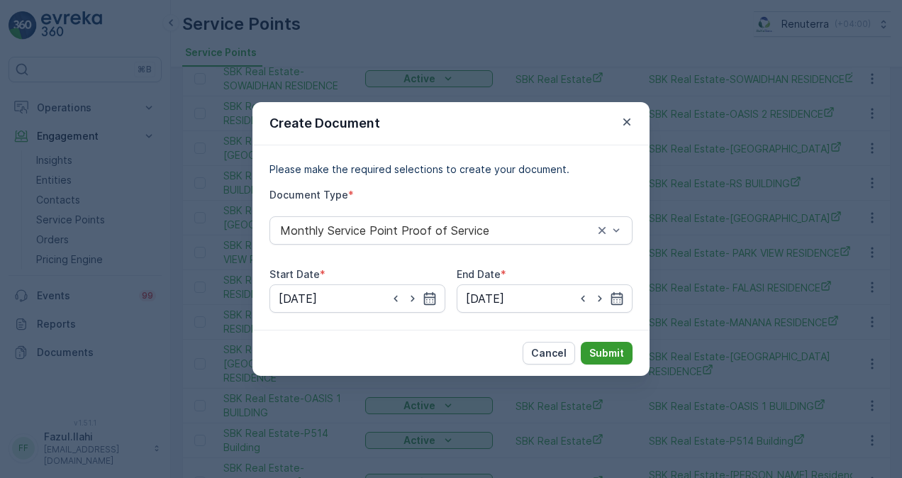
click at [603, 349] on p "Submit" at bounding box center [606, 353] width 35 height 14
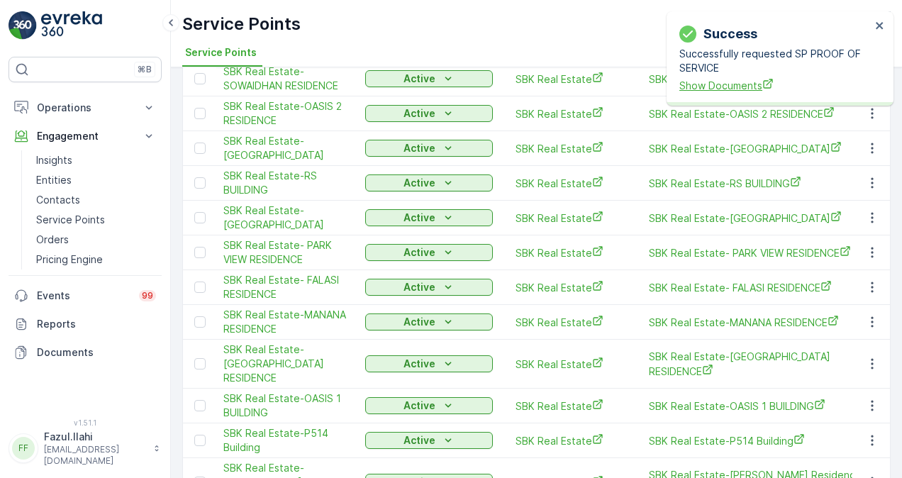
click at [727, 86] on span "Show Documents" at bounding box center [774, 85] width 191 height 15
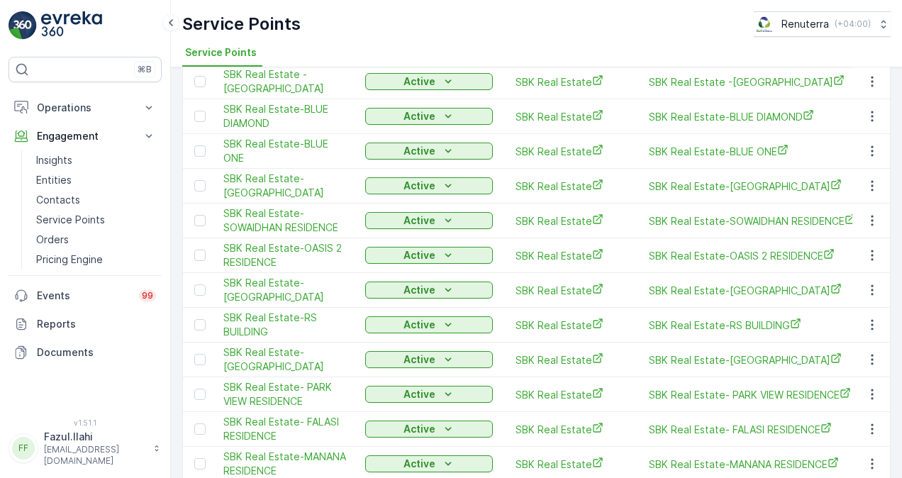
scroll to position [803, 0]
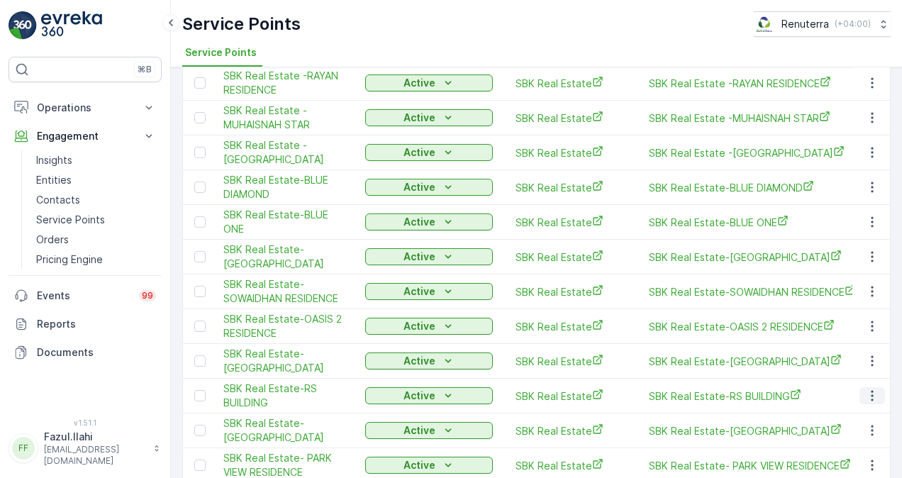
click at [865, 389] on icon "button" at bounding box center [872, 396] width 14 height 14
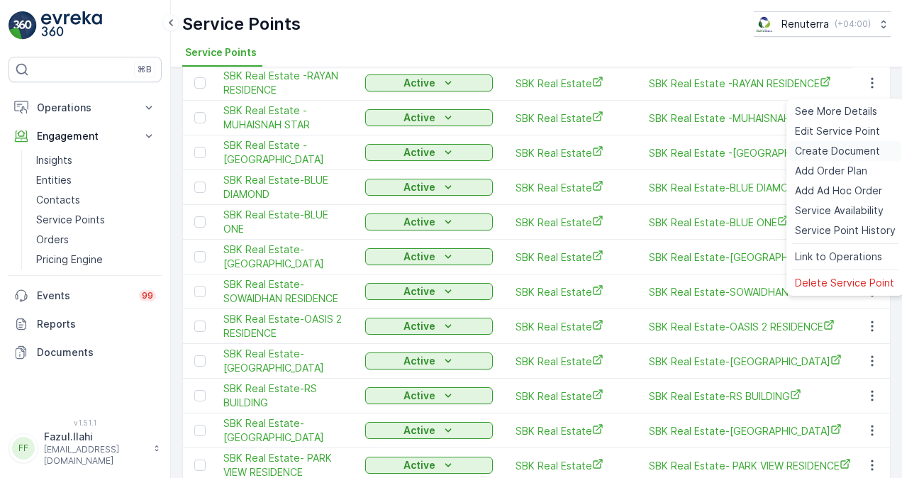
click at [819, 146] on span "Create Document" at bounding box center [837, 151] width 85 height 14
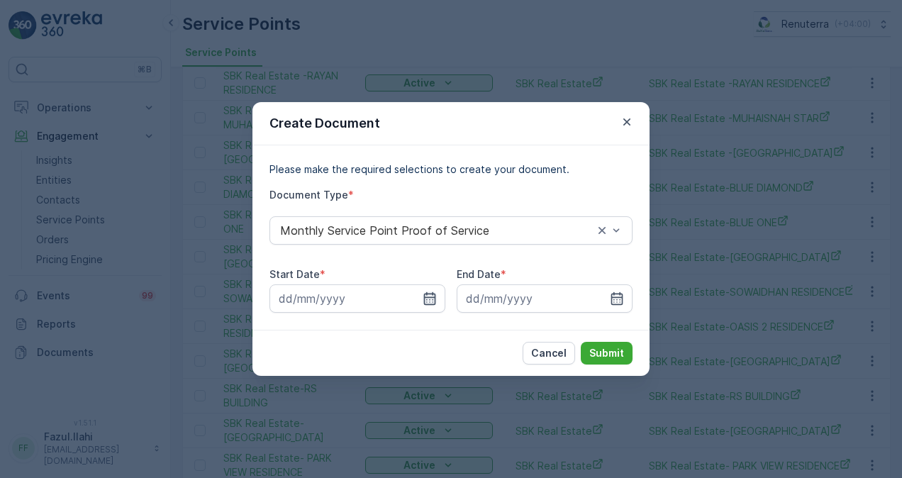
click at [432, 298] on icon "button" at bounding box center [430, 298] width 14 height 14
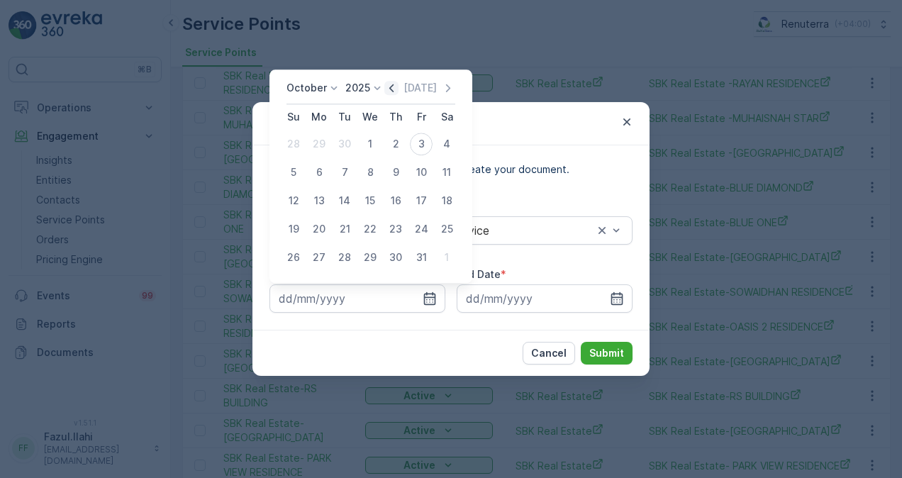
click at [392, 84] on icon "button" at bounding box center [391, 88] width 14 height 14
click at [324, 139] on div "1" at bounding box center [319, 144] width 23 height 23
type input "01.09.2025"
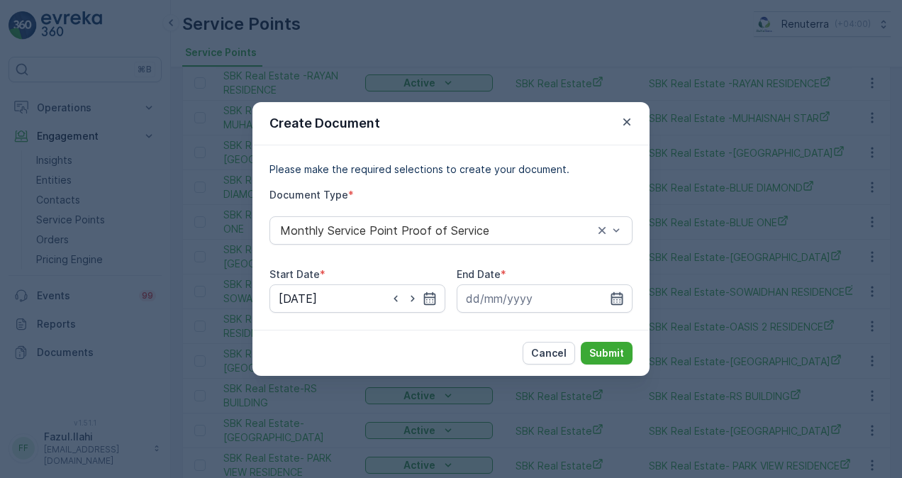
click at [615, 301] on icon "button" at bounding box center [617, 298] width 14 height 14
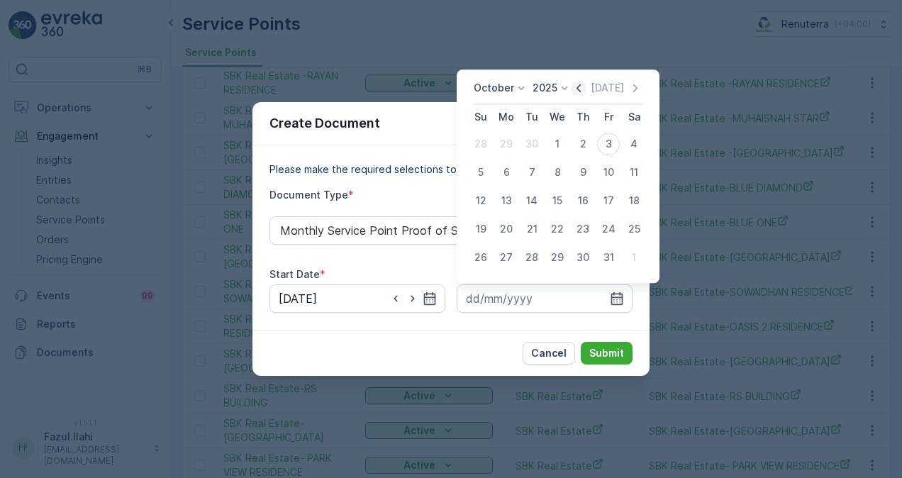
click at [586, 85] on icon "button" at bounding box center [578, 88] width 14 height 14
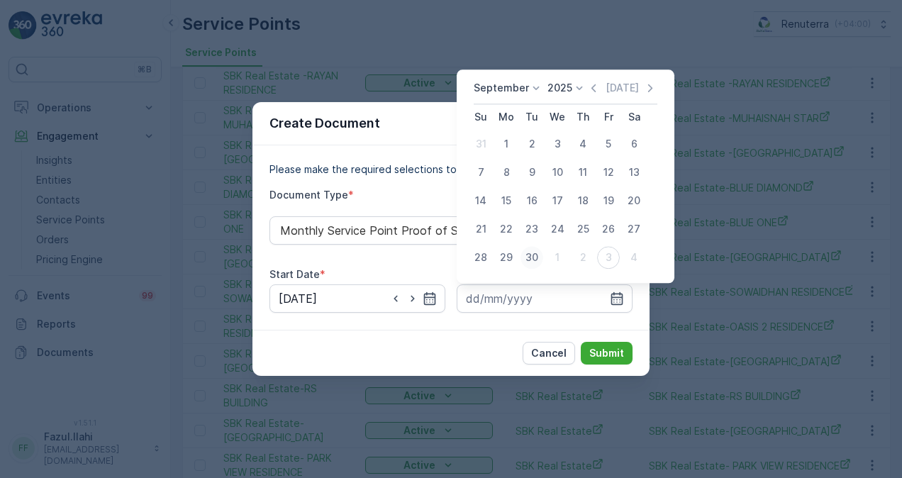
click at [535, 252] on div "30" at bounding box center [531, 257] width 23 height 23
type input "30.09.2025"
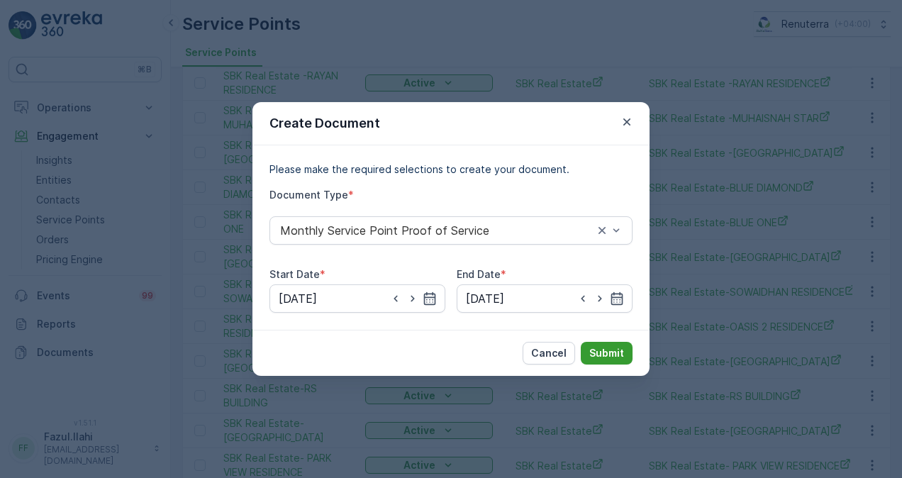
click at [608, 350] on p "Submit" at bounding box center [606, 353] width 35 height 14
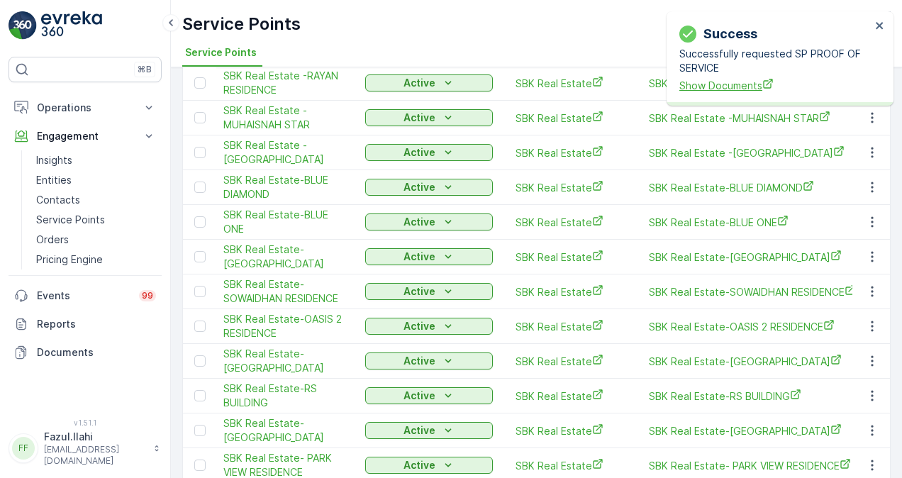
click at [739, 86] on span "Show Documents" at bounding box center [774, 85] width 191 height 15
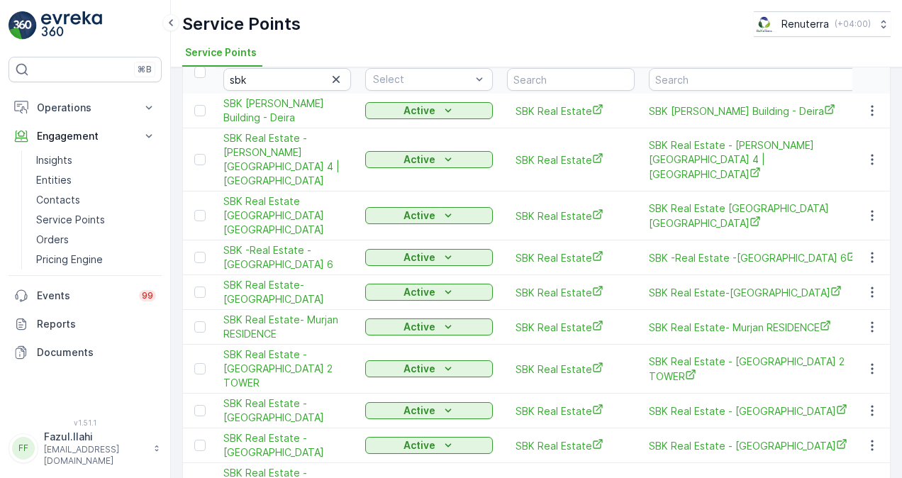
scroll to position [142, 0]
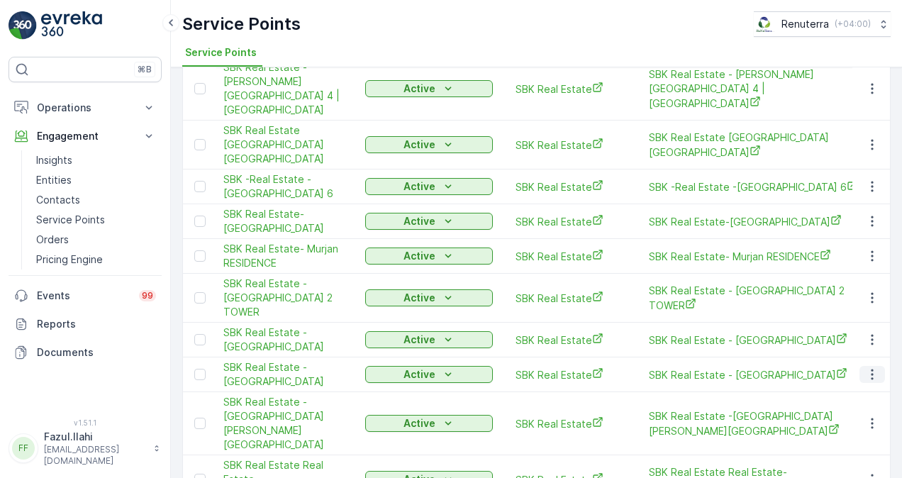
click at [865, 367] on icon "button" at bounding box center [872, 374] width 14 height 14
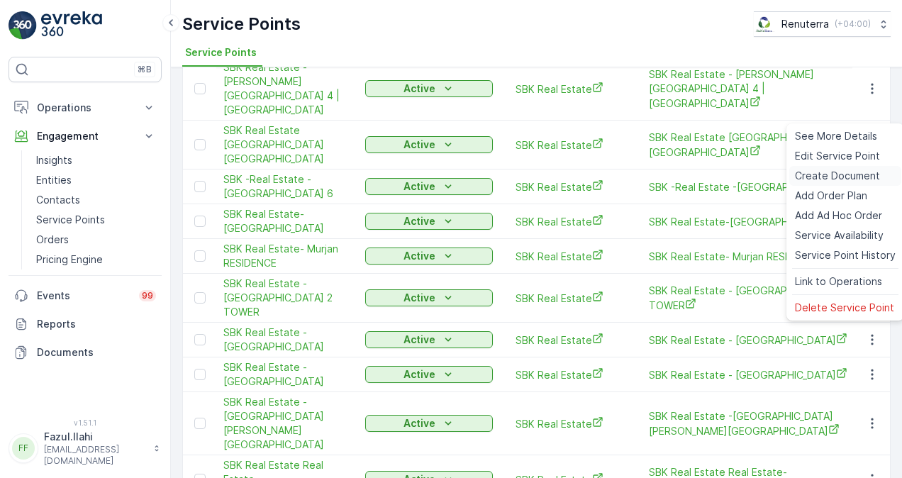
click at [820, 176] on span "Create Document" at bounding box center [837, 176] width 85 height 14
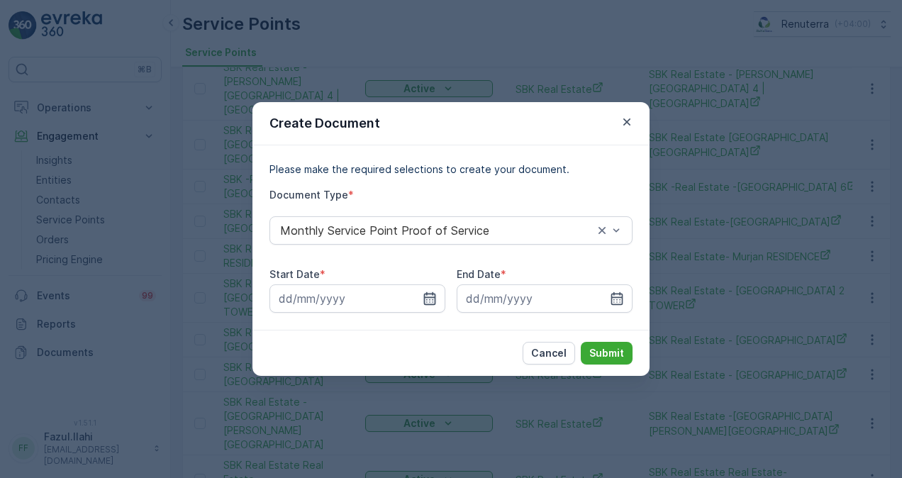
click at [435, 292] on icon "button" at bounding box center [430, 298] width 14 height 14
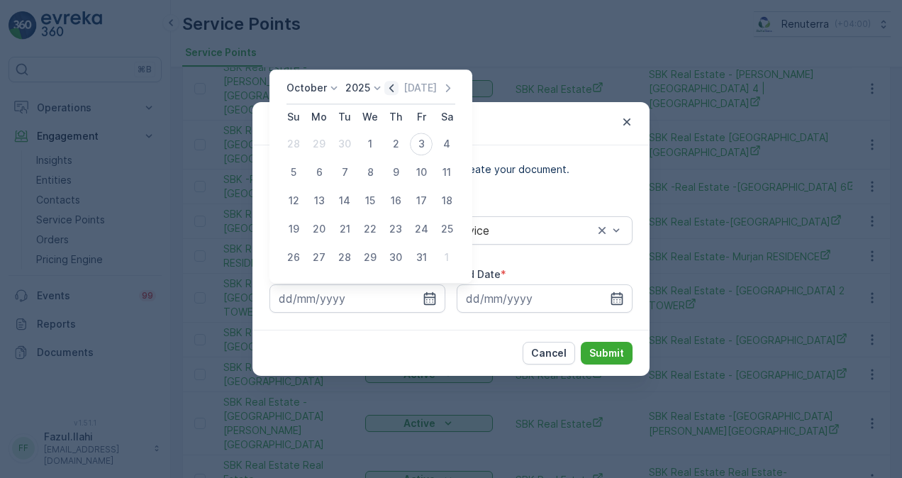
click at [396, 91] on icon "button" at bounding box center [391, 88] width 14 height 14
click at [321, 143] on div "1" at bounding box center [319, 144] width 23 height 23
type input "01.09.2025"
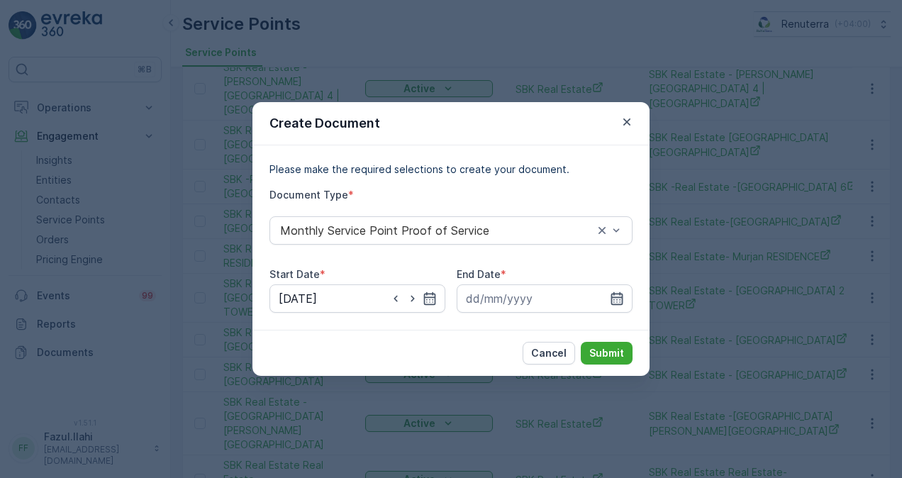
click at [620, 303] on icon "button" at bounding box center [617, 298] width 12 height 13
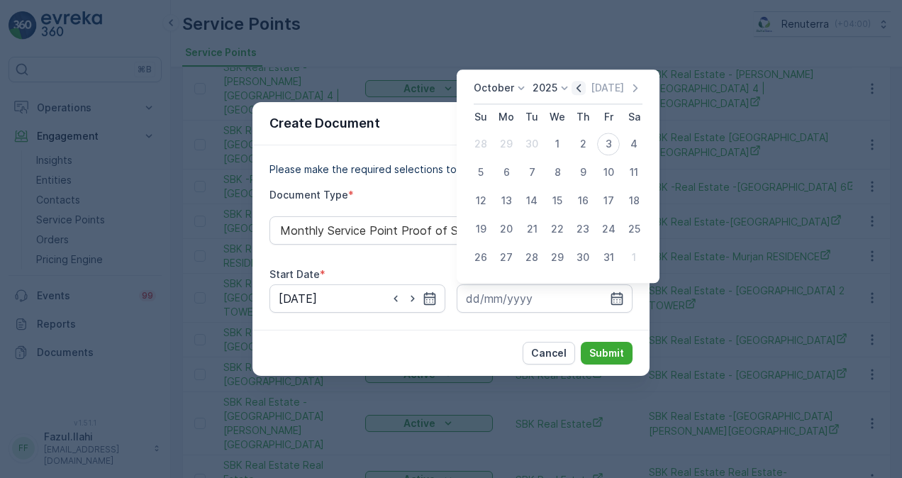
click at [581, 92] on icon "button" at bounding box center [578, 88] width 14 height 14
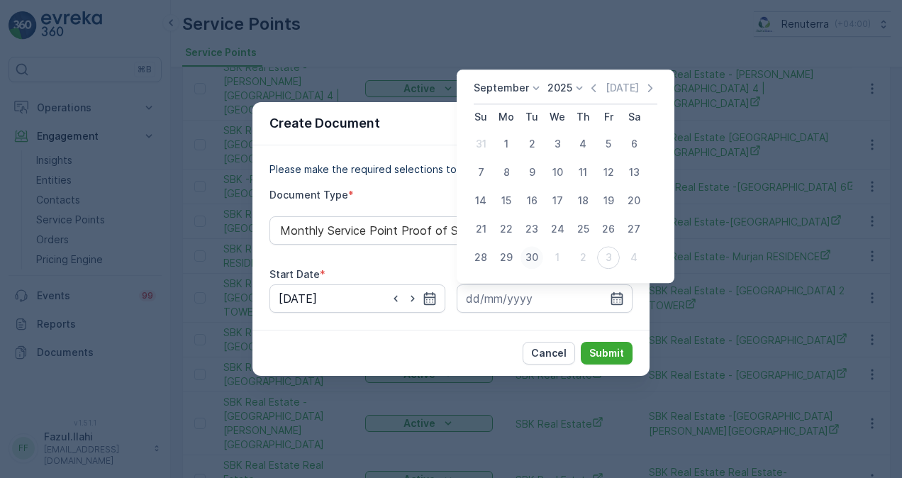
click at [537, 247] on button "30" at bounding box center [532, 258] width 26 height 26
type input "30.09.2025"
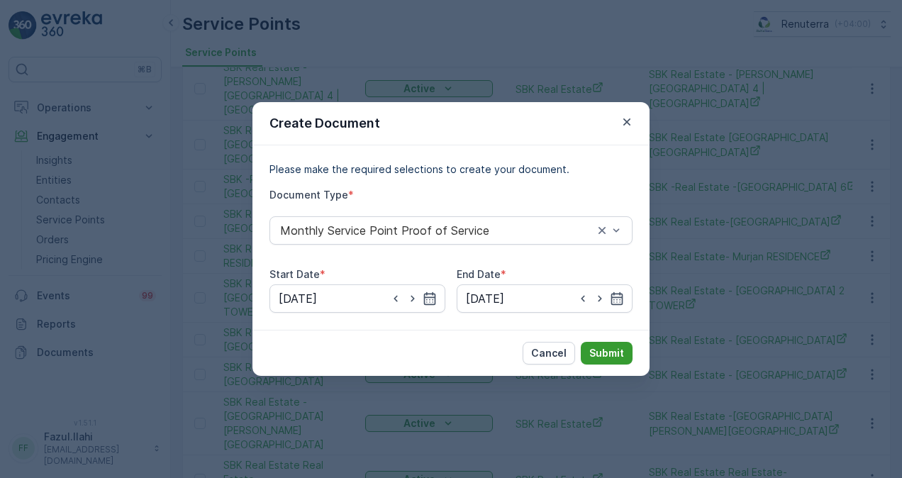
click at [606, 349] on p "Submit" at bounding box center [606, 353] width 35 height 14
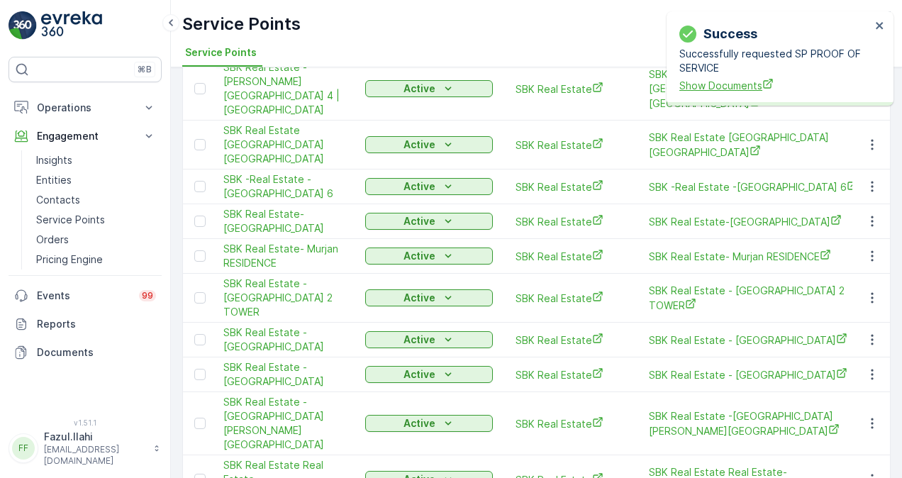
click at [705, 89] on span "Show Documents" at bounding box center [774, 85] width 191 height 15
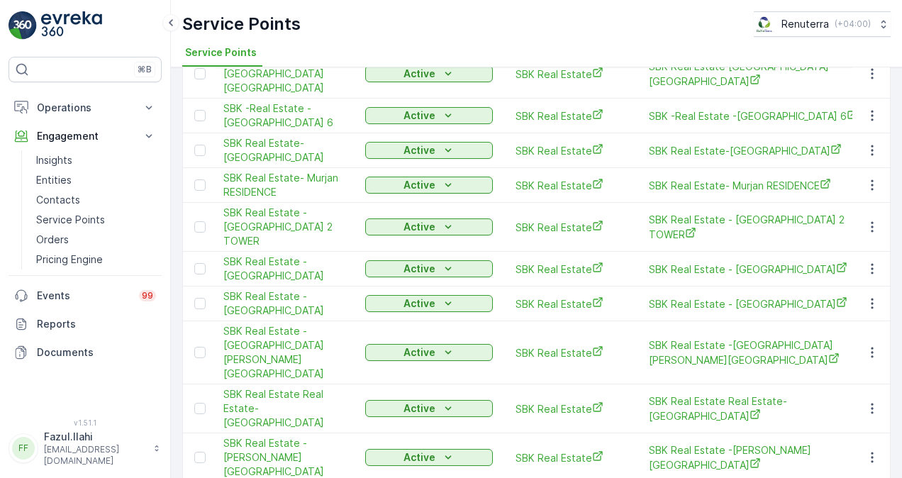
scroll to position [284, 0]
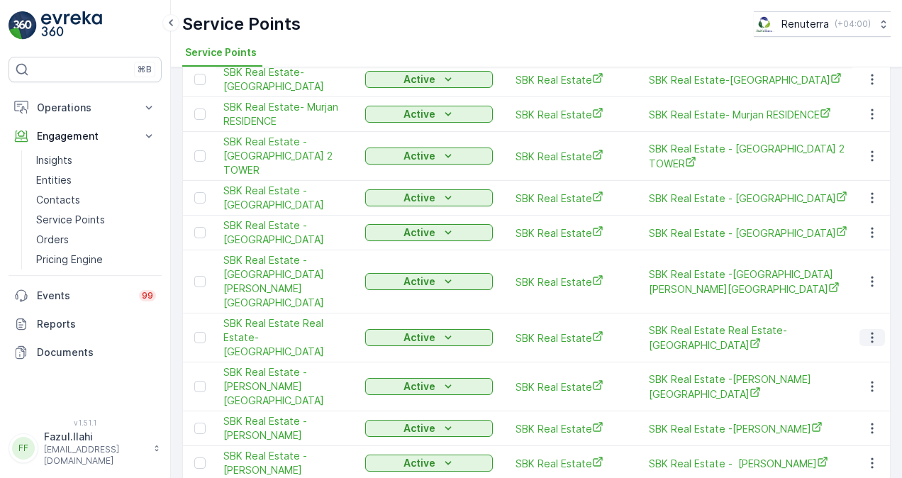
click at [871, 333] on icon "button" at bounding box center [872, 338] width 2 height 11
click at [876, 329] on button "button" at bounding box center [872, 337] width 26 height 17
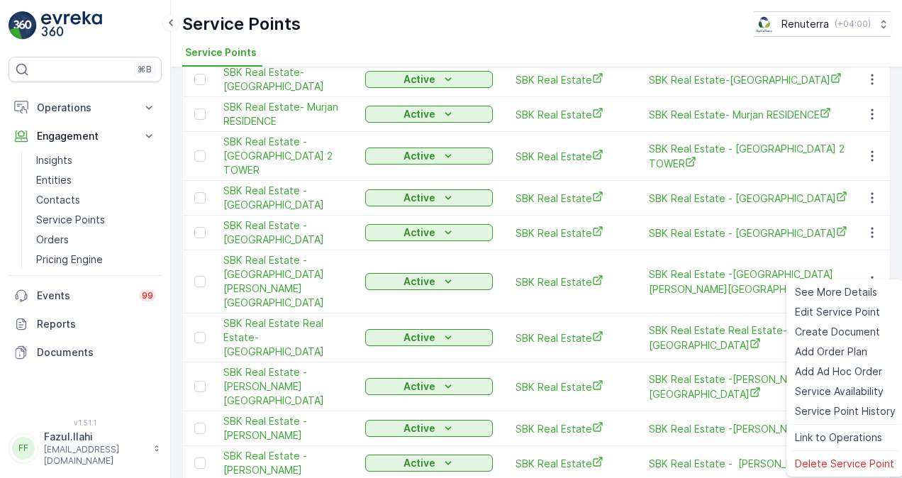
click at [895, 262] on div "Service Points Add Clear Filters Export Import Name sbk Status Select Entities …" at bounding box center [536, 272] width 731 height 411
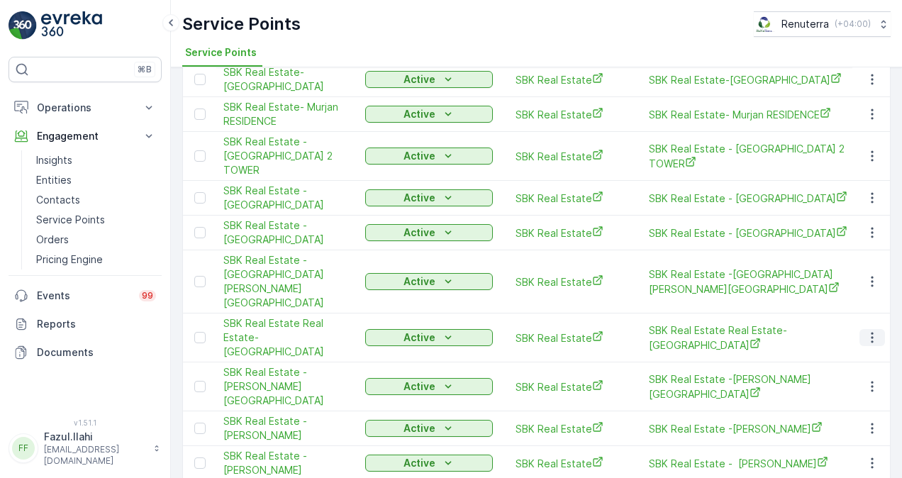
click at [871, 330] on icon "button" at bounding box center [872, 337] width 14 height 14
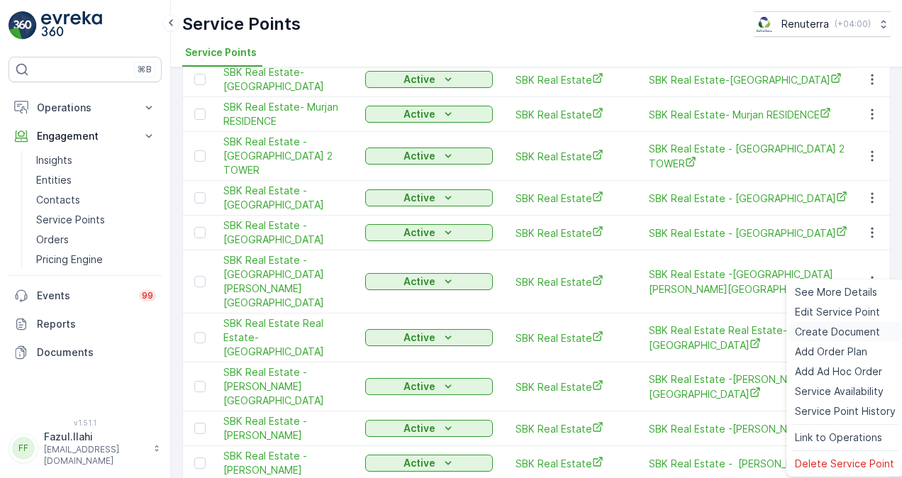
click at [862, 325] on span "Create Document" at bounding box center [837, 332] width 85 height 14
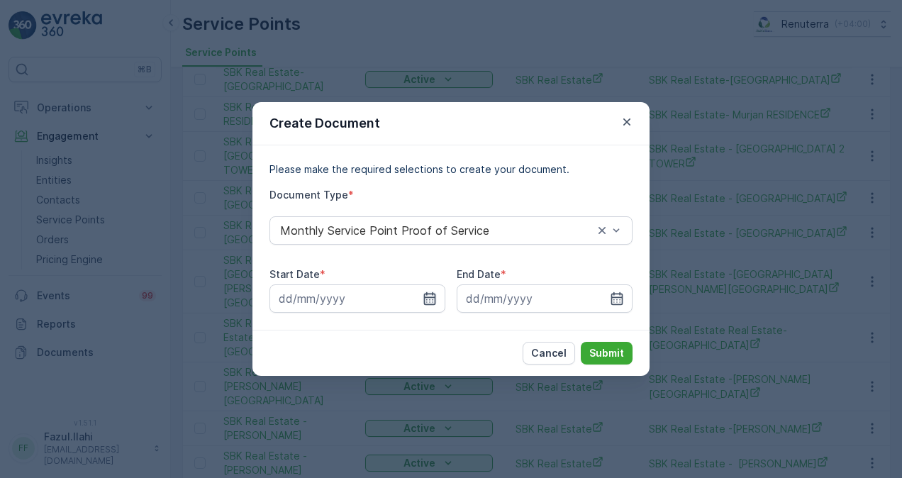
click at [435, 298] on icon "button" at bounding box center [430, 298] width 12 height 13
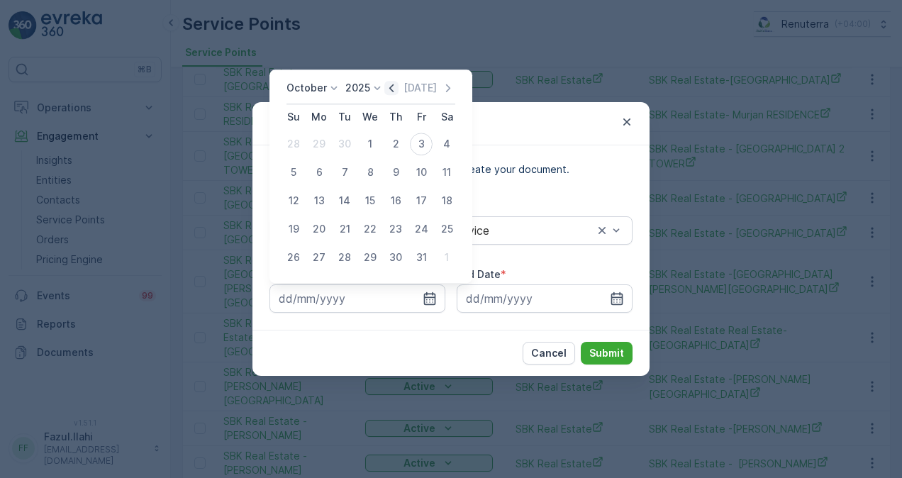
click at [388, 94] on icon "button" at bounding box center [391, 88] width 14 height 14
click at [323, 142] on div "1" at bounding box center [319, 144] width 23 height 23
type input "01.09.2025"
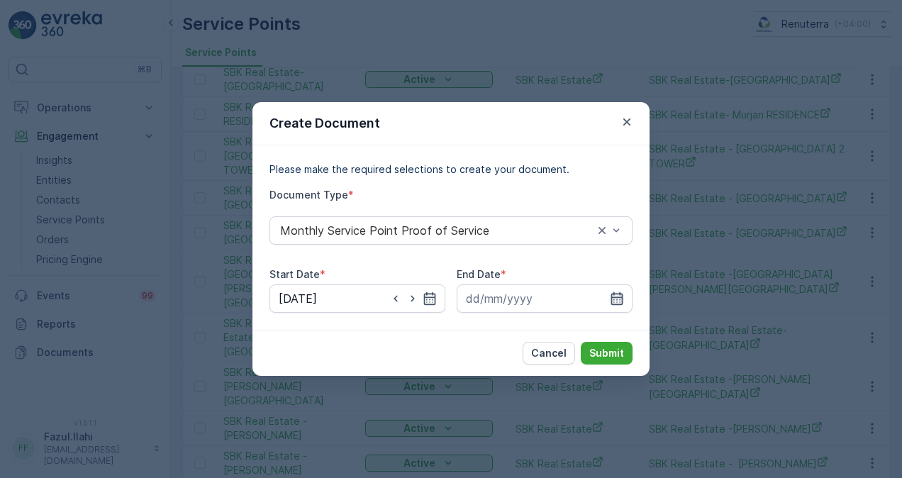
click at [621, 292] on icon "button" at bounding box center [617, 298] width 14 height 14
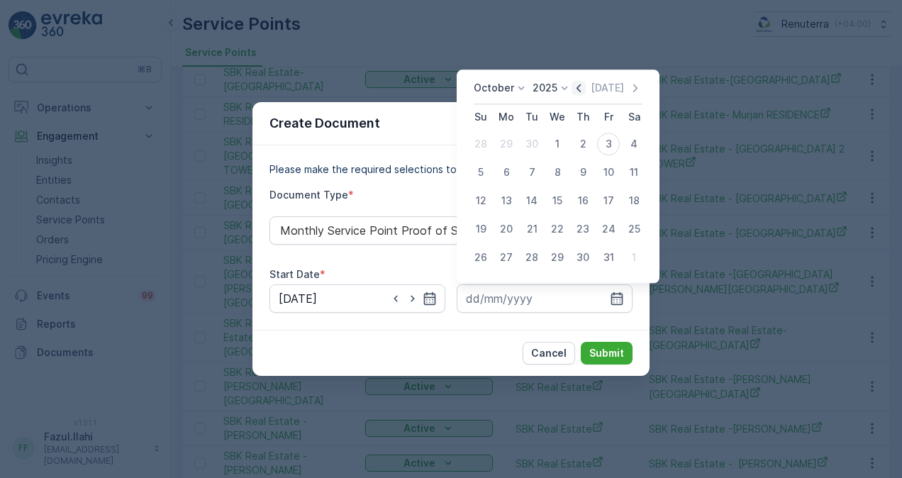
click at [576, 95] on icon "button" at bounding box center [578, 88] width 14 height 14
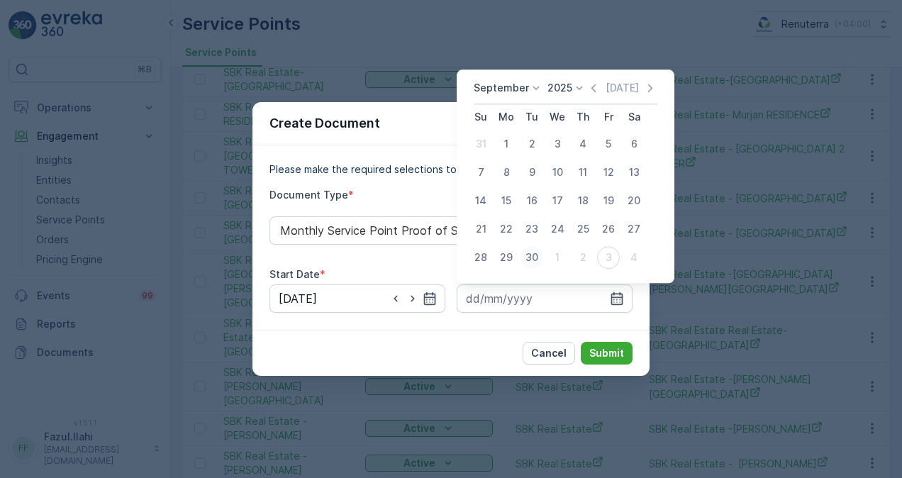
click at [535, 257] on div "30" at bounding box center [531, 257] width 23 height 23
type input "30.09.2025"
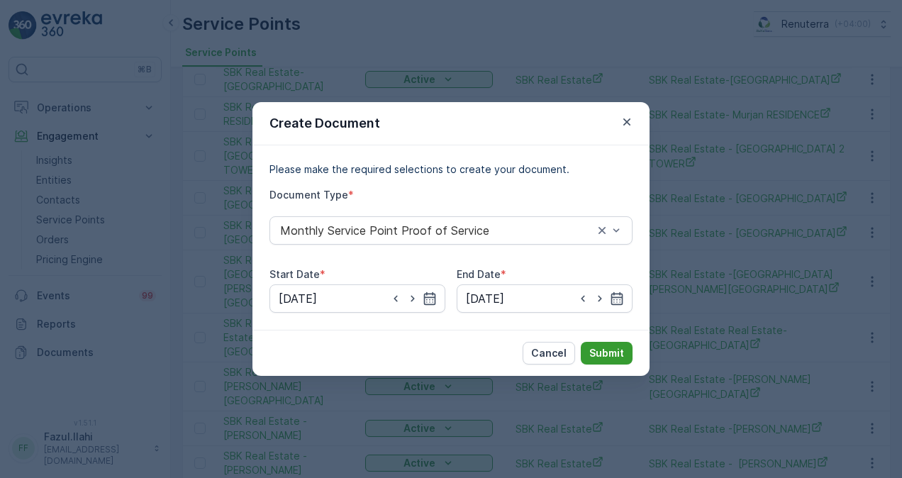
click at [608, 350] on p "Submit" at bounding box center [606, 353] width 35 height 14
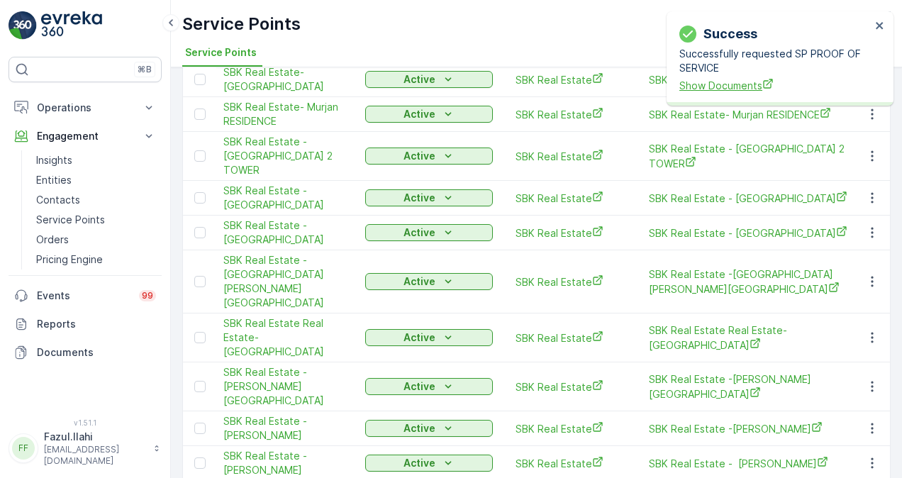
click at [733, 86] on span "Show Documents" at bounding box center [774, 85] width 191 height 15
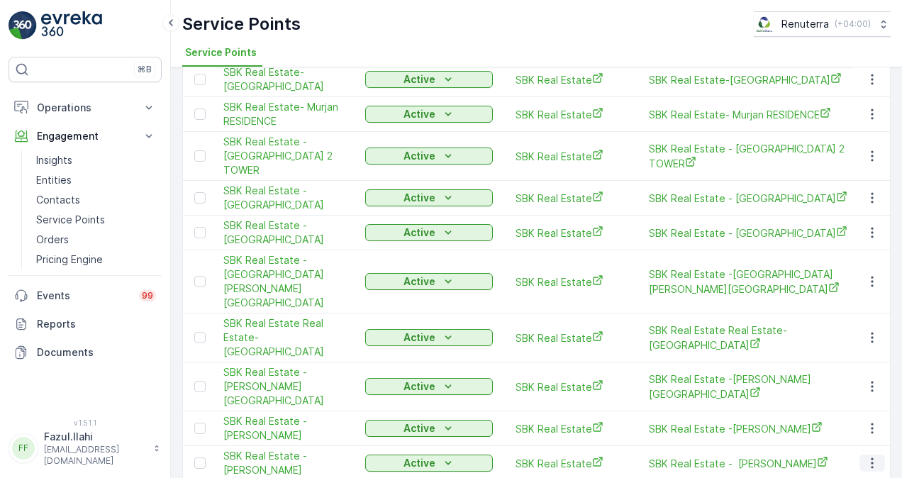
click at [872, 456] on icon "button" at bounding box center [872, 463] width 14 height 14
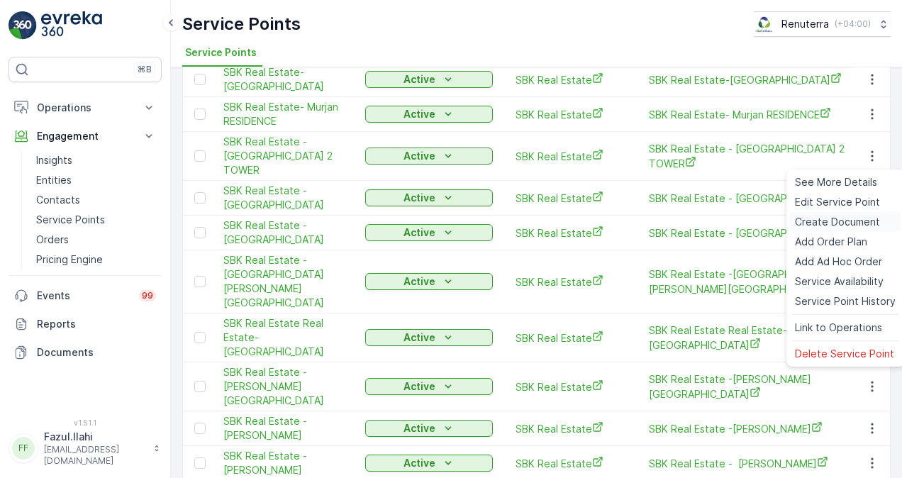
click at [830, 218] on span "Create Document" at bounding box center [837, 222] width 85 height 14
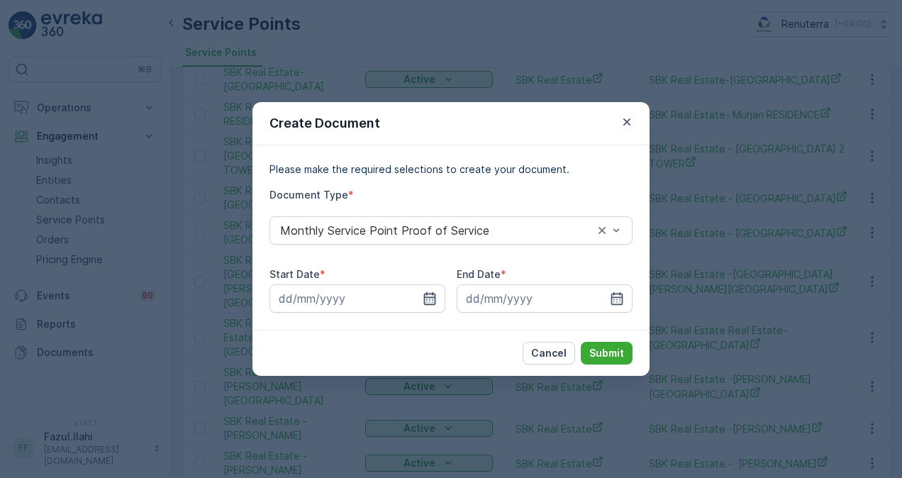
click at [431, 294] on icon "button" at bounding box center [430, 298] width 12 height 13
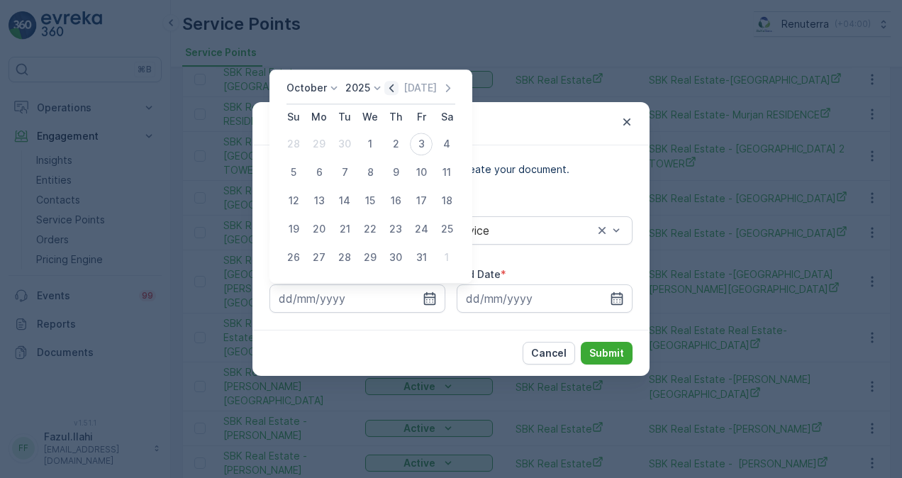
click at [392, 93] on icon "button" at bounding box center [391, 88] width 14 height 14
click at [326, 142] on div "1" at bounding box center [319, 144] width 23 height 23
type input "01.09.2025"
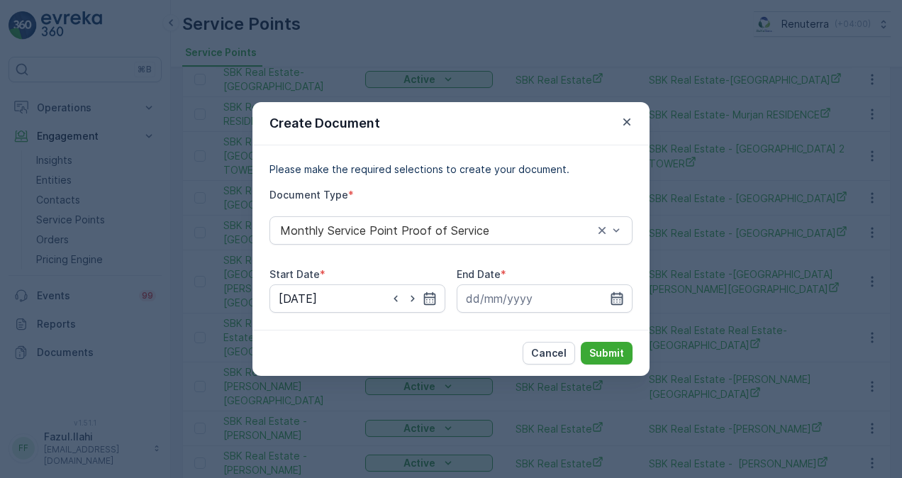
click at [621, 299] on icon "button" at bounding box center [617, 298] width 14 height 14
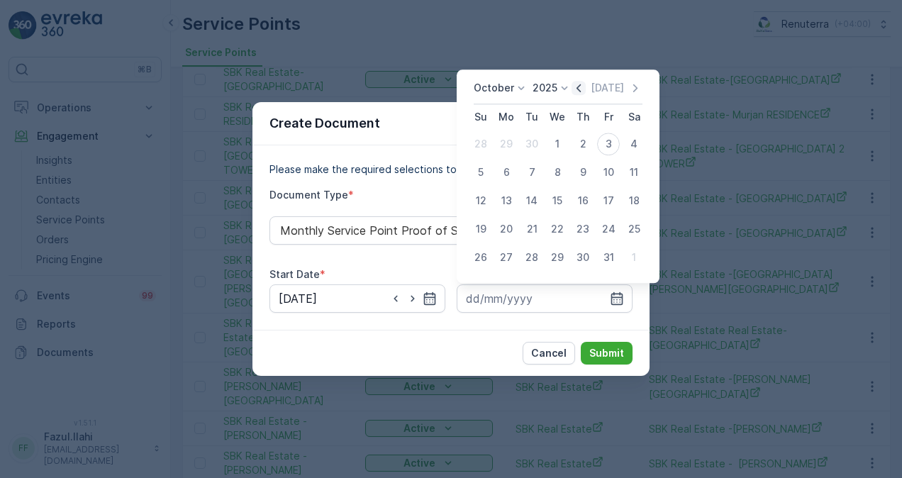
click at [586, 89] on icon "button" at bounding box center [578, 88] width 14 height 14
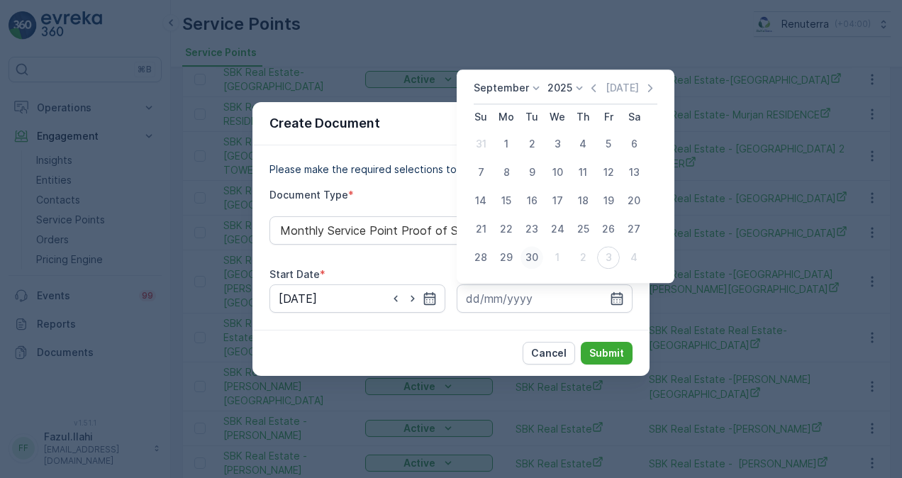
click at [537, 252] on div "30" at bounding box center [531, 257] width 23 height 23
type input "30.09.2025"
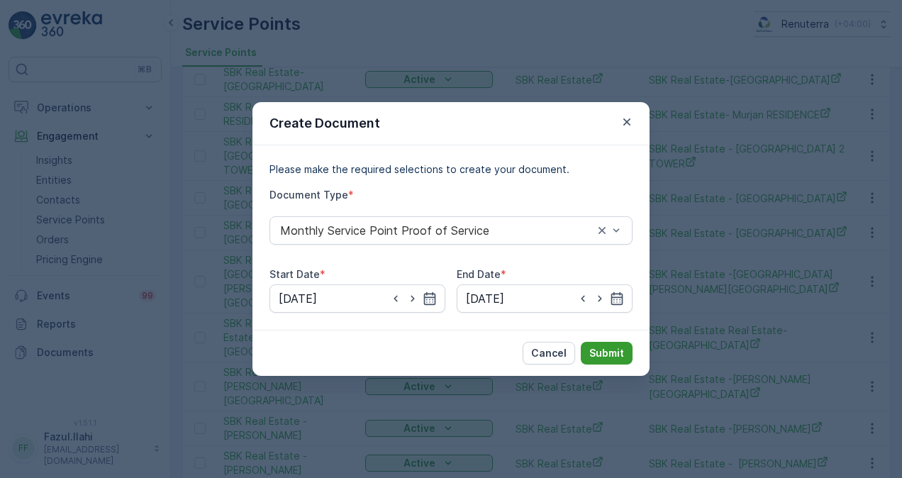
click at [595, 342] on button "Submit" at bounding box center [607, 353] width 52 height 23
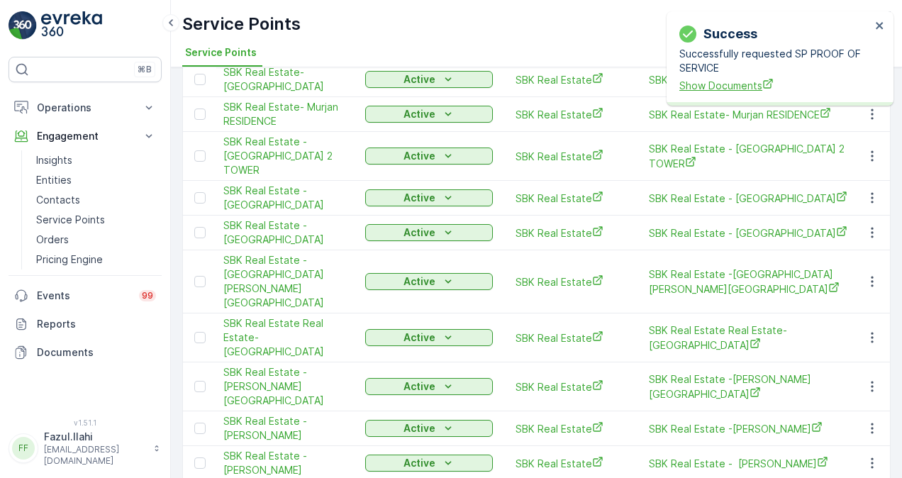
click at [709, 85] on span "Show Documents" at bounding box center [774, 85] width 191 height 15
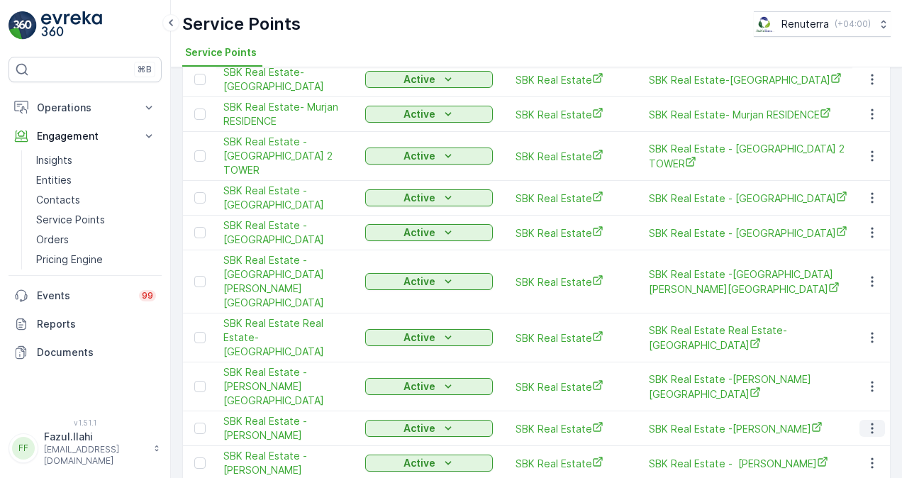
click at [868, 421] on icon "button" at bounding box center [872, 428] width 14 height 14
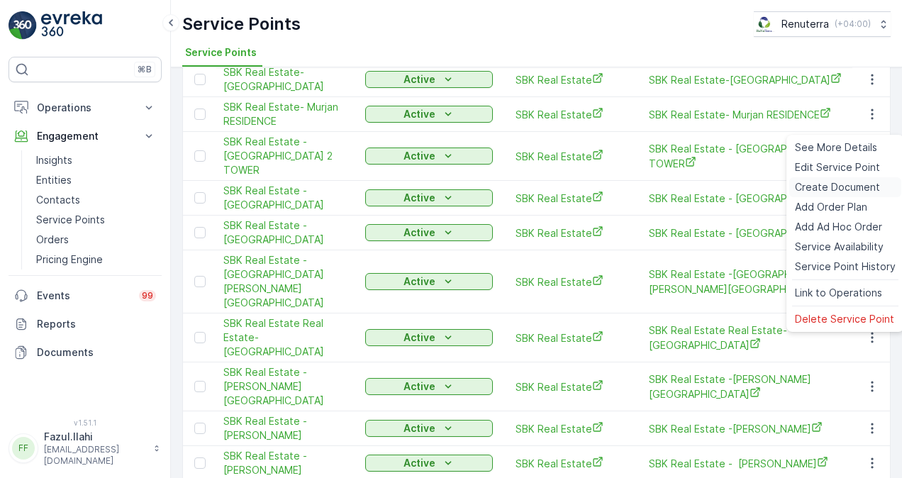
click at [810, 191] on span "Create Document" at bounding box center [837, 187] width 85 height 14
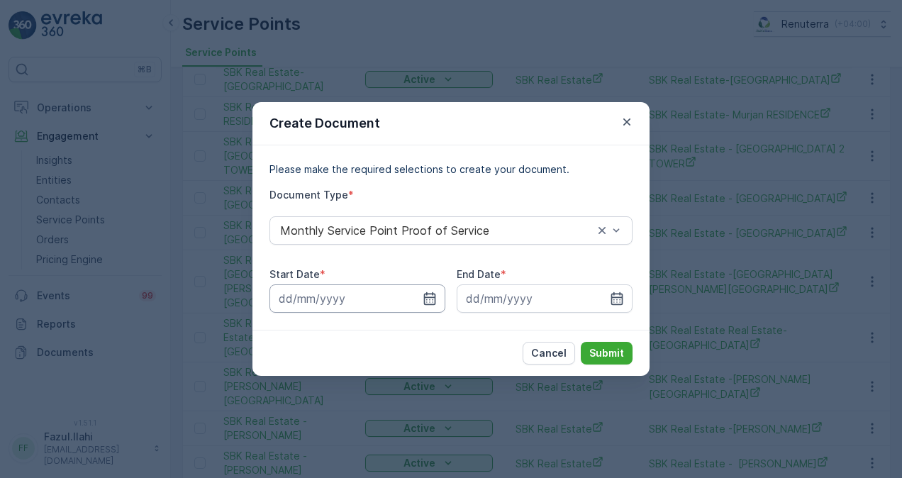
click at [435, 306] on input at bounding box center [357, 298] width 176 height 28
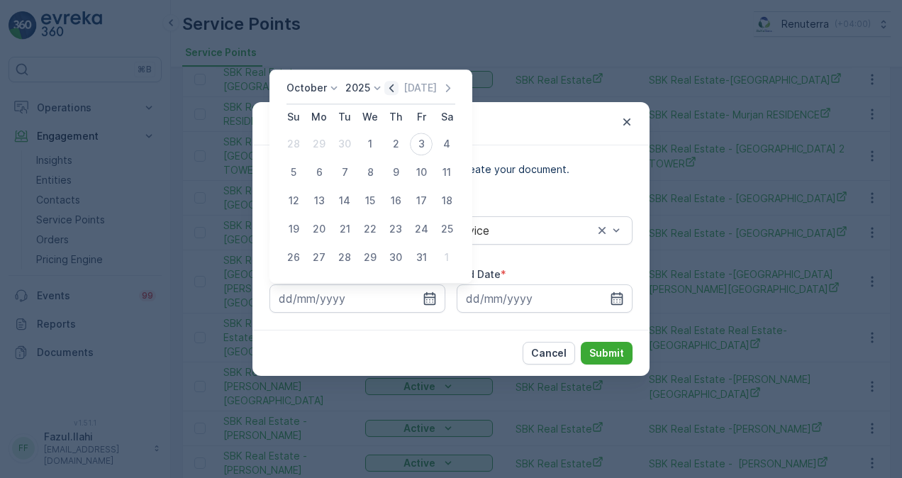
click at [391, 86] on icon "button" at bounding box center [391, 88] width 14 height 14
click at [324, 140] on div "1" at bounding box center [319, 144] width 23 height 23
type input "01.09.2025"
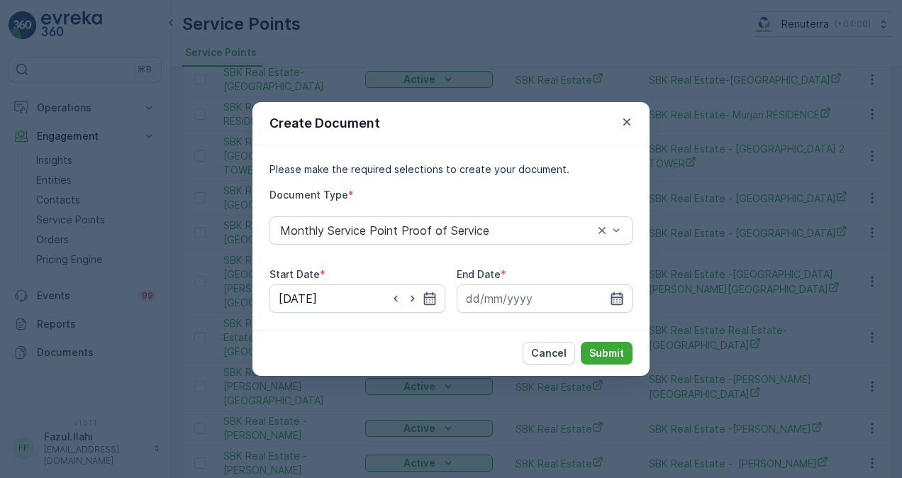
click at [622, 292] on icon "button" at bounding box center [617, 298] width 14 height 14
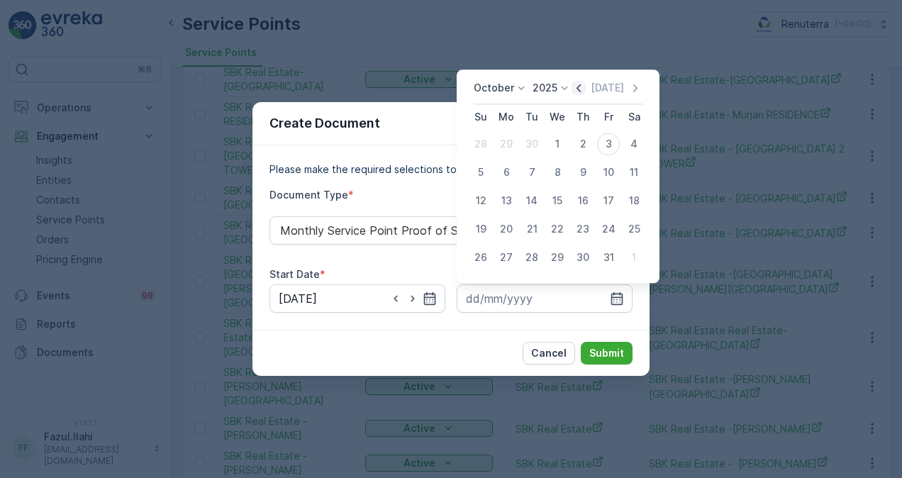
click at [586, 91] on icon "button" at bounding box center [578, 88] width 14 height 14
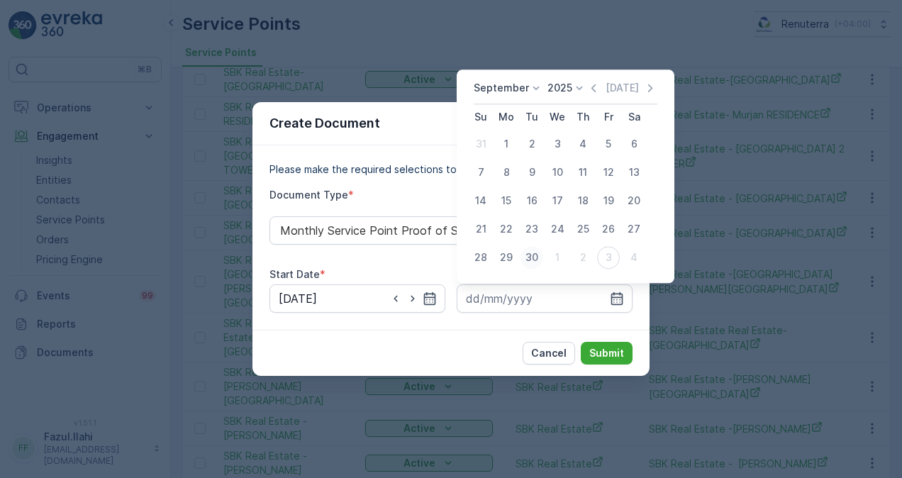
click at [531, 255] on div "30" at bounding box center [531, 257] width 23 height 23
type input "30.09.2025"
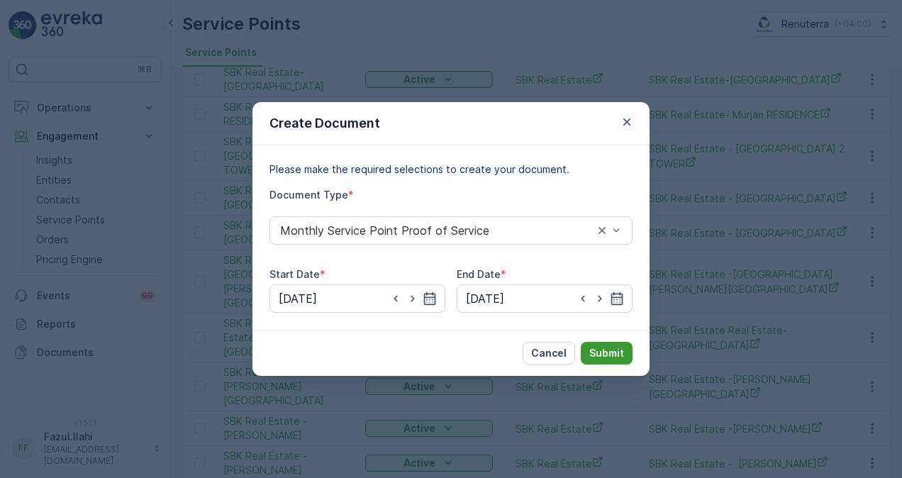
click at [591, 346] on p "Submit" at bounding box center [606, 353] width 35 height 14
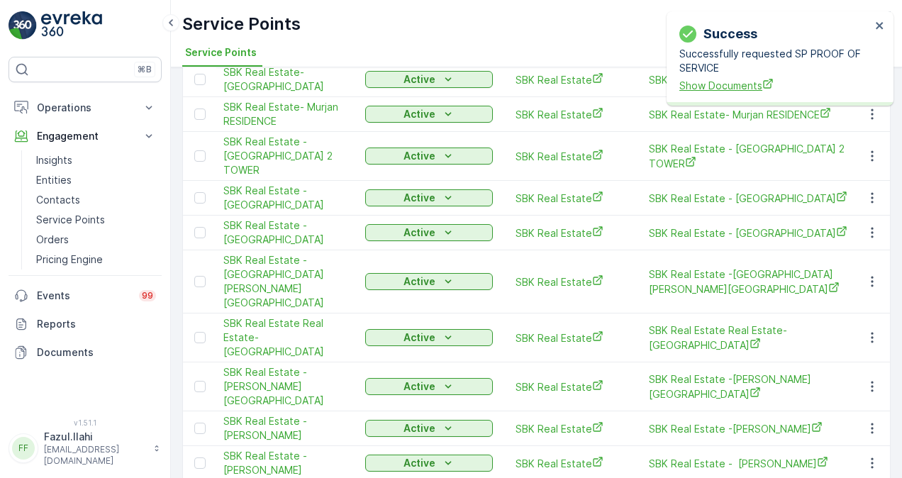
click at [730, 85] on span "Show Documents" at bounding box center [774, 85] width 191 height 15
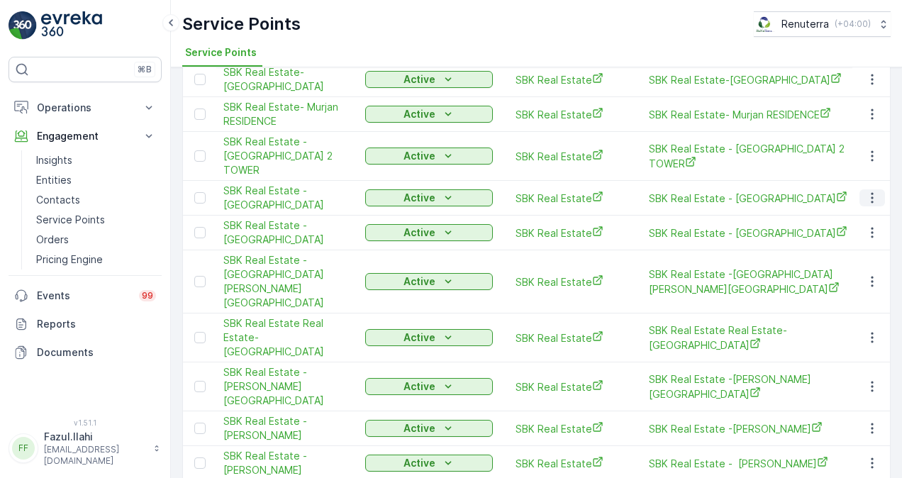
click at [865, 191] on icon "button" at bounding box center [872, 198] width 14 height 14
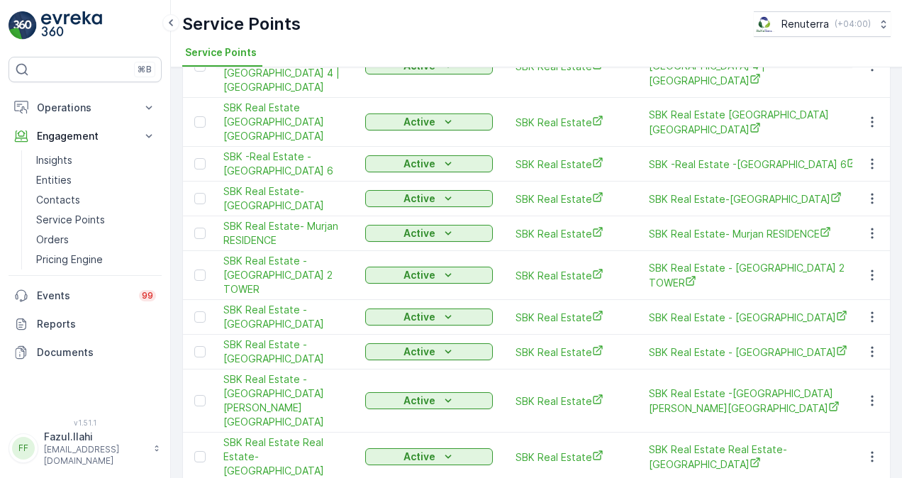
scroll to position [142, 0]
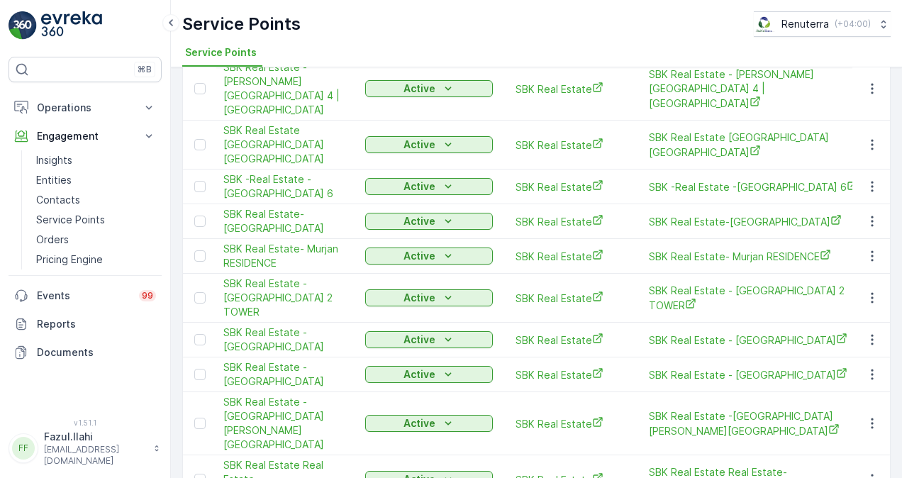
click at [870, 323] on td at bounding box center [871, 340] width 38 height 35
click at [876, 333] on icon "button" at bounding box center [872, 340] width 14 height 14
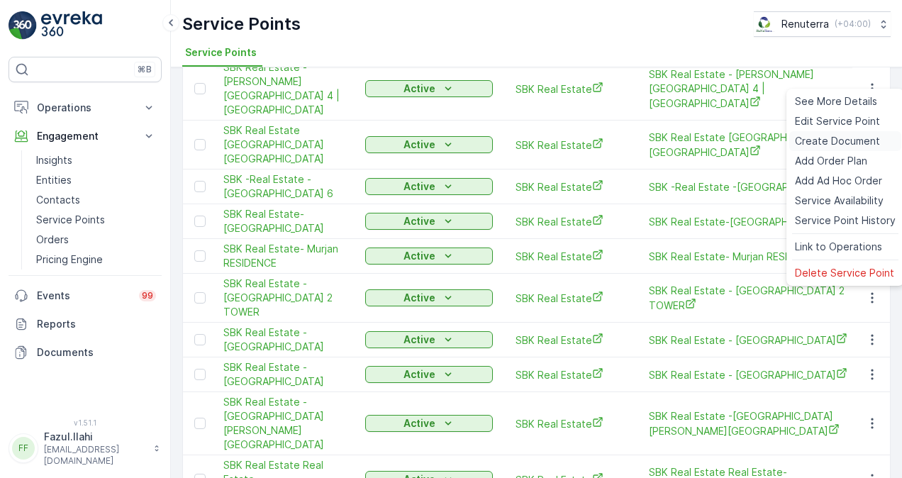
click at [813, 140] on span "Create Document" at bounding box center [837, 141] width 85 height 14
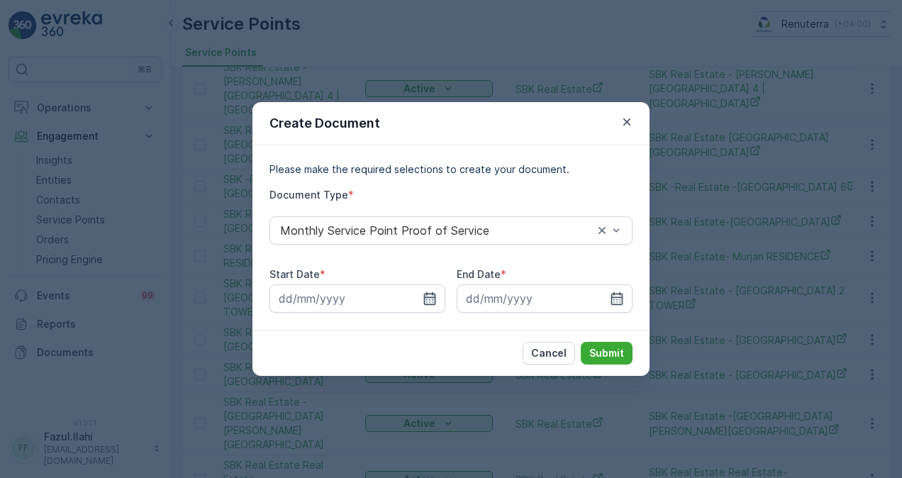
click at [432, 298] on icon "button" at bounding box center [430, 298] width 14 height 14
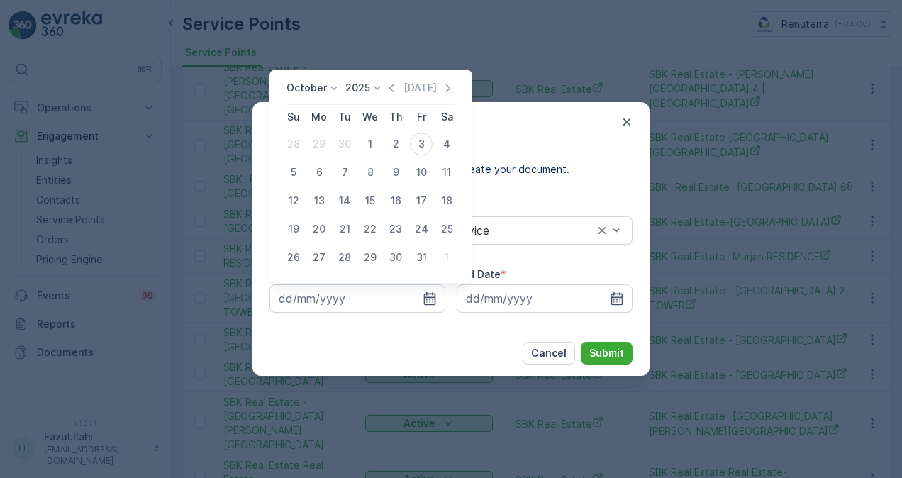
click at [390, 85] on icon "button" at bounding box center [391, 88] width 14 height 14
click at [322, 146] on div "1" at bounding box center [319, 144] width 23 height 23
type input "01.09.2025"
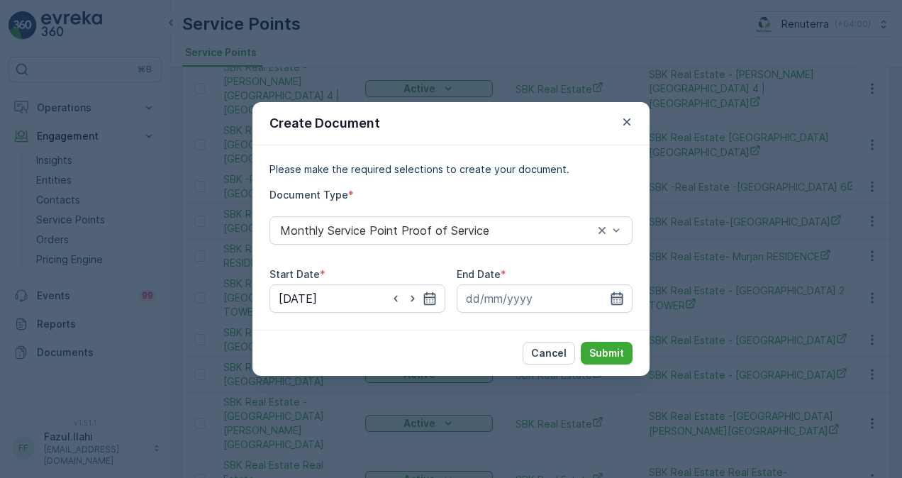
click at [619, 296] on icon "button" at bounding box center [617, 298] width 14 height 14
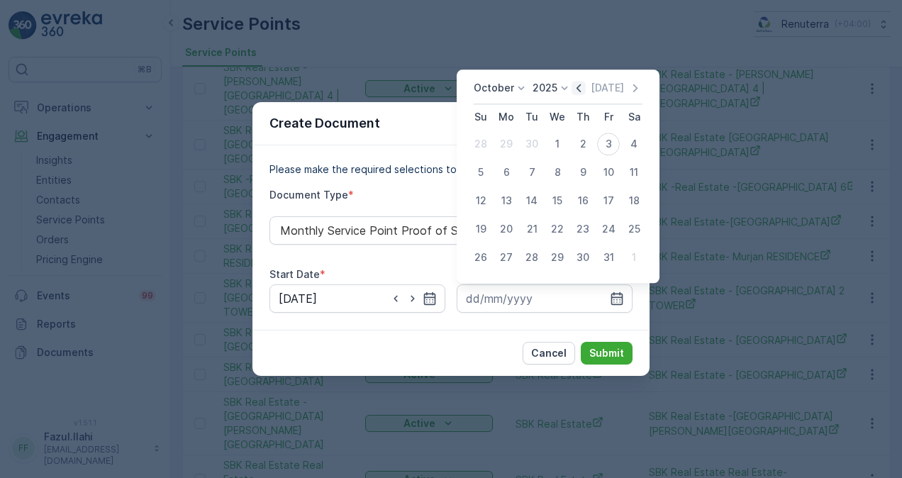
drag, startPoint x: 578, startPoint y: 90, endPoint x: 574, endPoint y: 111, distance: 21.7
click at [579, 90] on icon "button" at bounding box center [578, 88] width 14 height 14
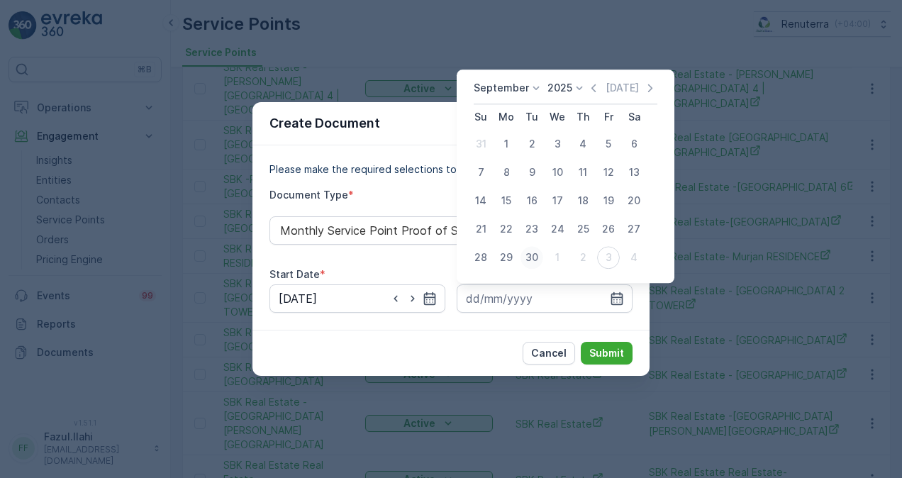
click at [530, 261] on div "30" at bounding box center [531, 257] width 23 height 23
type input "30.09.2025"
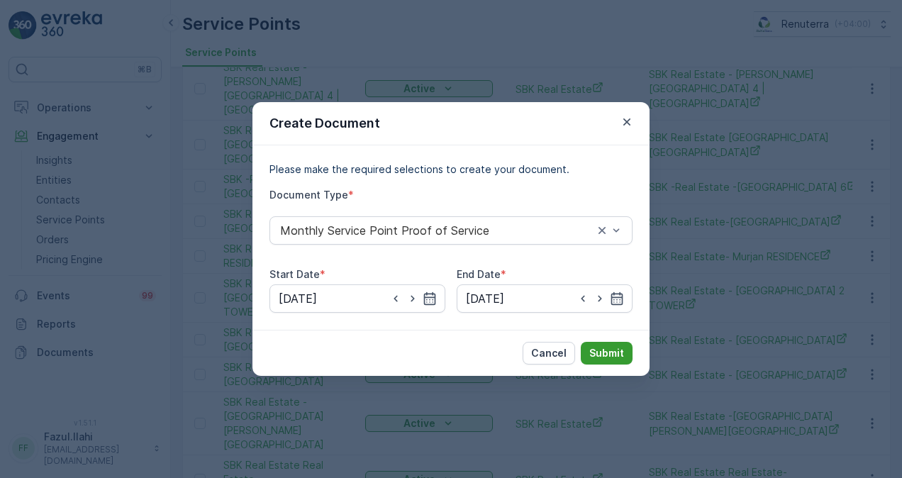
click at [610, 350] on p "Submit" at bounding box center [606, 353] width 35 height 14
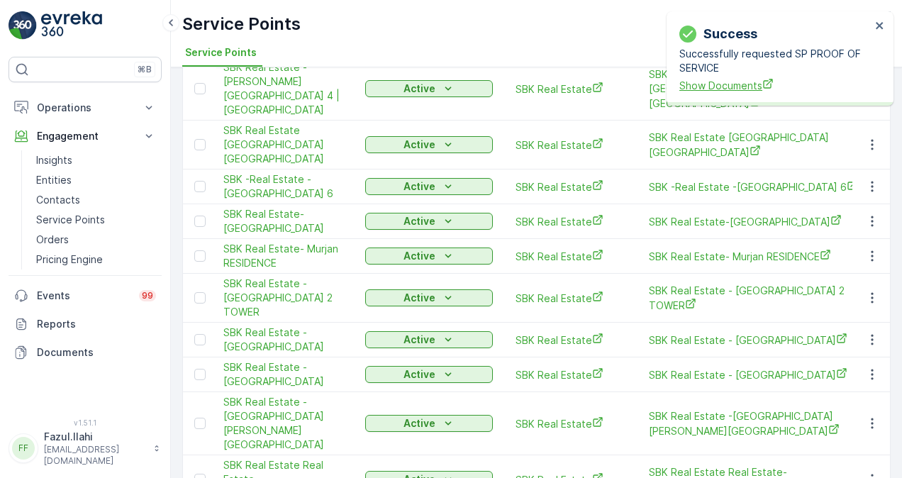
click at [746, 86] on span "Show Documents" at bounding box center [774, 85] width 191 height 15
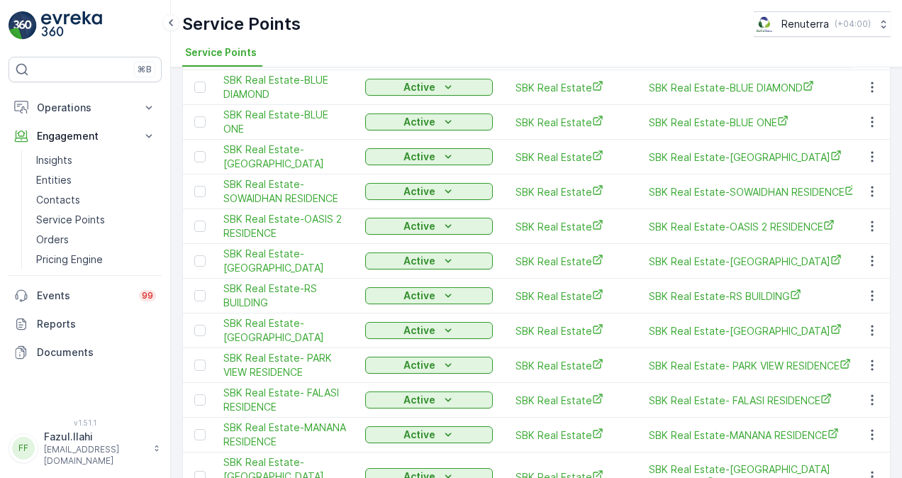
scroll to position [1015, 0]
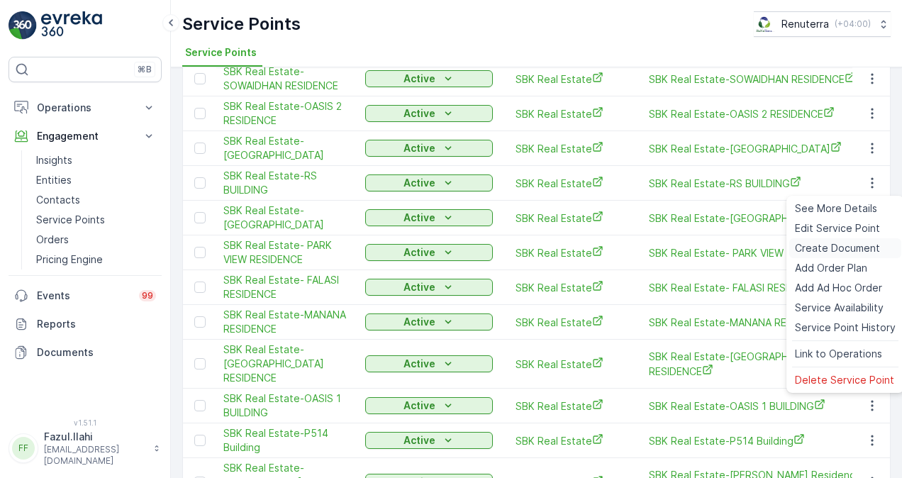
click at [813, 250] on span "Create Document" at bounding box center [837, 248] width 85 height 14
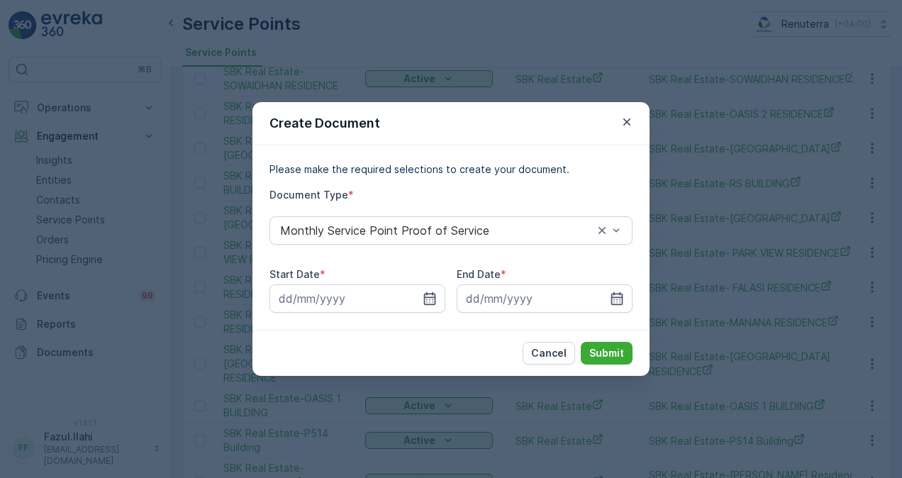
click at [427, 313] on div "Please make the required selections to create your document. Document Type * Mo…" at bounding box center [450, 237] width 397 height 184
click at [430, 286] on input at bounding box center [357, 298] width 176 height 28
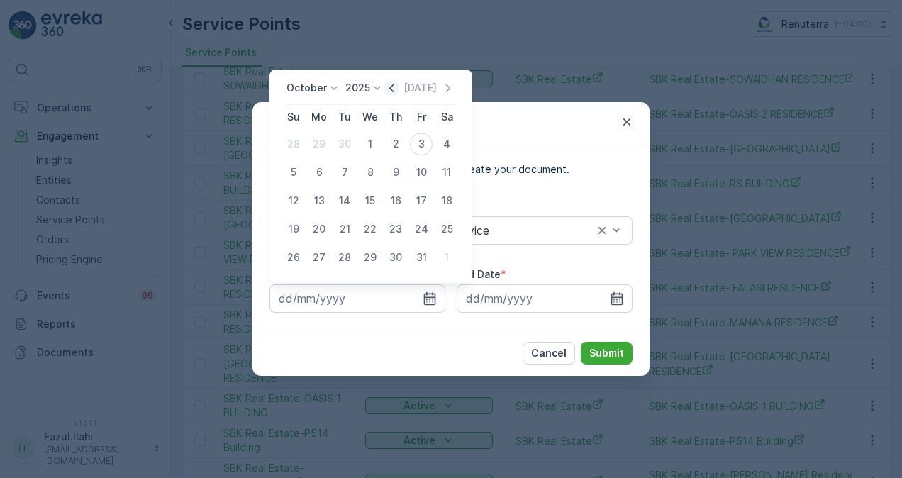
click at [396, 94] on icon "button" at bounding box center [391, 88] width 14 height 14
click at [316, 146] on div "1" at bounding box center [319, 144] width 23 height 23
type input "01.09.2025"
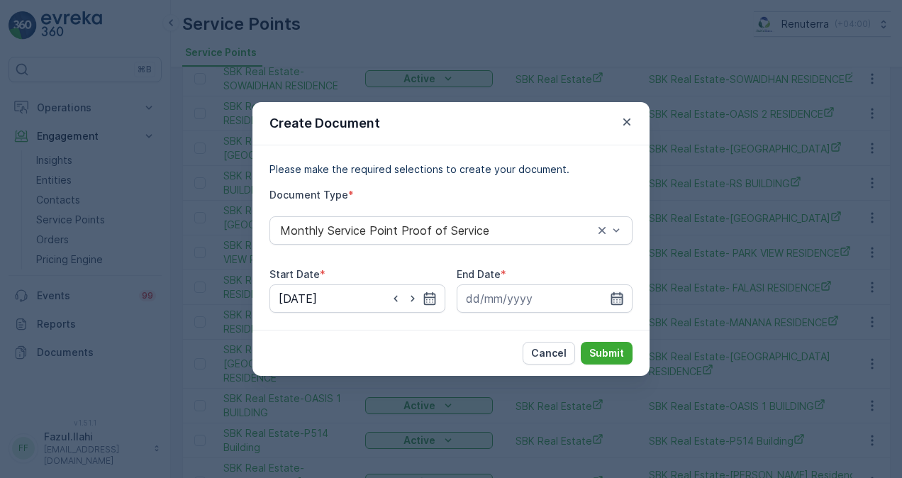
click at [615, 301] on icon "button" at bounding box center [617, 298] width 14 height 14
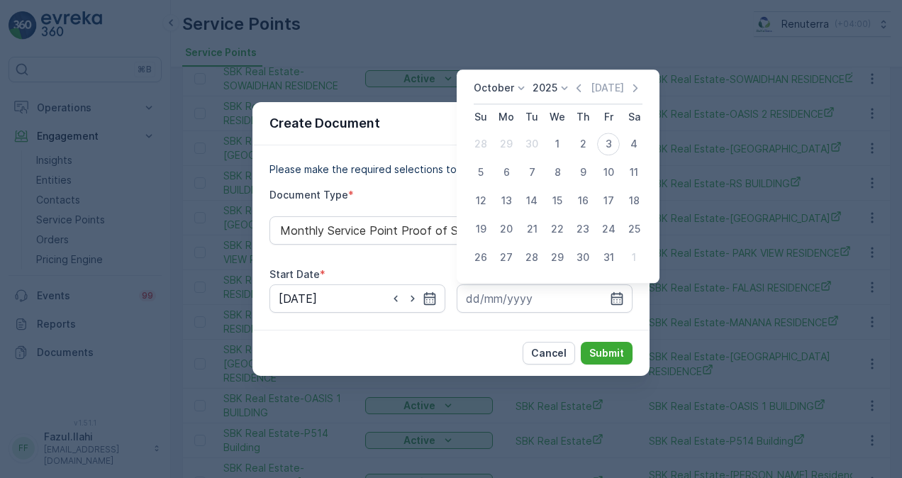
click at [581, 85] on icon "button" at bounding box center [578, 88] width 14 height 14
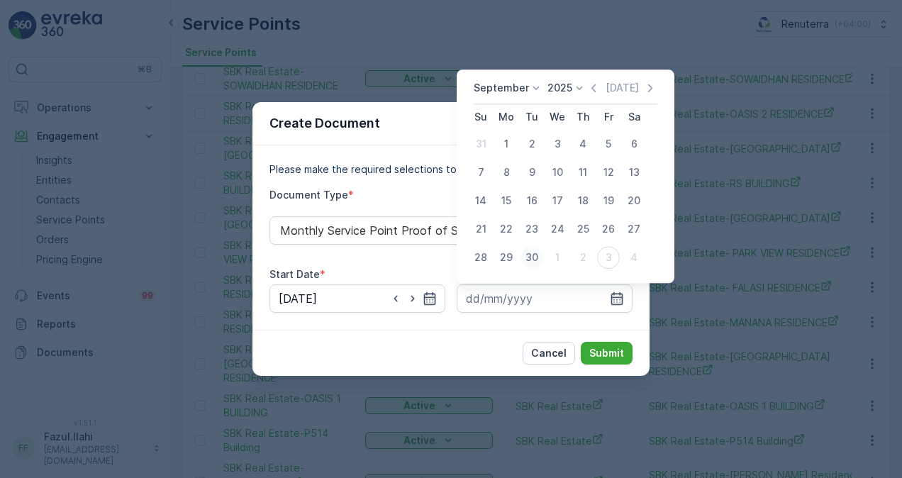
click at [540, 258] on div "30" at bounding box center [531, 257] width 23 height 23
type input "30.09.2025"
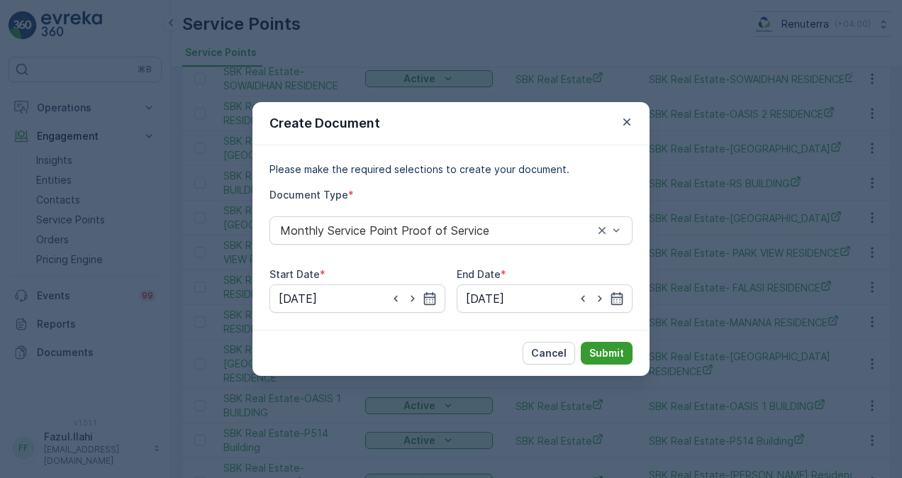
click at [596, 345] on button "Submit" at bounding box center [607, 353] width 52 height 23
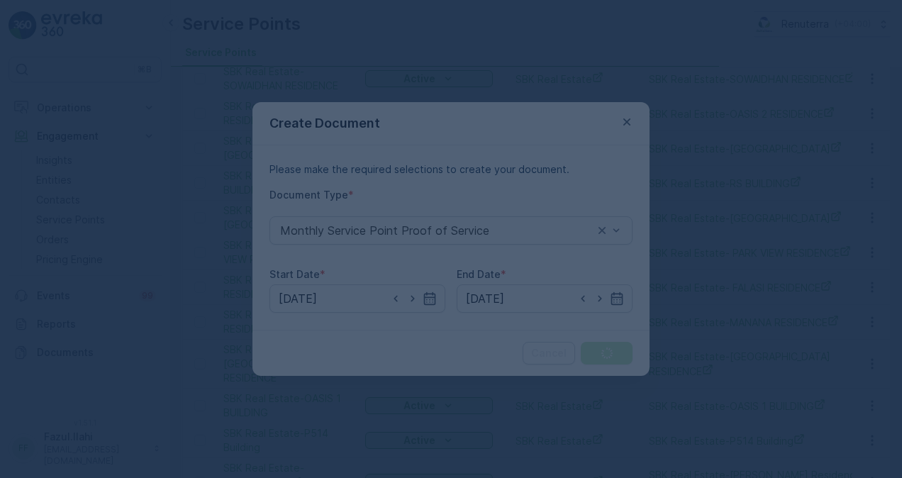
drag, startPoint x: 510, startPoint y: 252, endPoint x: 410, endPoint y: 118, distance: 167.6
click at [410, 118] on div at bounding box center [451, 239] width 902 height 478
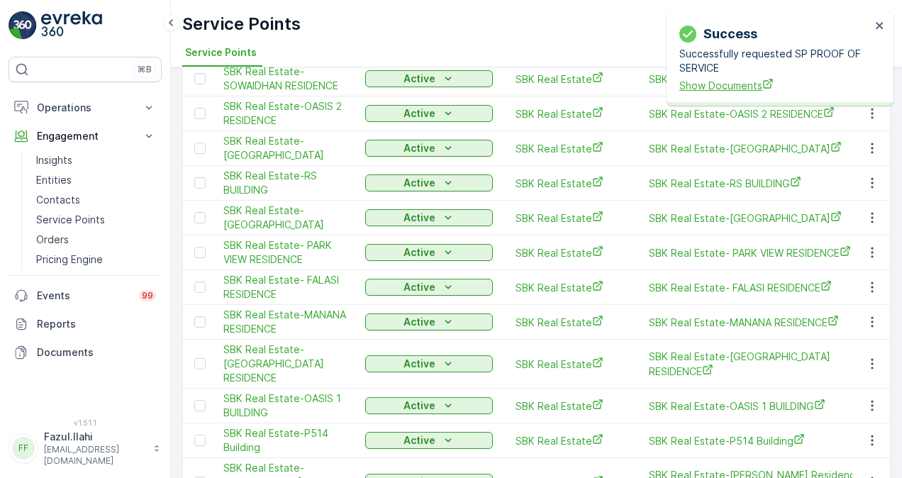
click at [698, 84] on span "Show Documents" at bounding box center [774, 85] width 191 height 15
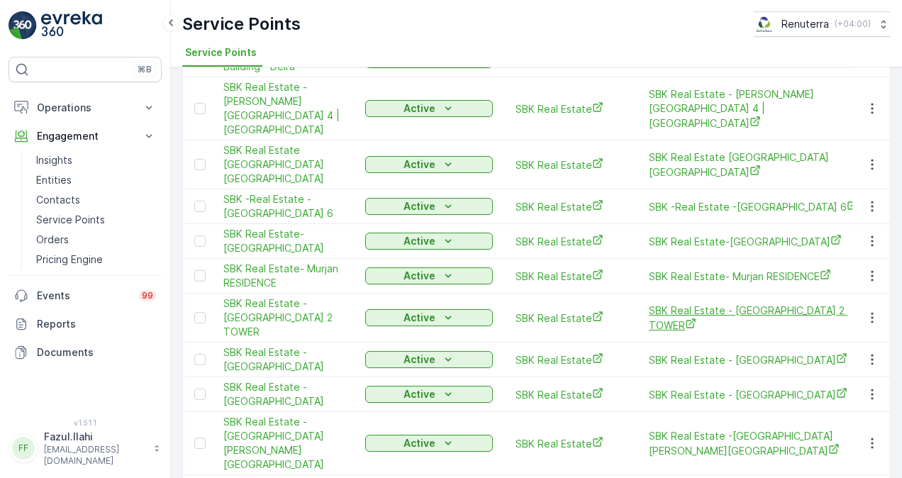
scroll to position [94, 0]
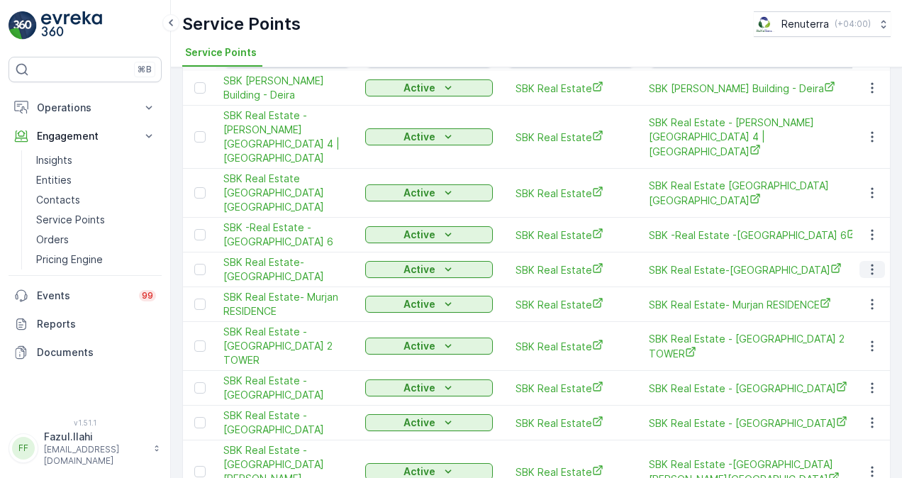
click at [875, 262] on icon "button" at bounding box center [872, 269] width 14 height 14
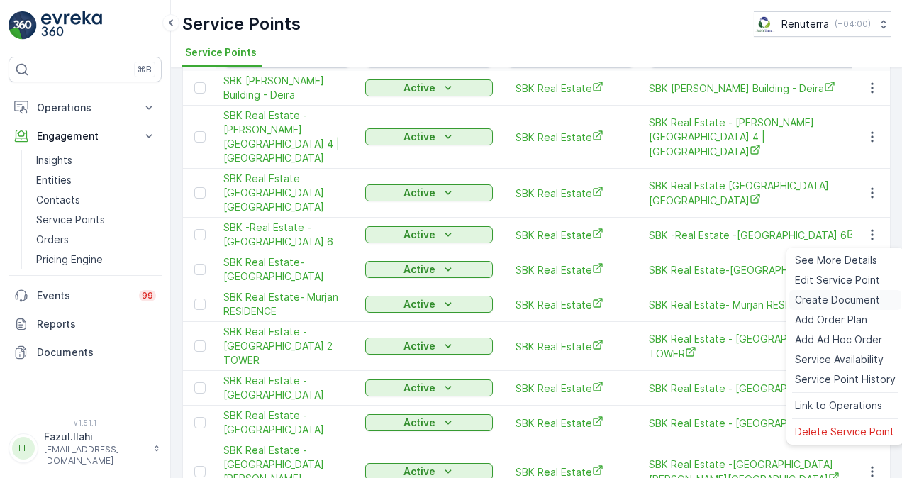
click at [856, 296] on span "Create Document" at bounding box center [837, 300] width 85 height 14
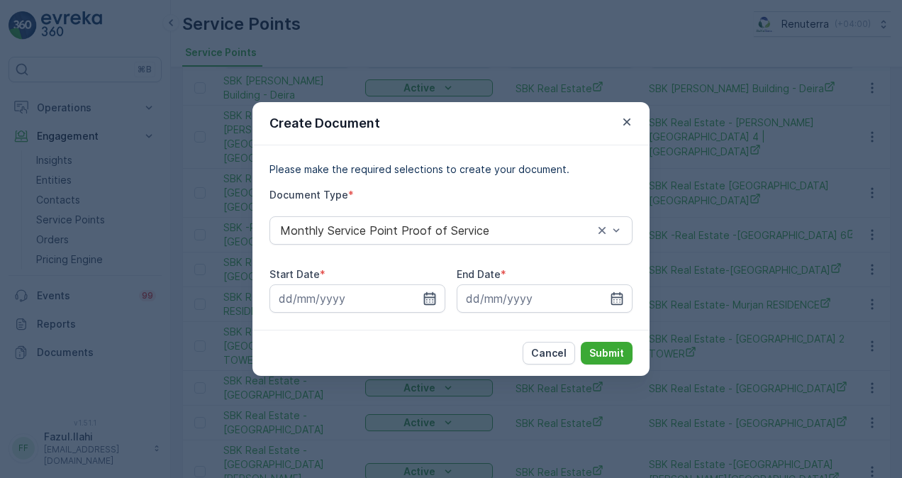
click at [434, 301] on icon "button" at bounding box center [430, 298] width 14 height 14
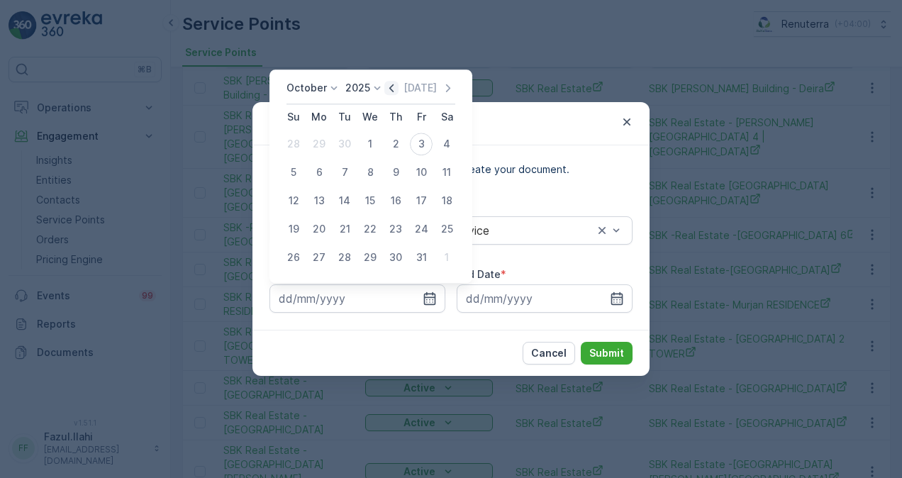
click at [393, 88] on icon "button" at bounding box center [391, 88] width 4 height 8
click at [316, 134] on div "1" at bounding box center [319, 144] width 23 height 23
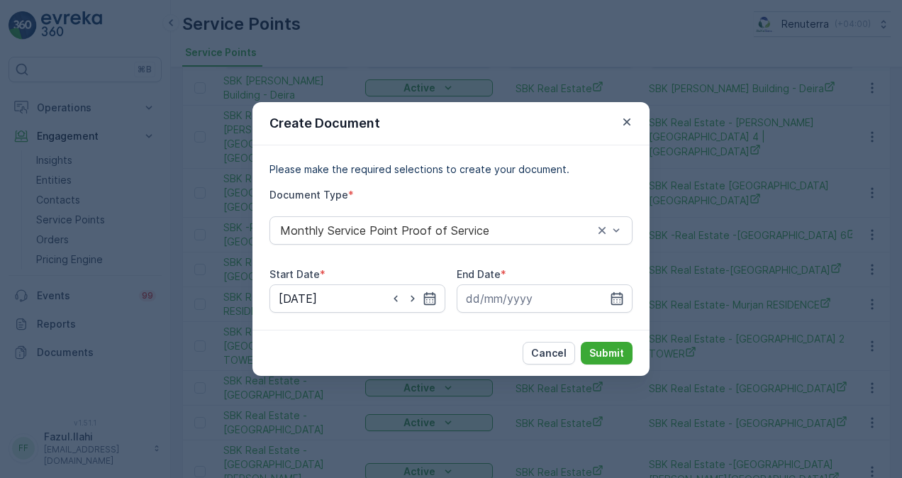
type input "01.09.2025"
click at [622, 301] on icon "button" at bounding box center [617, 298] width 12 height 13
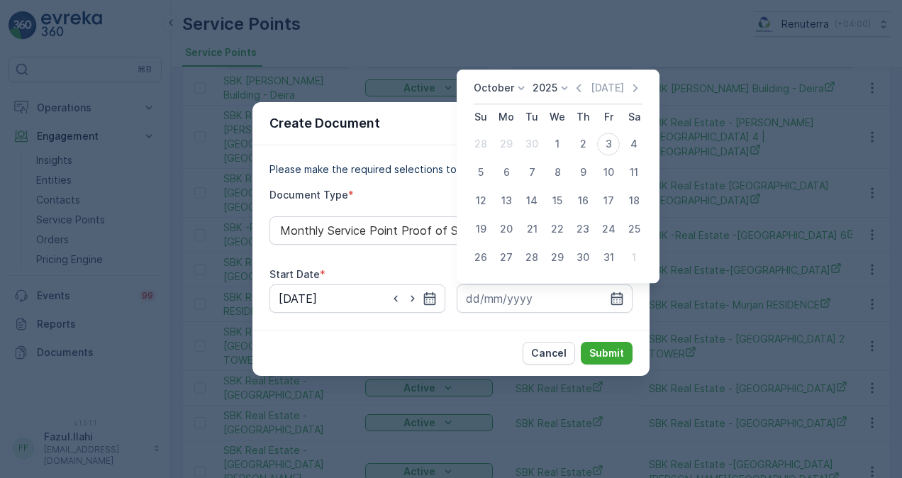
click at [581, 94] on icon "button" at bounding box center [578, 88] width 14 height 14
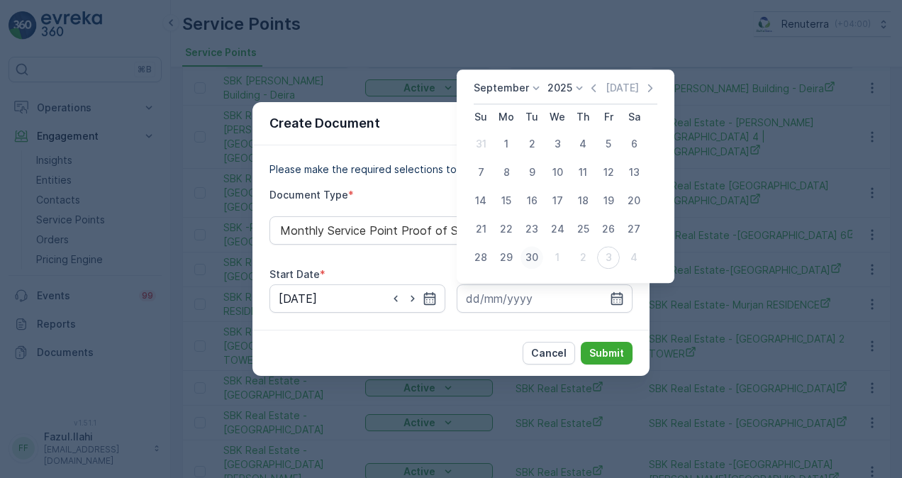
click at [527, 257] on div "30" at bounding box center [531, 257] width 23 height 23
type input "30.09.2025"
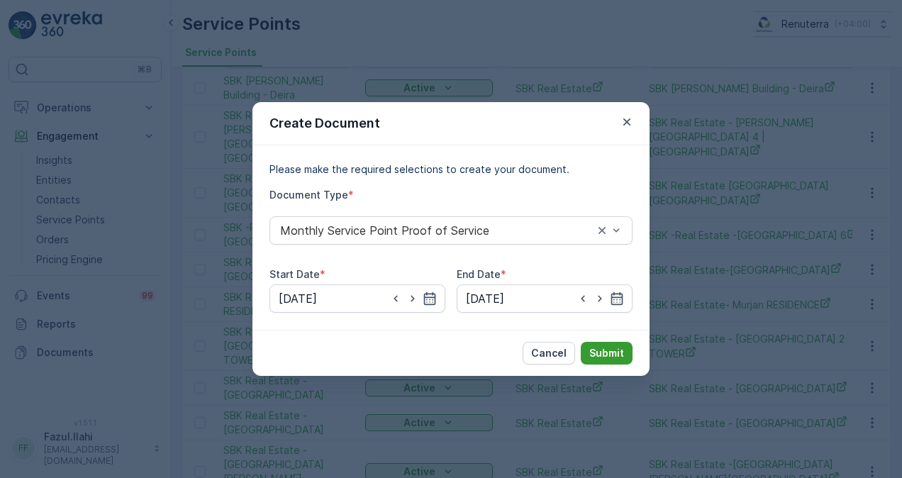
click at [618, 357] on p "Submit" at bounding box center [606, 353] width 35 height 14
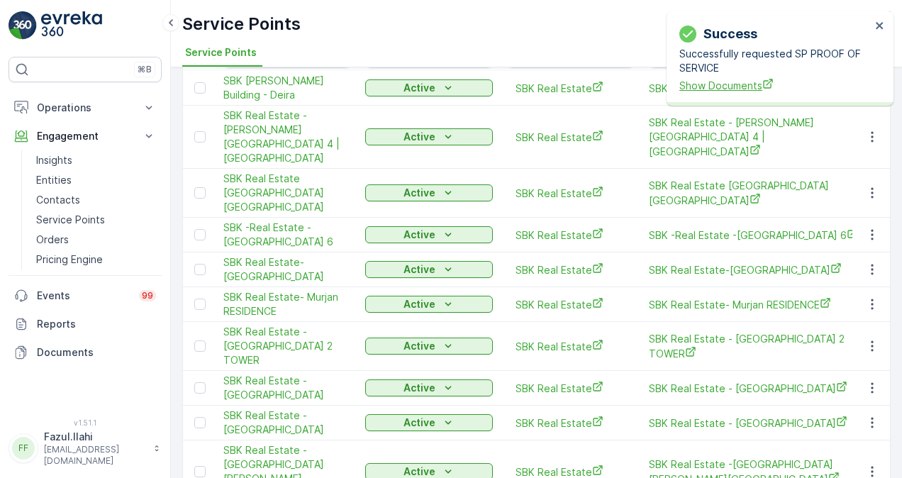
click at [712, 86] on span "Show Documents" at bounding box center [774, 85] width 191 height 15
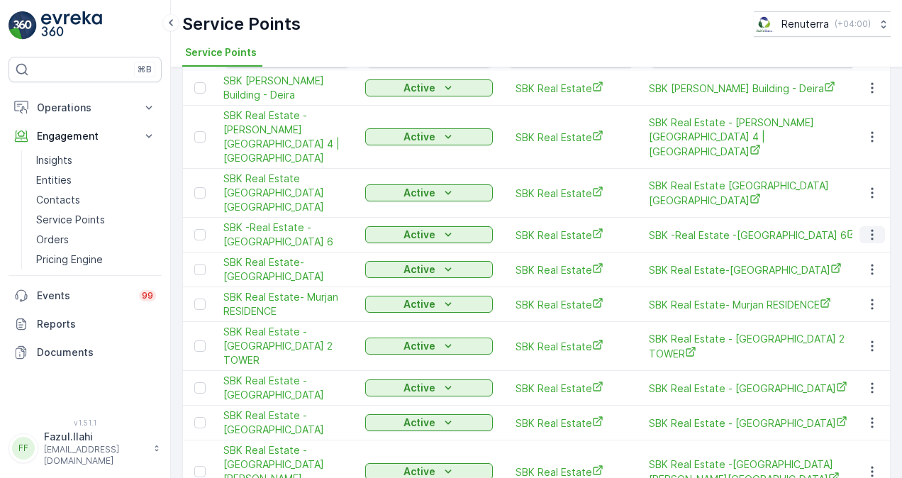
click at [865, 228] on icon "button" at bounding box center [872, 235] width 14 height 14
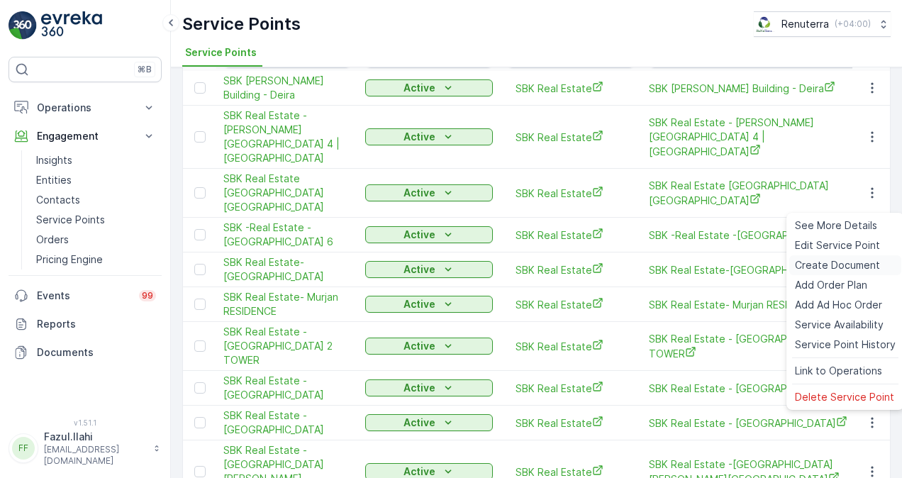
click at [852, 257] on div "Create Document" at bounding box center [845, 265] width 112 height 20
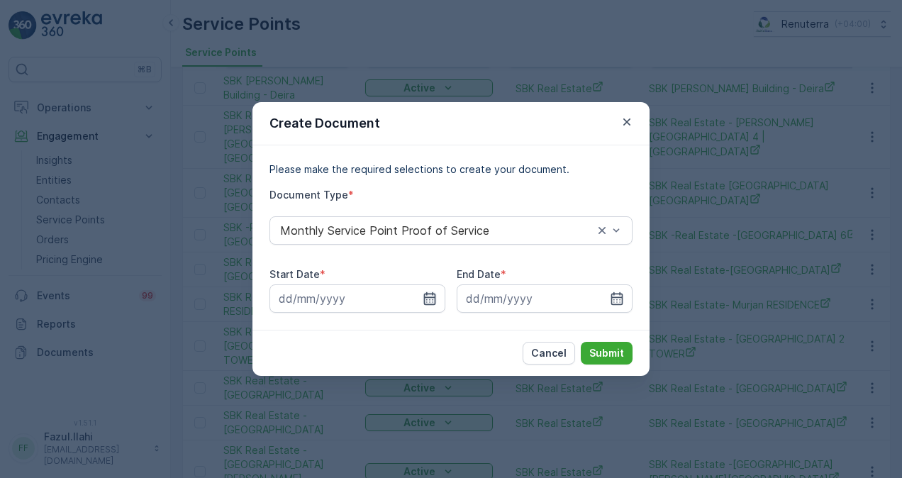
click at [434, 292] on icon "button" at bounding box center [430, 298] width 14 height 14
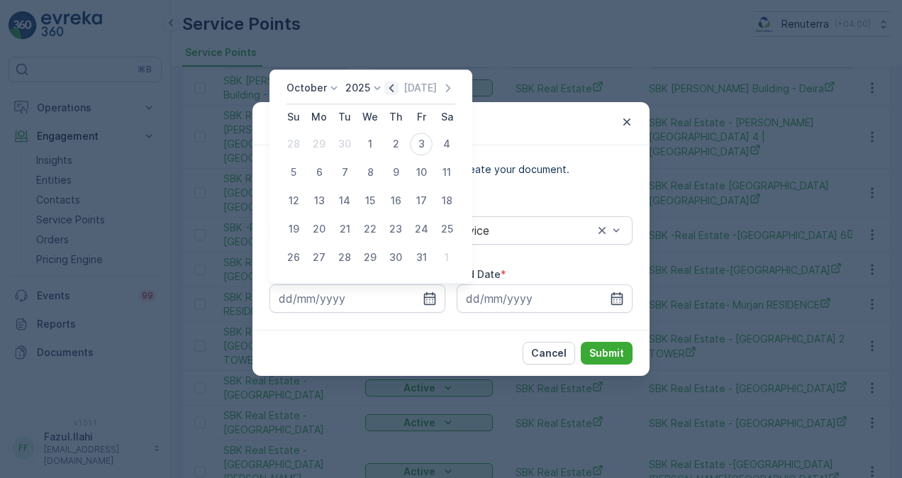
click at [396, 89] on icon "button" at bounding box center [391, 88] width 14 height 14
click at [323, 146] on div "1" at bounding box center [319, 144] width 23 height 23
type input "01.09.2025"
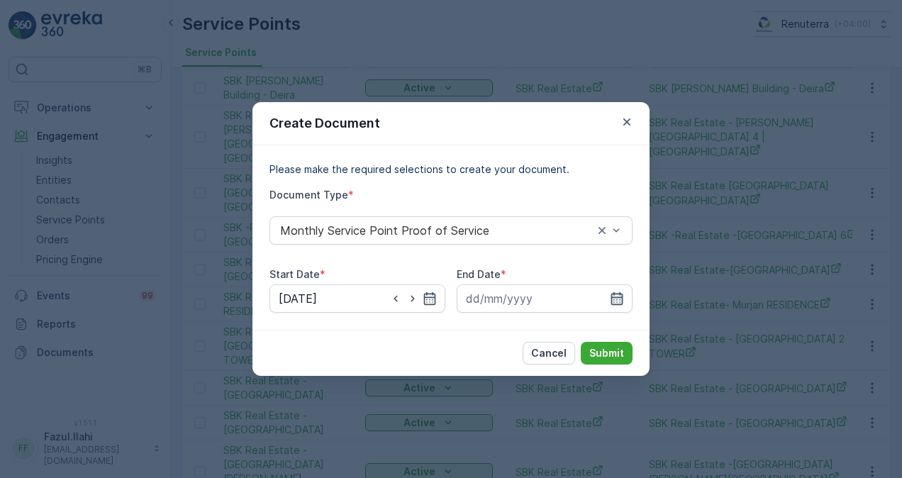
click at [613, 303] on icon "button" at bounding box center [617, 298] width 14 height 14
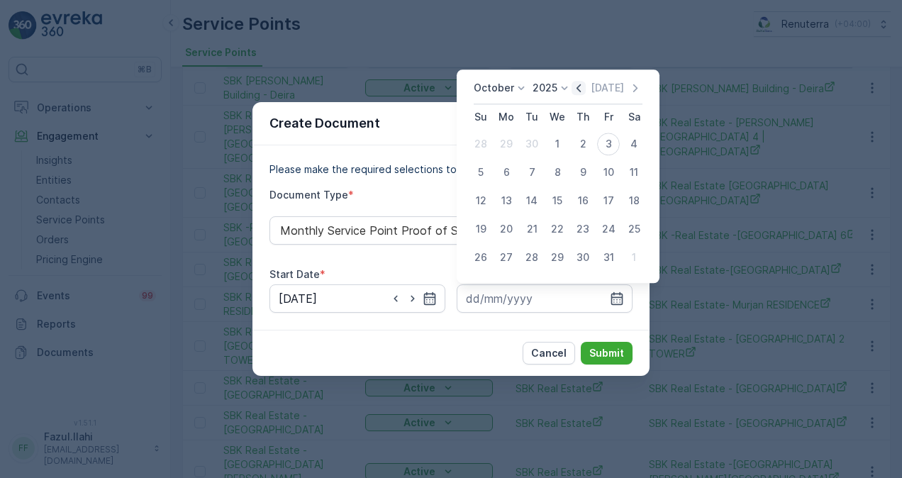
click at [578, 91] on icon "button" at bounding box center [578, 88] width 14 height 14
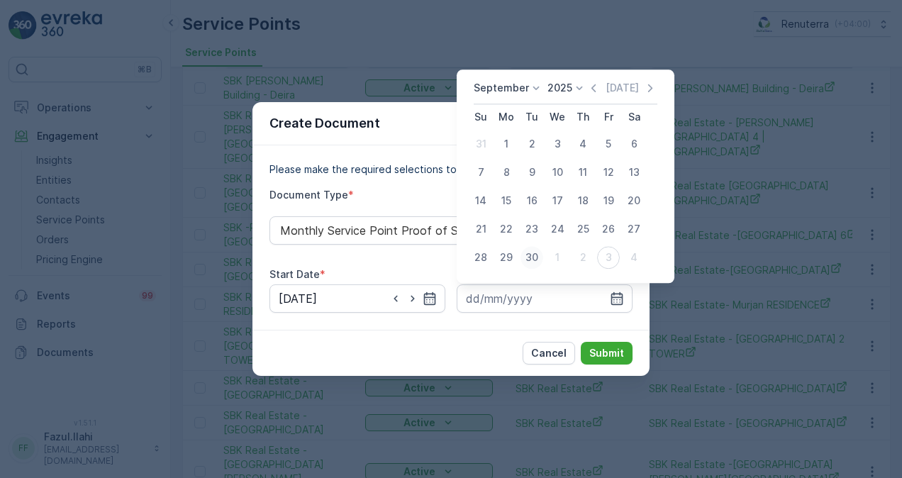
click at [539, 251] on div "30" at bounding box center [531, 257] width 23 height 23
type input "30.09.2025"
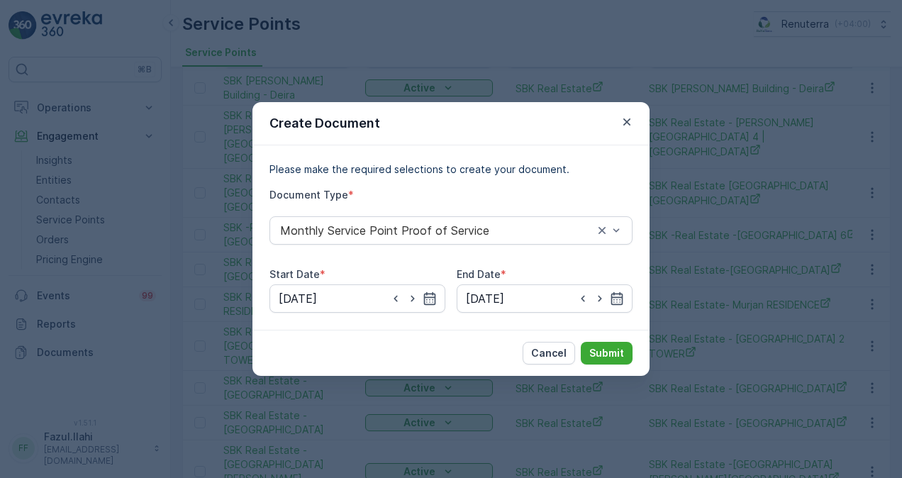
click at [604, 340] on div "Cancel Submit" at bounding box center [450, 353] width 397 height 46
click at [607, 353] on p "Submit" at bounding box center [606, 353] width 35 height 14
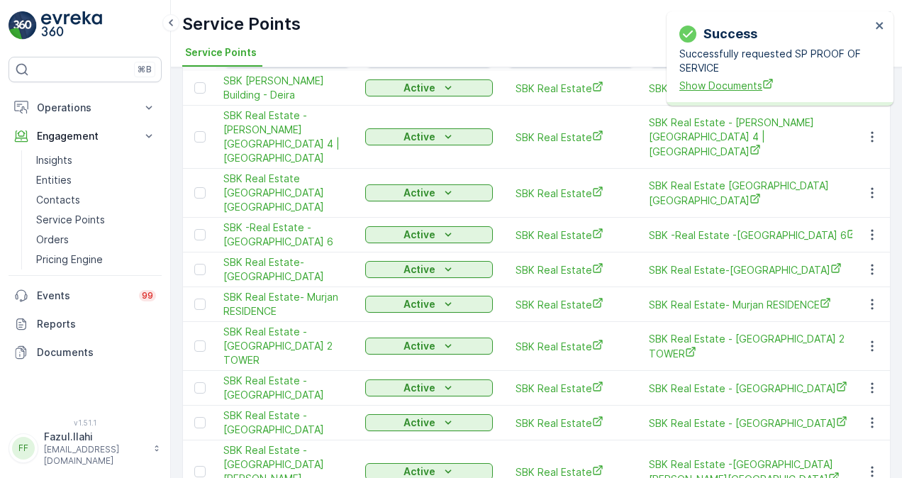
click at [769, 88] on icon "Show Documents" at bounding box center [767, 83] width 11 height 11
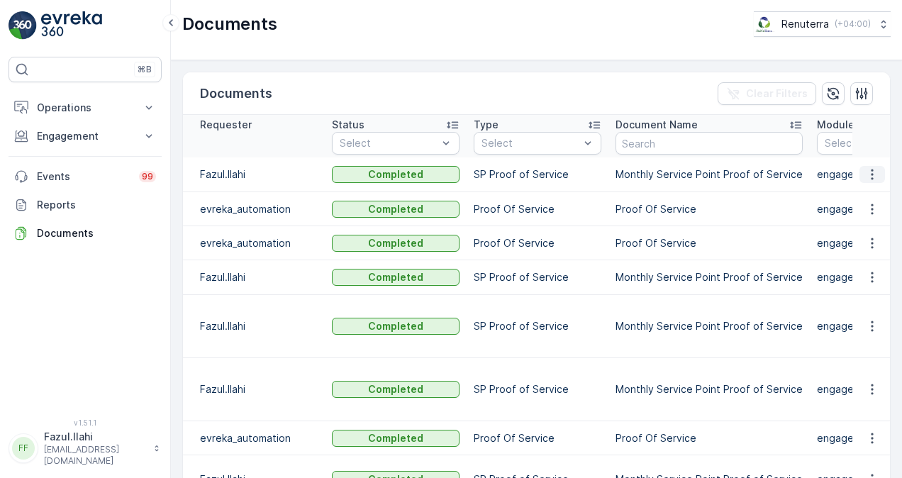
click at [873, 173] on icon "button" at bounding box center [872, 174] width 14 height 14
click at [872, 186] on div "See Details" at bounding box center [868, 195] width 66 height 20
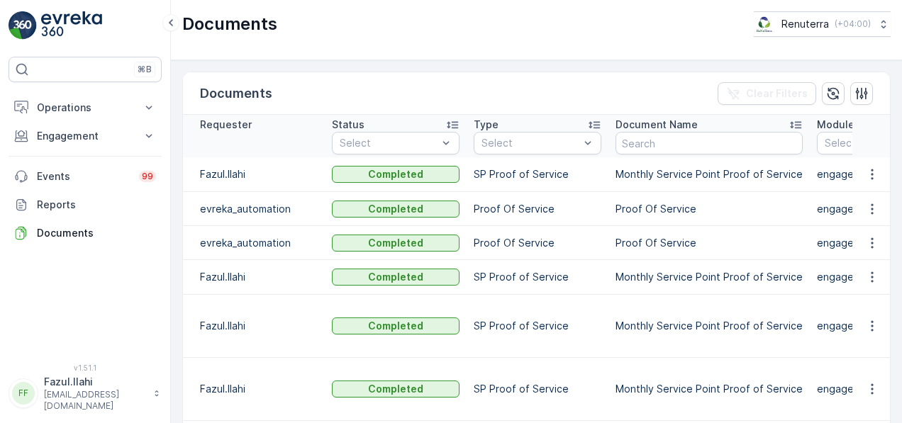
click at [852, 184] on td at bounding box center [871, 174] width 38 height 35
click at [865, 170] on icon "button" at bounding box center [872, 174] width 14 height 14
click at [864, 191] on span "See Details" at bounding box center [868, 194] width 55 height 14
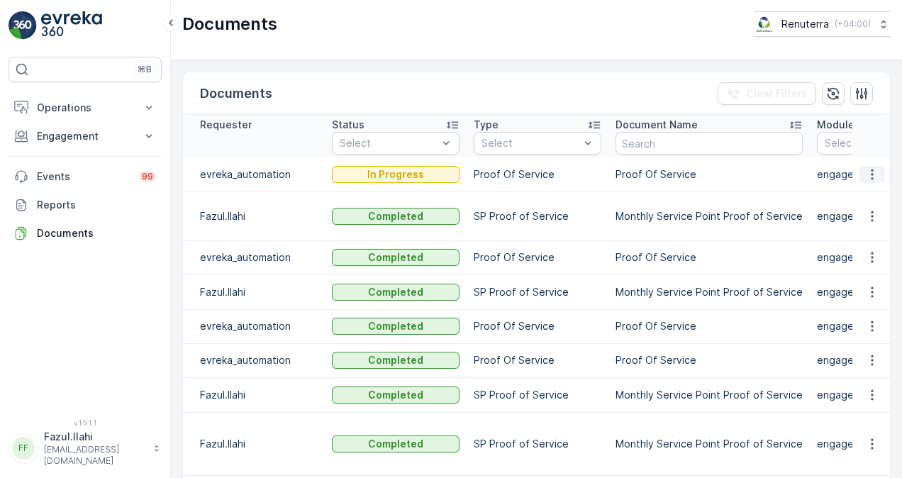
click at [865, 172] on icon "button" at bounding box center [872, 174] width 14 height 14
click at [868, 169] on icon "button" at bounding box center [872, 174] width 14 height 14
click at [866, 175] on icon "button" at bounding box center [872, 174] width 14 height 14
click at [864, 195] on span "See Details" at bounding box center [868, 195] width 55 height 14
click at [872, 209] on icon "button" at bounding box center [872, 216] width 14 height 14
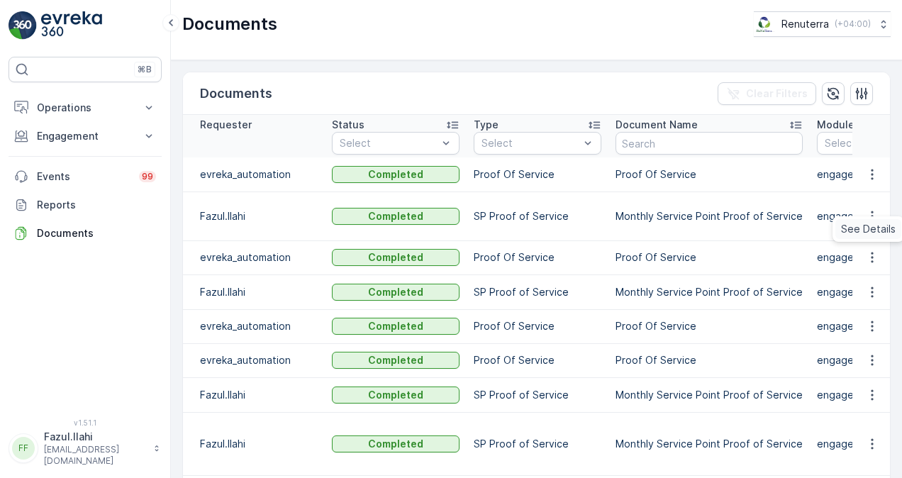
click at [873, 228] on span "See Details" at bounding box center [868, 229] width 55 height 14
click at [865, 167] on icon "button" at bounding box center [872, 174] width 14 height 14
click at [871, 190] on span "See Details" at bounding box center [868, 195] width 55 height 14
click at [871, 250] on icon "button" at bounding box center [872, 257] width 14 height 14
drag, startPoint x: 807, startPoint y: 244, endPoint x: 798, endPoint y: 240, distance: 9.5
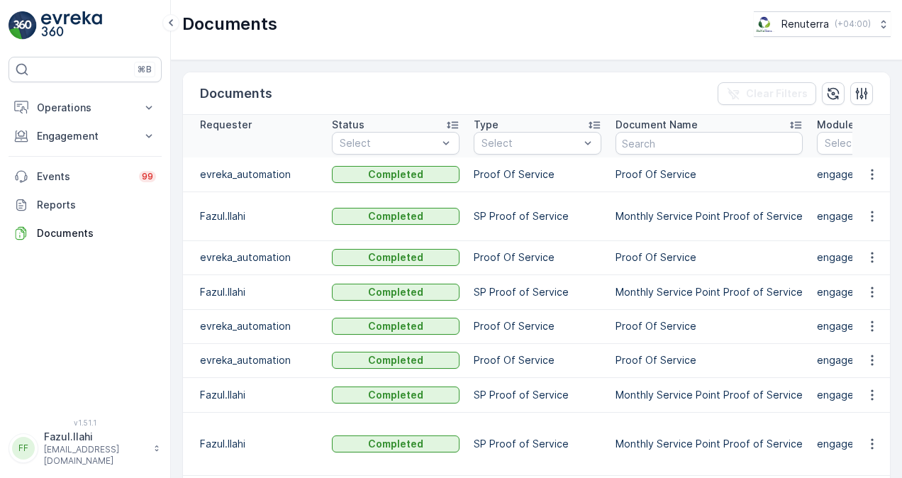
click at [810, 242] on td "engagement" at bounding box center [881, 257] width 142 height 34
click at [739, 250] on p "Proof Of Service" at bounding box center [708, 257] width 187 height 14
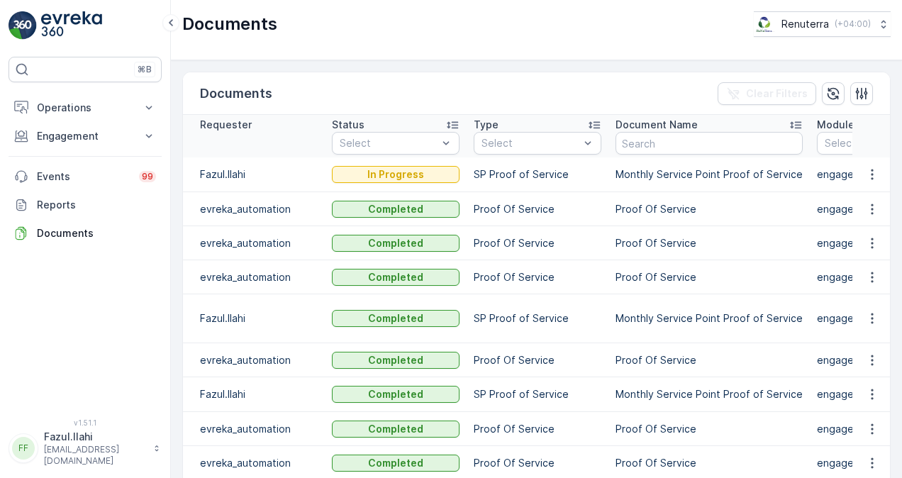
click at [743, 216] on td "Proof Of Service" at bounding box center [708, 209] width 201 height 34
click at [869, 174] on icon "button" at bounding box center [872, 174] width 14 height 14
click at [865, 194] on span "See Details" at bounding box center [868, 195] width 55 height 14
click at [865, 176] on icon "button" at bounding box center [872, 174] width 14 height 14
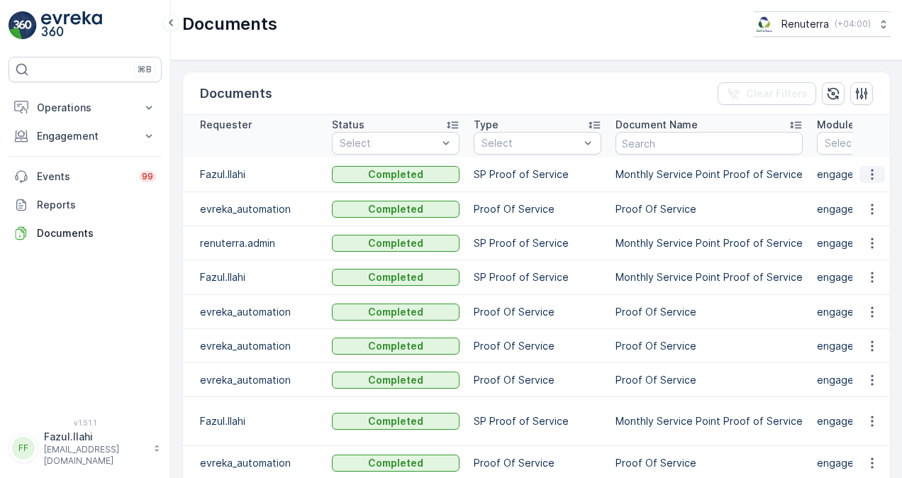
click at [868, 174] on icon "button" at bounding box center [872, 174] width 14 height 14
click at [868, 193] on span "See Details" at bounding box center [868, 195] width 55 height 14
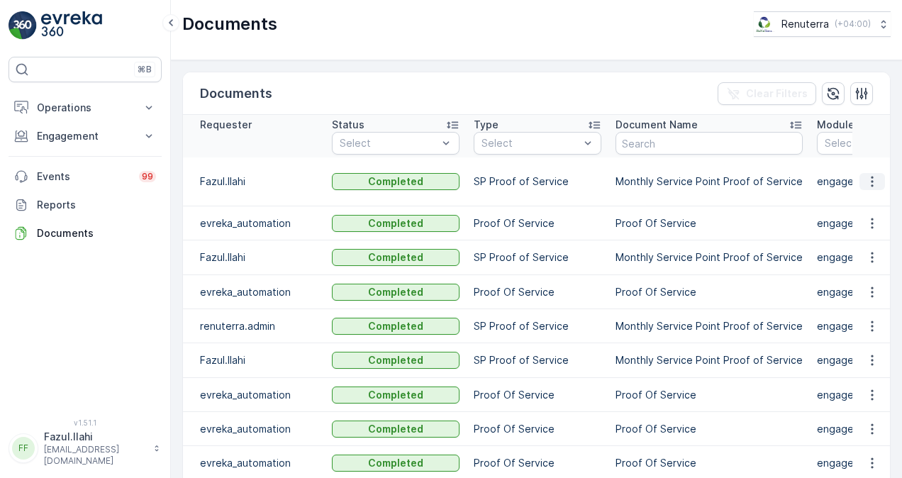
click at [871, 177] on icon "button" at bounding box center [872, 182] width 2 height 11
click at [871, 194] on span "See Details" at bounding box center [868, 195] width 55 height 14
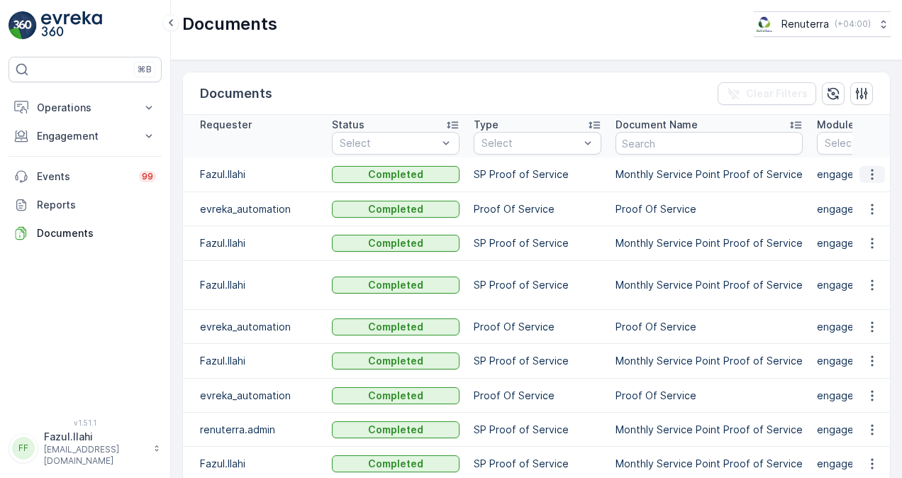
click at [871, 177] on icon "button" at bounding box center [872, 174] width 2 height 11
click at [873, 190] on span "See Details" at bounding box center [868, 195] width 55 height 14
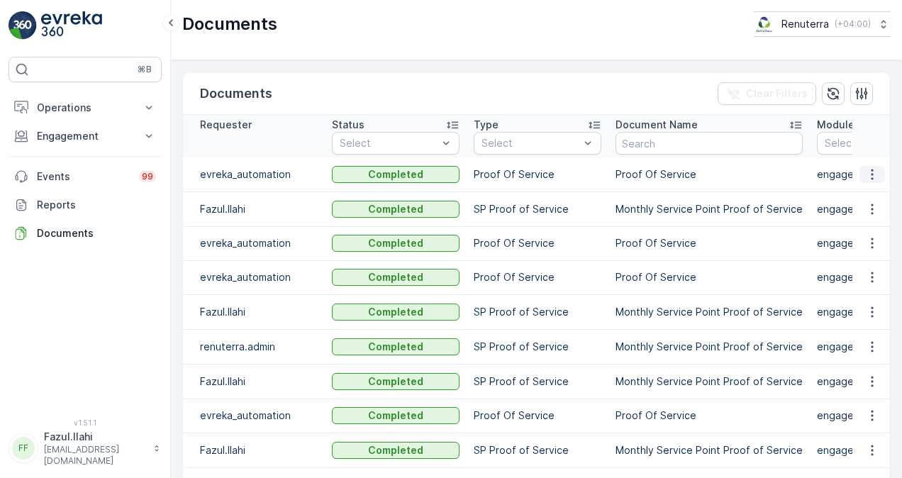
click at [874, 177] on icon "button" at bounding box center [872, 174] width 14 height 14
click at [871, 190] on span "See Details" at bounding box center [868, 195] width 55 height 14
click at [549, 208] on p "SP Proof of Service" at bounding box center [538, 209] width 128 height 14
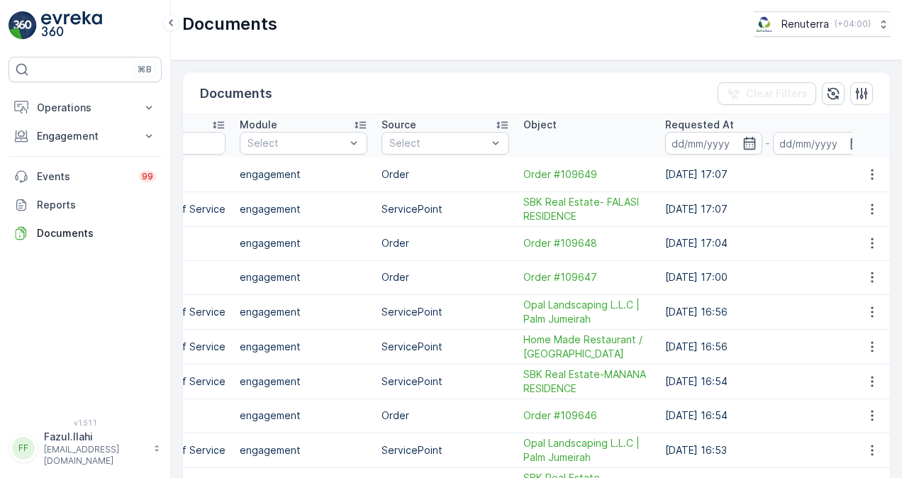
scroll to position [0, 598]
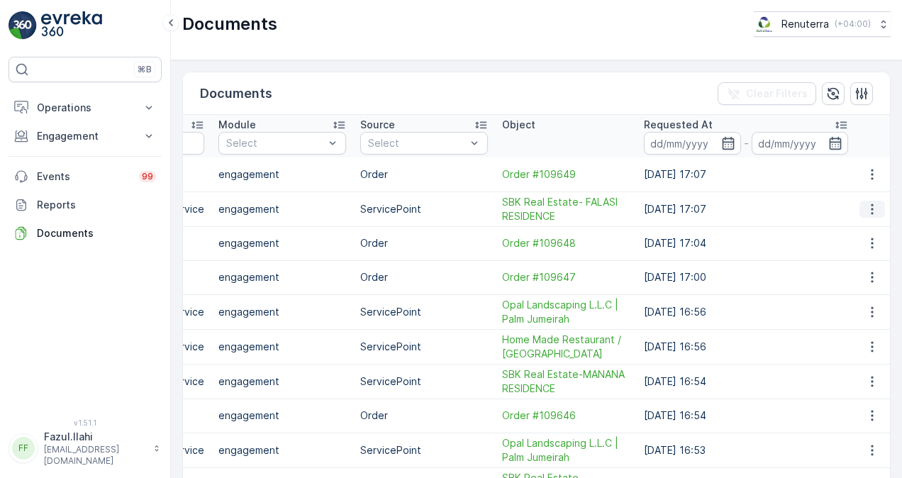
click at [871, 203] on icon "button" at bounding box center [872, 208] width 2 height 11
click at [845, 226] on span "See Details" at bounding box center [868, 229] width 55 height 14
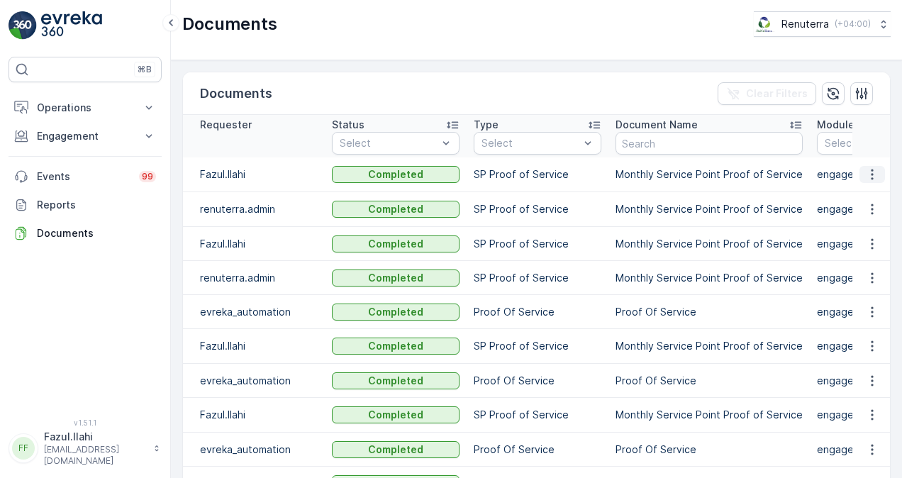
click at [871, 173] on icon "button" at bounding box center [872, 174] width 2 height 11
click at [873, 190] on span "See Details" at bounding box center [868, 195] width 55 height 14
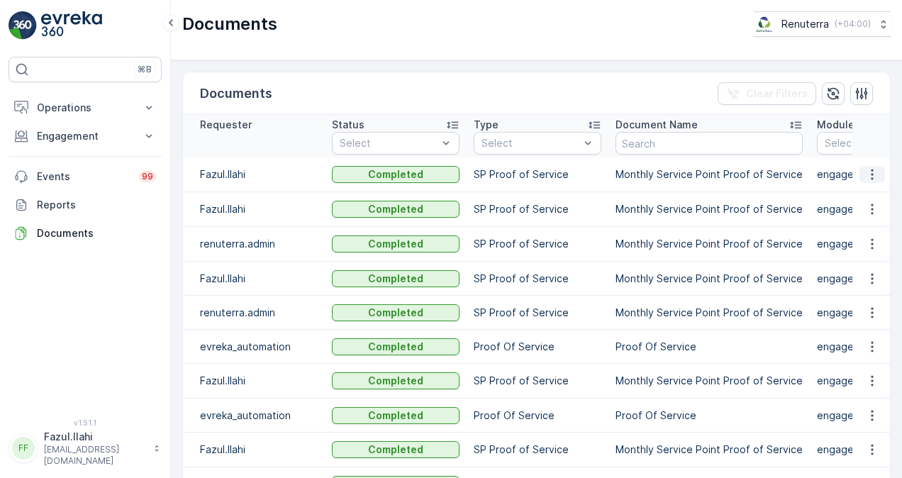
click at [865, 177] on icon "button" at bounding box center [872, 174] width 14 height 14
click at [854, 199] on span "See Details" at bounding box center [876, 196] width 55 height 14
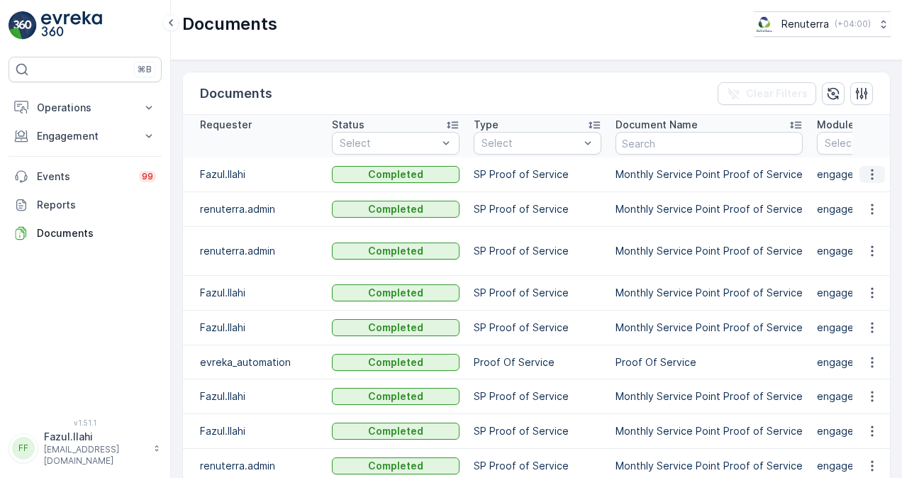
click at [870, 171] on icon "button" at bounding box center [872, 174] width 14 height 14
click at [871, 194] on span "See Details" at bounding box center [868, 195] width 55 height 14
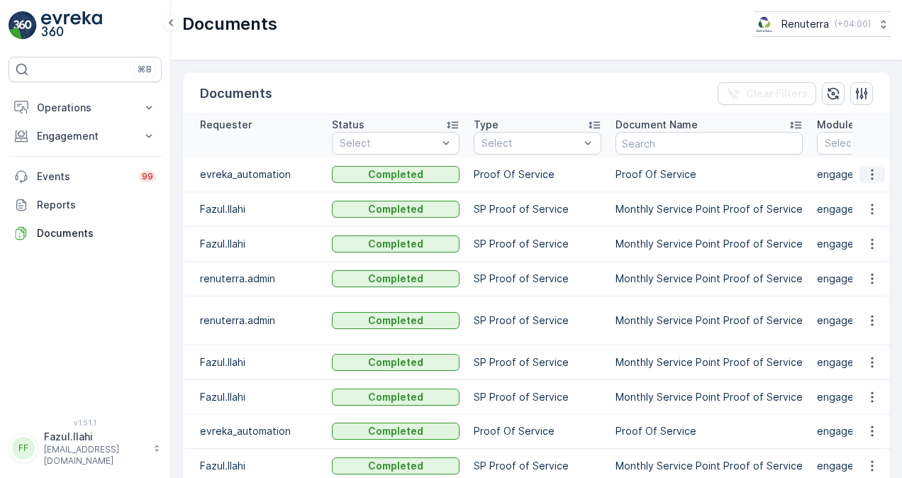
click at [868, 171] on icon "button" at bounding box center [872, 174] width 14 height 14
click at [873, 194] on span "See Details" at bounding box center [868, 195] width 55 height 14
click at [865, 210] on icon "button" at bounding box center [872, 209] width 14 height 14
click at [878, 225] on span "See Details" at bounding box center [868, 229] width 55 height 14
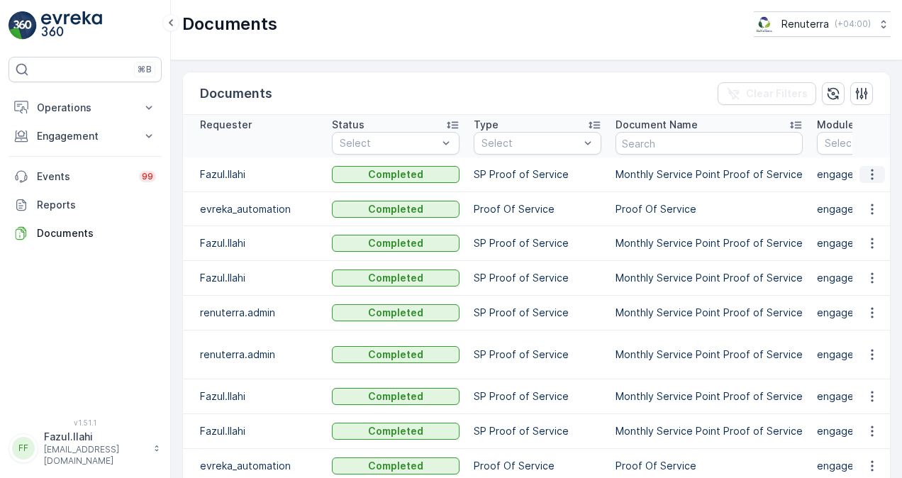
click at [868, 172] on icon "button" at bounding box center [872, 174] width 14 height 14
click at [872, 189] on span "See Details" at bounding box center [868, 195] width 55 height 14
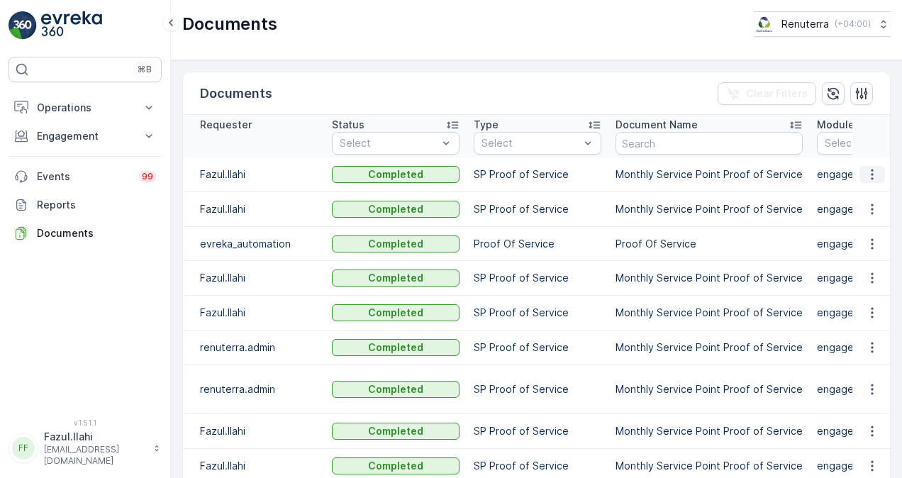
click at [875, 170] on icon "button" at bounding box center [872, 174] width 14 height 14
click at [866, 189] on span "See Details" at bounding box center [868, 195] width 55 height 14
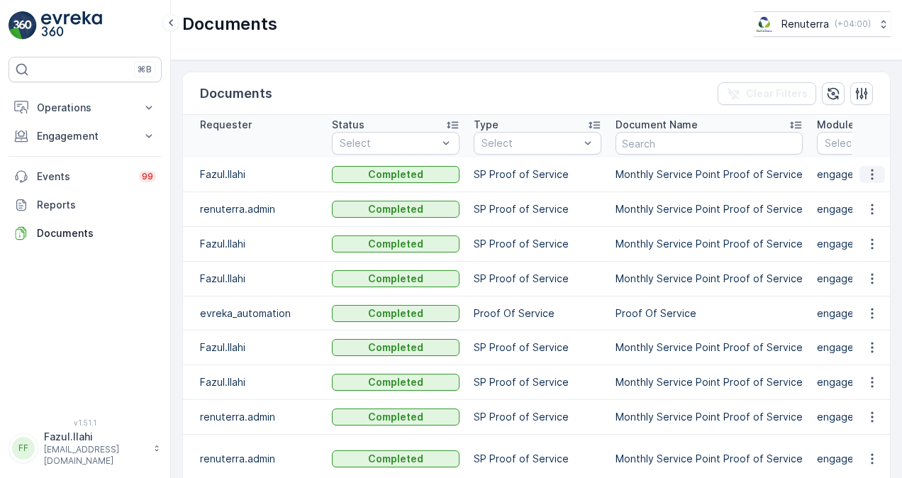
click at [866, 167] on icon "button" at bounding box center [872, 174] width 14 height 14
click at [872, 189] on span "See Details" at bounding box center [868, 195] width 55 height 14
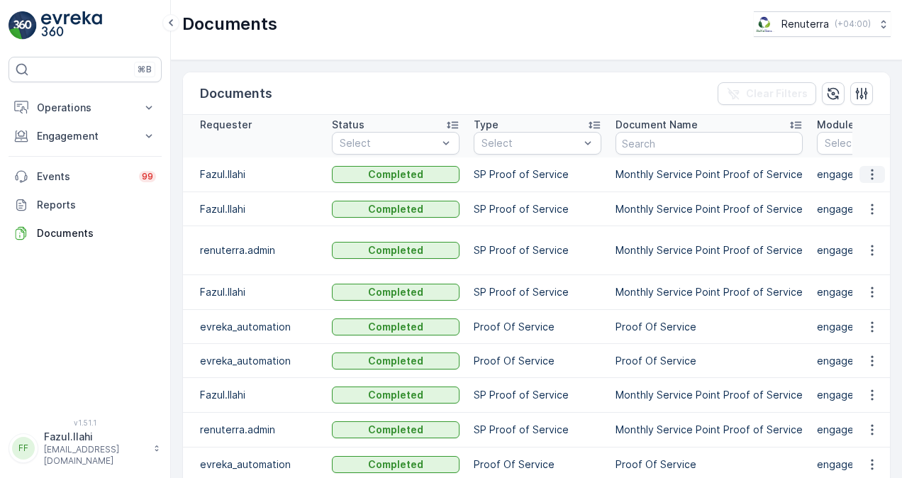
click at [865, 173] on icon "button" at bounding box center [872, 174] width 14 height 14
click at [875, 193] on span "See Details" at bounding box center [868, 195] width 55 height 14
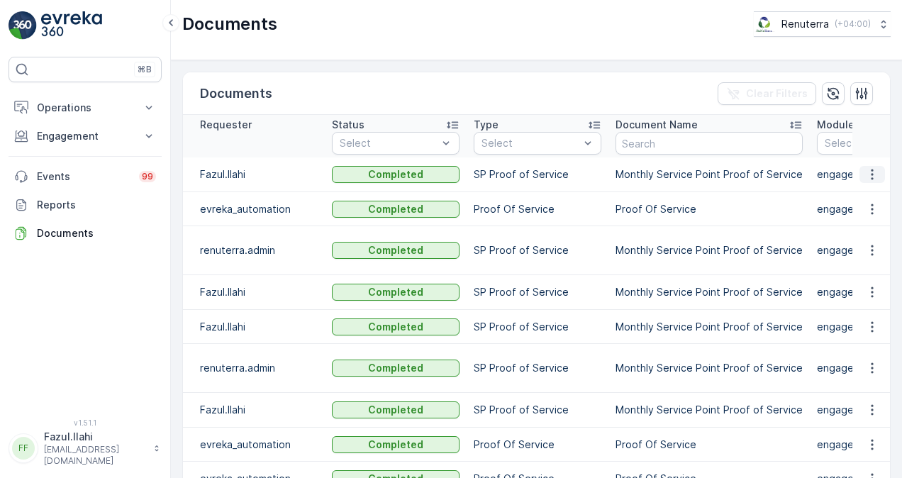
click at [865, 177] on icon "button" at bounding box center [872, 174] width 14 height 14
click at [859, 190] on span "See Details" at bounding box center [868, 195] width 55 height 14
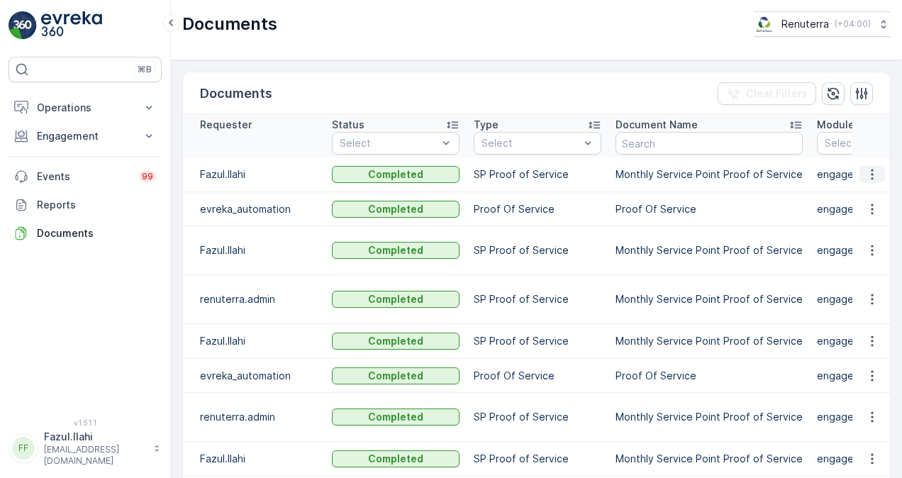
click at [865, 176] on icon "button" at bounding box center [872, 174] width 14 height 14
click at [864, 189] on span "See Details" at bounding box center [868, 195] width 55 height 14
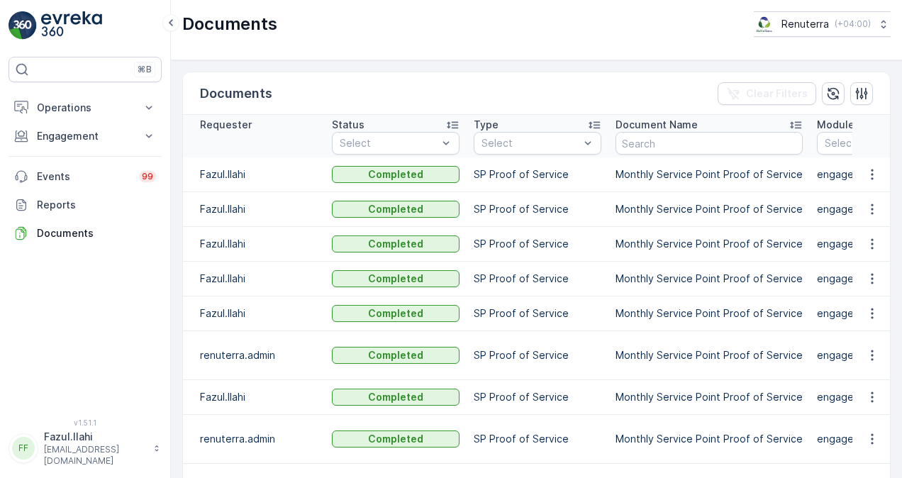
click at [664, 313] on p "Monthly Service Point Proof of Service" at bounding box center [708, 313] width 187 height 14
click at [868, 182] on td at bounding box center [871, 174] width 38 height 35
click at [869, 179] on icon "button" at bounding box center [872, 174] width 14 height 14
click at [854, 199] on span "See Details" at bounding box center [868, 195] width 55 height 14
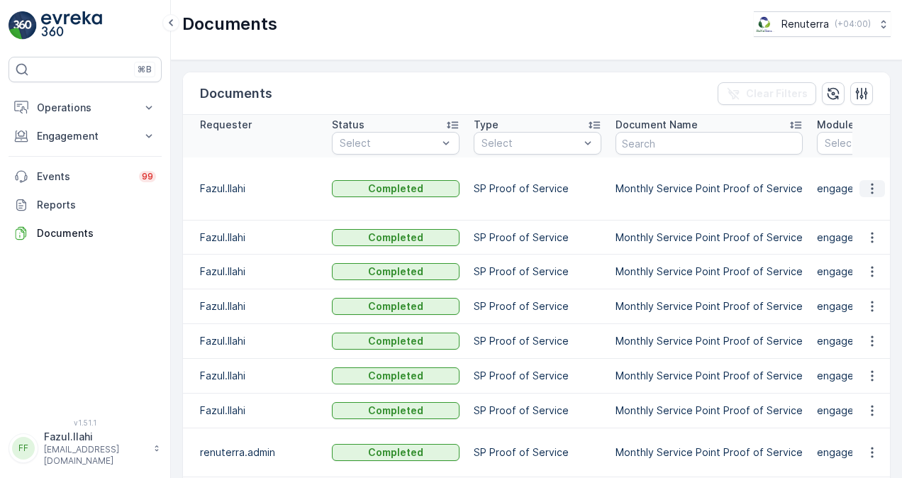
click at [870, 182] on icon "button" at bounding box center [872, 189] width 14 height 14
click at [853, 201] on span "See Details" at bounding box center [868, 202] width 55 height 14
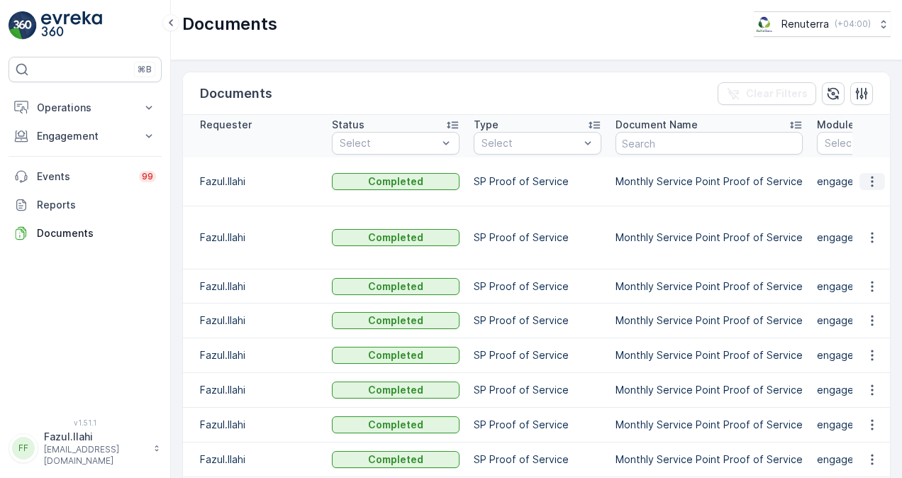
click at [867, 173] on button "button" at bounding box center [872, 181] width 26 height 17
click at [852, 200] on span "See Details" at bounding box center [868, 195] width 55 height 14
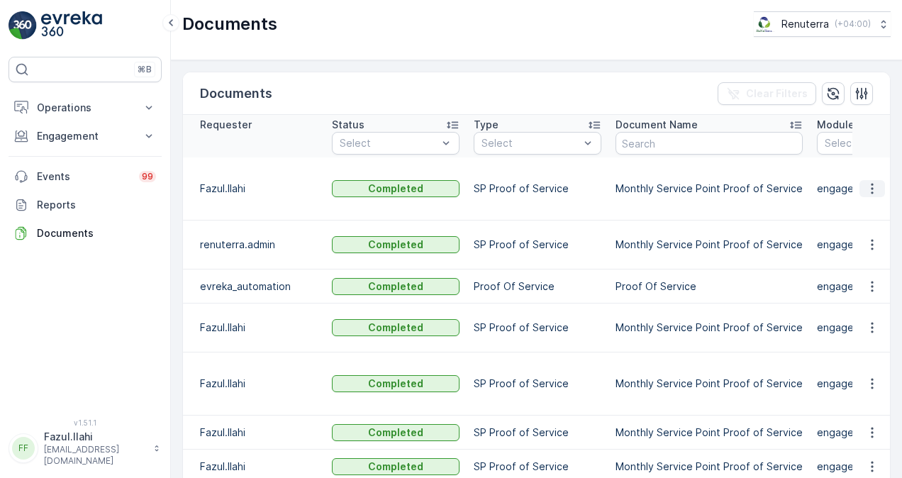
click at [874, 182] on icon "button" at bounding box center [872, 189] width 14 height 14
click at [870, 202] on span "See Details" at bounding box center [868, 202] width 55 height 14
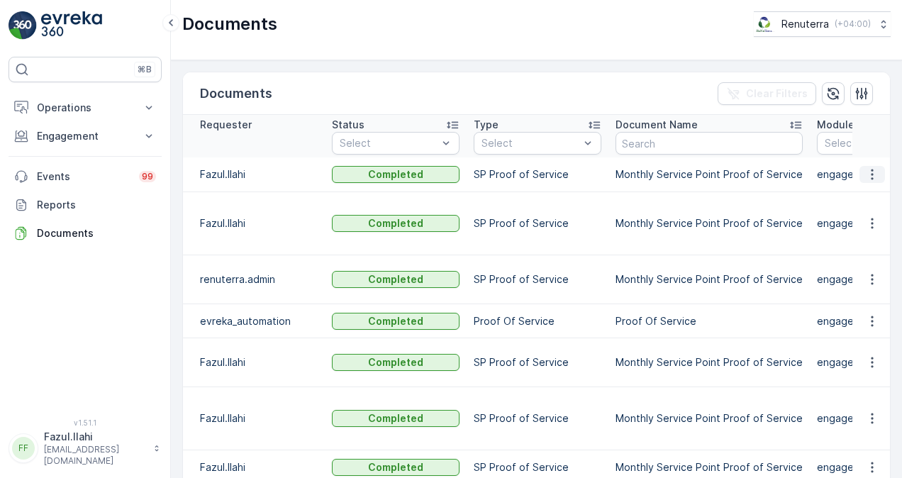
click at [873, 179] on icon "button" at bounding box center [872, 174] width 14 height 14
click at [873, 199] on span "See Details" at bounding box center [868, 195] width 55 height 14
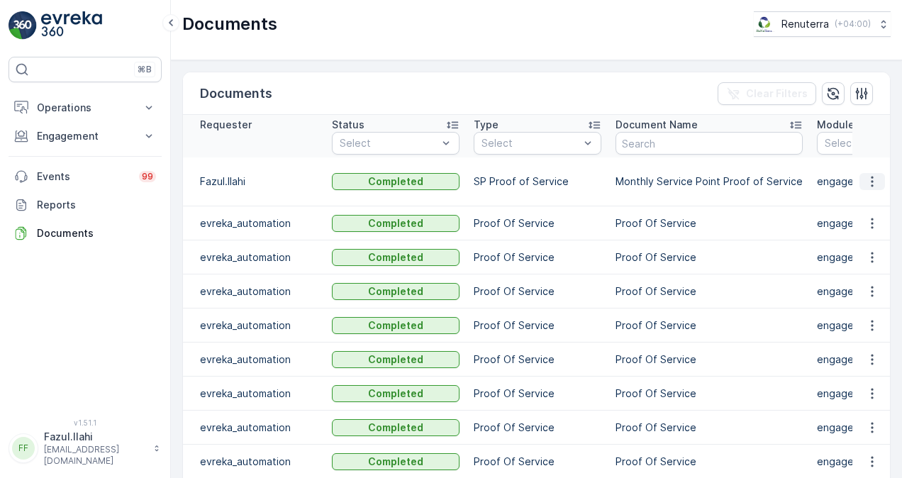
click at [869, 164] on td at bounding box center [871, 181] width 38 height 49
click at [871, 177] on icon "button" at bounding box center [872, 182] width 2 height 11
click at [863, 191] on span "See Details" at bounding box center [868, 195] width 55 height 14
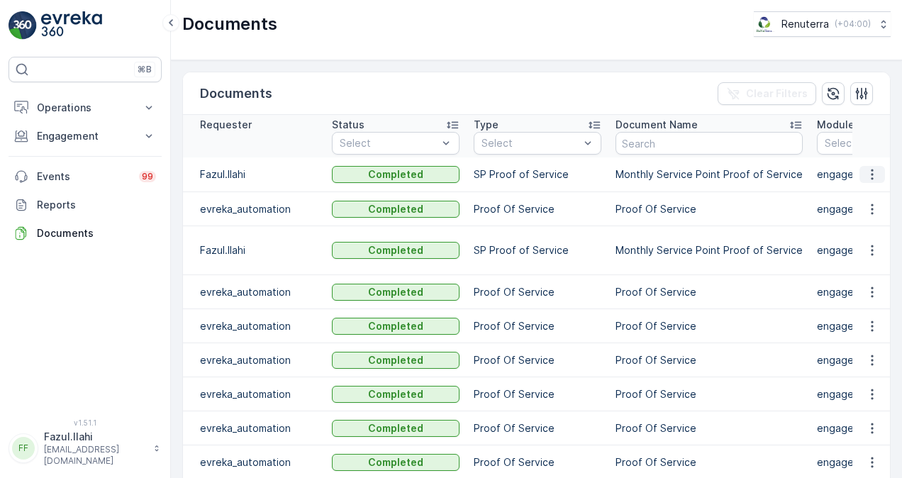
click at [876, 177] on button "button" at bounding box center [872, 174] width 26 height 17
click at [870, 194] on span "See Details" at bounding box center [868, 195] width 55 height 14
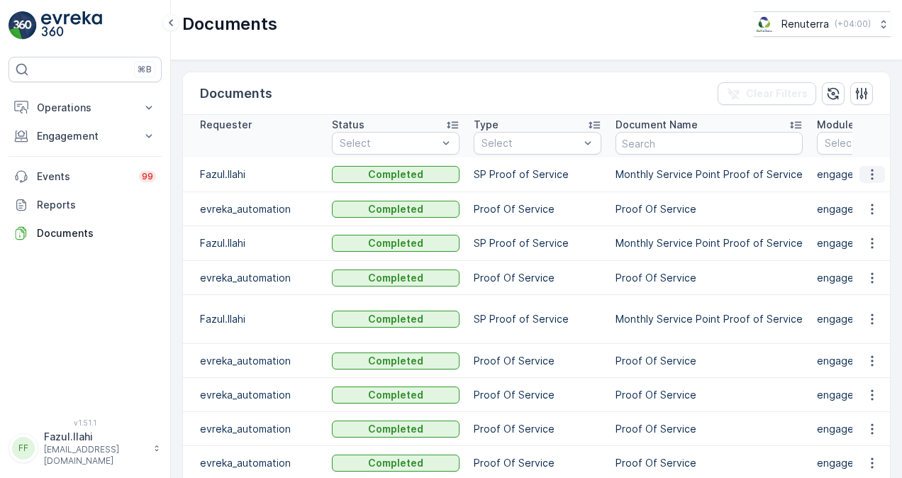
click at [871, 174] on icon "button" at bounding box center [872, 174] width 2 height 11
click at [867, 190] on span "See Details" at bounding box center [868, 195] width 55 height 14
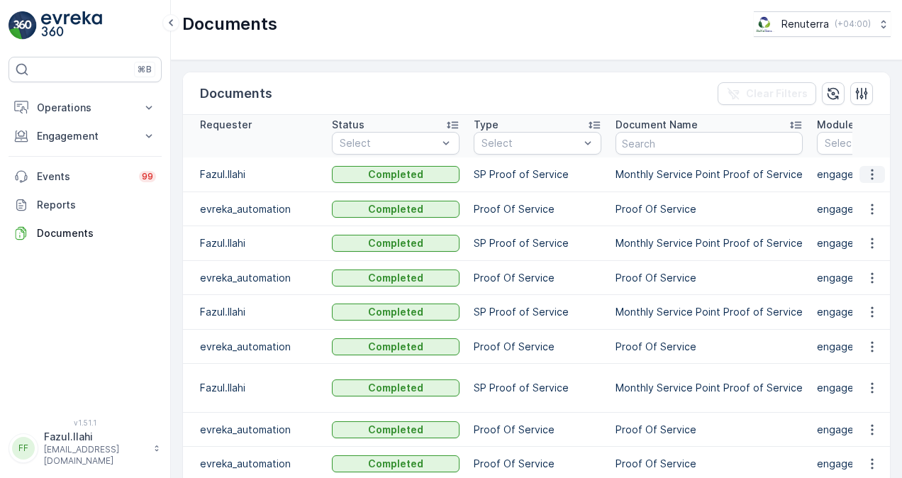
click at [859, 170] on button "button" at bounding box center [872, 174] width 26 height 17
click at [870, 189] on span "See Details" at bounding box center [868, 195] width 55 height 14
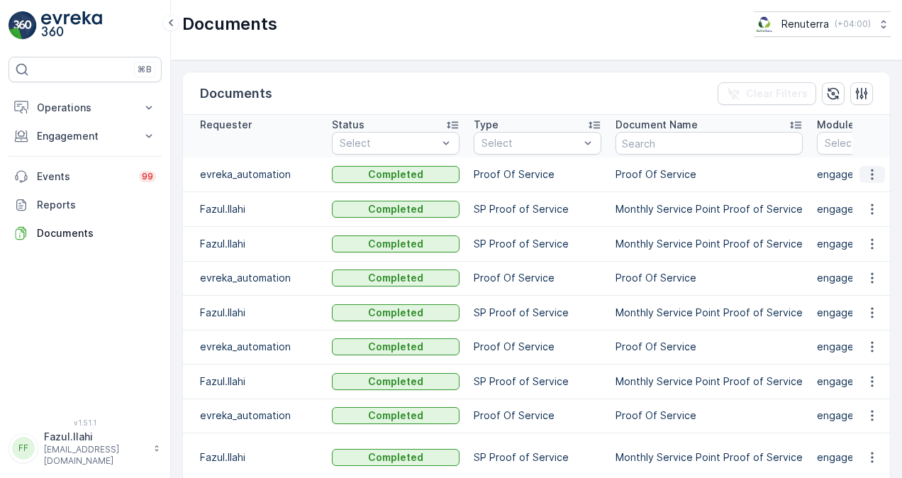
click at [875, 166] on button "button" at bounding box center [872, 174] width 26 height 17
click at [869, 188] on span "See Details" at bounding box center [868, 195] width 55 height 14
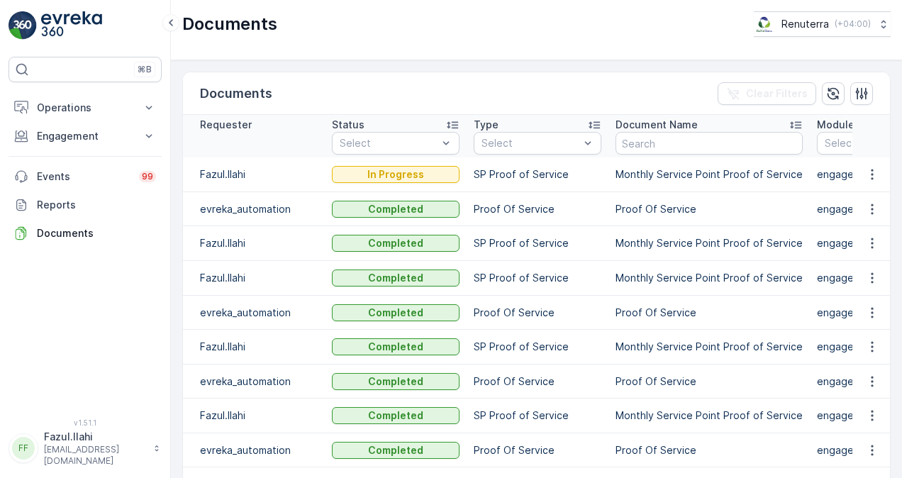
click at [496, 306] on p "Proof Of Service" at bounding box center [538, 313] width 128 height 14
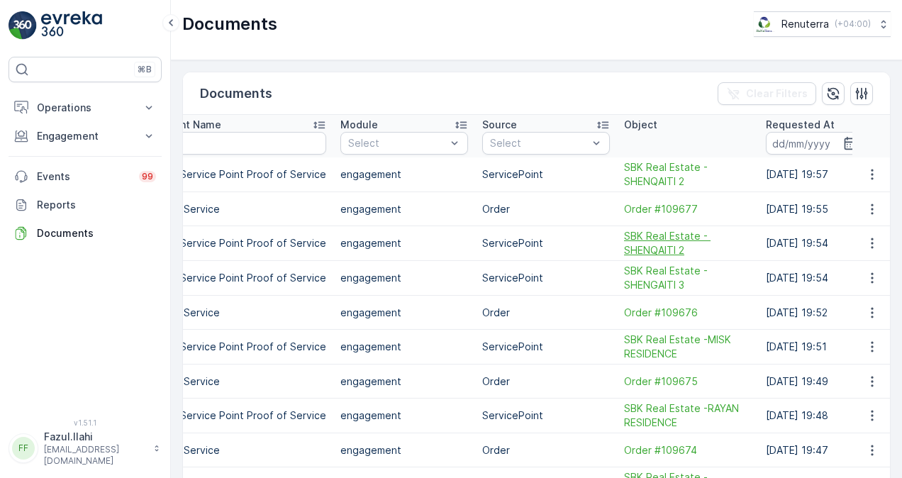
scroll to position [0, 598]
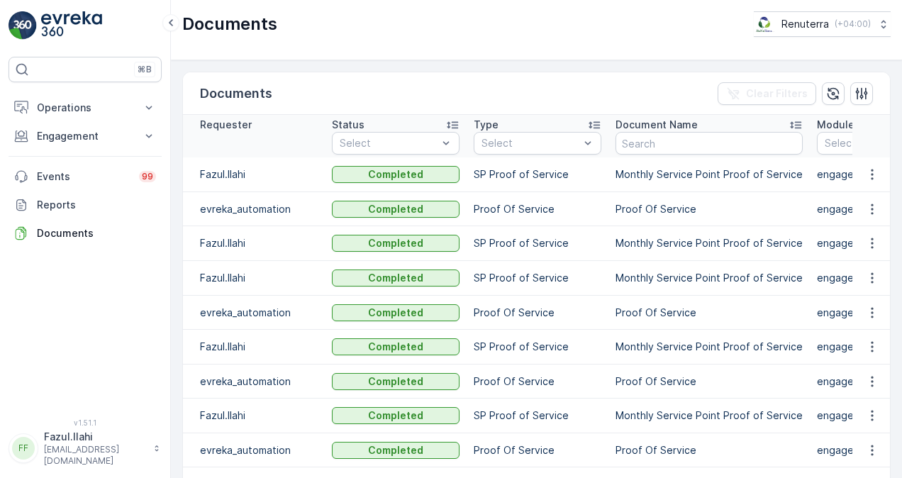
click at [559, 265] on td "SP Proof of Service" at bounding box center [538, 278] width 142 height 35
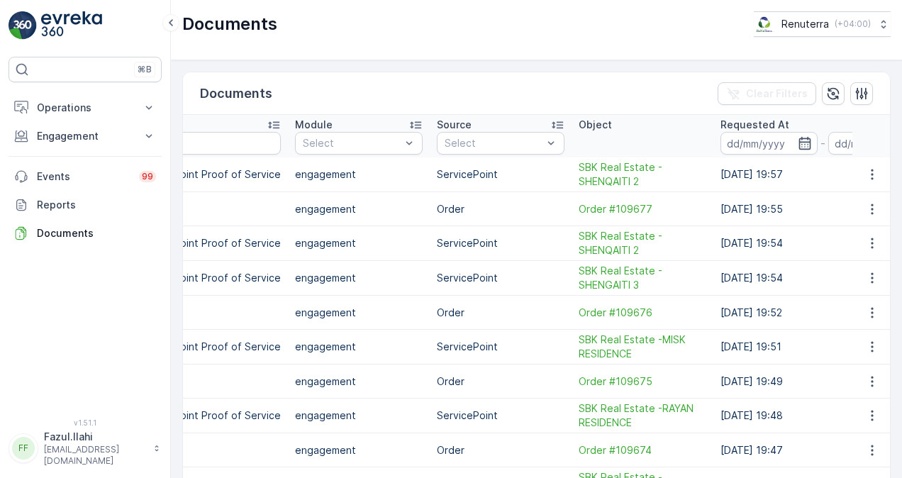
scroll to position [0, 539]
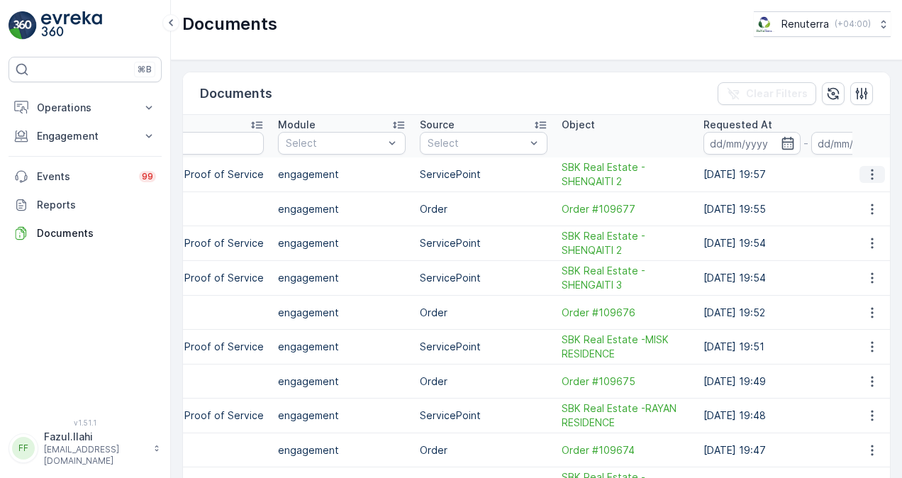
click at [866, 177] on icon "button" at bounding box center [872, 174] width 14 height 14
click at [863, 196] on span "See Details" at bounding box center [868, 195] width 55 height 14
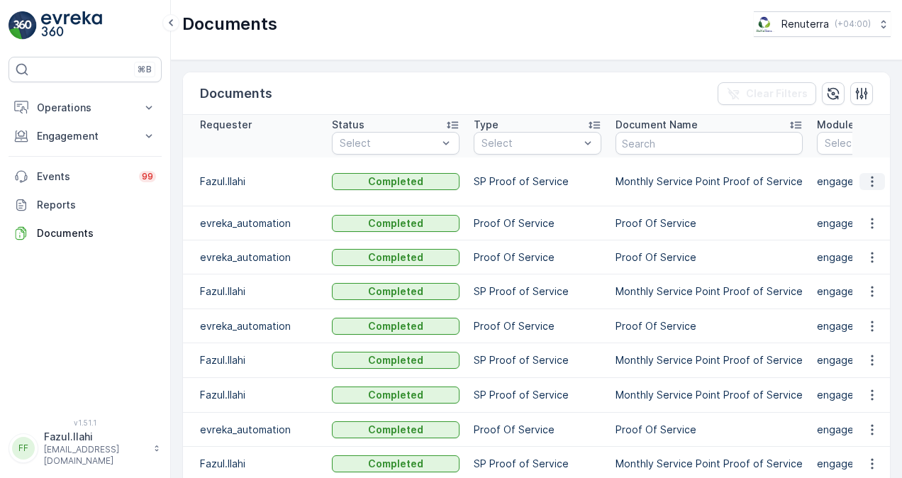
click at [871, 174] on icon "button" at bounding box center [872, 181] width 14 height 14
click at [865, 193] on span "See Details" at bounding box center [868, 195] width 55 height 14
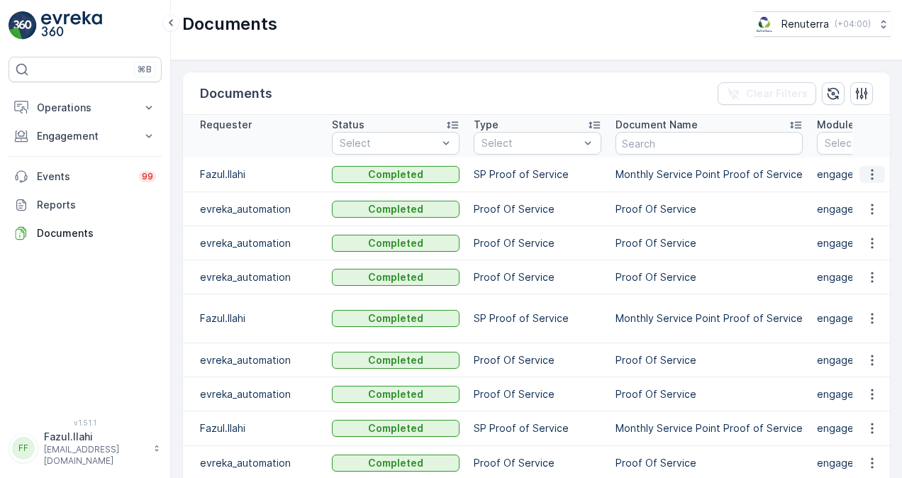
click at [868, 171] on icon "button" at bounding box center [872, 174] width 14 height 14
click at [847, 197] on span "See Details" at bounding box center [868, 195] width 55 height 14
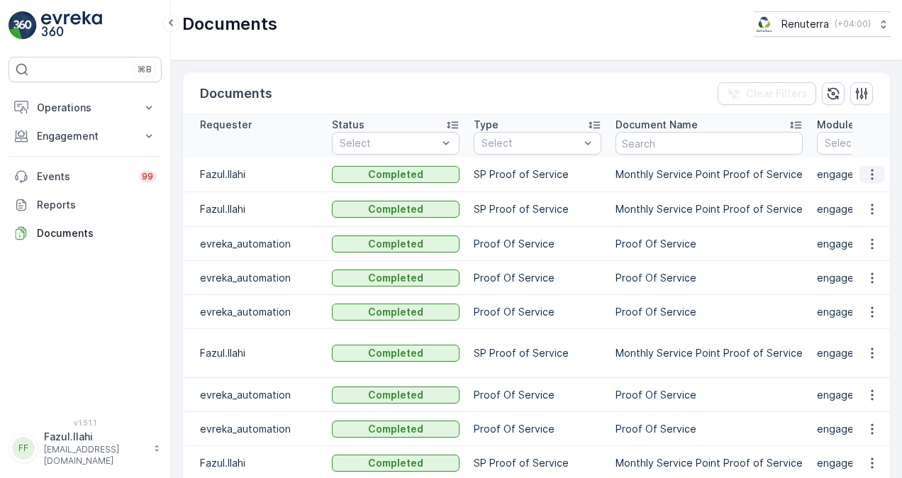
click at [868, 170] on icon "button" at bounding box center [872, 174] width 14 height 14
click at [855, 189] on span "See Details" at bounding box center [868, 195] width 55 height 14
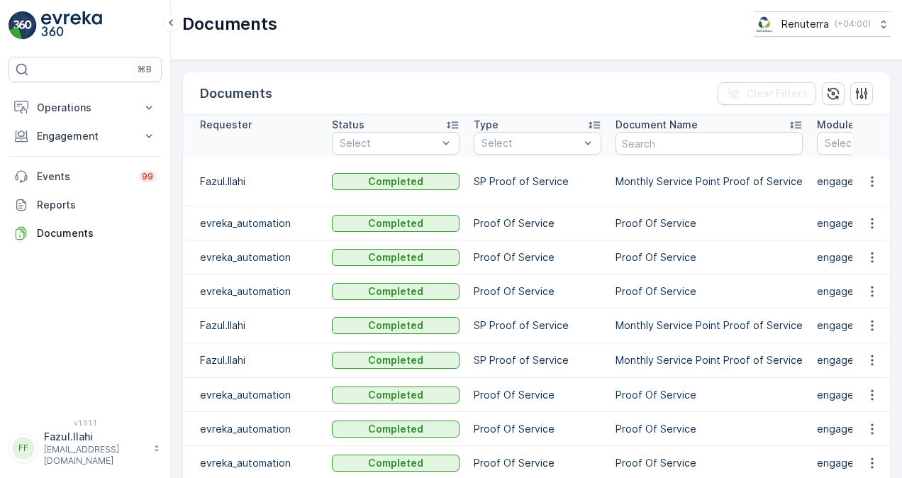
click at [576, 274] on td "Proof Of Service" at bounding box center [538, 291] width 142 height 34
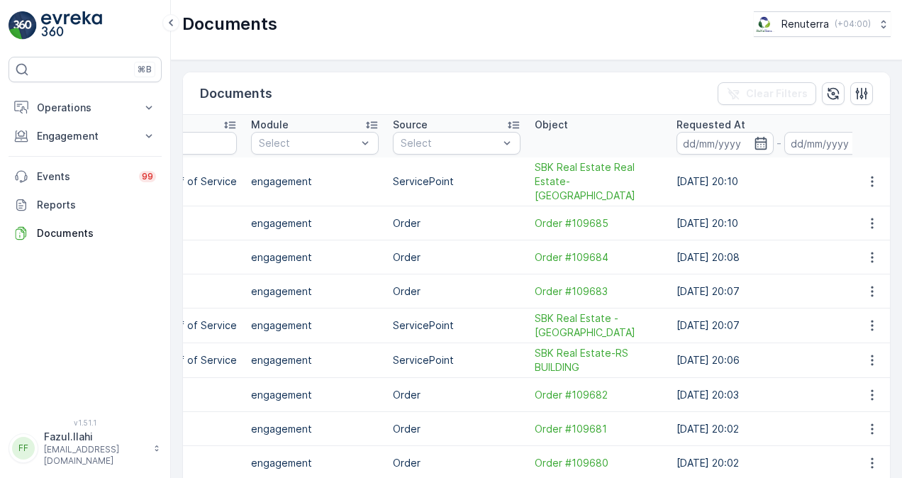
scroll to position [0, 567]
click at [876, 173] on button "button" at bounding box center [872, 181] width 26 height 17
click at [861, 191] on span "See Details" at bounding box center [868, 195] width 55 height 14
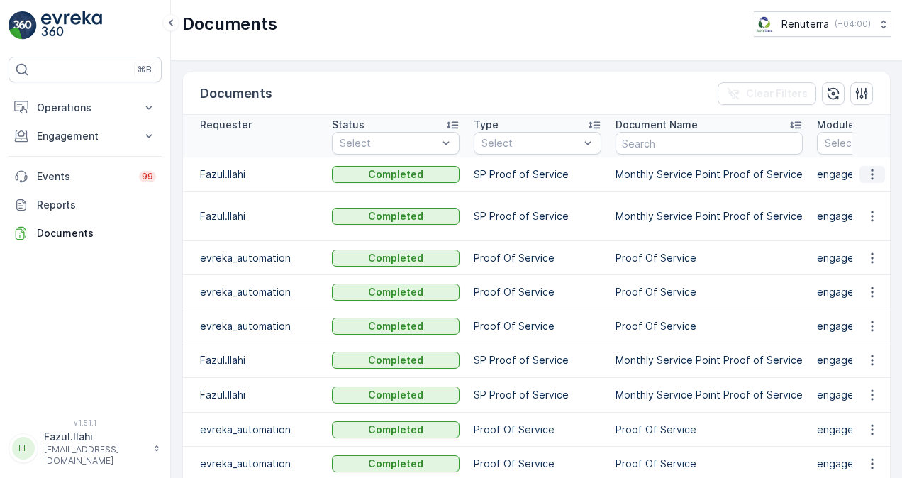
click at [866, 170] on icon "button" at bounding box center [872, 174] width 14 height 14
click at [876, 196] on span "See Details" at bounding box center [868, 195] width 55 height 14
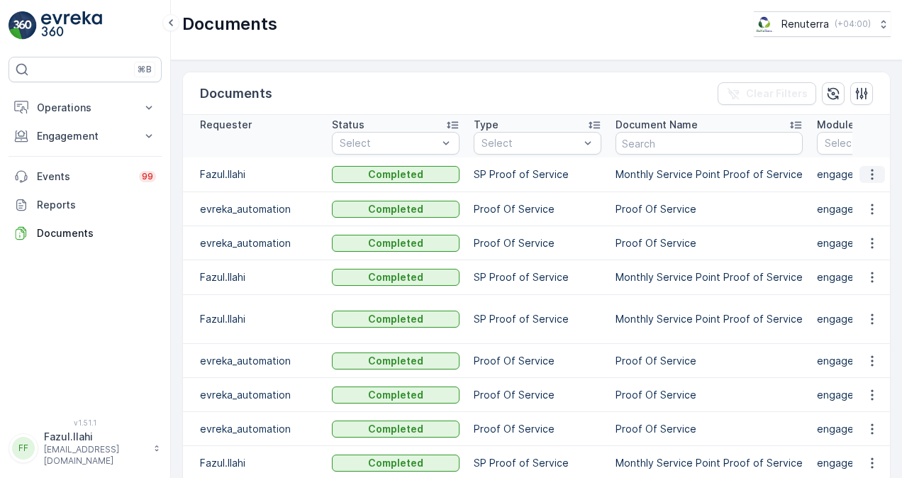
click at [874, 169] on icon "button" at bounding box center [872, 174] width 14 height 14
click at [875, 189] on span "See Details" at bounding box center [868, 195] width 55 height 14
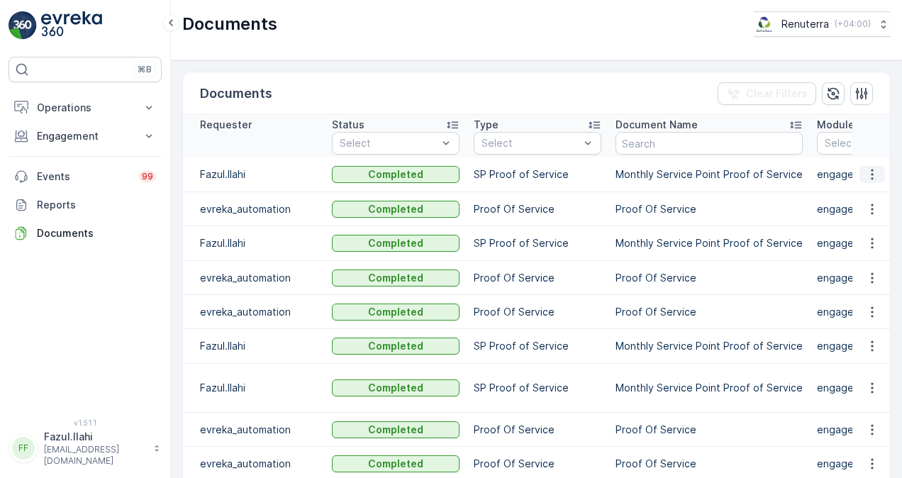
click at [865, 169] on icon "button" at bounding box center [872, 174] width 14 height 14
click at [856, 190] on span "See Details" at bounding box center [868, 195] width 55 height 14
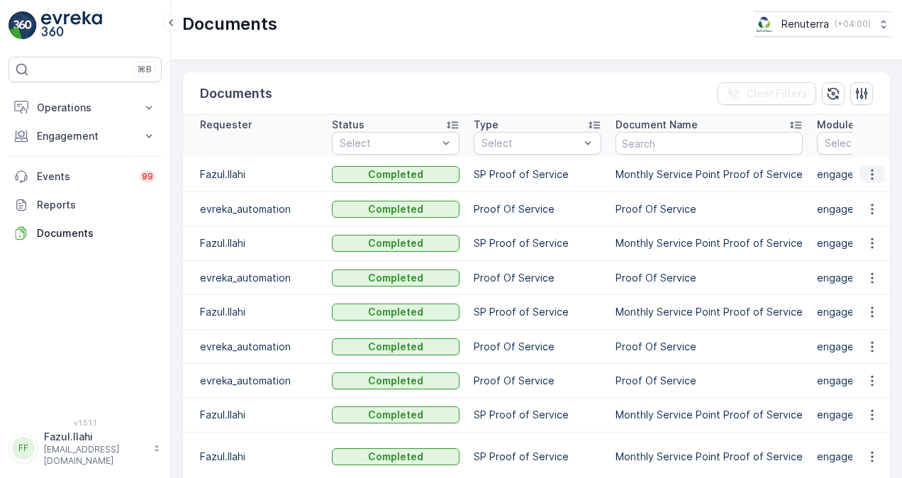
click at [859, 172] on button "button" at bounding box center [872, 174] width 26 height 17
click at [860, 191] on span "See Details" at bounding box center [868, 195] width 55 height 14
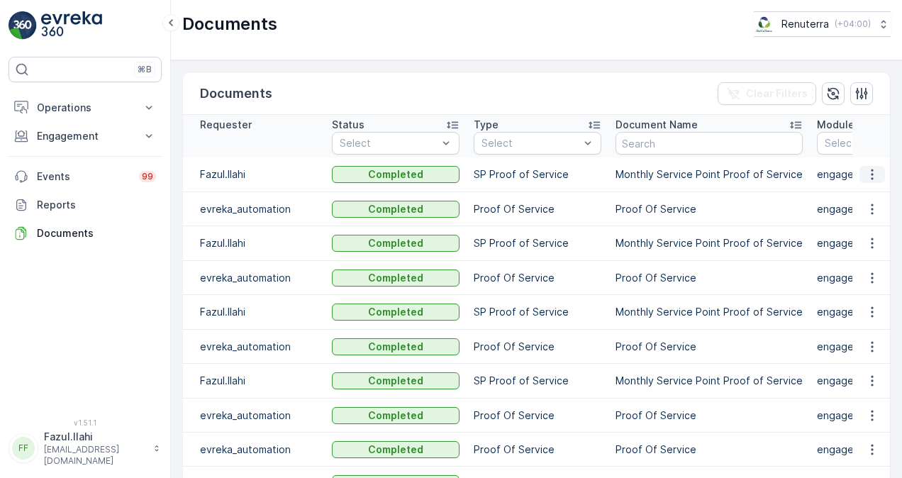
click at [873, 169] on icon "button" at bounding box center [872, 174] width 14 height 14
click at [871, 183] on ul "See Details" at bounding box center [868, 195] width 72 height 26
click at [869, 190] on span "See Details" at bounding box center [868, 195] width 55 height 14
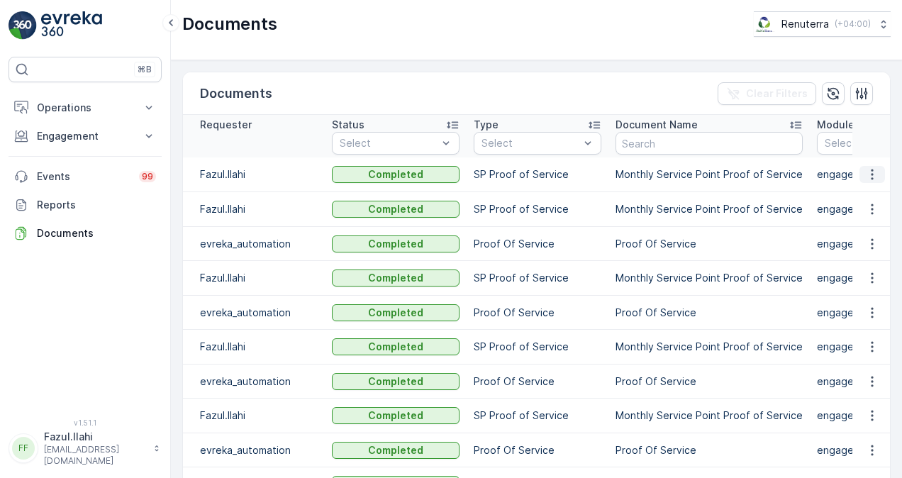
click at [872, 175] on icon "button" at bounding box center [872, 174] width 14 height 14
click at [858, 195] on span "See Details" at bounding box center [868, 195] width 55 height 14
